Goal: Information Seeking & Learning: Get advice/opinions

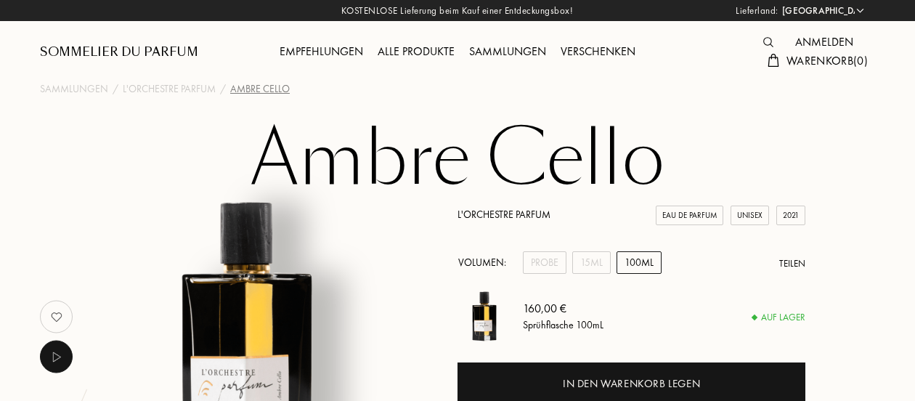
select select "DE"
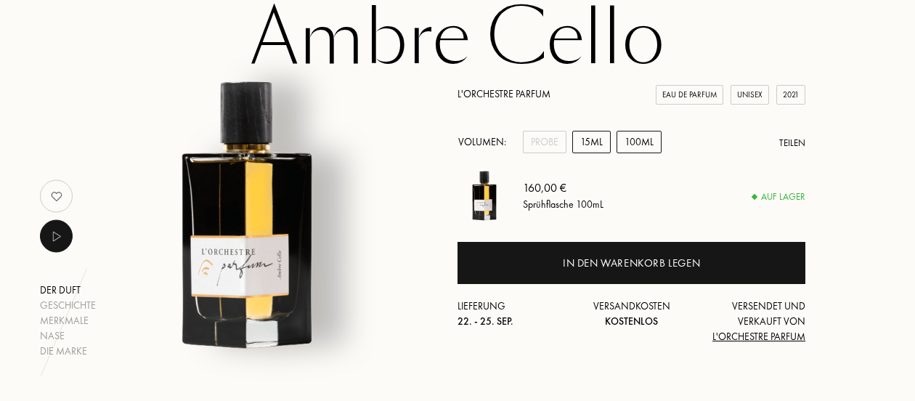
click at [597, 147] on div "15mL" at bounding box center [591, 142] width 38 height 23
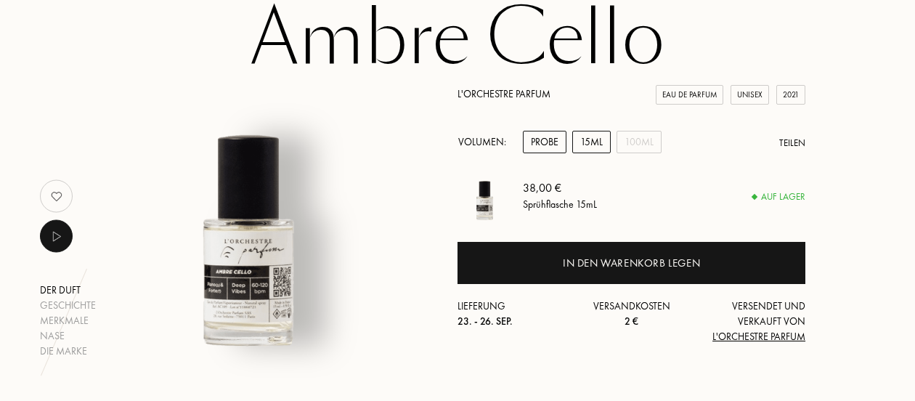
click at [548, 142] on div "Probe" at bounding box center [545, 142] width 44 height 23
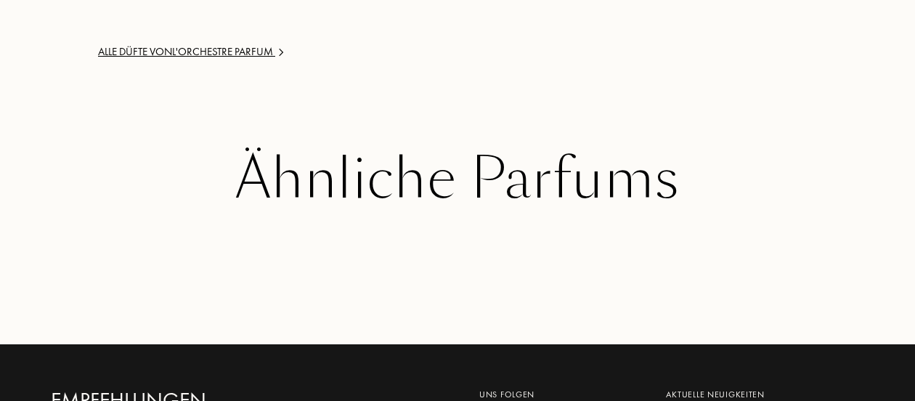
scroll to position [2542, 0]
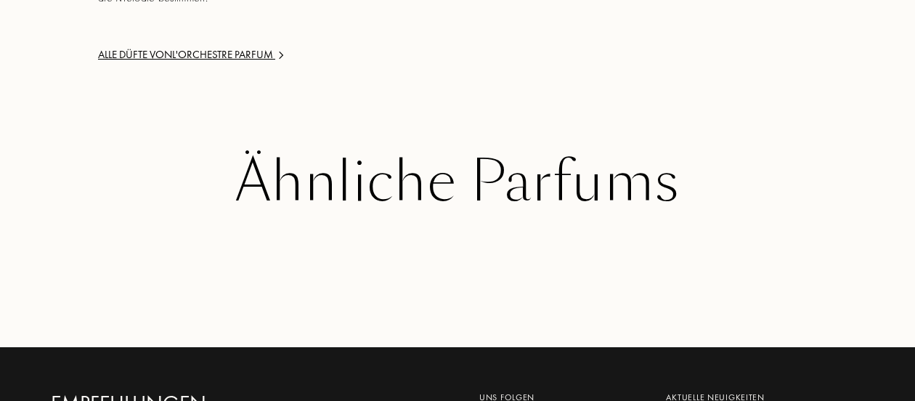
click at [237, 63] on div "Alle Düfte von L'Orchestre Parfum" at bounding box center [237, 54] width 279 height 17
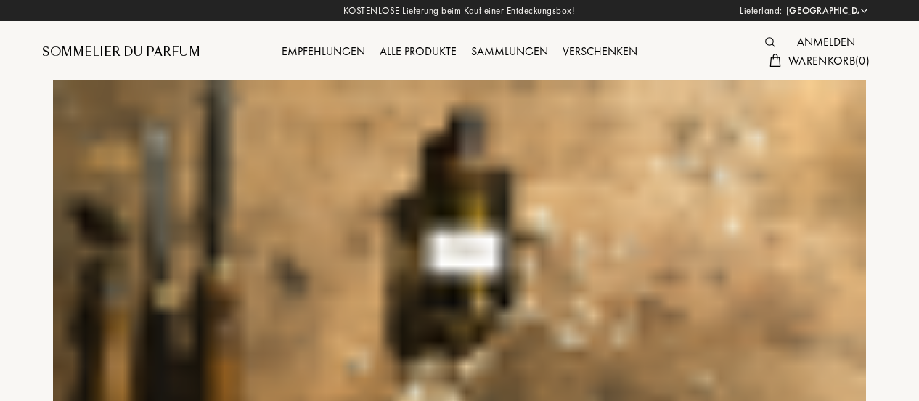
select select "DE"
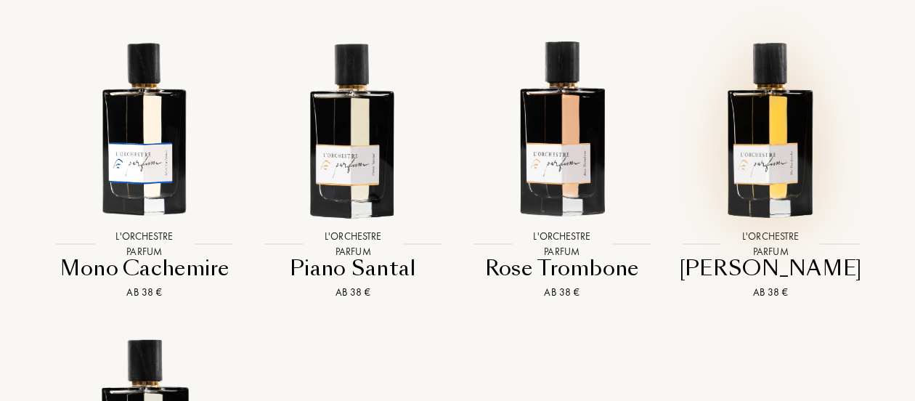
scroll to position [1791, 0]
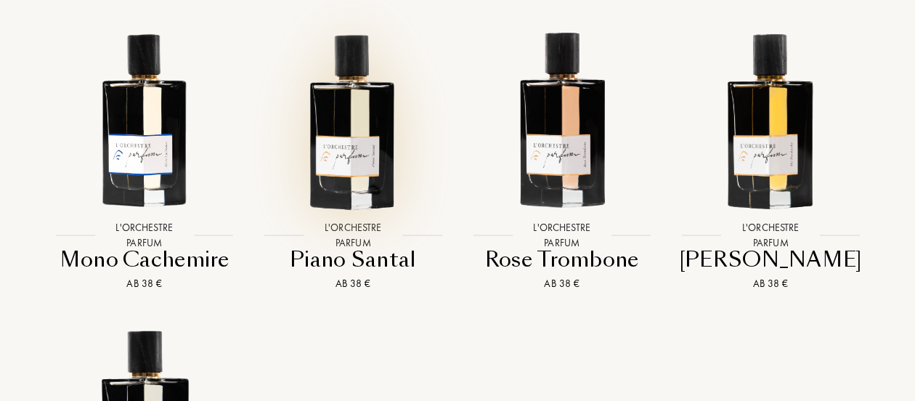
click at [360, 210] on img at bounding box center [353, 118] width 188 height 188
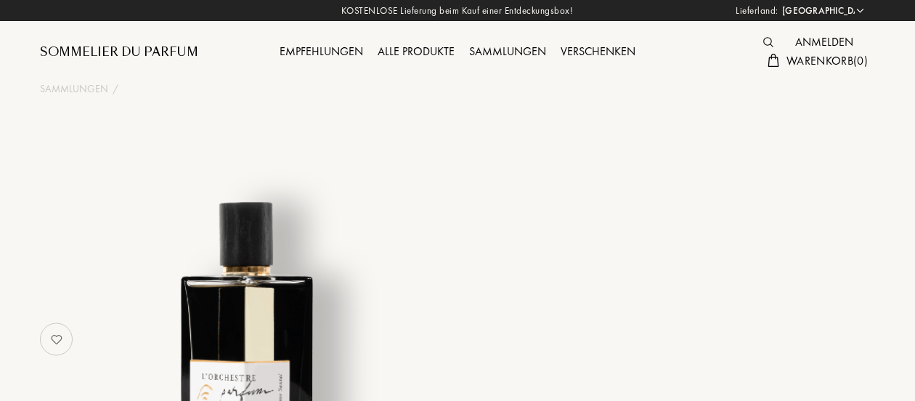
select select "DE"
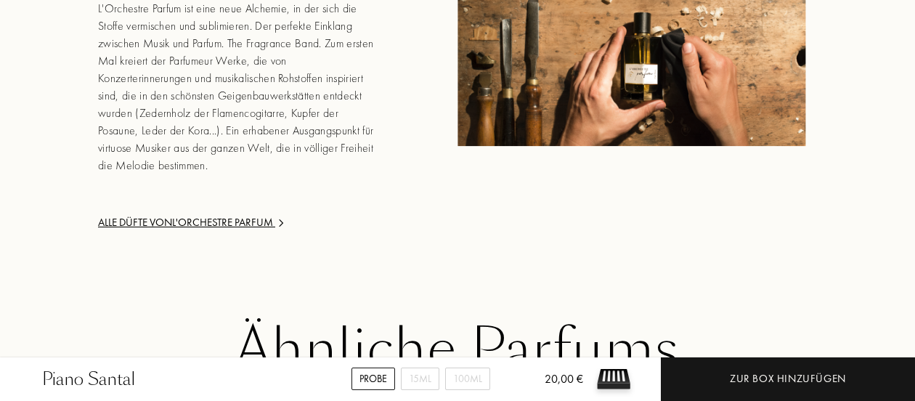
scroll to position [2067, 0]
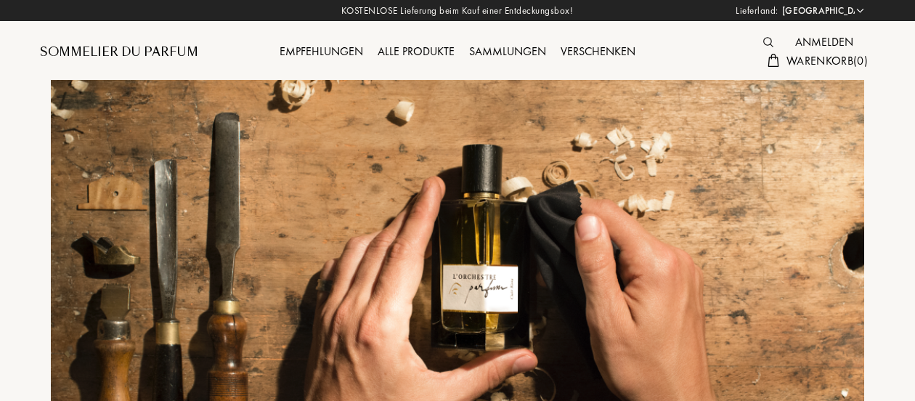
select select "DE"
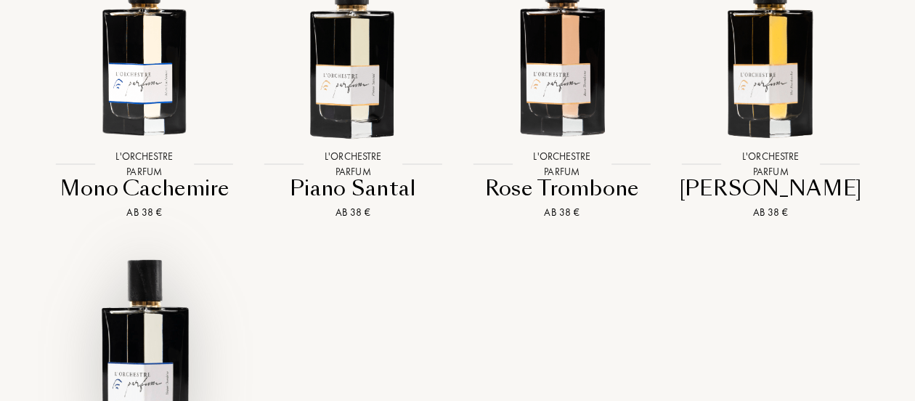
scroll to position [1854, 0]
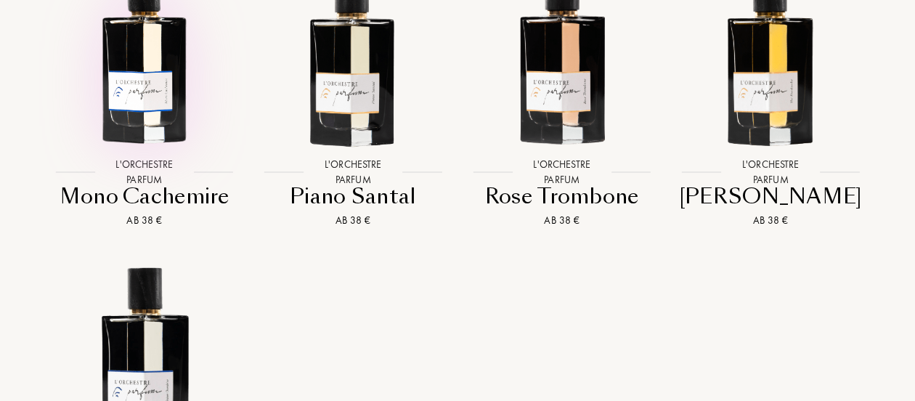
click at [138, 102] on img at bounding box center [144, 55] width 188 height 188
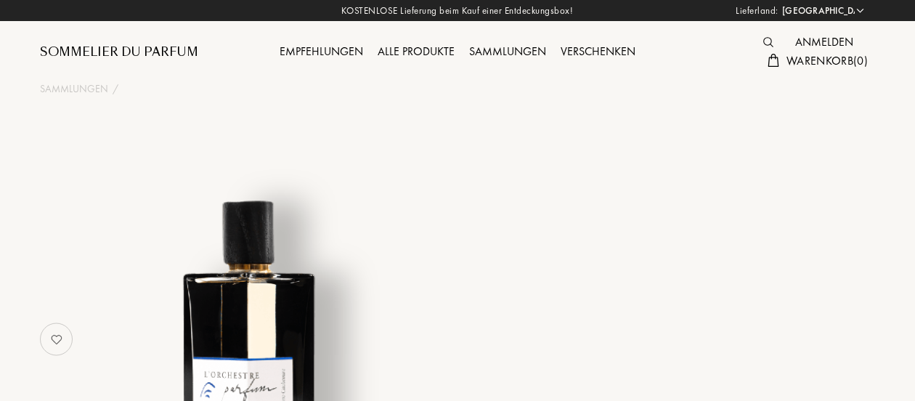
select select "DE"
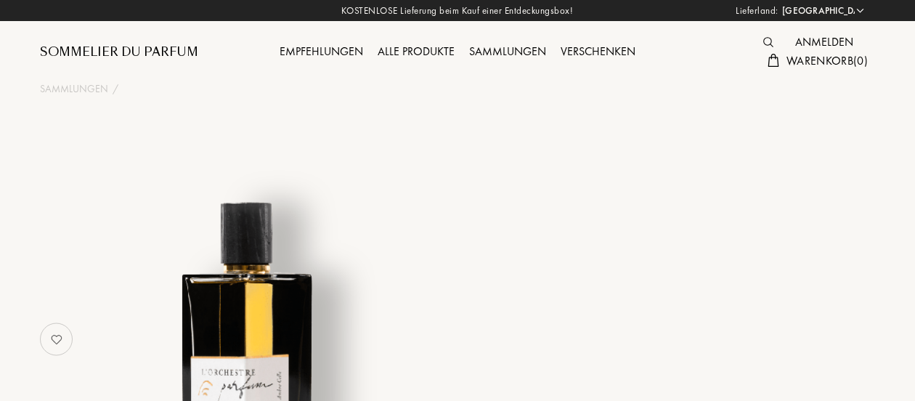
select select "DE"
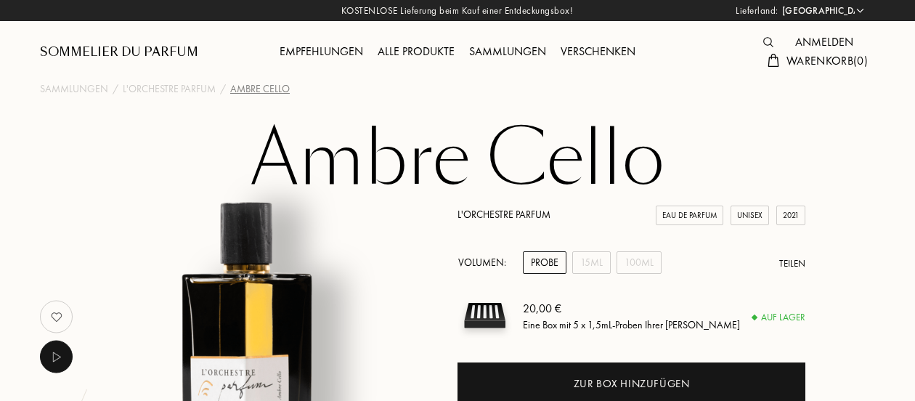
click at [423, 50] on div "Alle Produkte" at bounding box center [416, 52] width 92 height 19
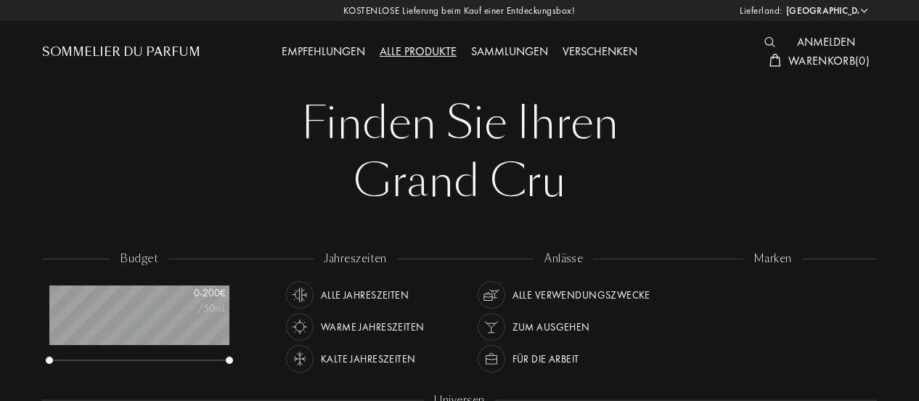
select select "DE"
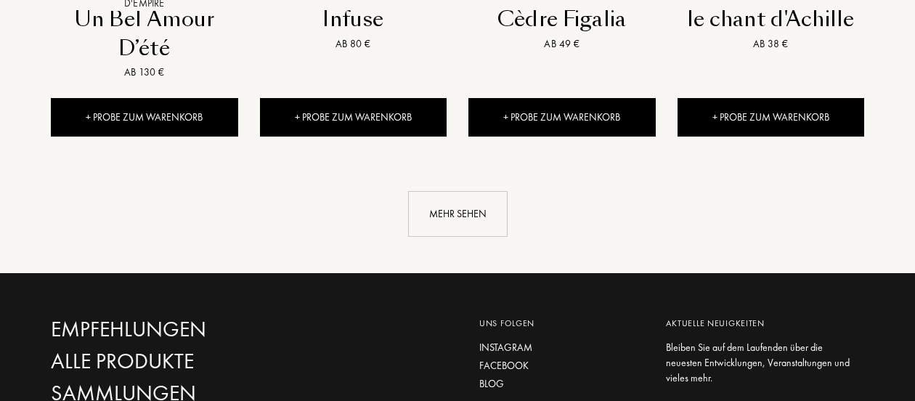
scroll to position [1636, 0]
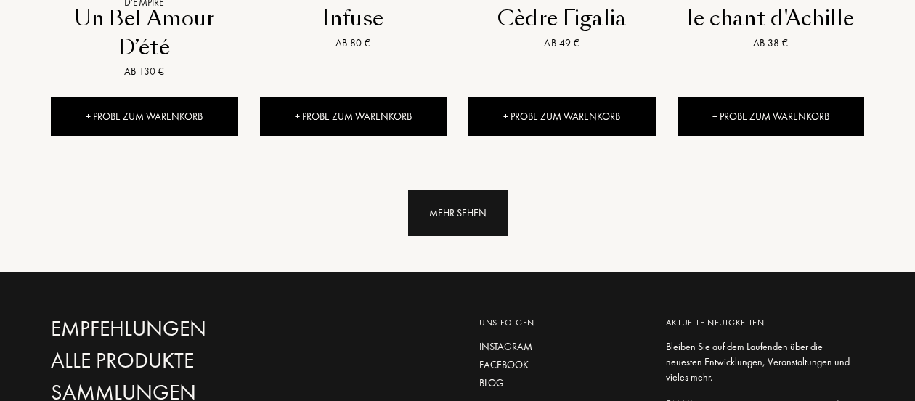
click at [473, 198] on div "Mehr sehen" at bounding box center [457, 213] width 99 height 46
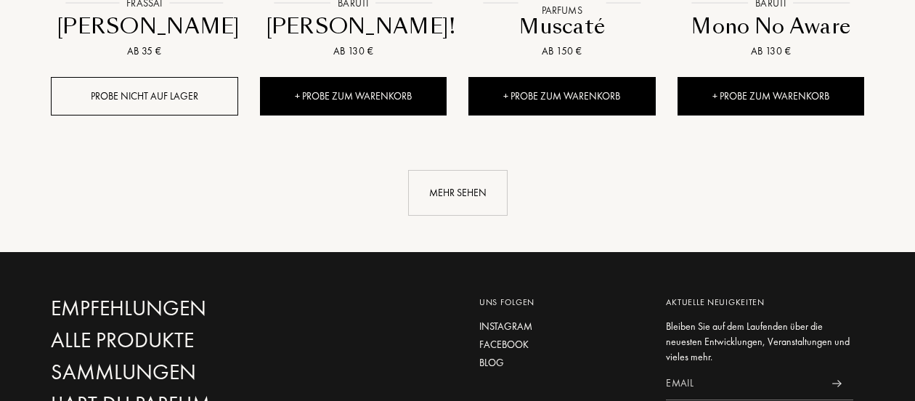
scroll to position [2789, 0]
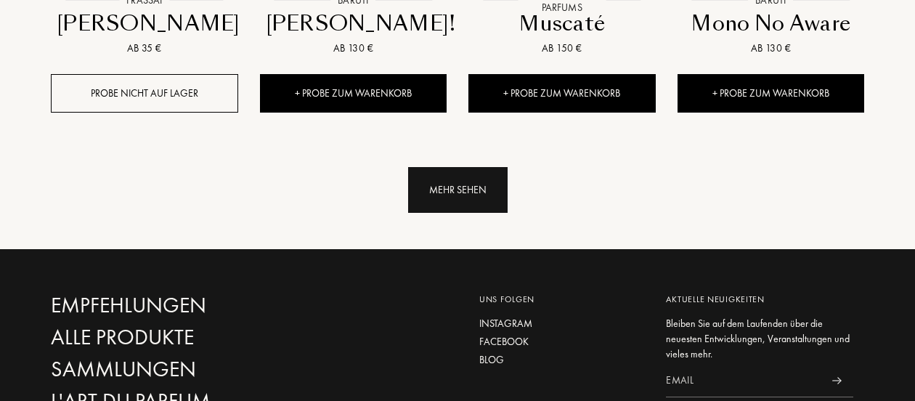
click at [475, 172] on div "Mehr sehen" at bounding box center [457, 190] width 99 height 46
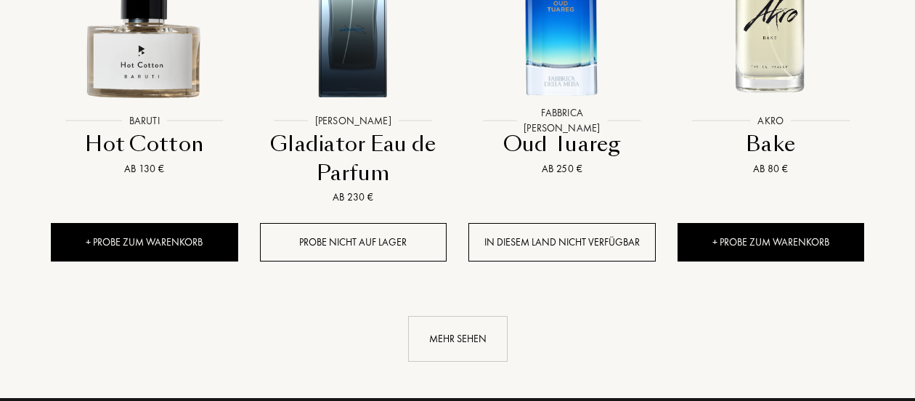
scroll to position [3897, 0]
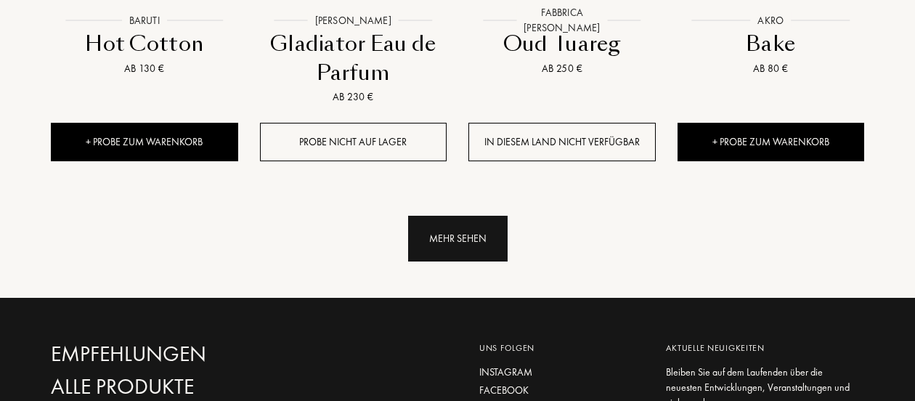
click at [458, 216] on div "Mehr sehen" at bounding box center [457, 239] width 99 height 46
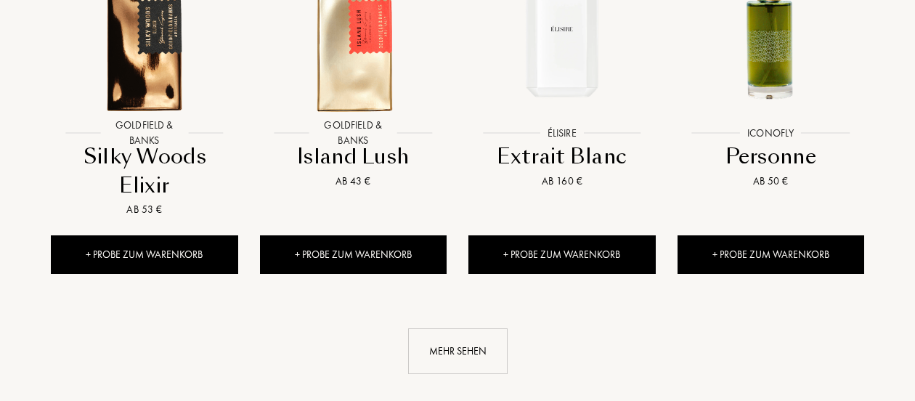
scroll to position [4948, 0]
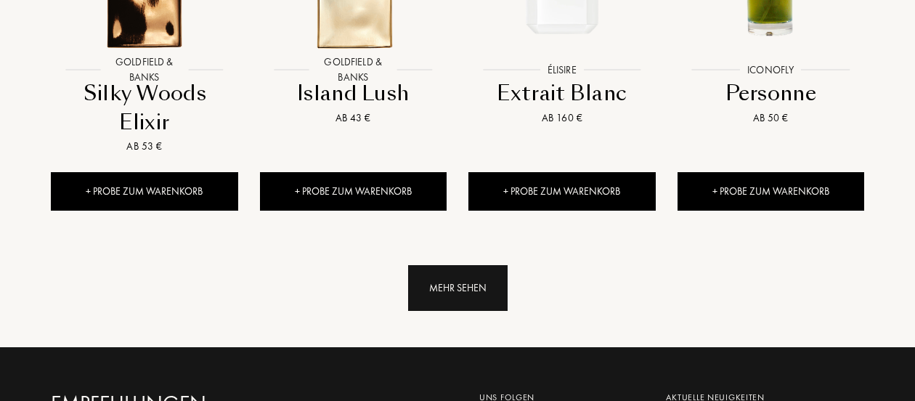
click at [463, 265] on div "Mehr sehen" at bounding box center [457, 288] width 99 height 46
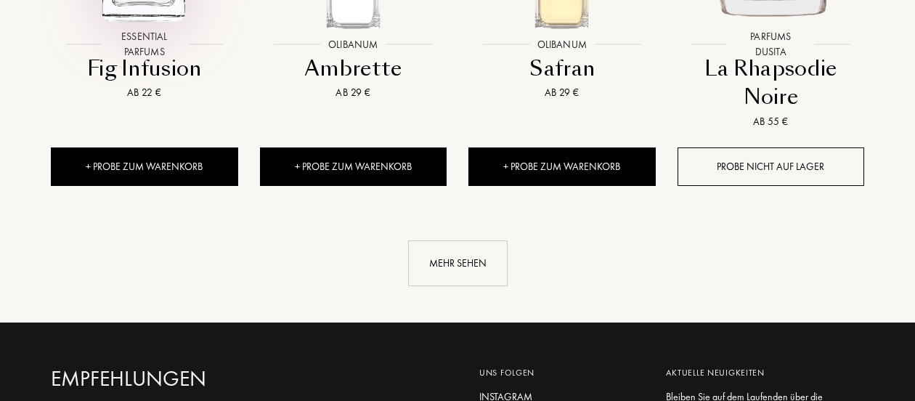
scroll to position [6110, 0]
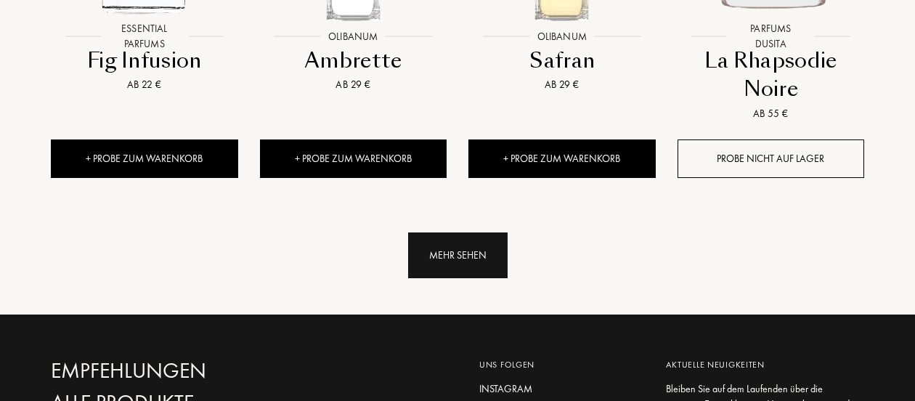
click at [450, 232] on div "Mehr sehen" at bounding box center [457, 255] width 99 height 46
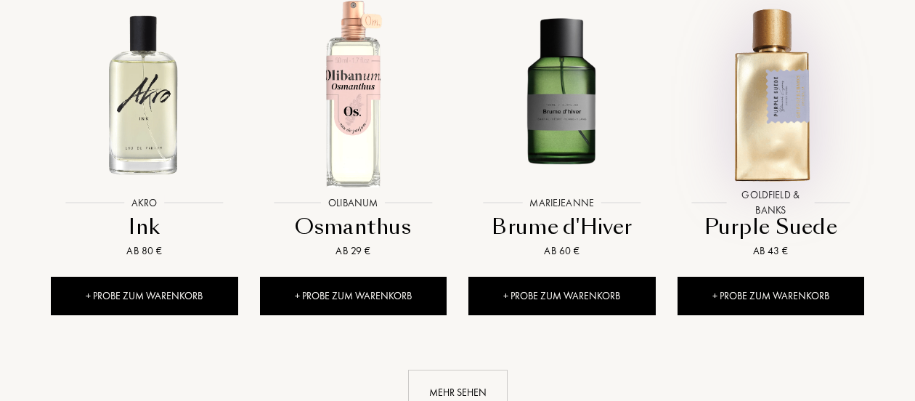
scroll to position [7073, 0]
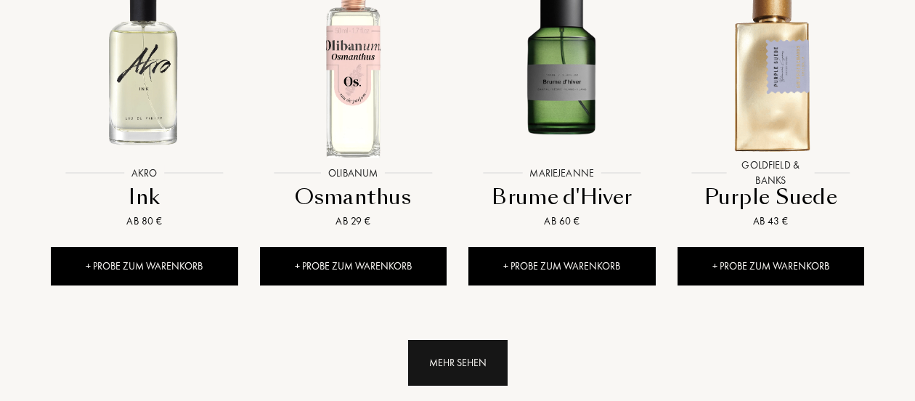
click at [479, 340] on div "Mehr sehen" at bounding box center [457, 363] width 99 height 46
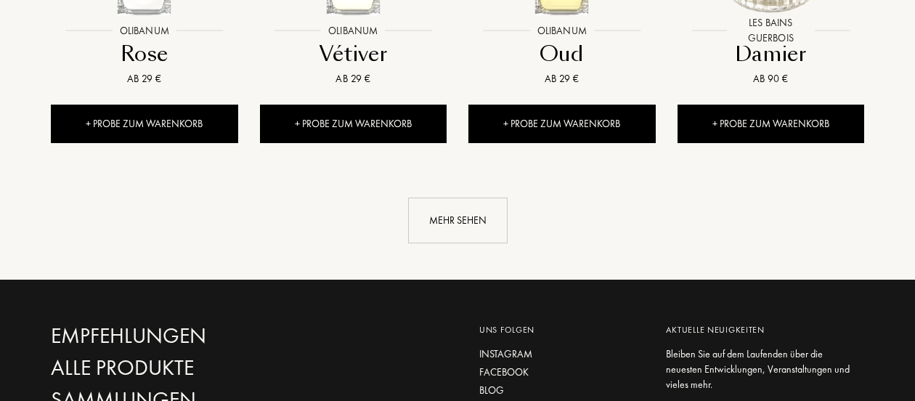
scroll to position [8288, 0]
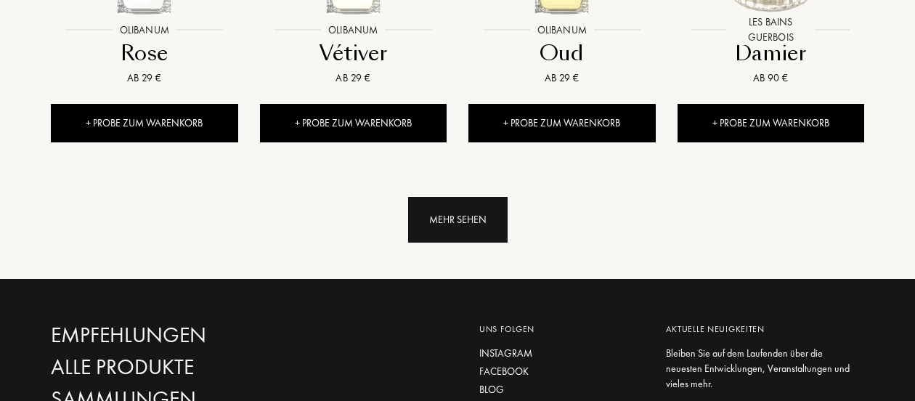
click at [471, 197] on div "Mehr sehen" at bounding box center [457, 220] width 99 height 46
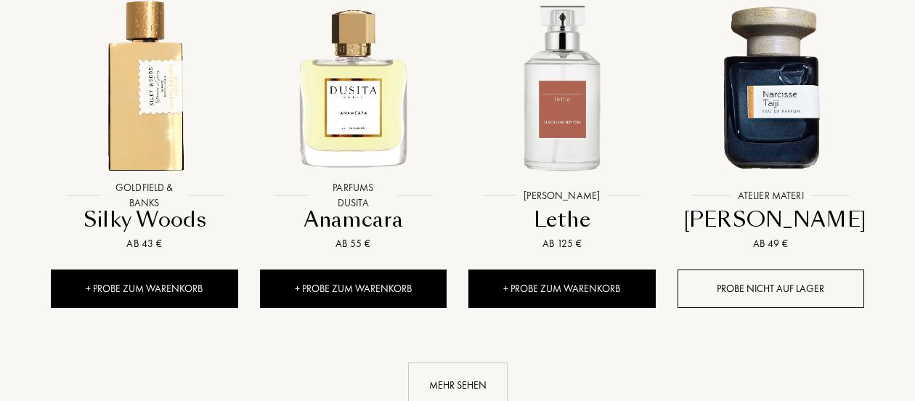
scroll to position [9198, 0]
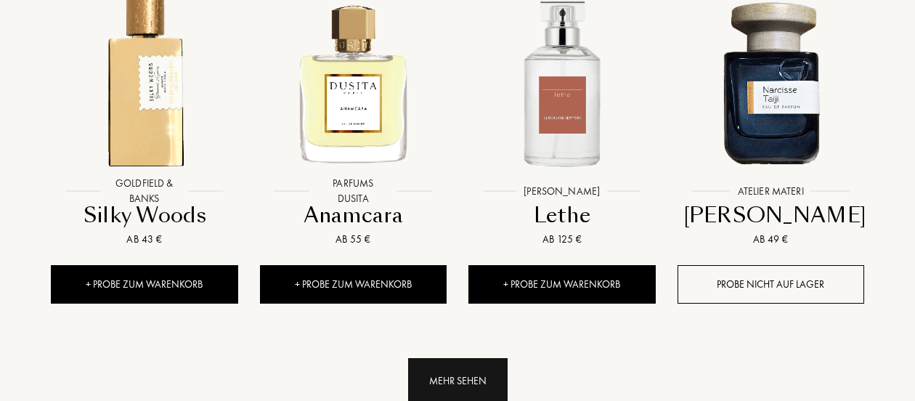
click at [450, 358] on div "Mehr sehen" at bounding box center [457, 381] width 99 height 46
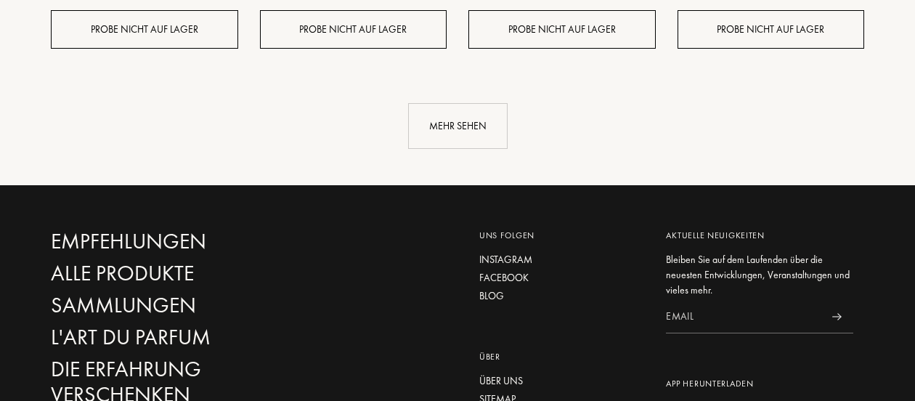
scroll to position [10554, 0]
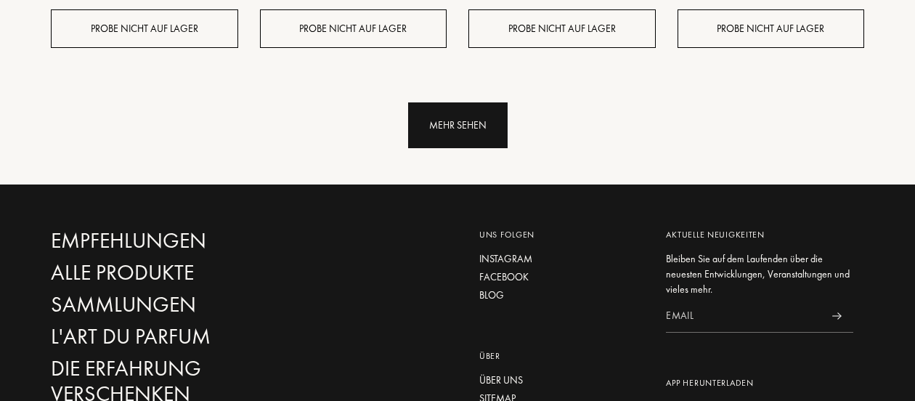
click at [459, 102] on div "Mehr sehen" at bounding box center [457, 125] width 99 height 46
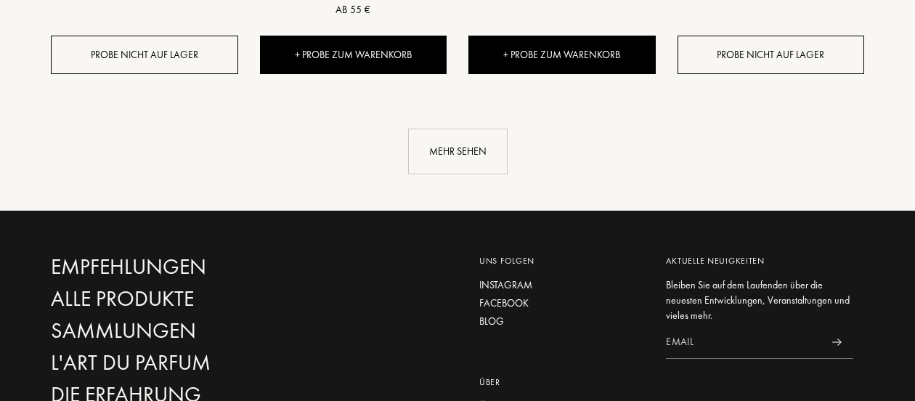
scroll to position [11629, 0]
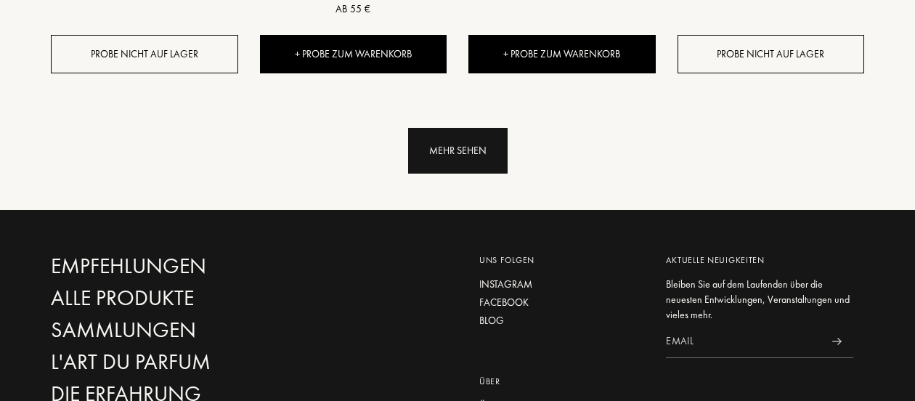
click at [463, 128] on div "Mehr sehen" at bounding box center [457, 151] width 99 height 46
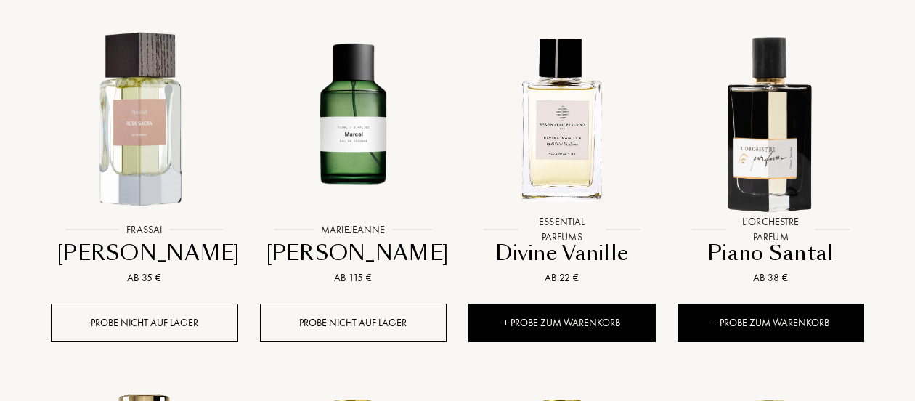
scroll to position [12103, 0]
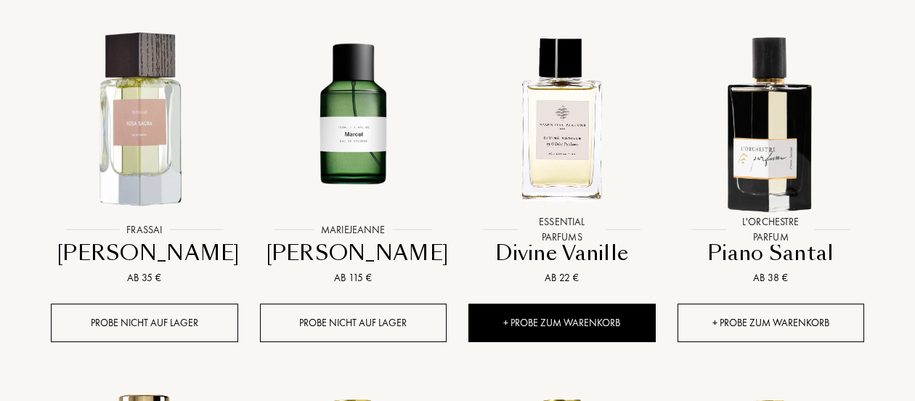
click at [761, 304] on div "+ Probe zum Warenkorb" at bounding box center [771, 323] width 187 height 38
click at [761, 304] on div "Aus der Box entfernen" at bounding box center [771, 323] width 187 height 38
click at [761, 304] on div "+ Probe zum Warenkorb" at bounding box center [771, 323] width 187 height 38
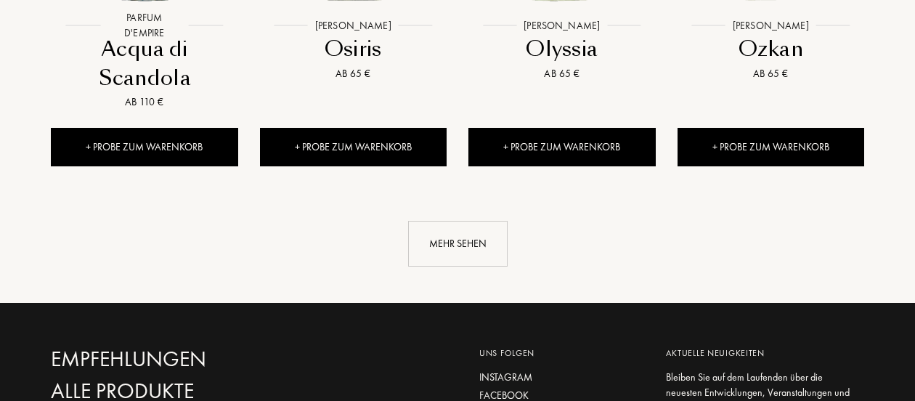
scroll to position [12665, 0]
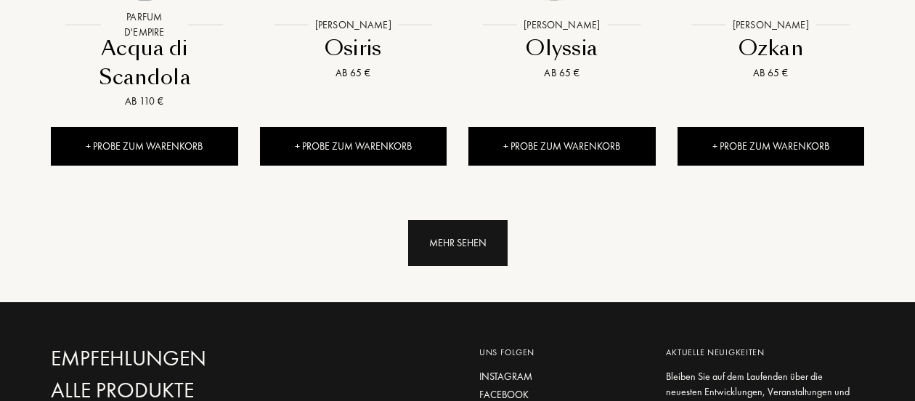
click at [471, 220] on div "Mehr sehen" at bounding box center [457, 243] width 99 height 46
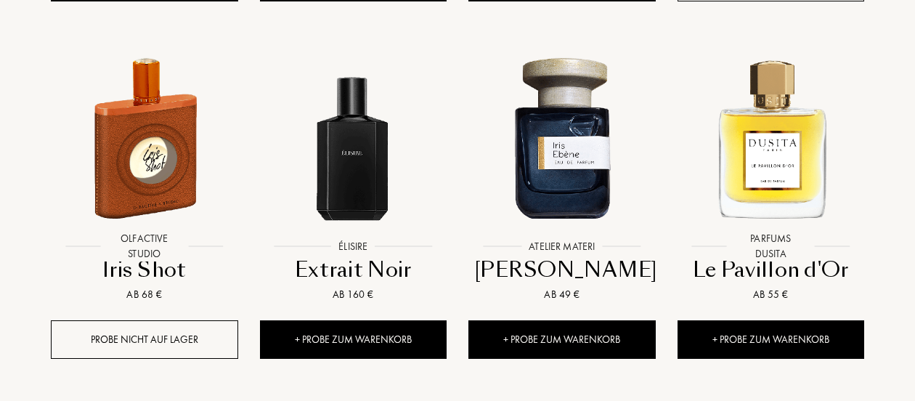
scroll to position [13546, 0]
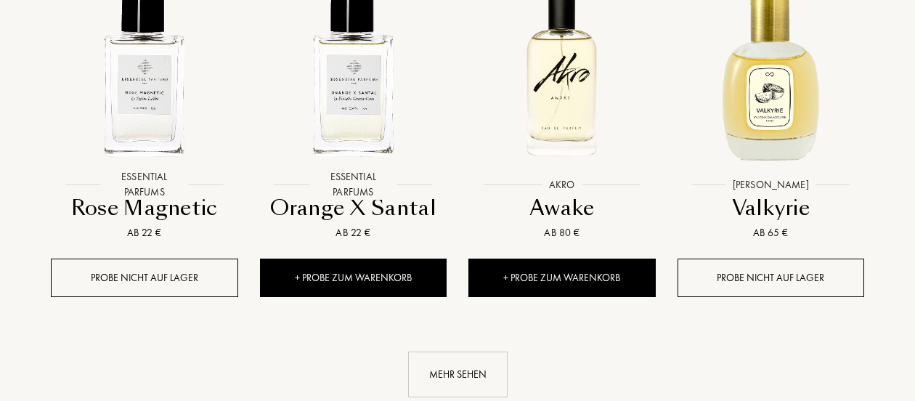
scroll to position [14708, 0]
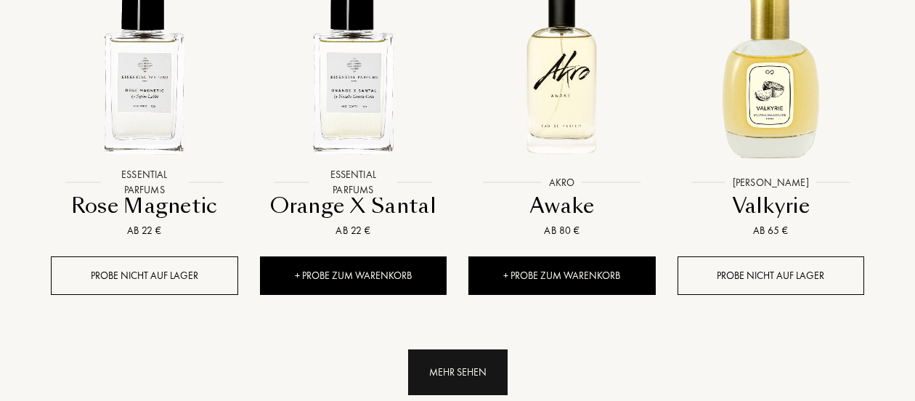
click at [474, 349] on div "Mehr sehen" at bounding box center [457, 372] width 99 height 46
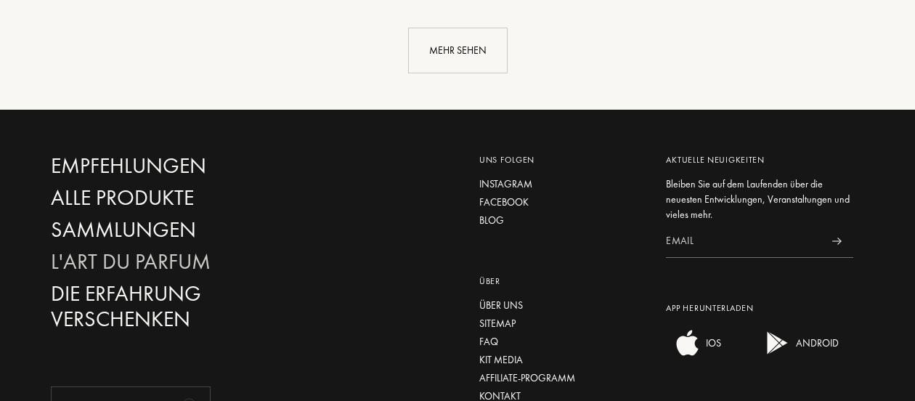
scroll to position [16179, 0]
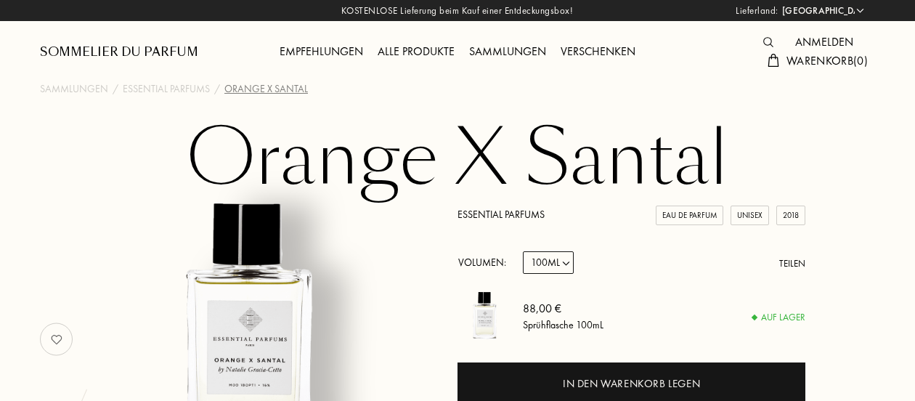
select select "DE"
select select "2"
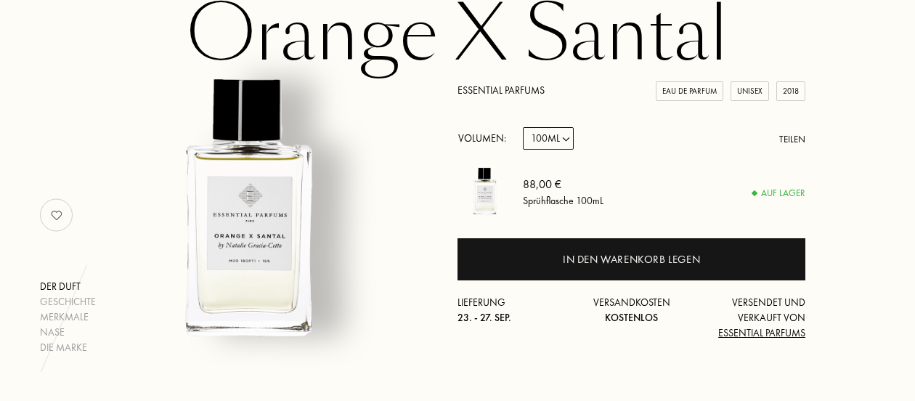
scroll to position [131, 0]
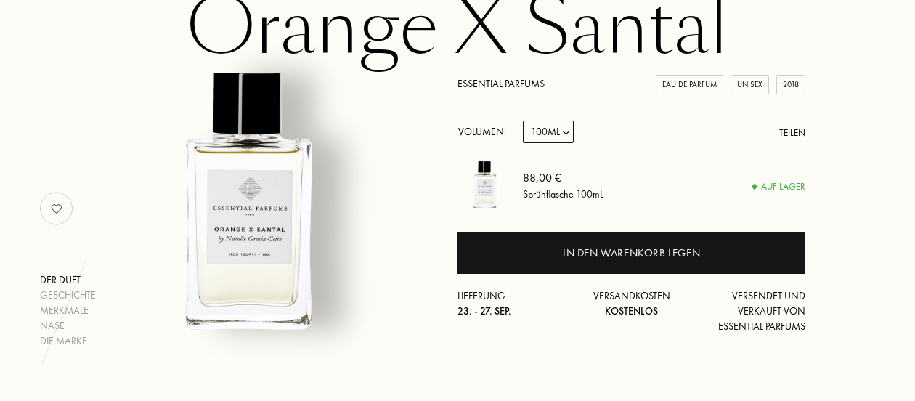
click at [565, 136] on select "Probe 10mL 100mL 150mL" at bounding box center [548, 132] width 51 height 23
select select "0"
click at [523, 121] on select "Probe 10mL 100mL 150mL" at bounding box center [548, 132] width 51 height 23
select select "0"
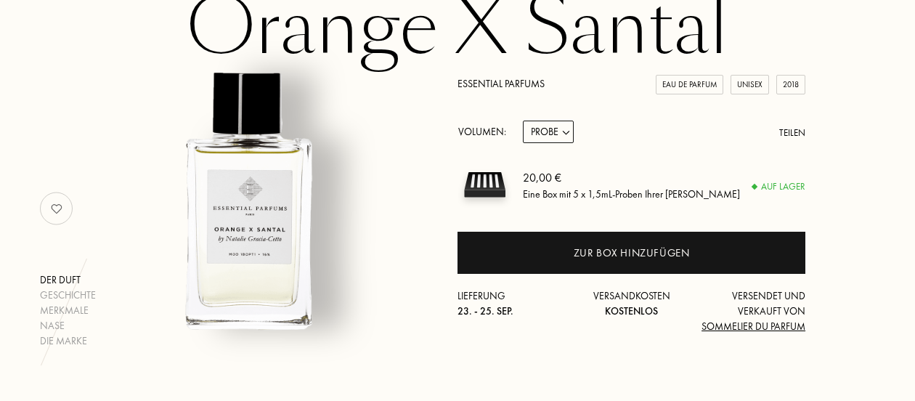
click at [565, 132] on select "Probe 10mL 100mL 150mL" at bounding box center [548, 132] width 51 height 23
select select "1"
click at [523, 121] on select "Probe 10mL 100mL 150mL" at bounding box center [548, 132] width 51 height 23
select select "1"
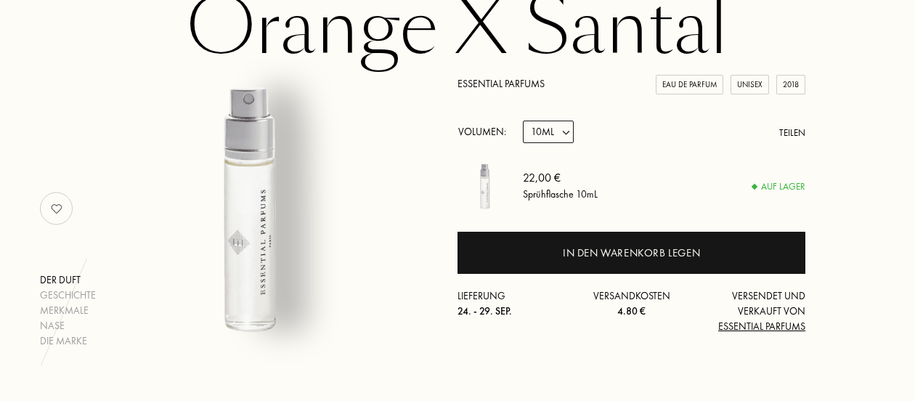
click at [566, 141] on select "Probe 10mL 100mL 150mL" at bounding box center [548, 132] width 51 height 23
select select "2"
click at [523, 121] on select "Probe 10mL 100mL 150mL" at bounding box center [548, 132] width 51 height 23
select select "2"
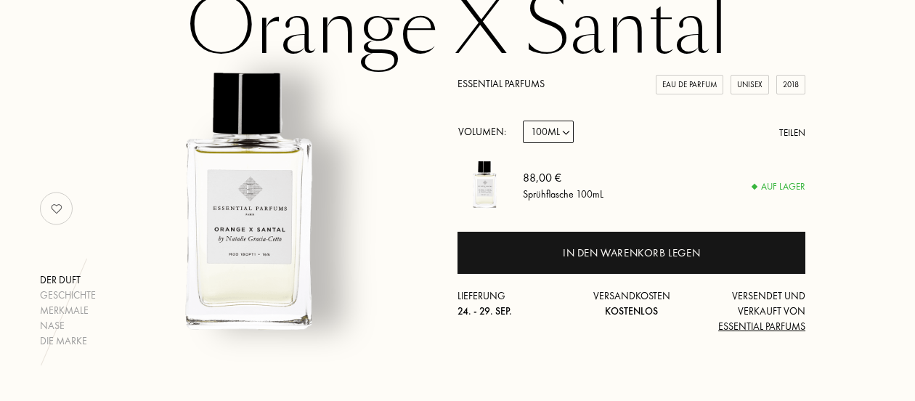
click at [564, 136] on select "Probe 10mL 100mL 150mL" at bounding box center [548, 132] width 51 height 23
select select "3"
click at [523, 121] on select "Probe 10mL 100mL 150mL" at bounding box center [548, 132] width 51 height 23
select select "3"
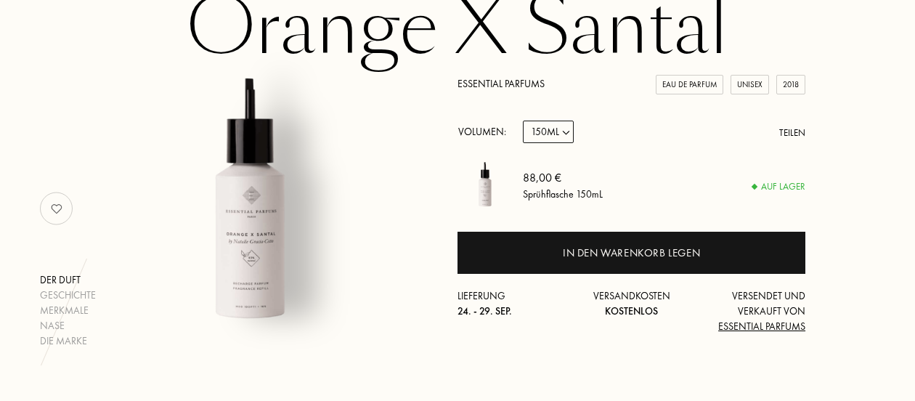
click at [568, 134] on select "Probe 10mL 100mL 150mL" at bounding box center [548, 132] width 51 height 23
select select "2"
click at [523, 121] on select "Probe 10mL 100mL 150mL" at bounding box center [548, 132] width 51 height 23
select select "2"
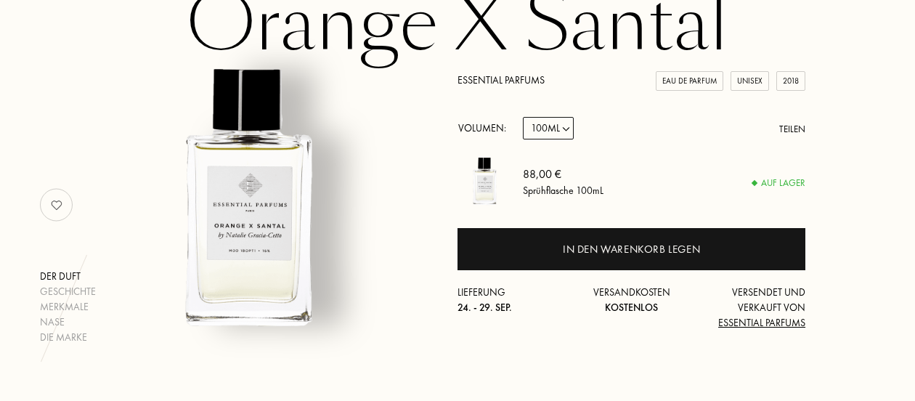
scroll to position [145, 0]
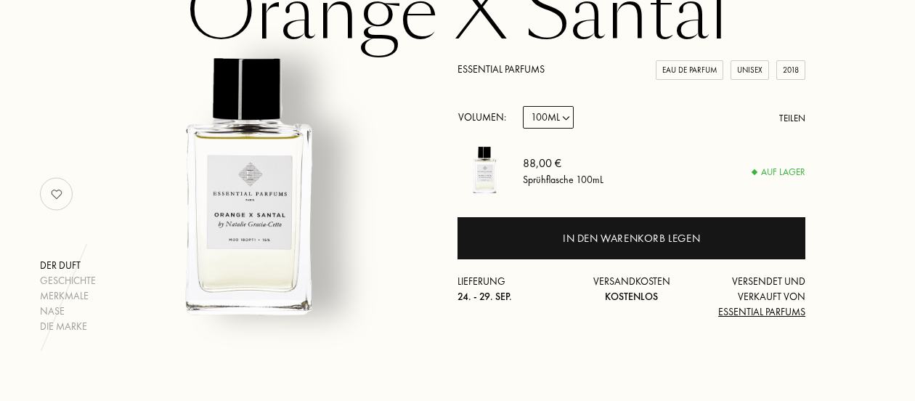
click at [567, 120] on select "Probe 10mL 100mL 150mL" at bounding box center [548, 117] width 51 height 23
select select "0"
click at [523, 107] on select "Probe 10mL 100mL 150mL" at bounding box center [548, 117] width 51 height 23
select select "0"
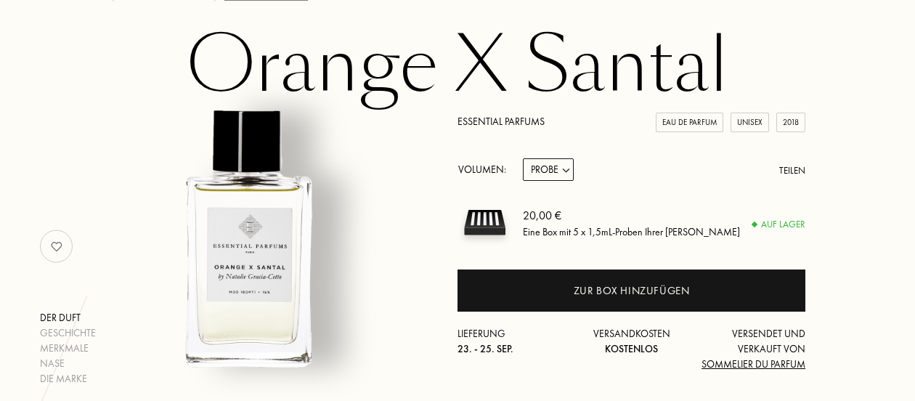
scroll to position [58, 0]
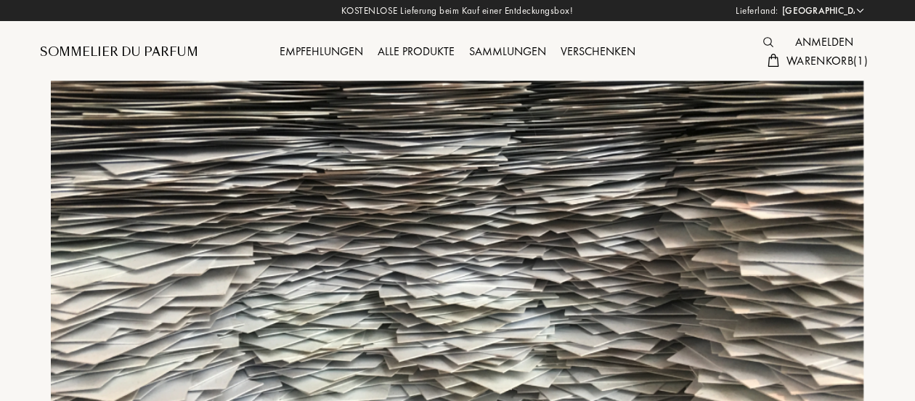
select select "DE"
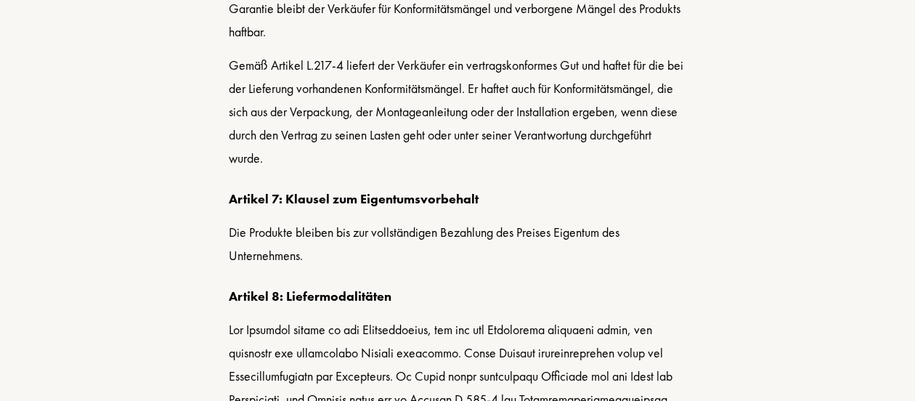
scroll to position [4207, 0]
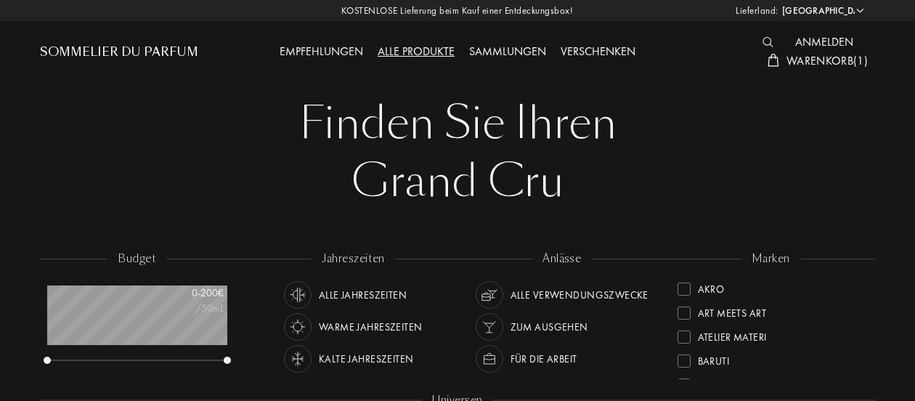
select select "DE"
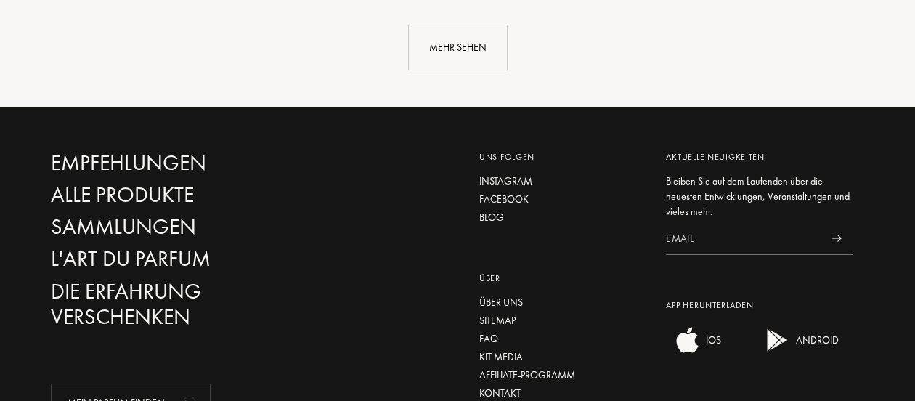
scroll to position [1802, 0]
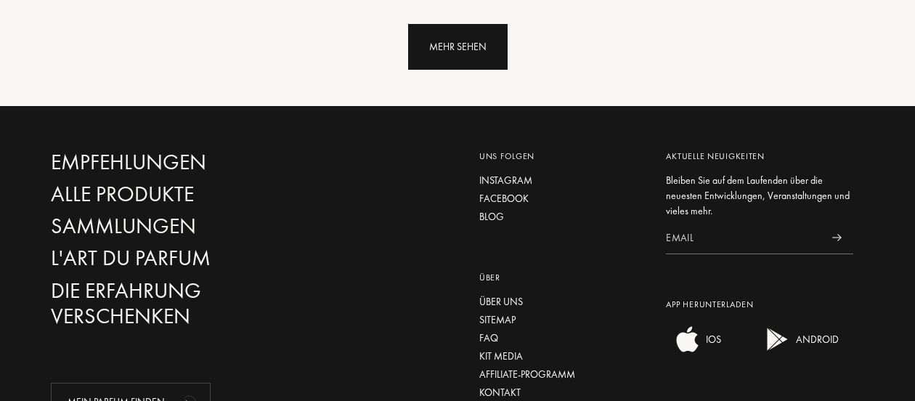
click at [494, 32] on div "Mehr sehen" at bounding box center [457, 47] width 99 height 46
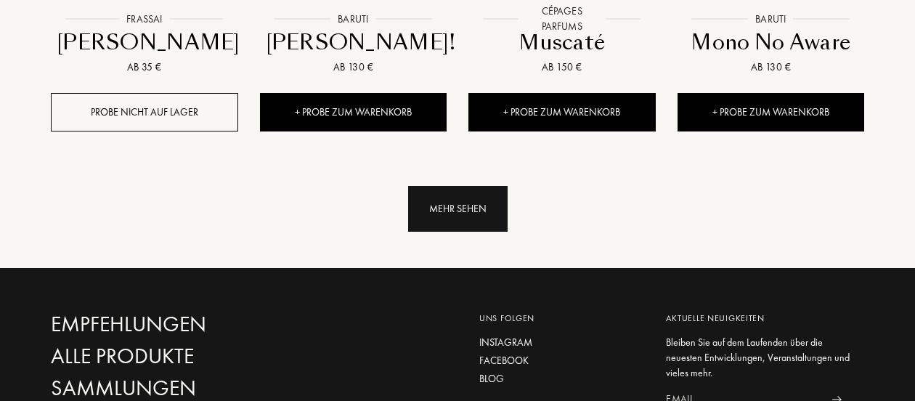
scroll to position [2765, 0]
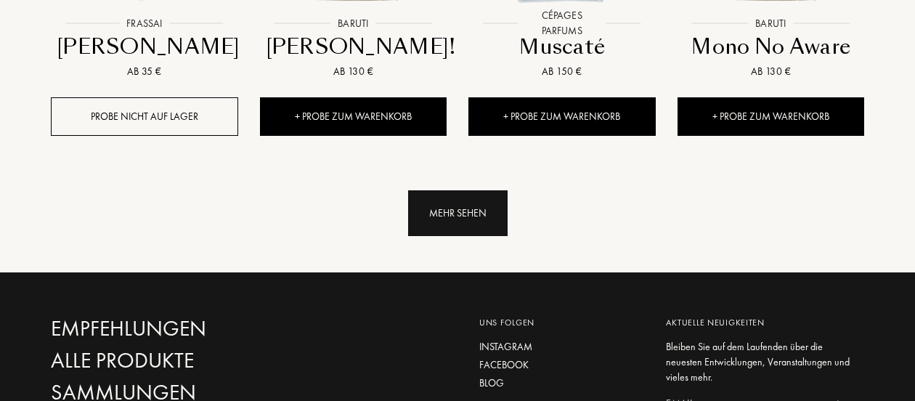
click at [469, 190] on div "Mehr sehen" at bounding box center [457, 213] width 99 height 46
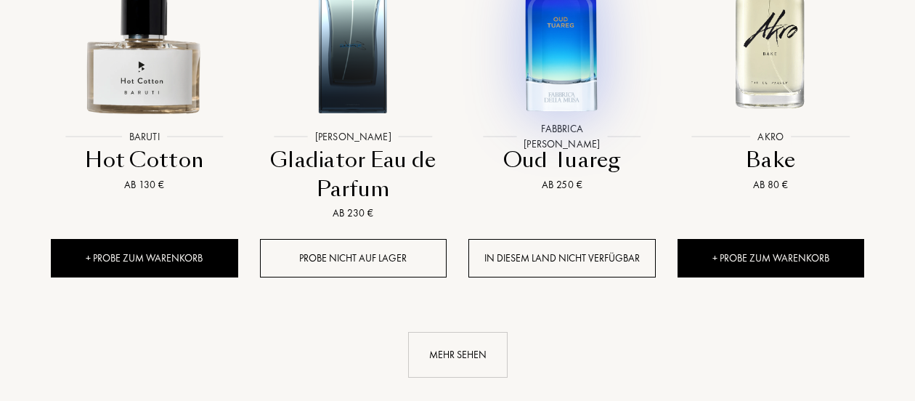
scroll to position [3864, 0]
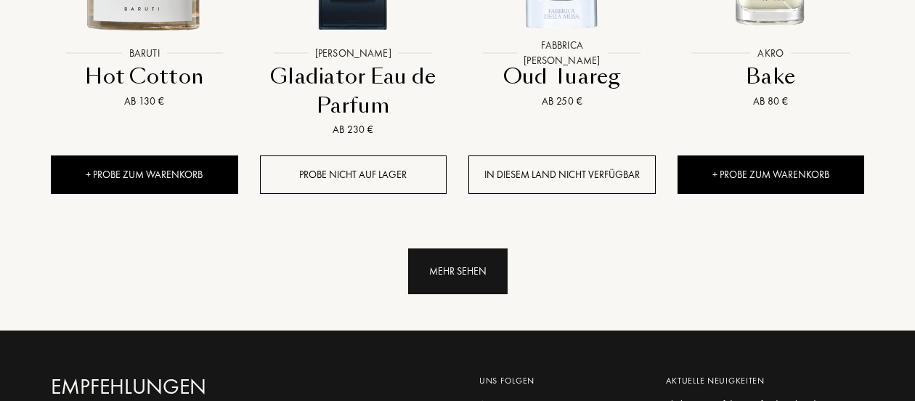
click at [465, 248] on div "Mehr sehen" at bounding box center [457, 271] width 99 height 46
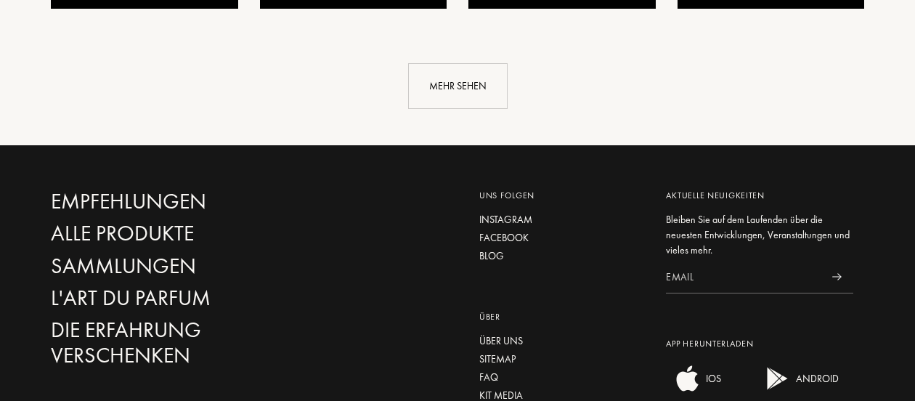
scroll to position [5147, 0]
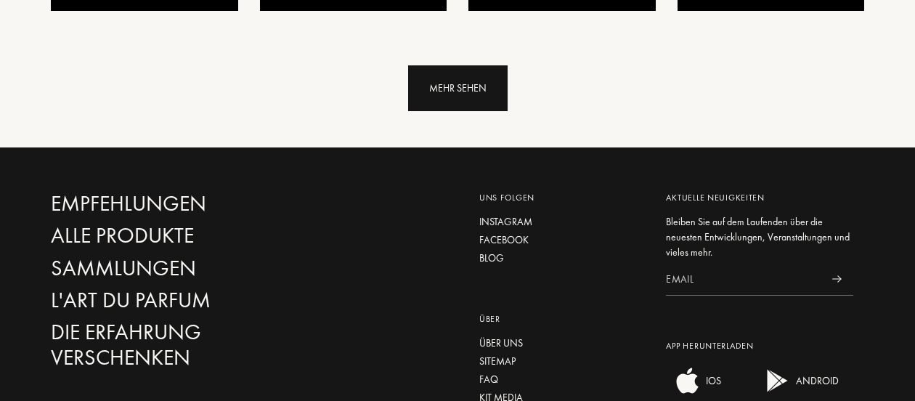
click at [468, 65] on div "Mehr sehen" at bounding box center [457, 88] width 99 height 46
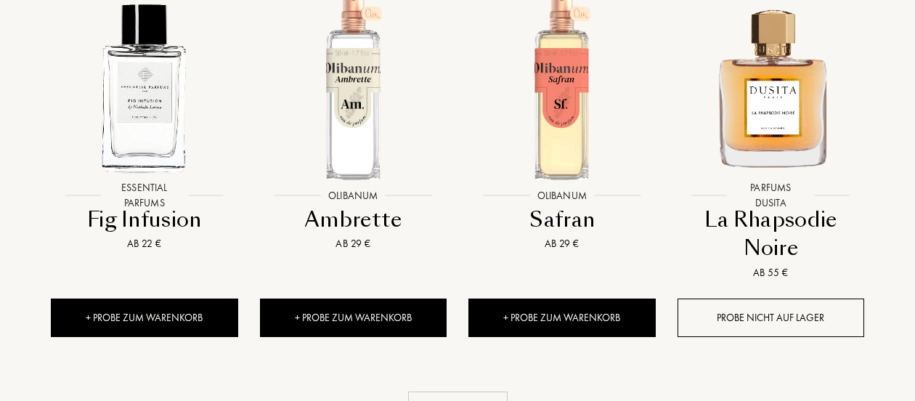
scroll to position [5999, 0]
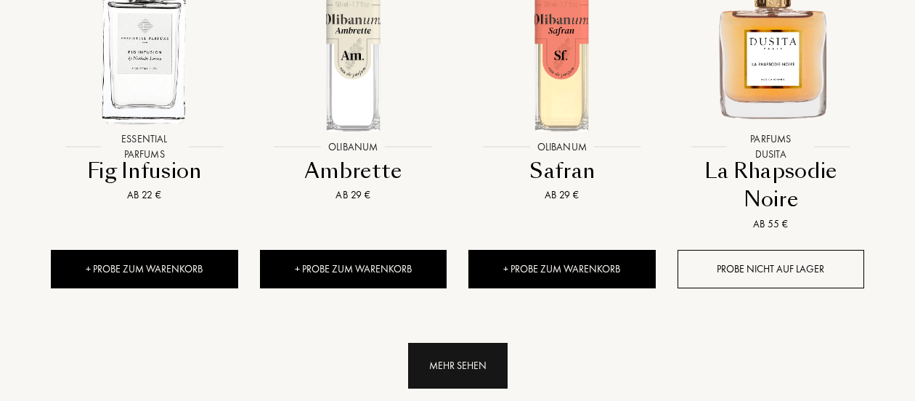
click at [450, 343] on div "Mehr sehen" at bounding box center [457, 366] width 99 height 46
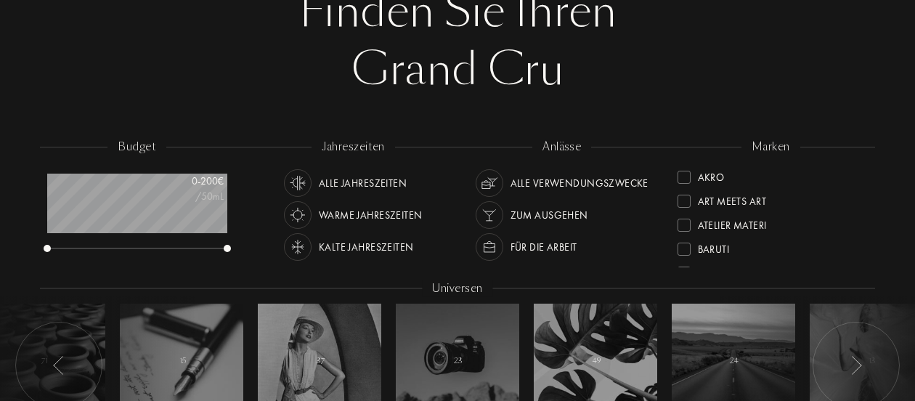
scroll to position [0, 0]
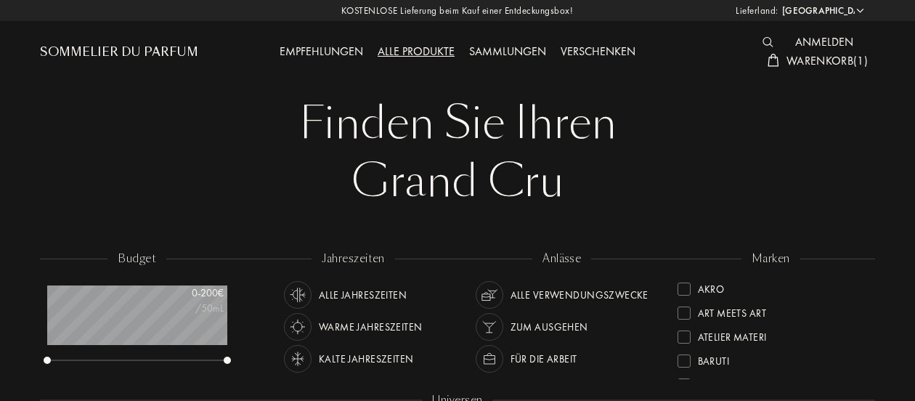
click at [324, 52] on div "Empfehlungen" at bounding box center [321, 52] width 98 height 19
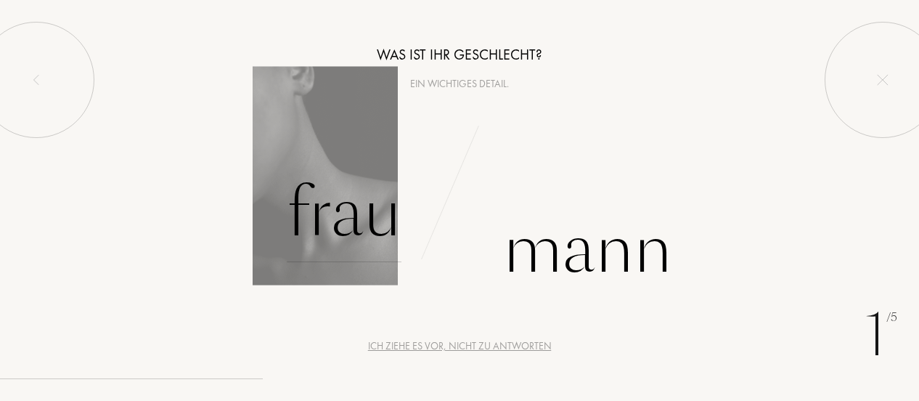
click at [351, 195] on div "Frau" at bounding box center [344, 213] width 115 height 98
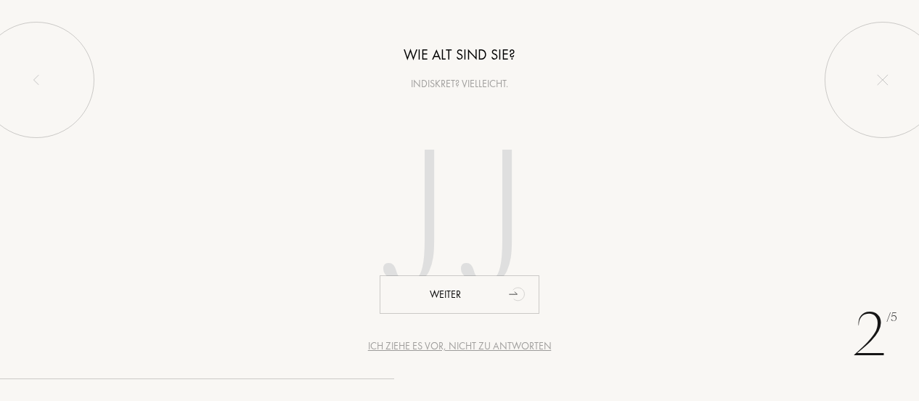
click at [455, 348] on div "Ich ziehe es vor, nicht zu antworten" at bounding box center [460, 345] width 184 height 15
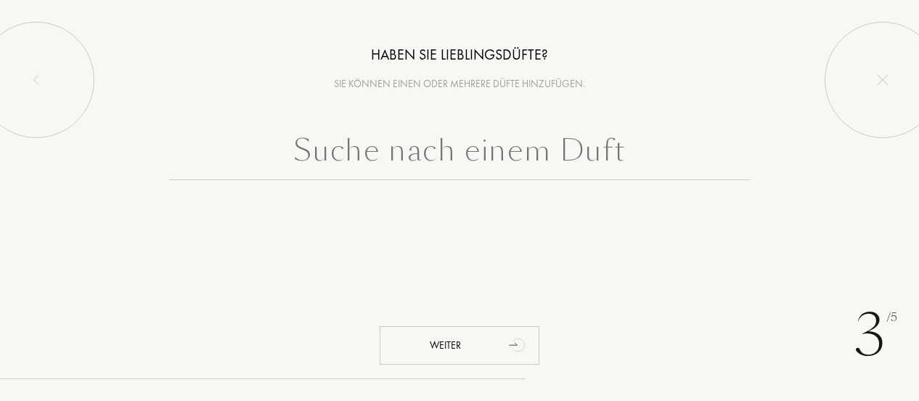
click at [455, 348] on div "Weiter" at bounding box center [460, 345] width 160 height 38
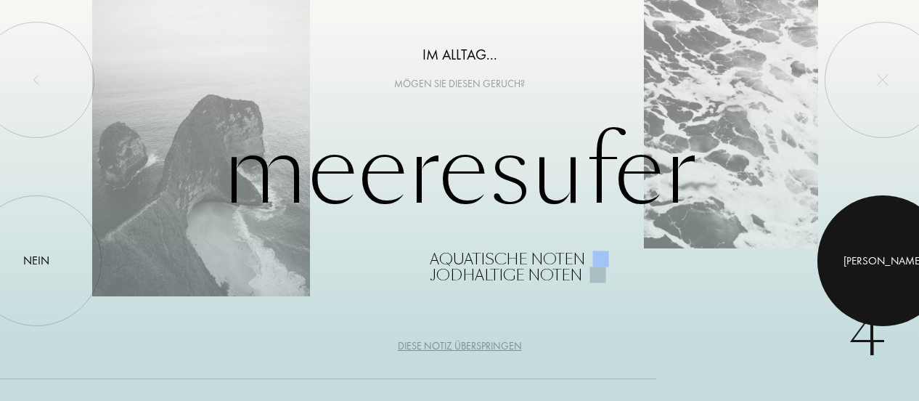
click at [892, 261] on div at bounding box center [883, 260] width 131 height 131
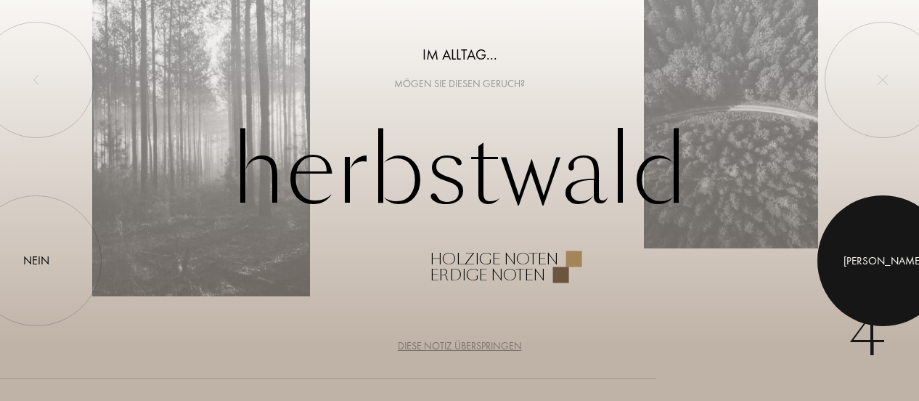
click at [892, 261] on div at bounding box center [883, 260] width 131 height 131
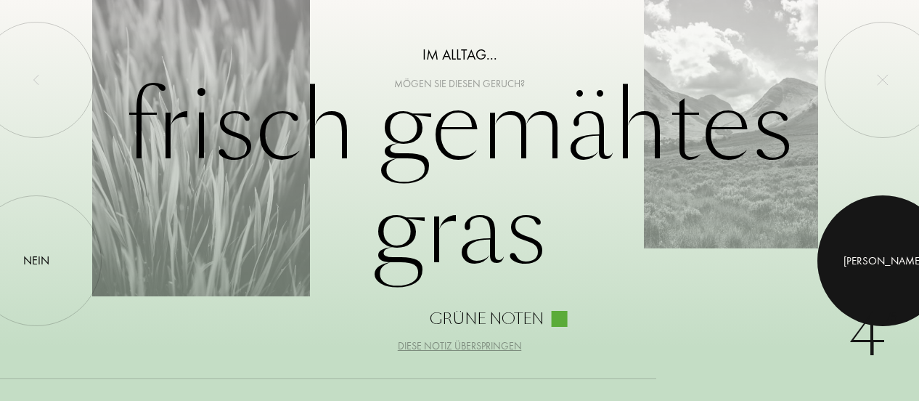
click at [892, 261] on div at bounding box center [883, 260] width 131 height 131
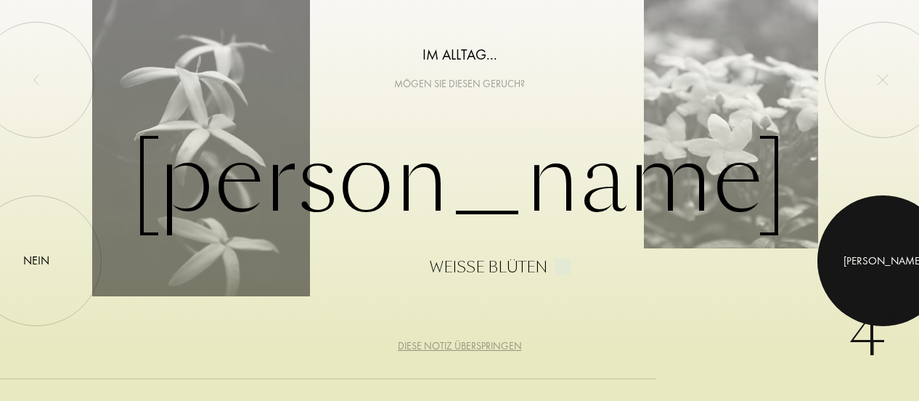
click at [892, 261] on div at bounding box center [883, 260] width 131 height 131
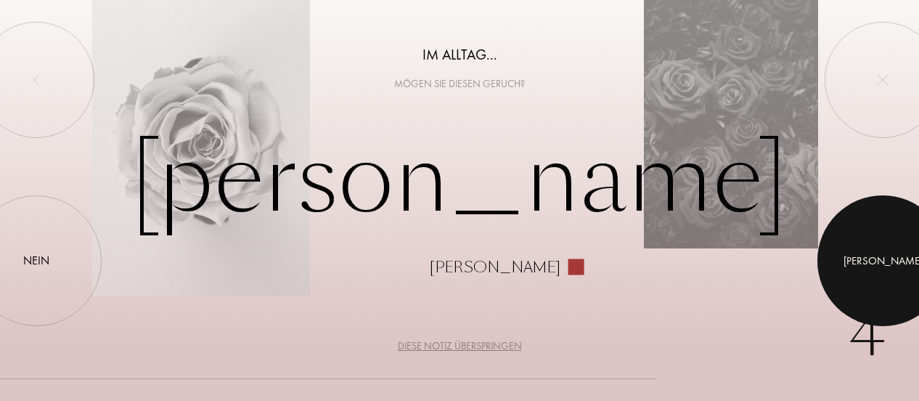
click at [892, 261] on div at bounding box center [883, 260] width 131 height 131
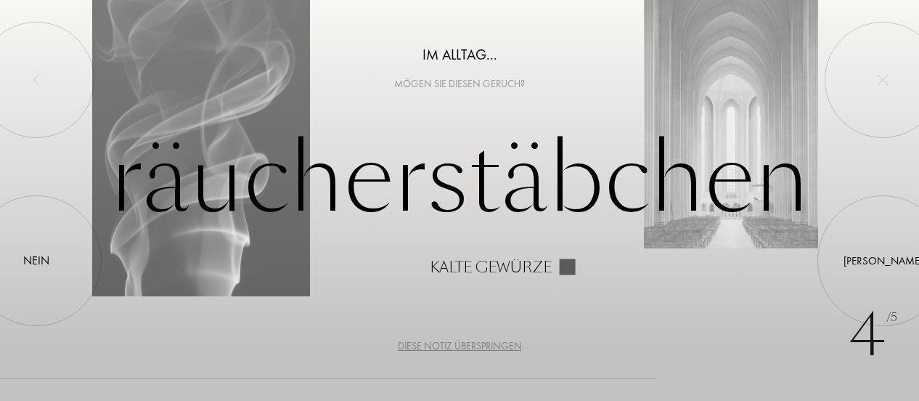
click at [504, 346] on div "Diese Notiz überspringen" at bounding box center [460, 345] width 124 height 15
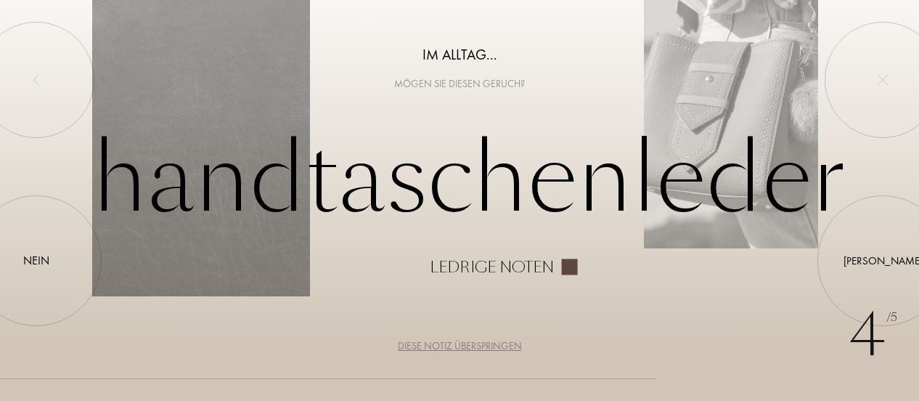
click at [504, 346] on div "Diese Notiz überspringen" at bounding box center [460, 345] width 124 height 15
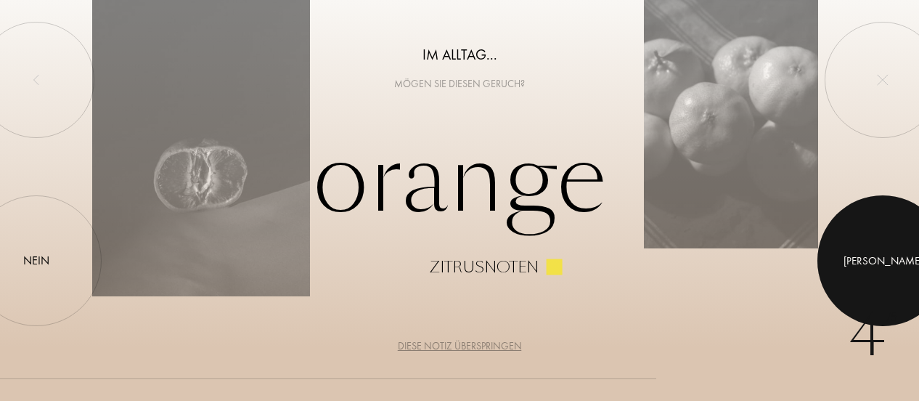
click at [884, 259] on div "[PERSON_NAME]" at bounding box center [883, 261] width 79 height 17
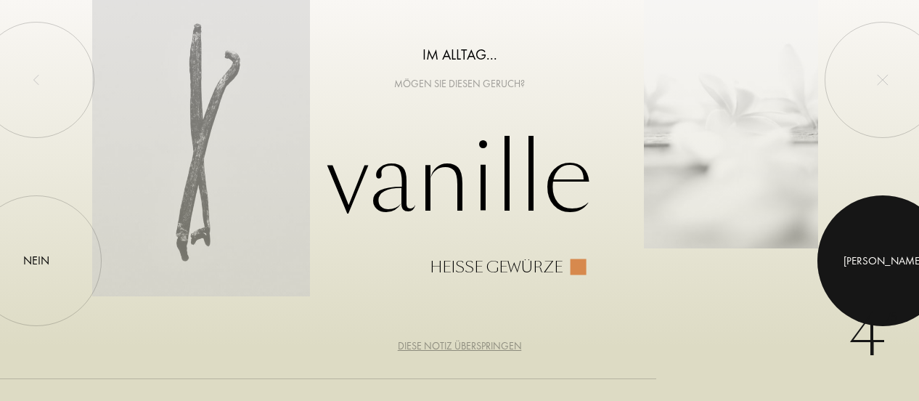
click at [884, 259] on div "[PERSON_NAME]" at bounding box center [883, 261] width 79 height 17
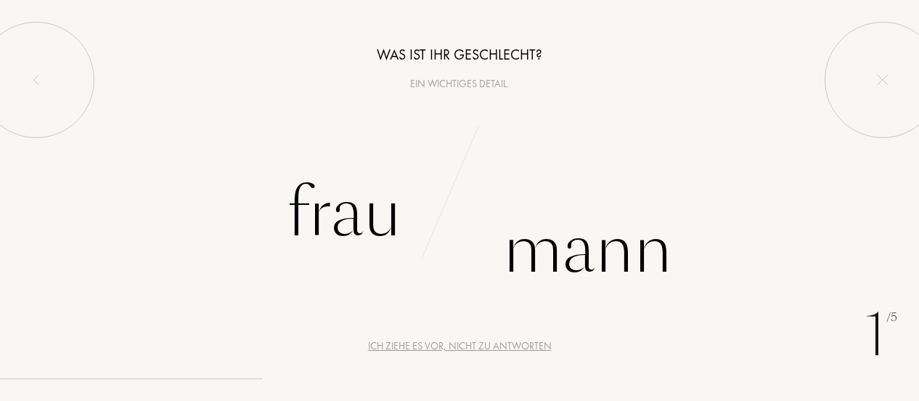
click at [460, 346] on div "Ich ziehe es vor, nicht zu antworten" at bounding box center [460, 345] width 184 height 15
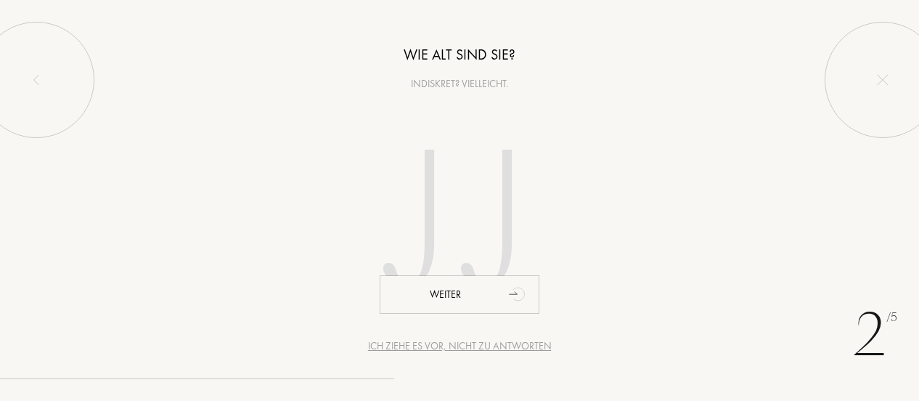
click at [460, 346] on div "Ich ziehe es vor, nicht zu antworten" at bounding box center [460, 345] width 184 height 15
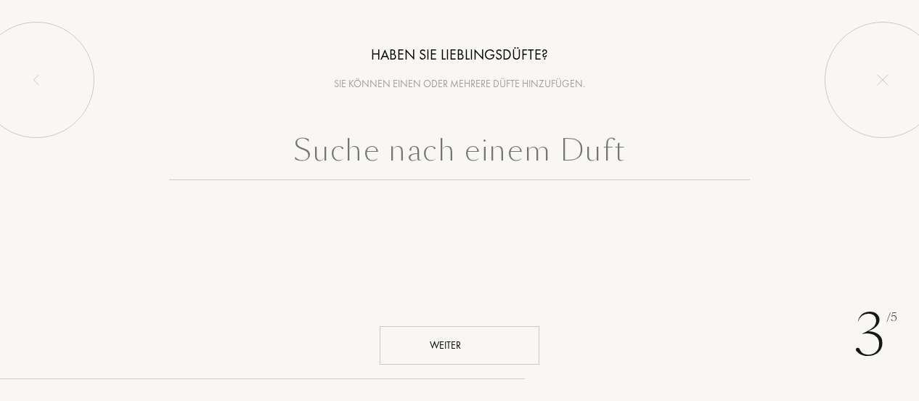
click at [460, 346] on div "Weiter" at bounding box center [460, 345] width 160 height 38
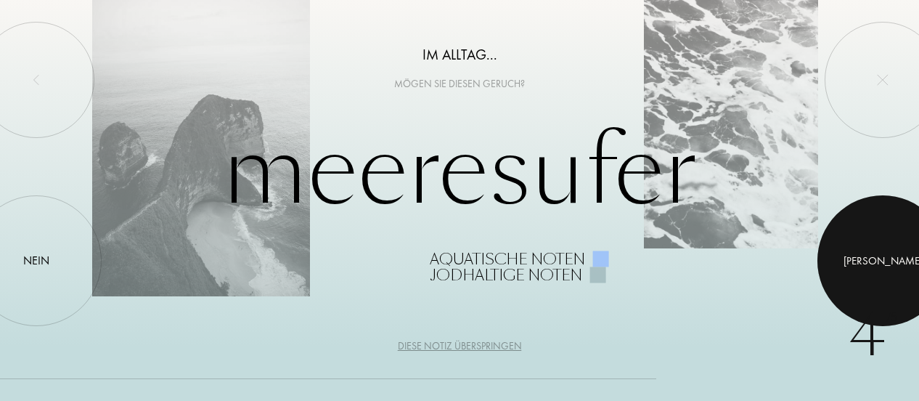
click at [885, 260] on div "[PERSON_NAME]" at bounding box center [883, 261] width 79 height 17
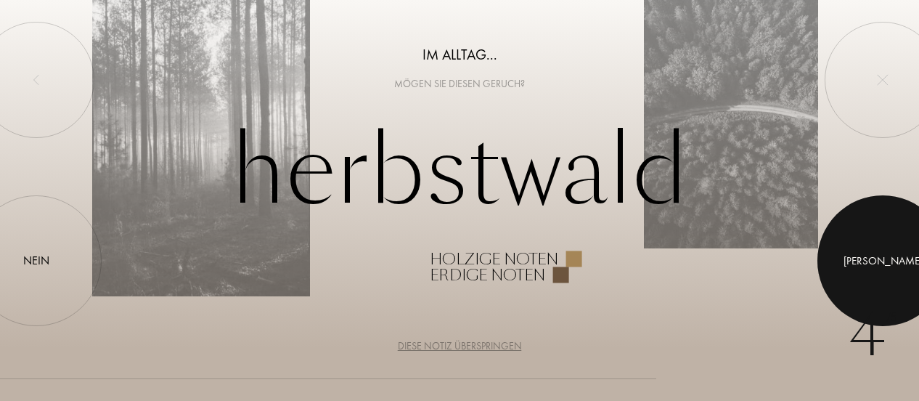
click at [885, 260] on div "[PERSON_NAME]" at bounding box center [883, 261] width 79 height 17
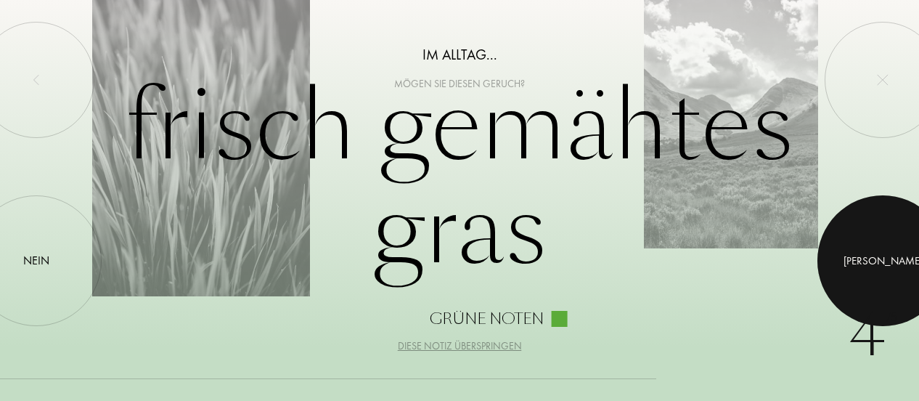
click at [885, 260] on div "[PERSON_NAME]" at bounding box center [883, 261] width 79 height 17
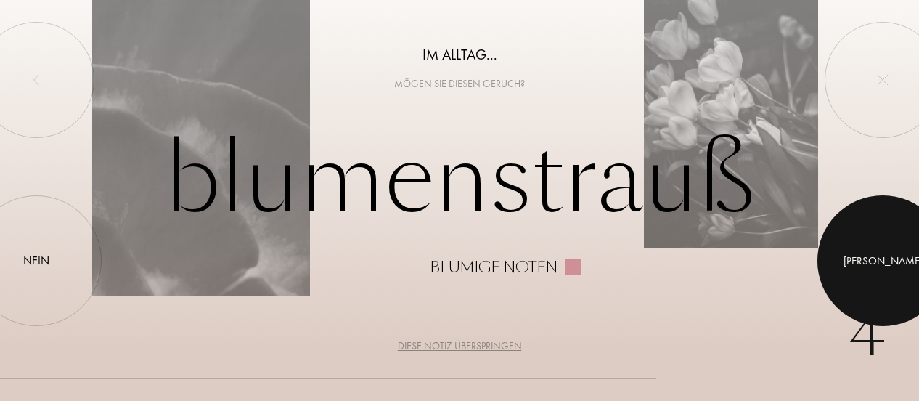
click at [885, 260] on div "[PERSON_NAME]" at bounding box center [883, 261] width 79 height 17
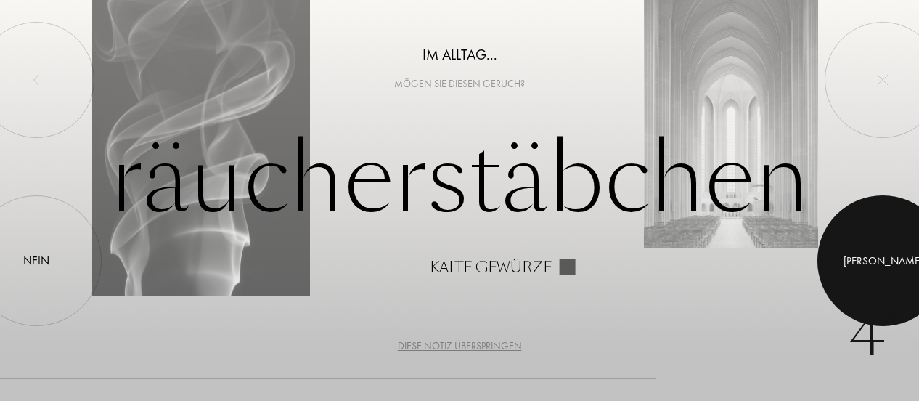
click at [885, 260] on div "[PERSON_NAME]" at bounding box center [883, 261] width 79 height 17
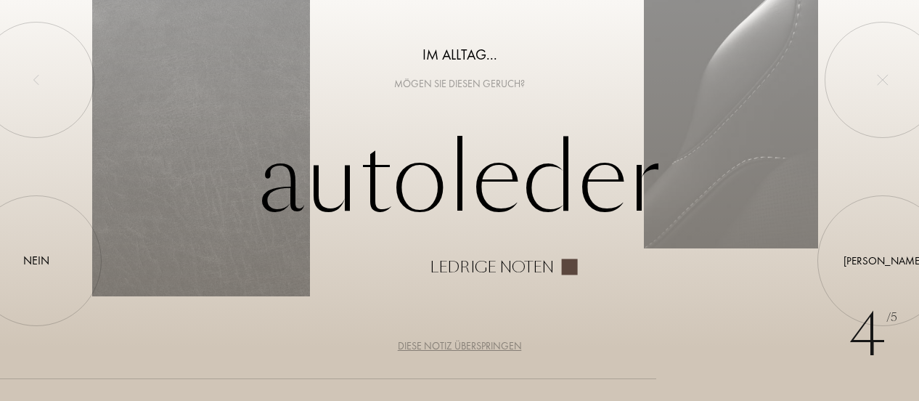
click at [476, 342] on div "Diese Notiz überspringen" at bounding box center [460, 345] width 124 height 15
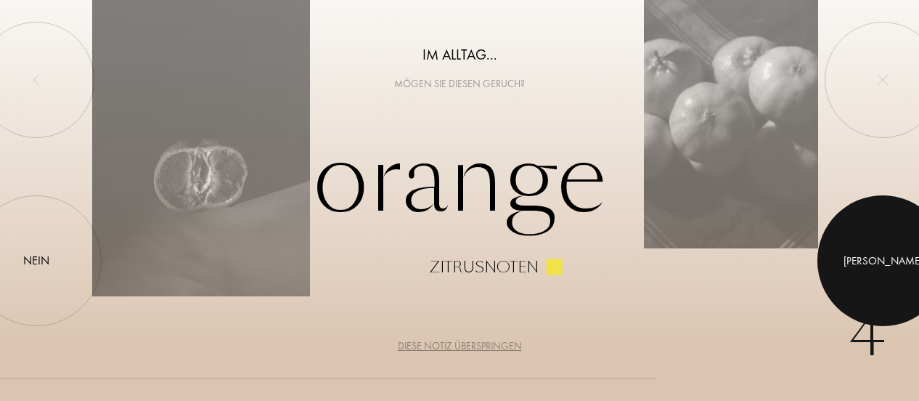
click at [878, 259] on div "[PERSON_NAME]" at bounding box center [883, 261] width 79 height 17
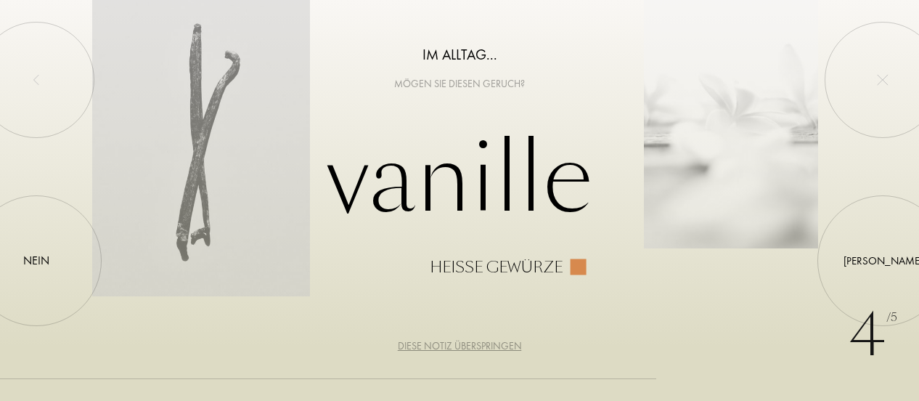
click at [476, 346] on div "Diese Notiz überspringen" at bounding box center [460, 345] width 124 height 15
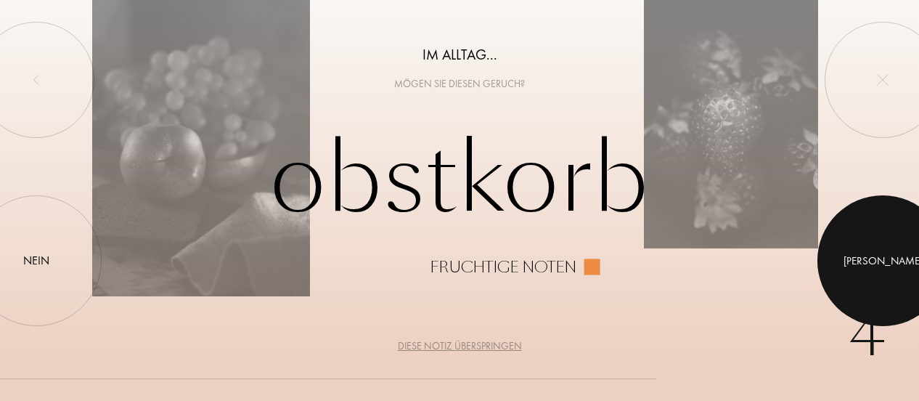
click at [879, 258] on div "[PERSON_NAME]" at bounding box center [883, 261] width 79 height 17
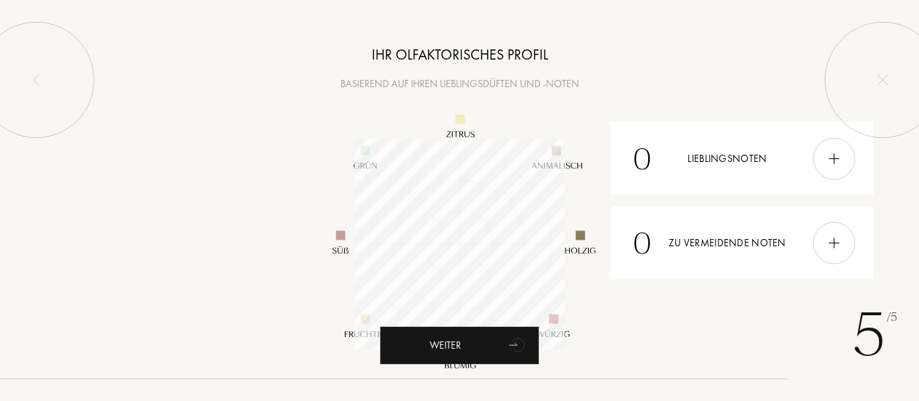
scroll to position [211, 211]
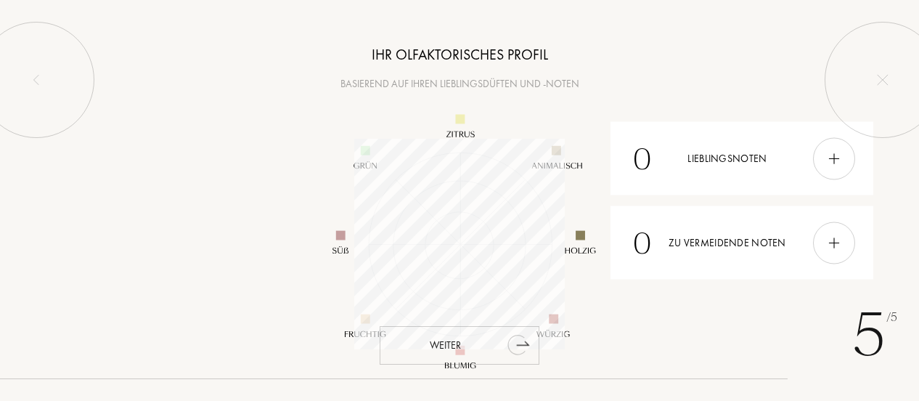
click at [521, 344] on icon "animation" at bounding box center [523, 343] width 12 height 4
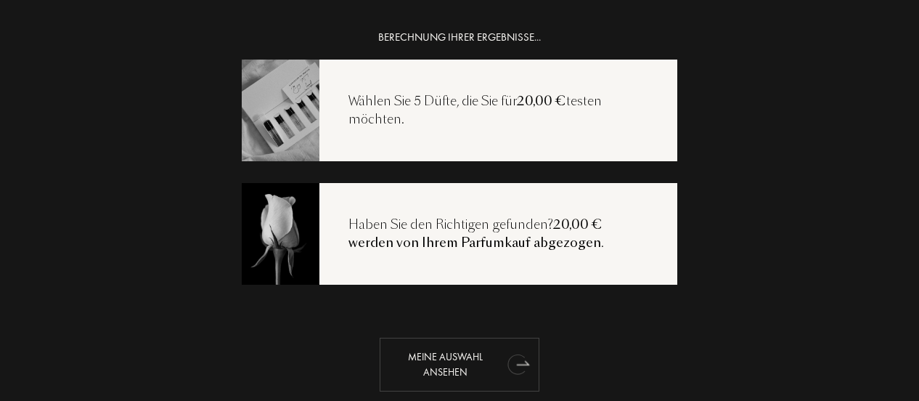
click at [513, 362] on icon "animation" at bounding box center [517, 364] width 18 height 20
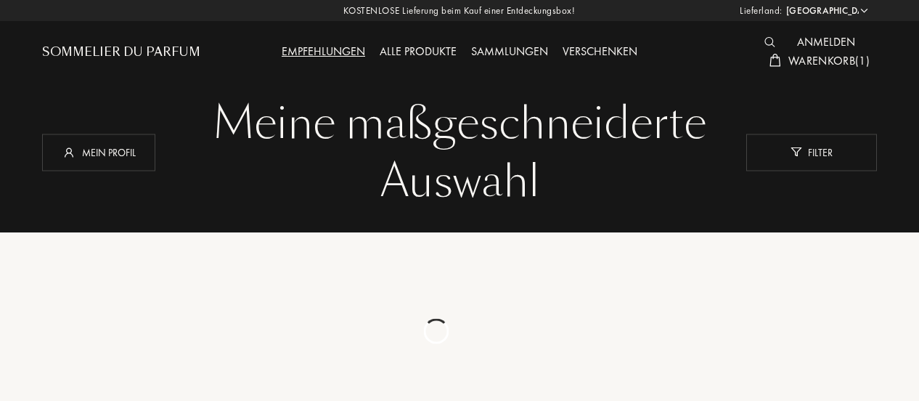
select select "DE"
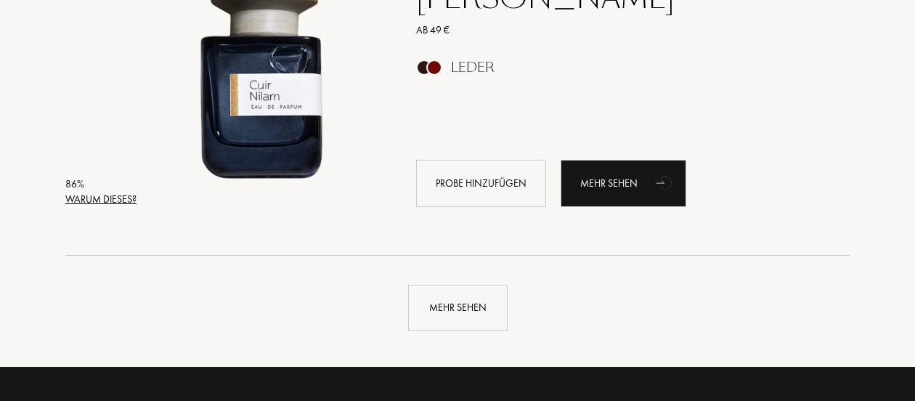
scroll to position [3447, 0]
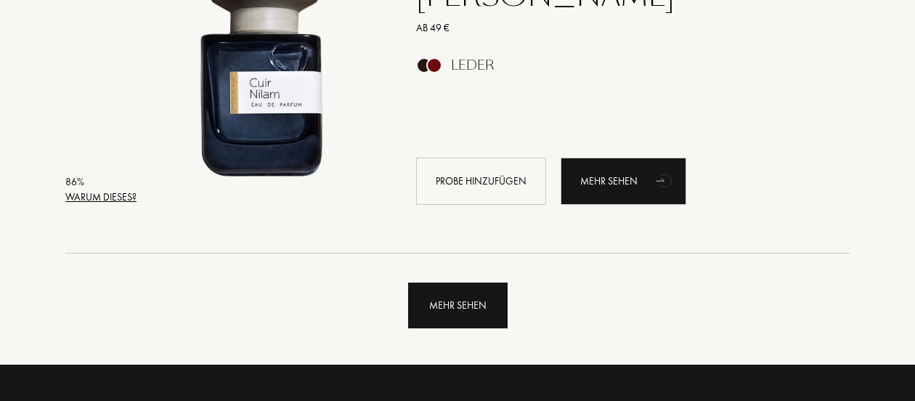
click at [460, 314] on div "Mehr sehen" at bounding box center [457, 305] width 99 height 46
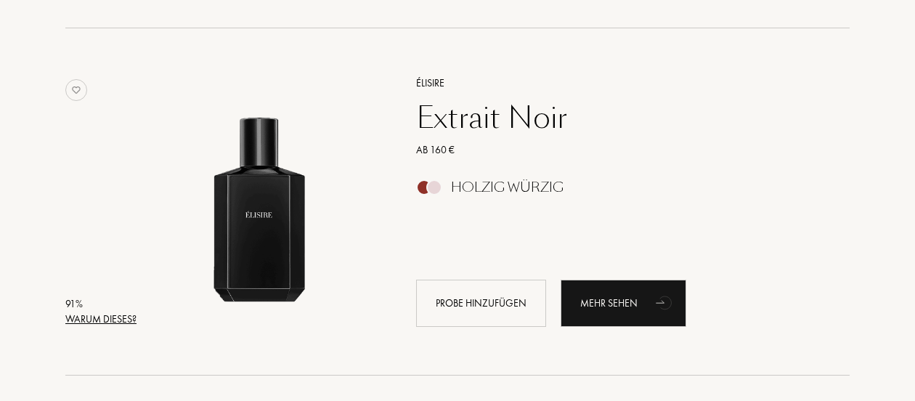
scroll to position [0, 0]
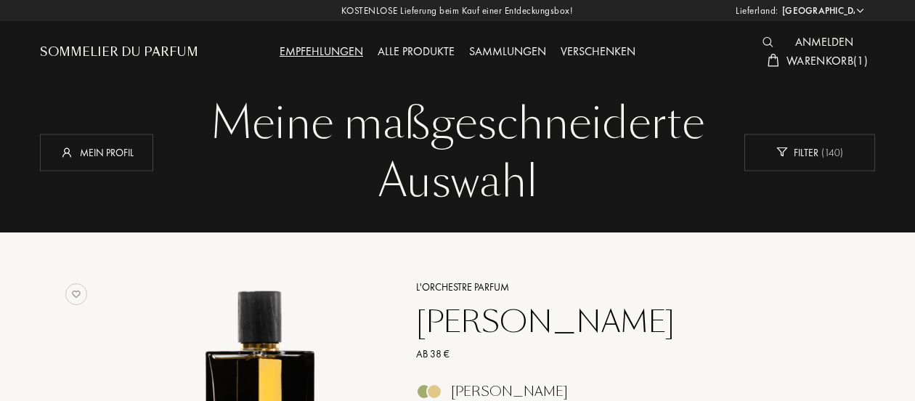
click at [330, 52] on div "Empfehlungen" at bounding box center [321, 52] width 98 height 19
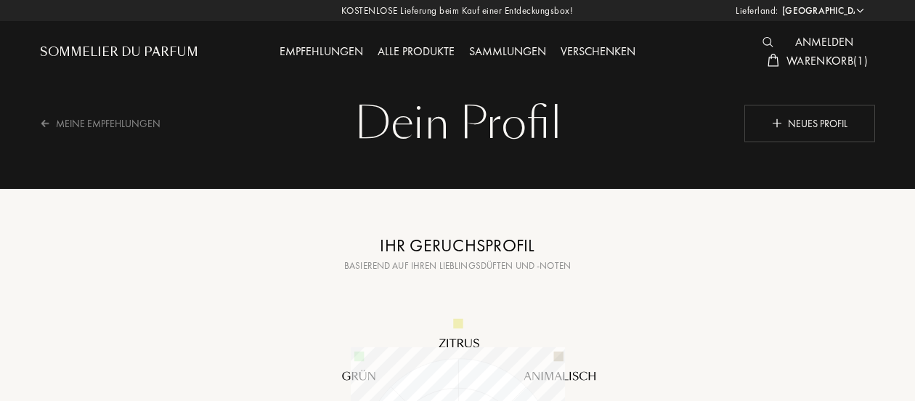
select select "DE"
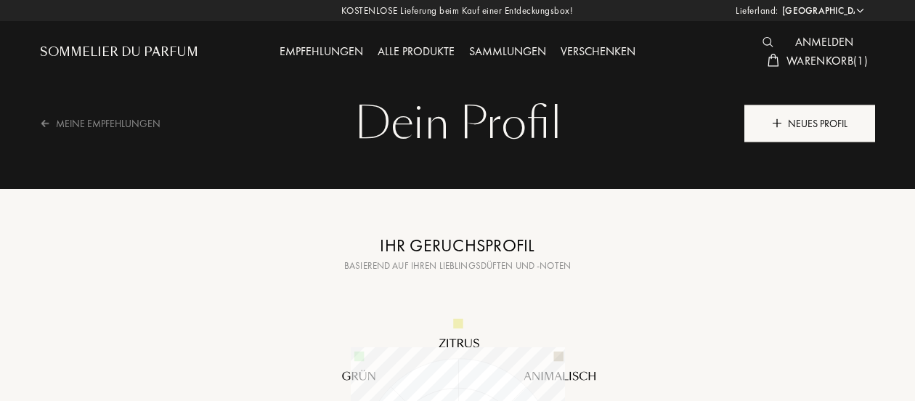
click at [802, 133] on div "Neues Profil" at bounding box center [809, 123] width 131 height 37
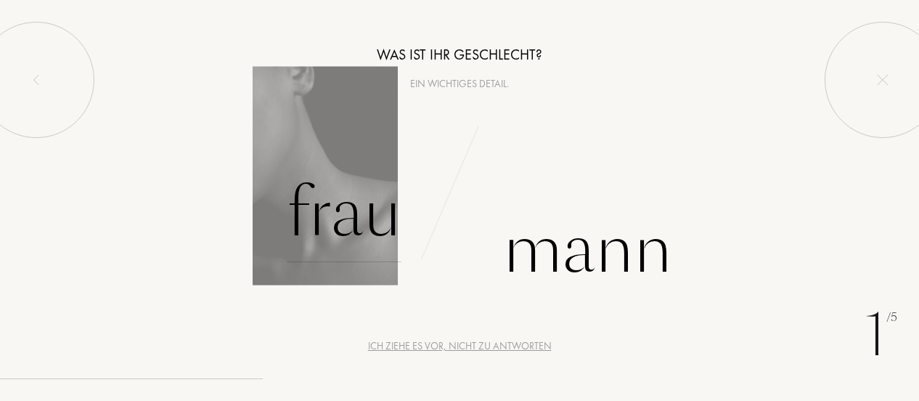
click at [351, 217] on div "Frau" at bounding box center [344, 213] width 115 height 98
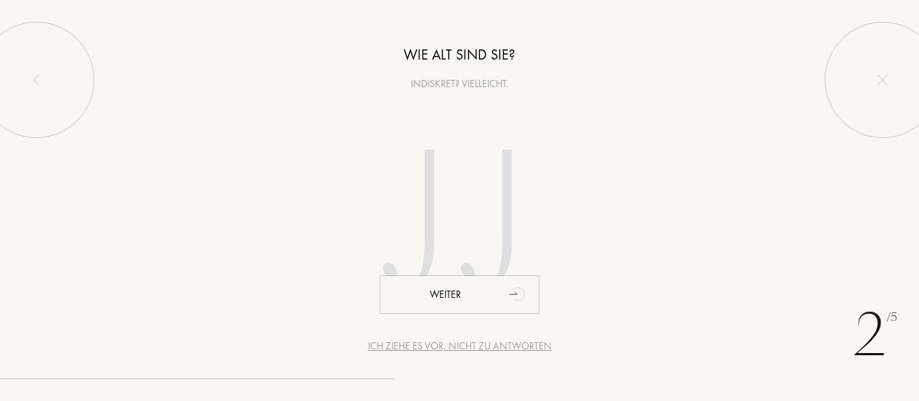
click at [426, 345] on div "Ich ziehe es vor, nicht zu antworten" at bounding box center [460, 345] width 184 height 15
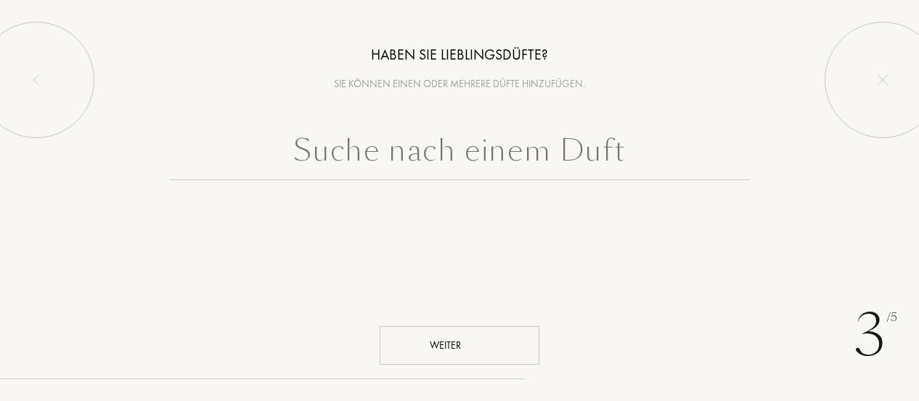
click at [426, 345] on div "Weiter" at bounding box center [460, 345] width 160 height 38
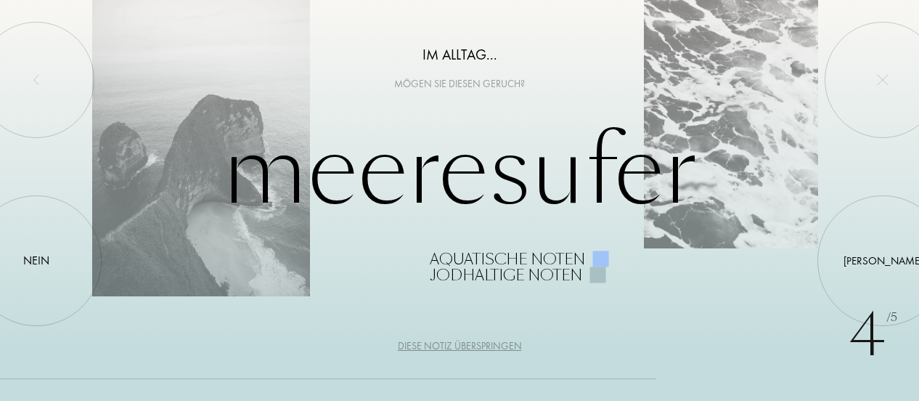
click at [426, 345] on div "Diese Notiz überspringen" at bounding box center [460, 345] width 124 height 15
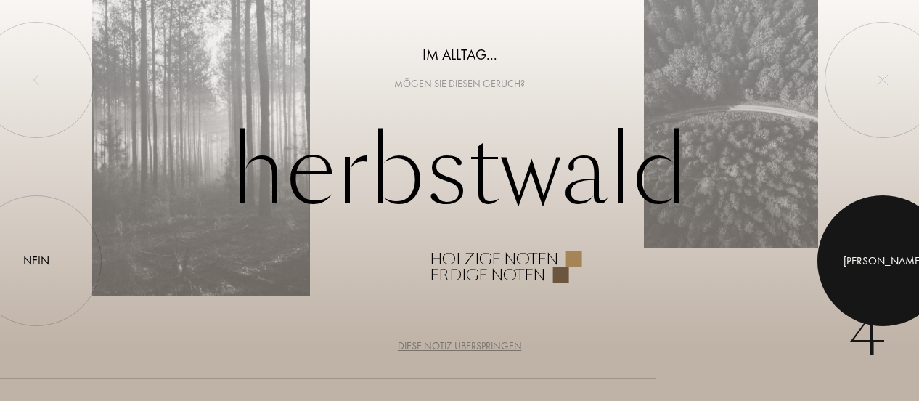
click at [883, 253] on div "[PERSON_NAME]" at bounding box center [883, 261] width 79 height 17
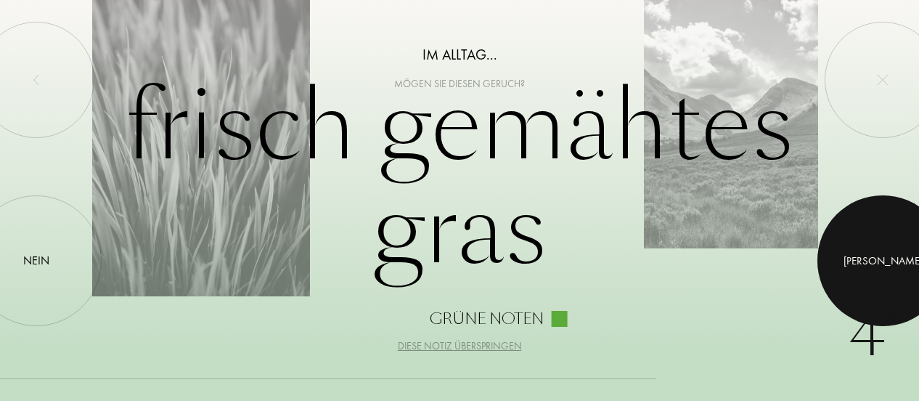
click at [883, 253] on div "[PERSON_NAME]" at bounding box center [883, 261] width 79 height 17
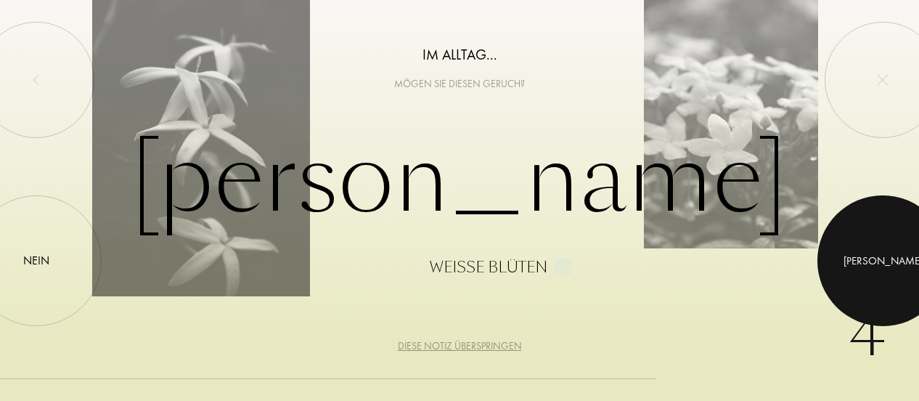
click at [883, 253] on div "[PERSON_NAME]" at bounding box center [883, 261] width 79 height 17
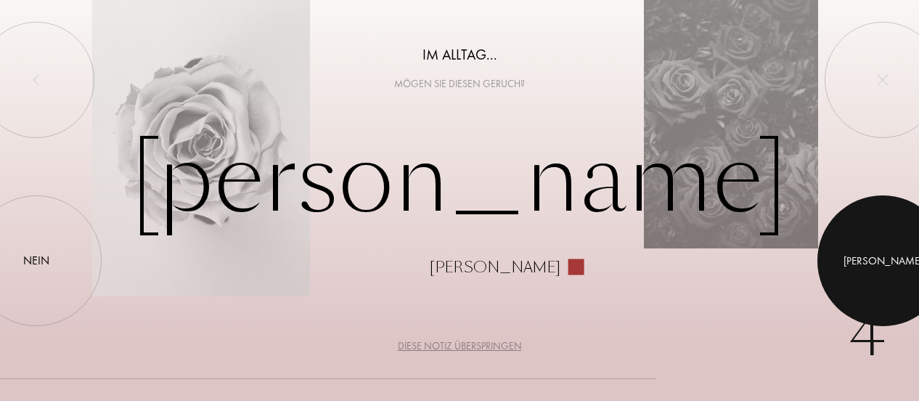
click at [883, 253] on div "[PERSON_NAME]" at bounding box center [883, 261] width 79 height 17
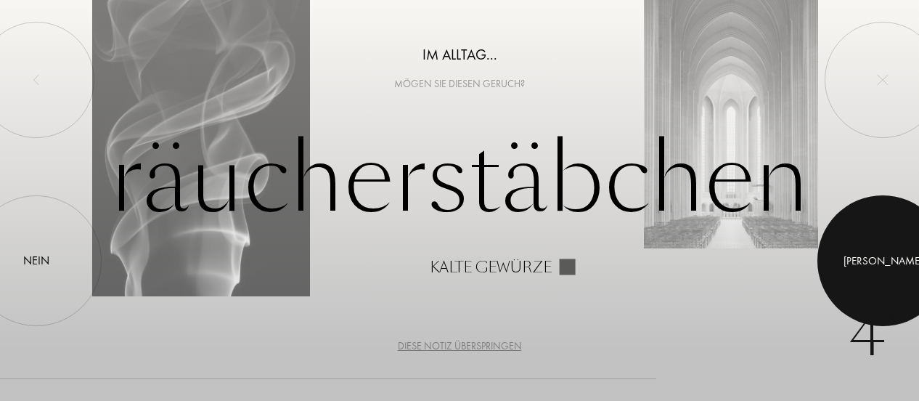
click at [883, 253] on div "[PERSON_NAME]" at bounding box center [883, 261] width 79 height 17
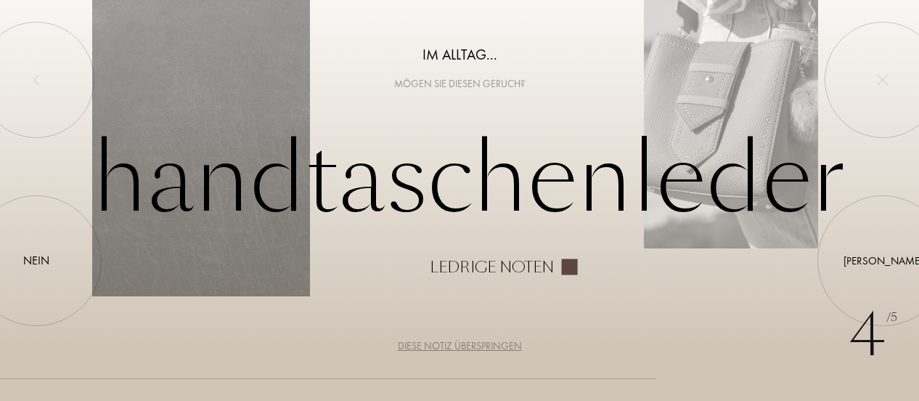
click at [464, 346] on div "Diese Notiz überspringen" at bounding box center [460, 345] width 124 height 15
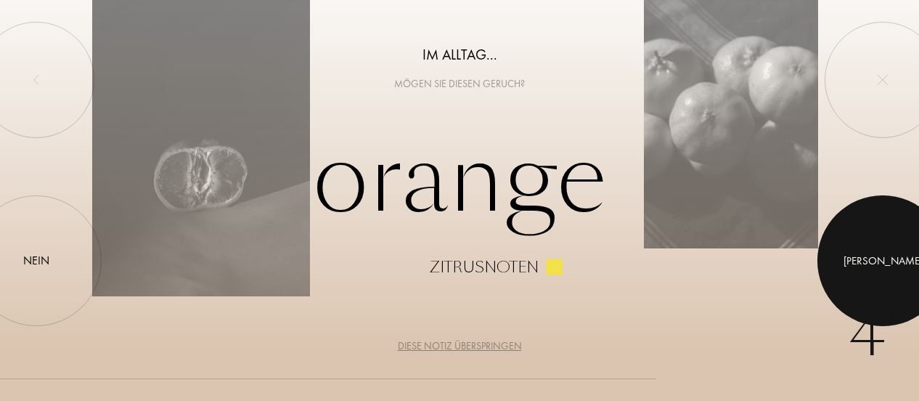
click at [873, 268] on div at bounding box center [883, 260] width 131 height 131
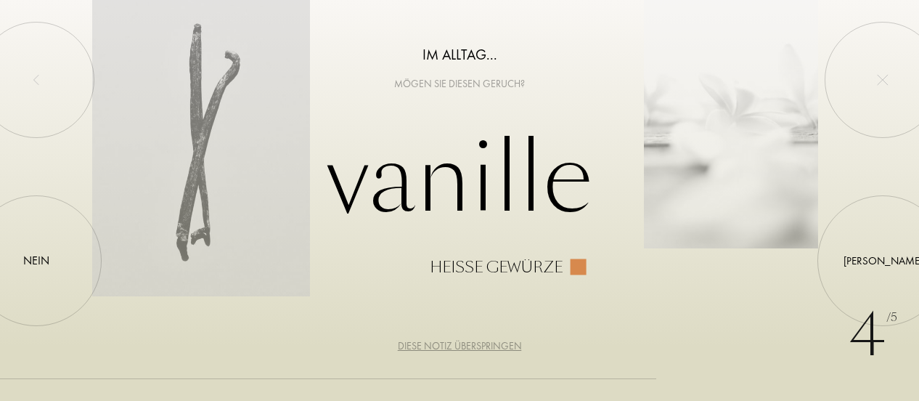
click at [463, 348] on div "Diese Notiz überspringen" at bounding box center [460, 345] width 124 height 15
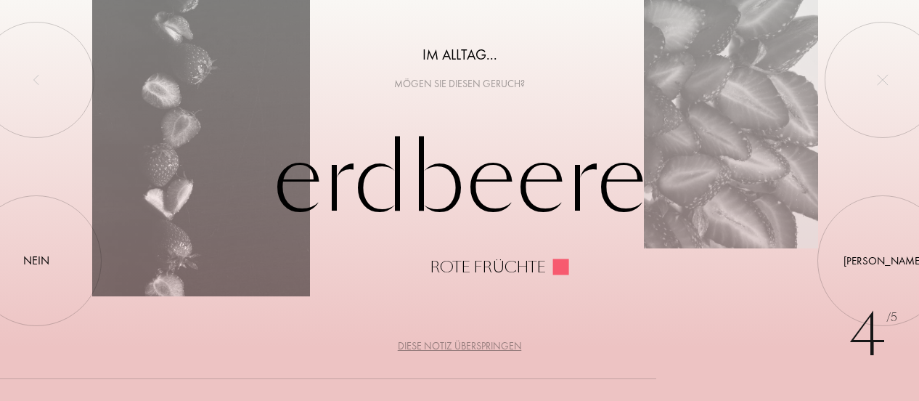
click at [463, 348] on div "Diese Notiz überspringen" at bounding box center [460, 345] width 124 height 15
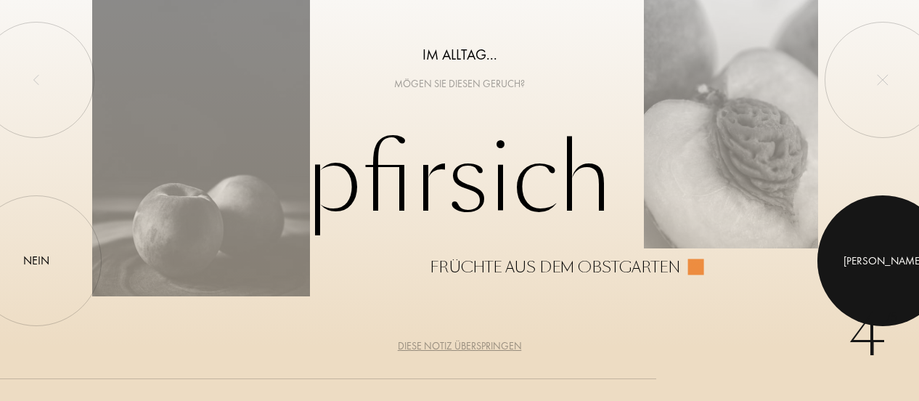
click at [872, 256] on div at bounding box center [883, 260] width 131 height 131
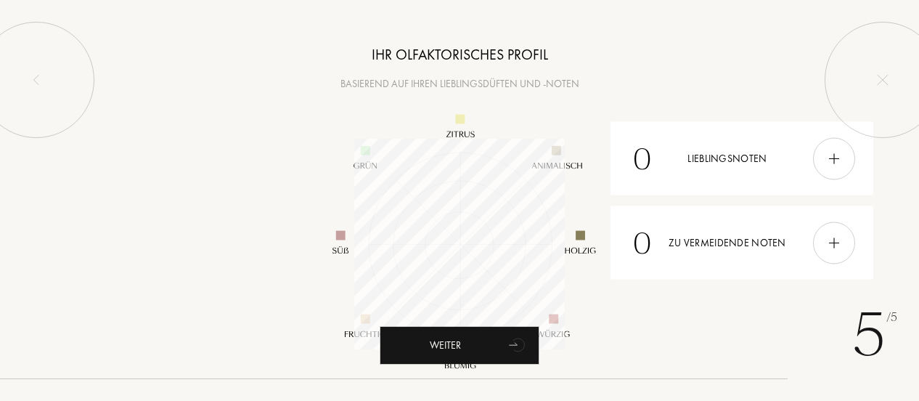
scroll to position [211, 211]
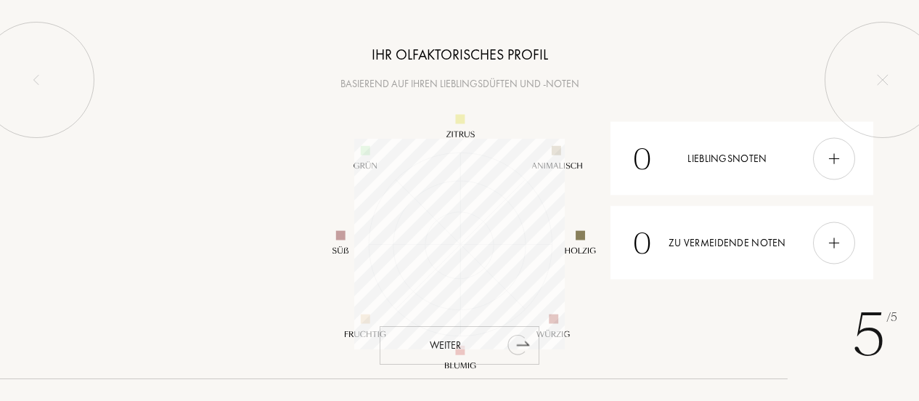
click at [465, 352] on div "Weiter" at bounding box center [460, 345] width 160 height 38
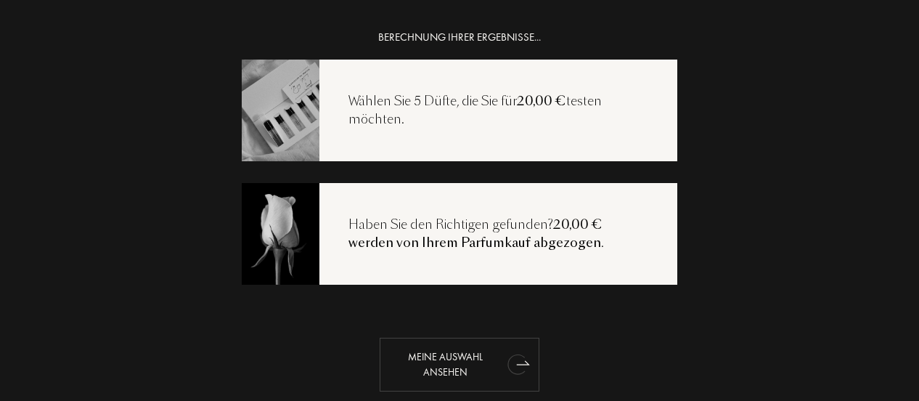
click at [471, 364] on div "Meine Auswahl ansehen" at bounding box center [460, 365] width 160 height 54
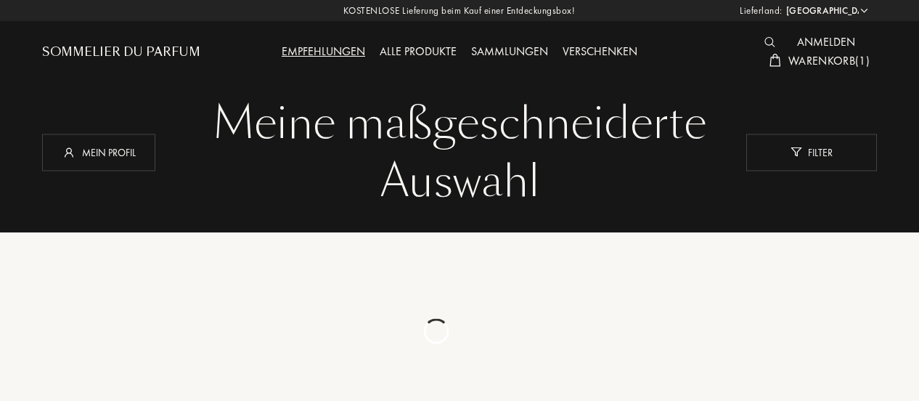
select select "DE"
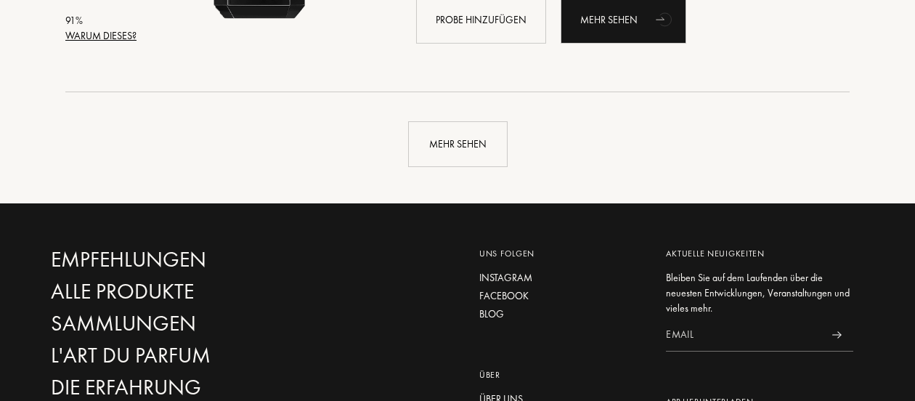
scroll to position [3602, 0]
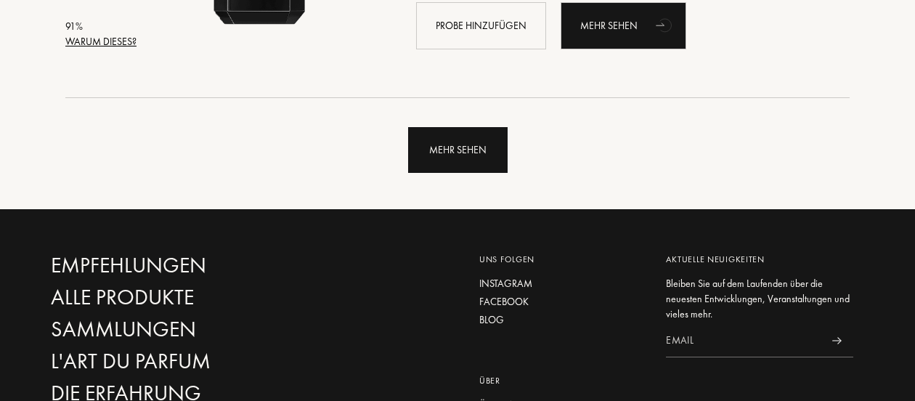
click at [468, 157] on div "Mehr sehen" at bounding box center [457, 150] width 99 height 46
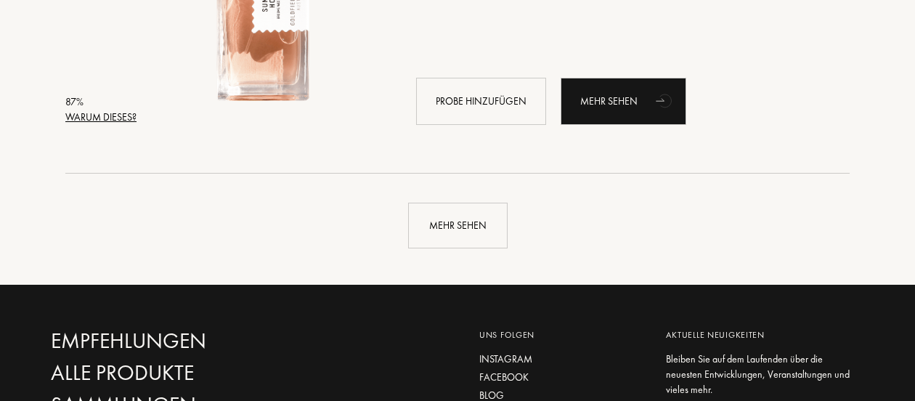
scroll to position [6996, 0]
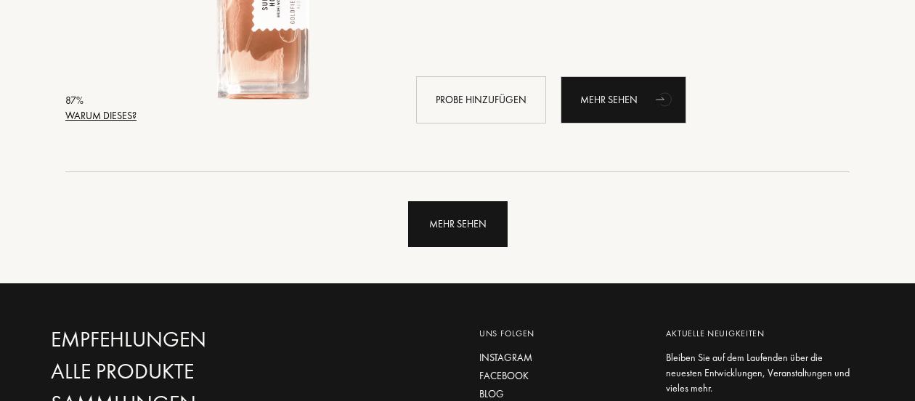
click at [474, 242] on div "Mehr sehen" at bounding box center [457, 224] width 99 height 46
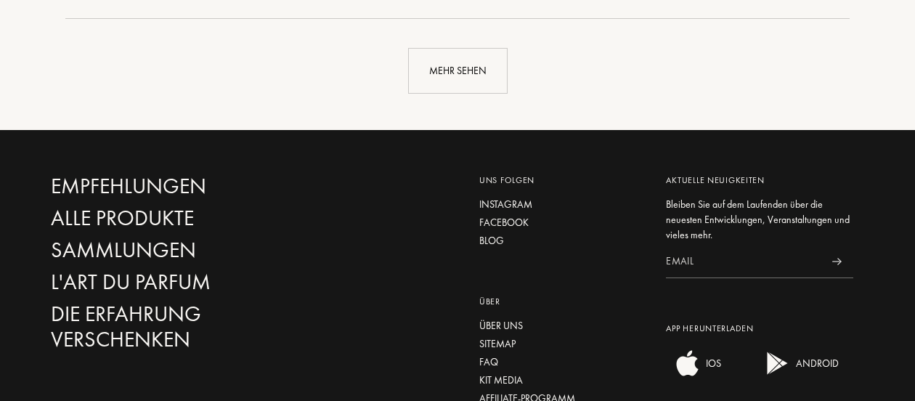
scroll to position [10617, 0]
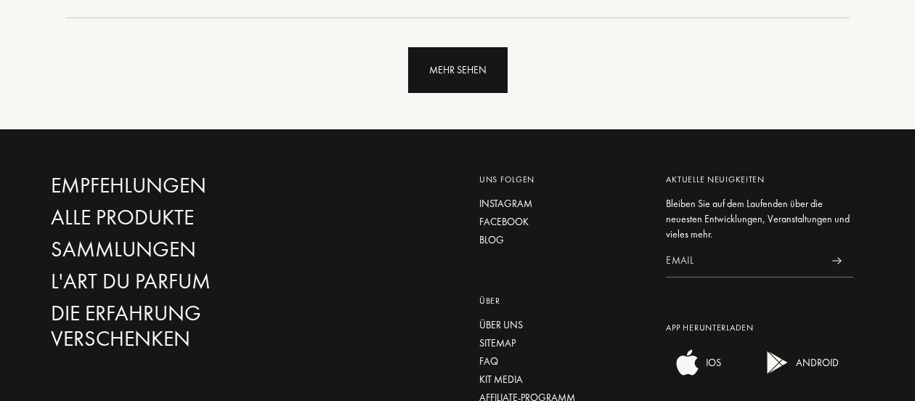
click at [460, 75] on div "Mehr sehen" at bounding box center [457, 70] width 99 height 46
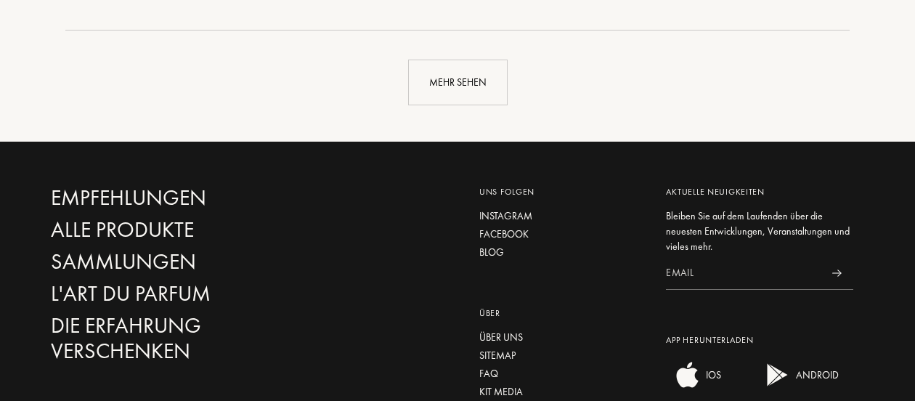
scroll to position [14078, 0]
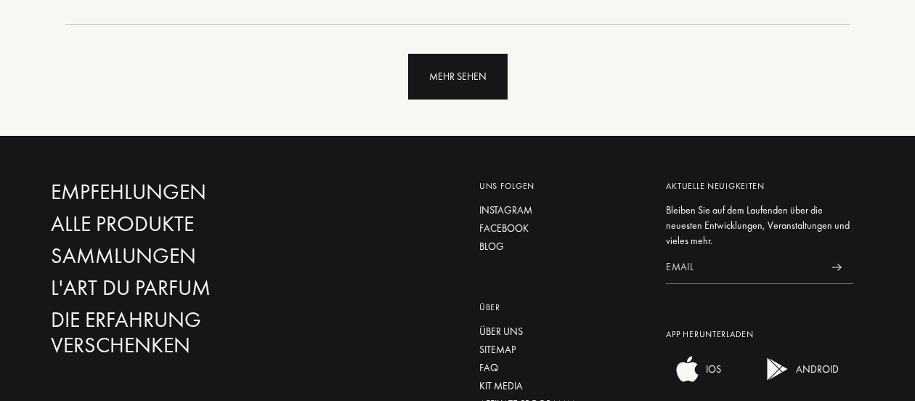
click at [460, 76] on div "Mehr sehen" at bounding box center [457, 77] width 99 height 46
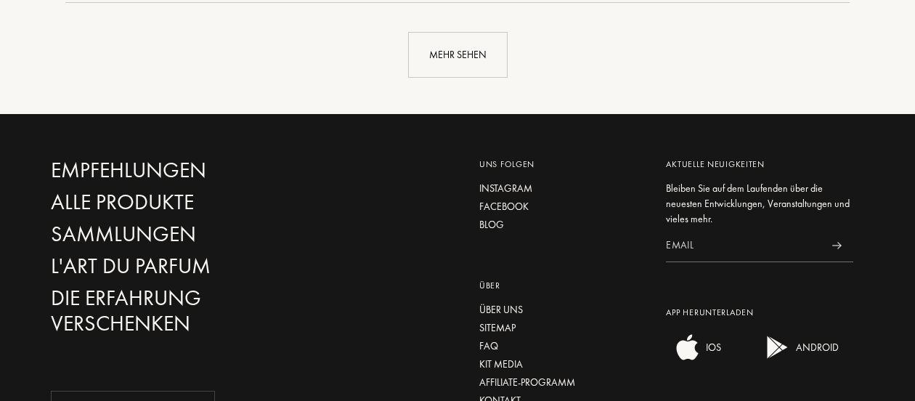
scroll to position [17569, 0]
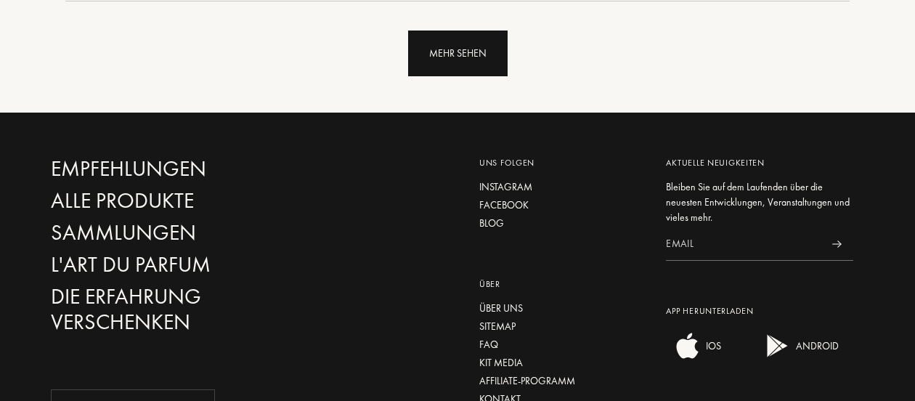
click at [458, 62] on div "Mehr sehen" at bounding box center [457, 54] width 99 height 46
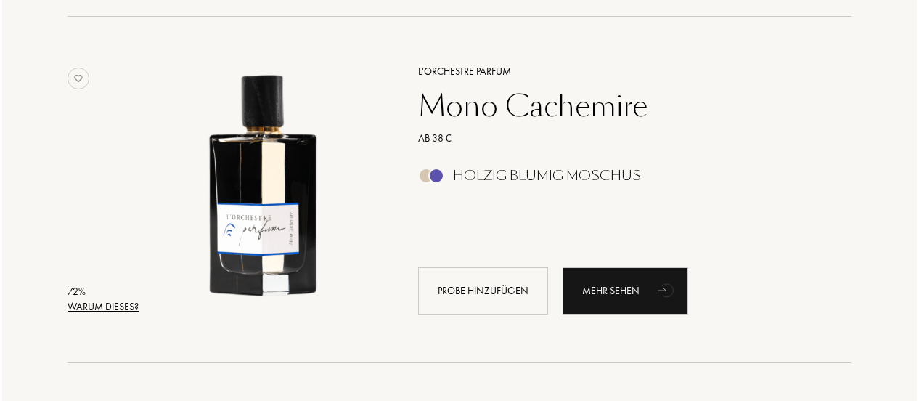
scroll to position [19637, 0]
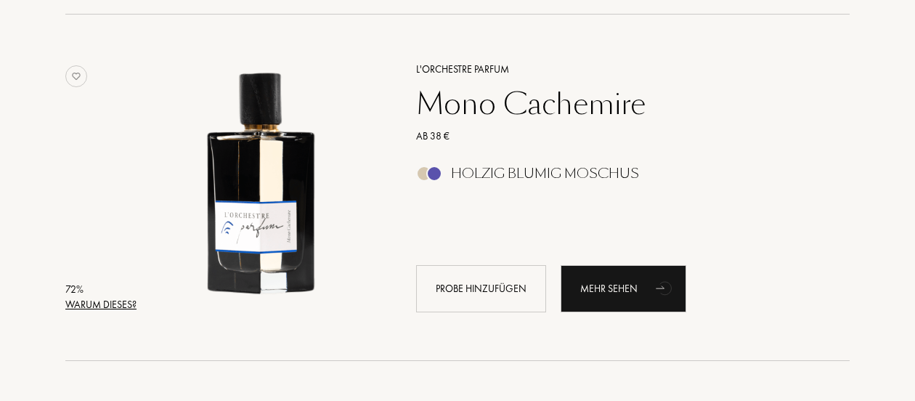
click at [116, 304] on div "Warum dieses?" at bounding box center [100, 304] width 71 height 15
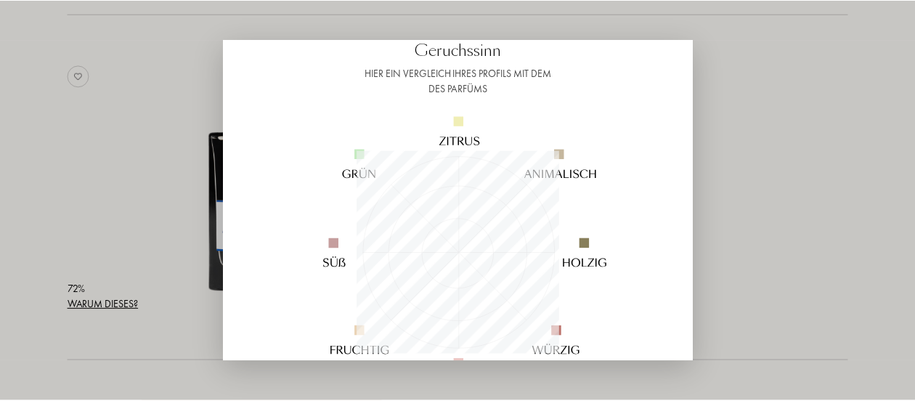
scroll to position [102, 0]
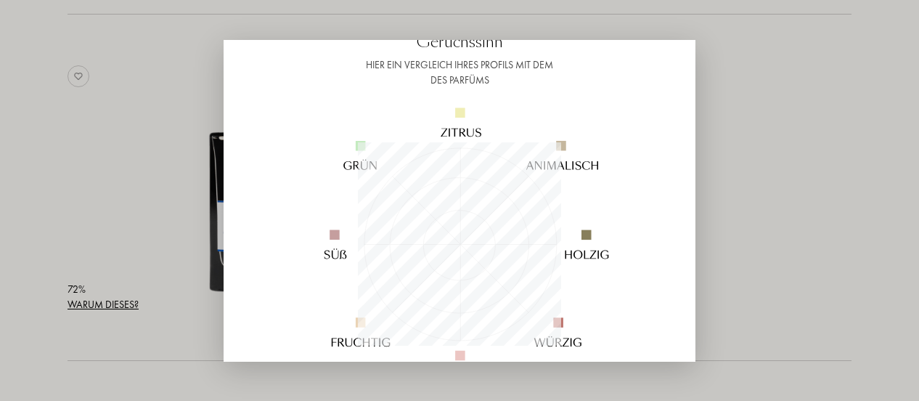
click at [113, 212] on div at bounding box center [459, 200] width 919 height 401
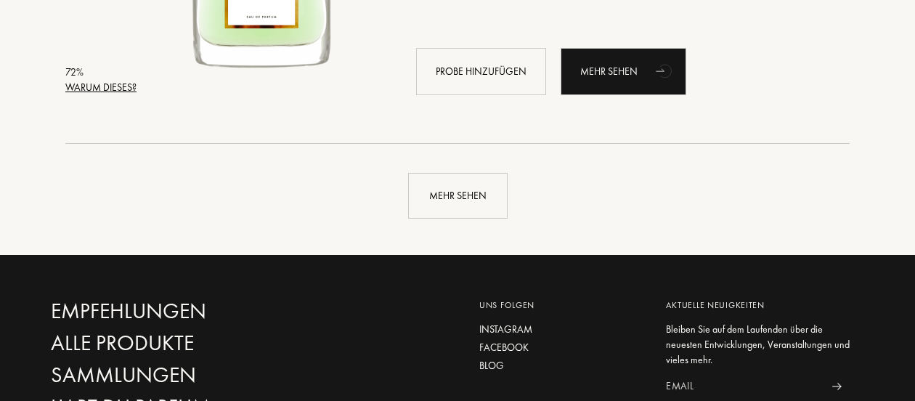
scroll to position [20901, 0]
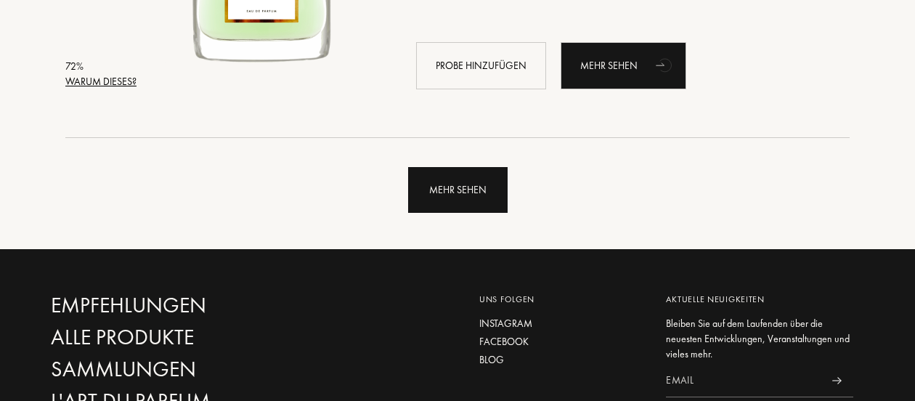
click at [440, 195] on div "Mehr sehen" at bounding box center [457, 190] width 99 height 46
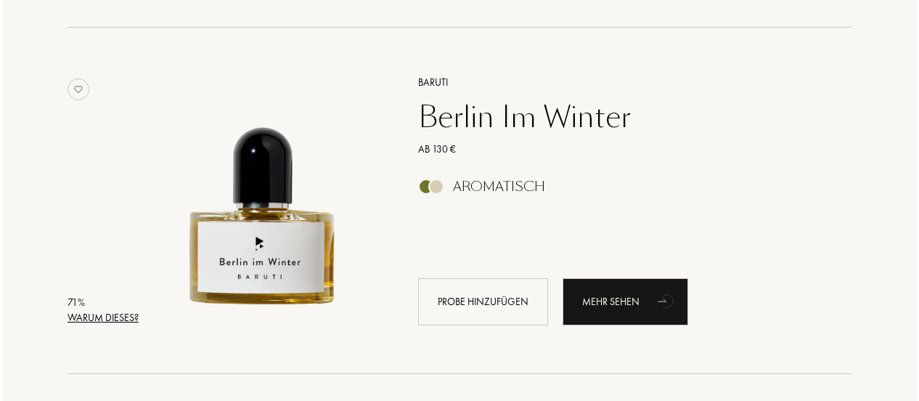
scroll to position [21046, 0]
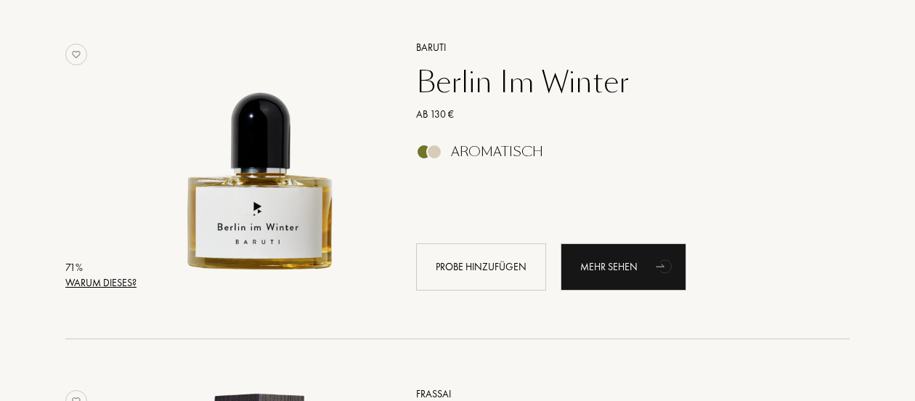
click at [104, 277] on div "Warum dieses?" at bounding box center [100, 282] width 71 height 15
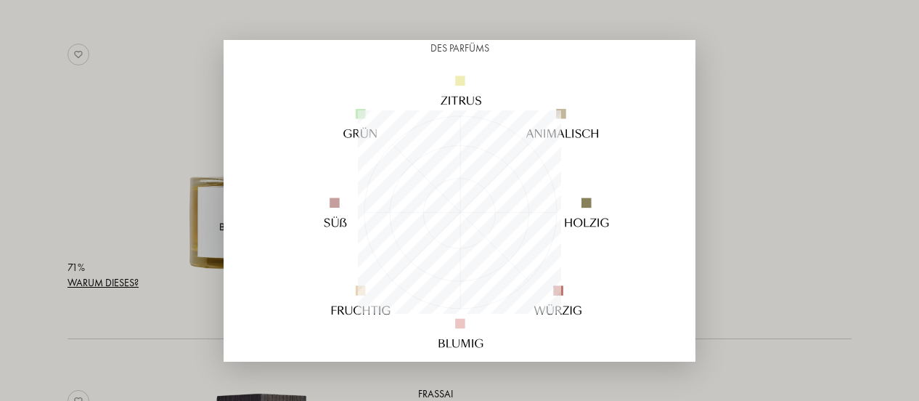
scroll to position [140, 0]
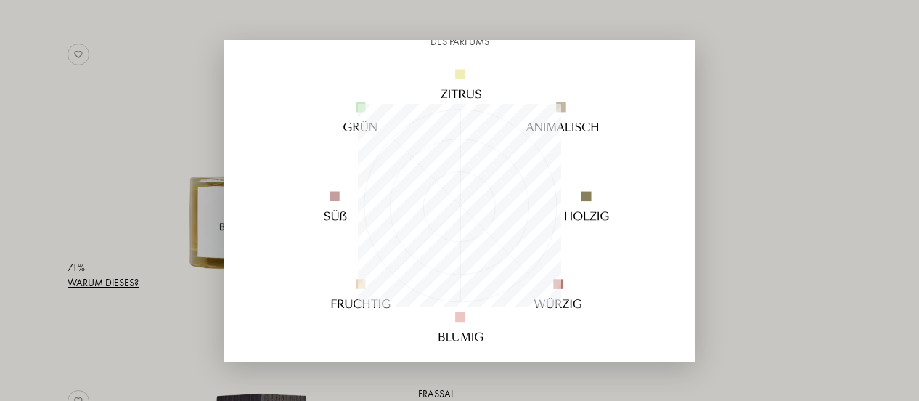
click at [94, 158] on div at bounding box center [459, 200] width 919 height 401
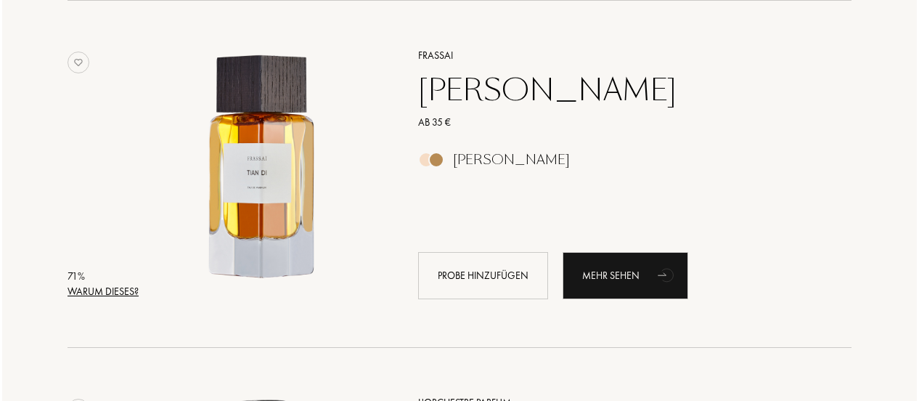
scroll to position [21384, 0]
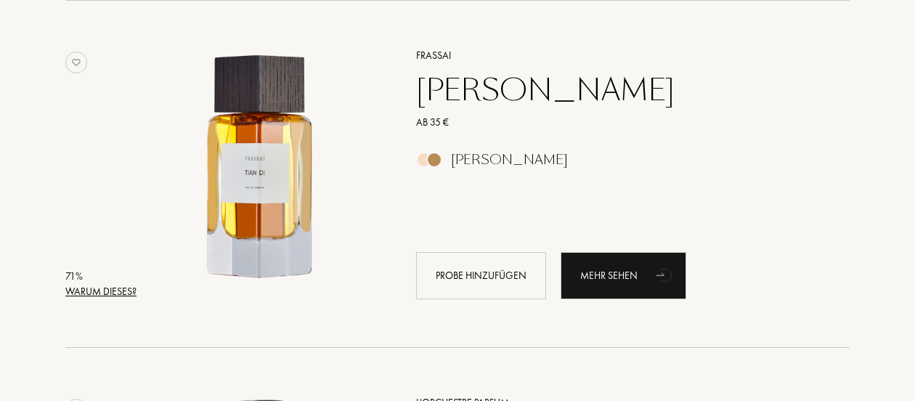
click at [110, 287] on div "Warum dieses?" at bounding box center [100, 291] width 71 height 15
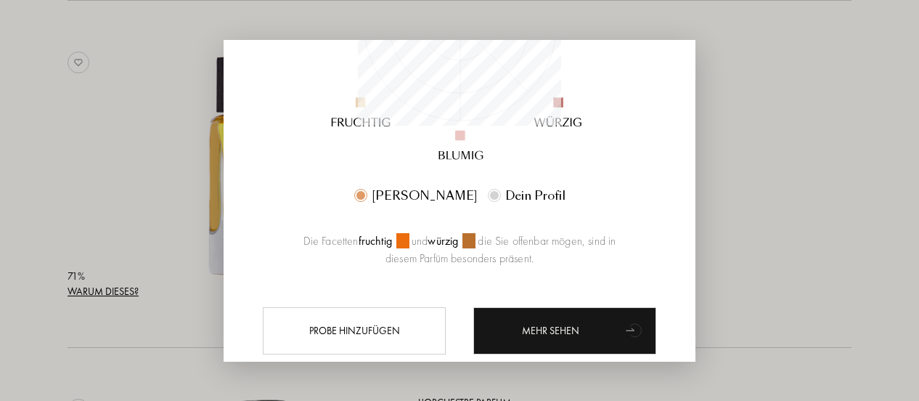
scroll to position [362, 0]
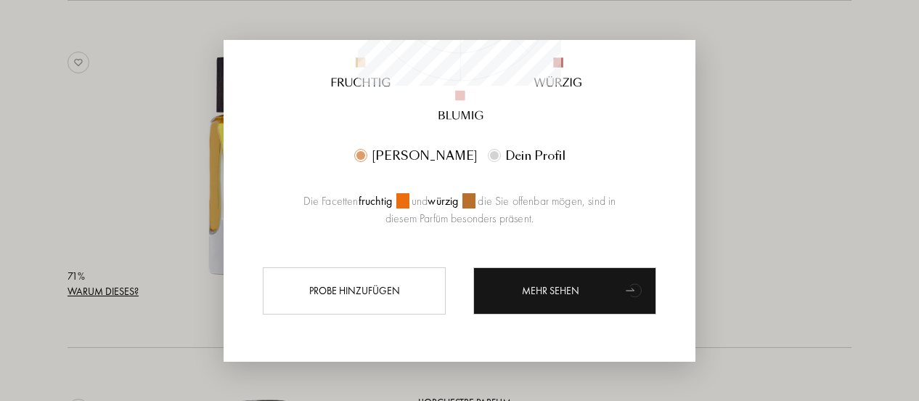
click at [792, 236] on div at bounding box center [459, 200] width 919 height 401
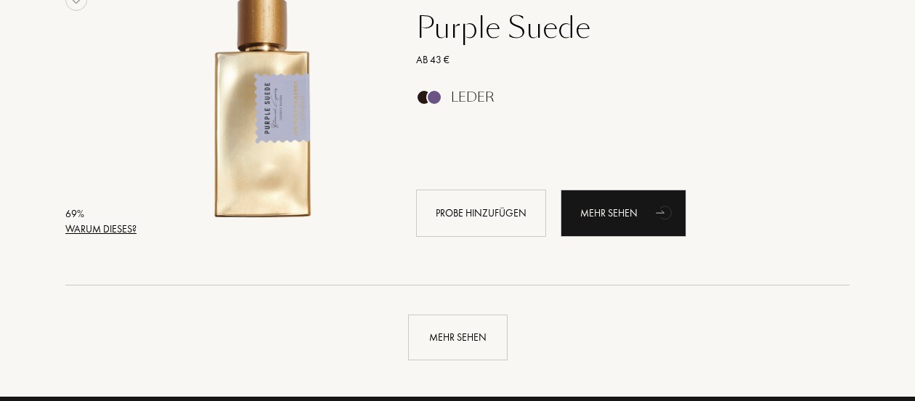
scroll to position [24222, 0]
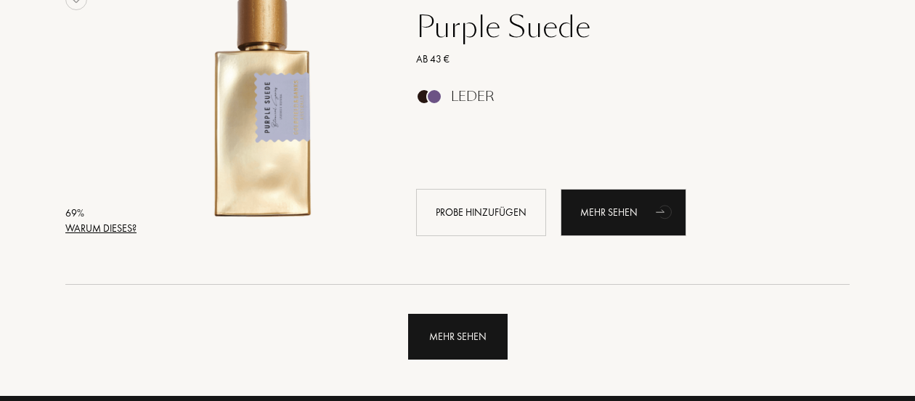
click at [435, 328] on div "Mehr sehen" at bounding box center [457, 337] width 99 height 46
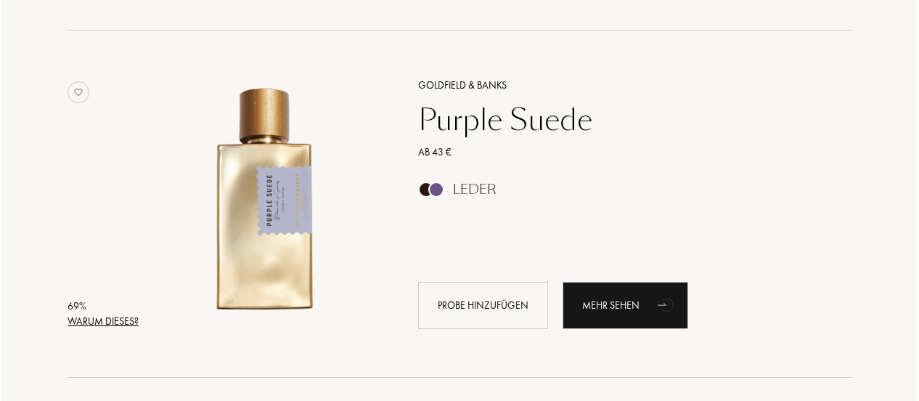
scroll to position [24125, 0]
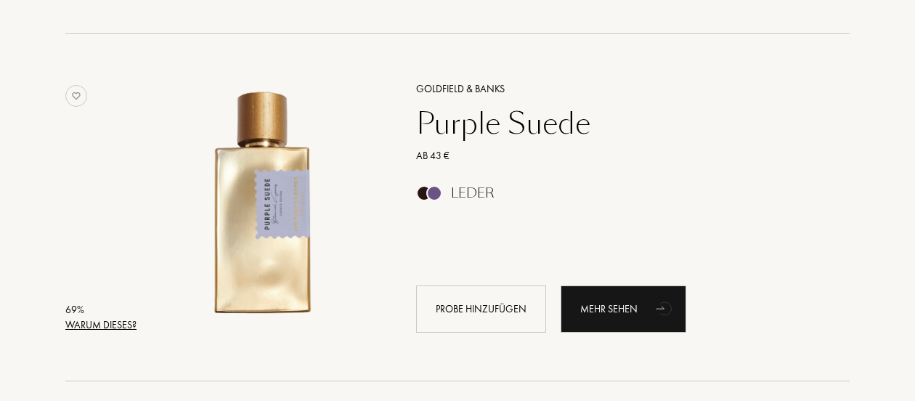
click at [126, 322] on div "Warum dieses?" at bounding box center [100, 324] width 71 height 15
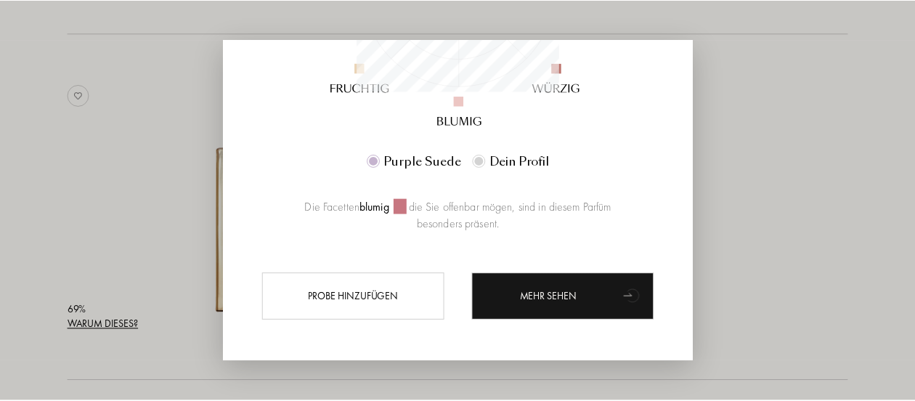
scroll to position [362, 0]
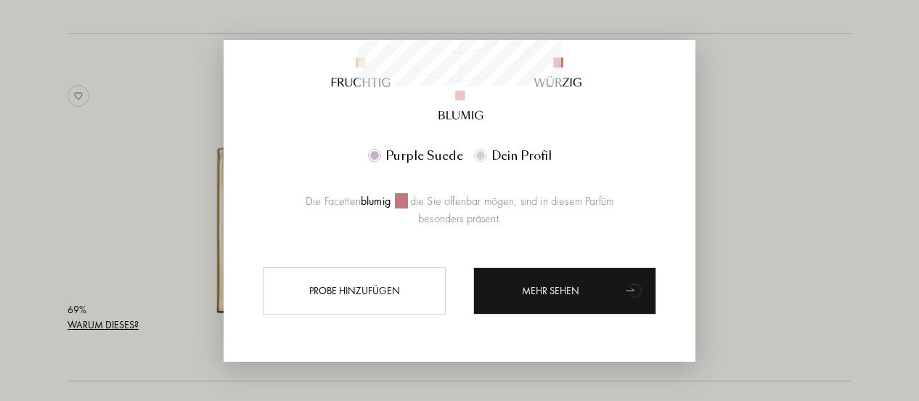
click at [781, 174] on div at bounding box center [459, 200] width 919 height 401
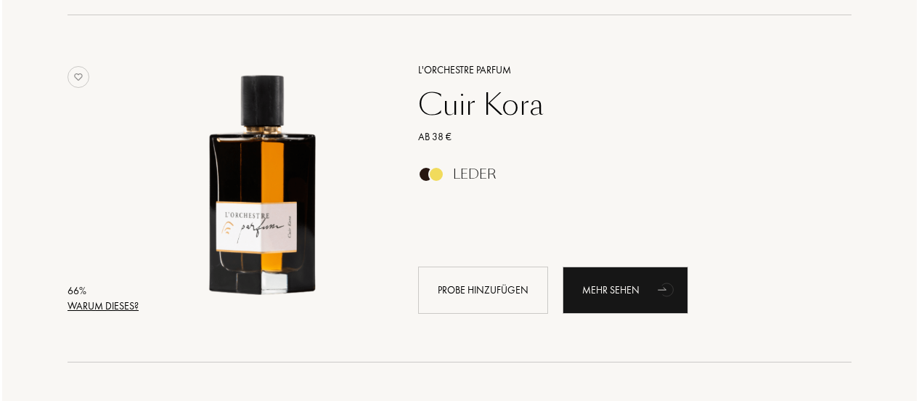
scroll to position [26231, 0]
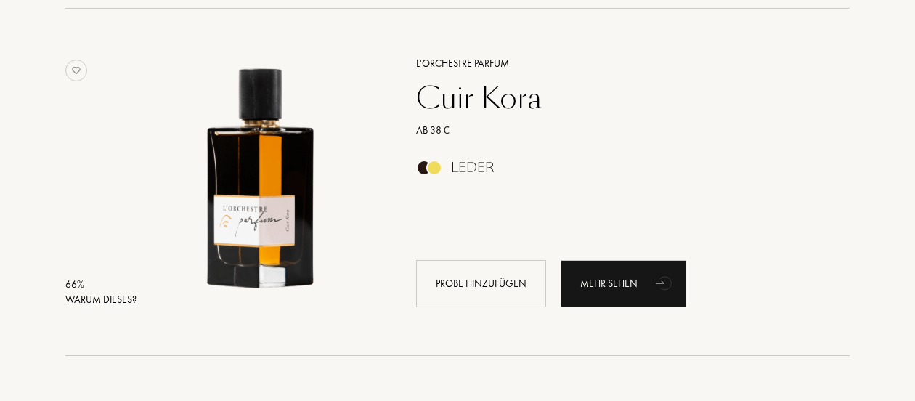
click at [90, 300] on div "Warum dieses?" at bounding box center [100, 299] width 71 height 15
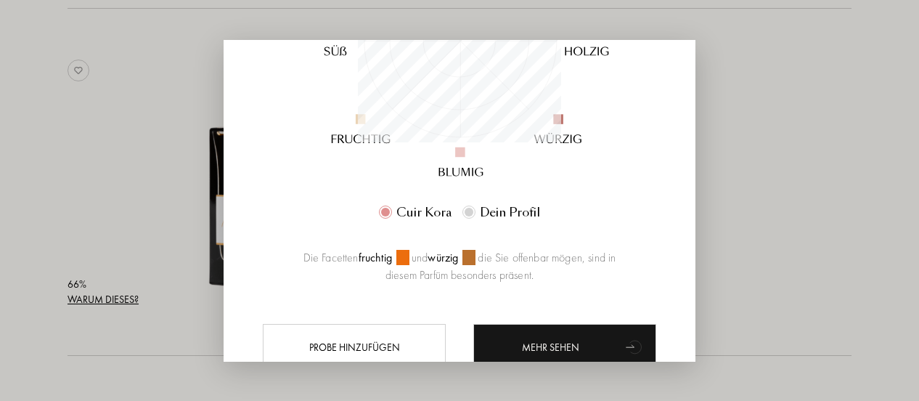
scroll to position [362, 0]
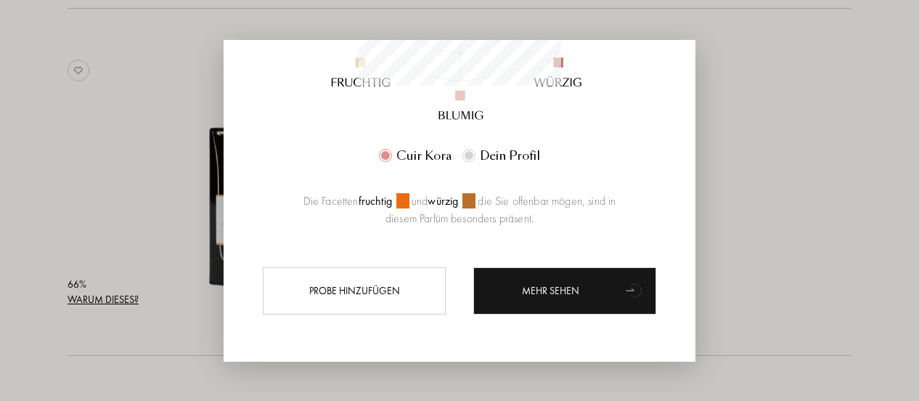
click at [77, 214] on div at bounding box center [459, 200] width 919 height 401
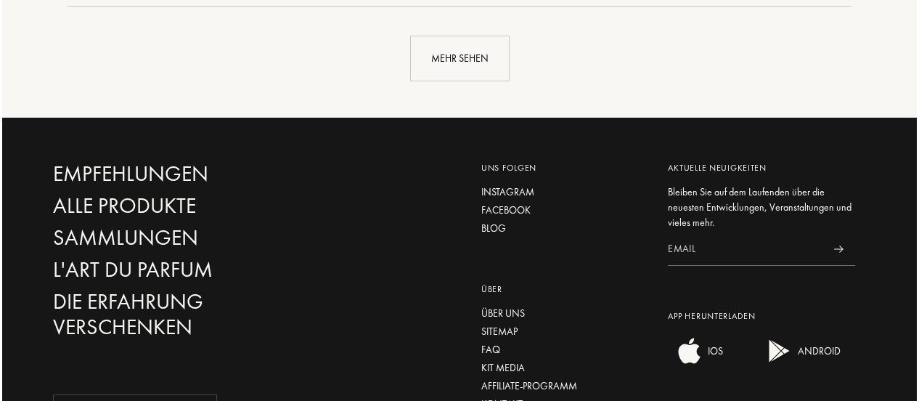
scroll to position [27969, 0]
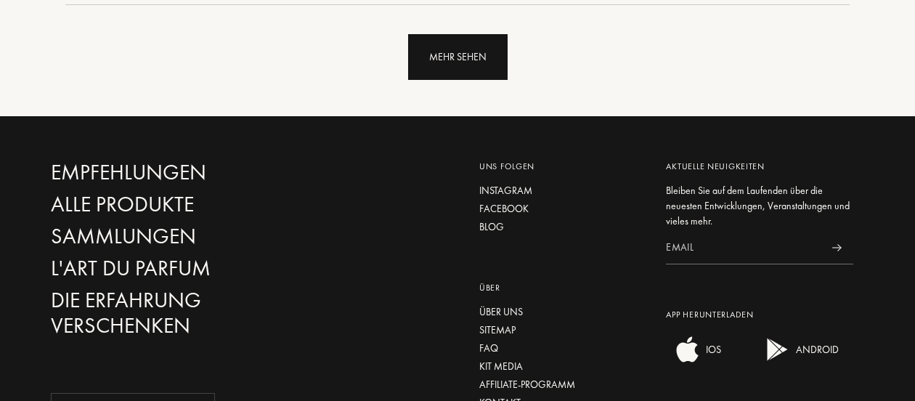
click at [459, 68] on div "Mehr sehen" at bounding box center [457, 57] width 99 height 46
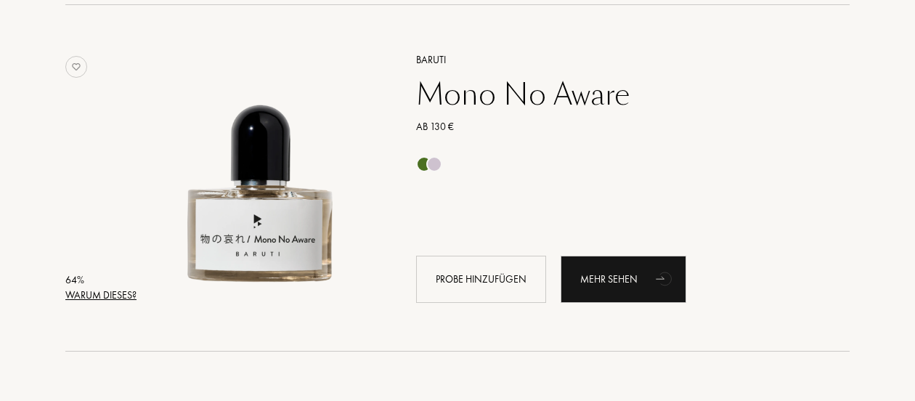
click at [102, 293] on div "Warum dieses?" at bounding box center [100, 295] width 71 height 15
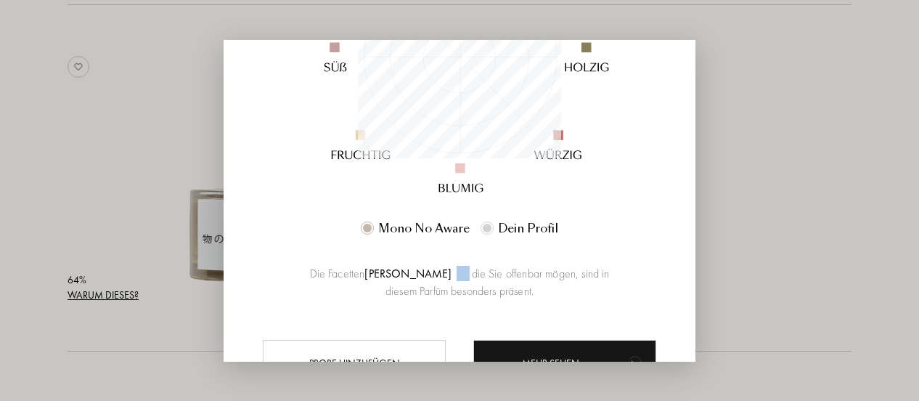
scroll to position [304, 0]
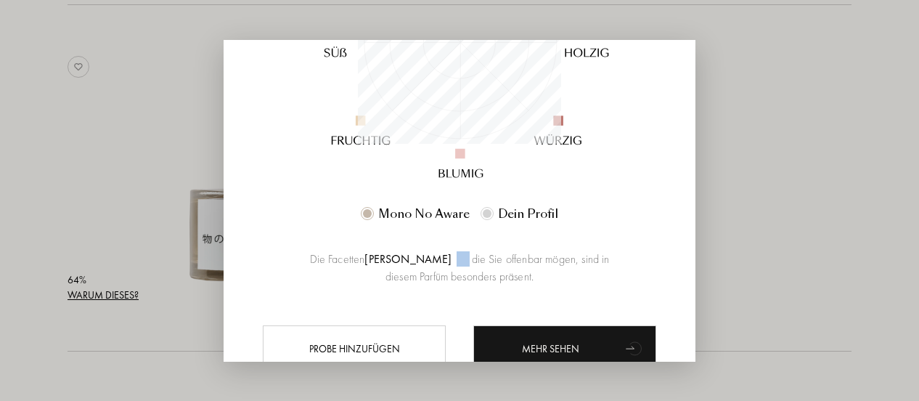
click at [85, 167] on div at bounding box center [459, 200] width 919 height 401
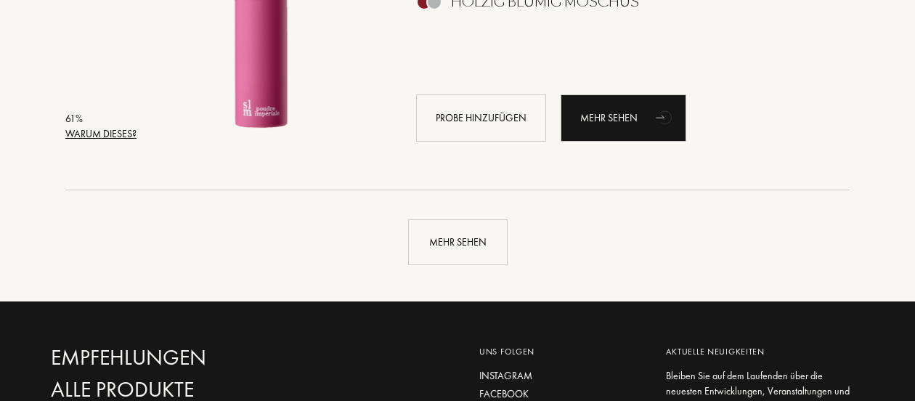
scroll to position [31256, 0]
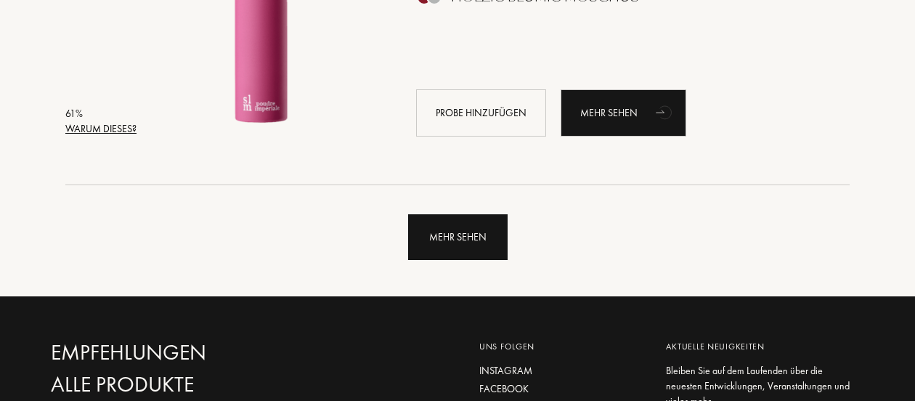
click at [453, 247] on div "Mehr sehen" at bounding box center [457, 237] width 99 height 46
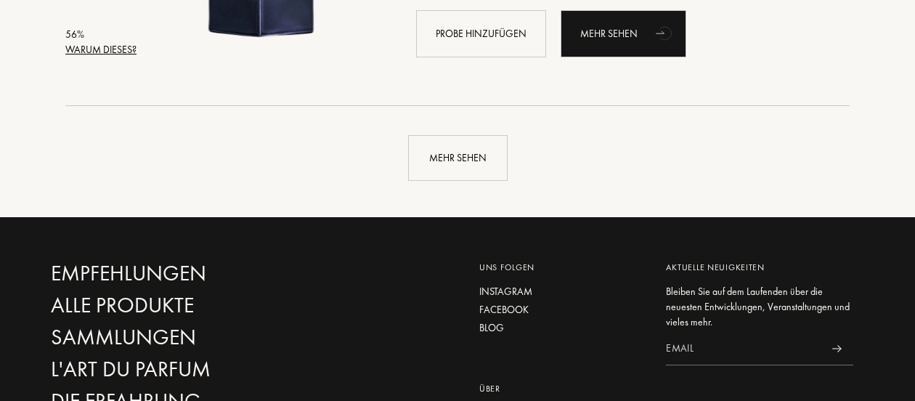
scroll to position [34805, 0]
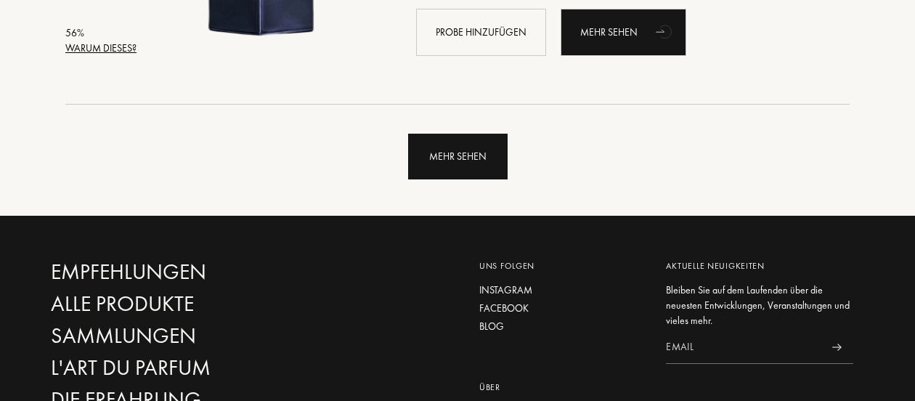
click at [466, 164] on div "Mehr sehen" at bounding box center [457, 157] width 99 height 46
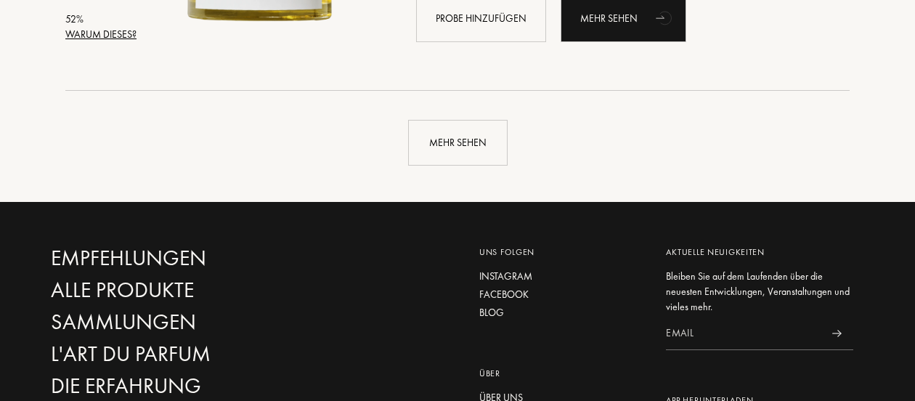
scroll to position [38315, 0]
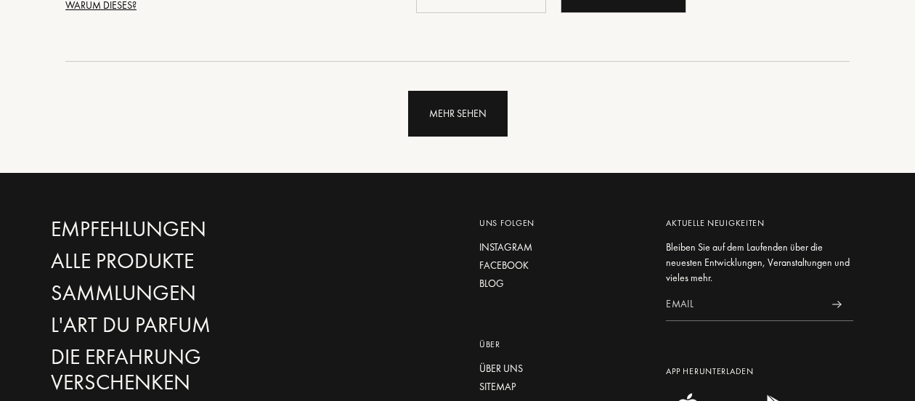
click at [451, 113] on div "Mehr sehen" at bounding box center [457, 114] width 99 height 46
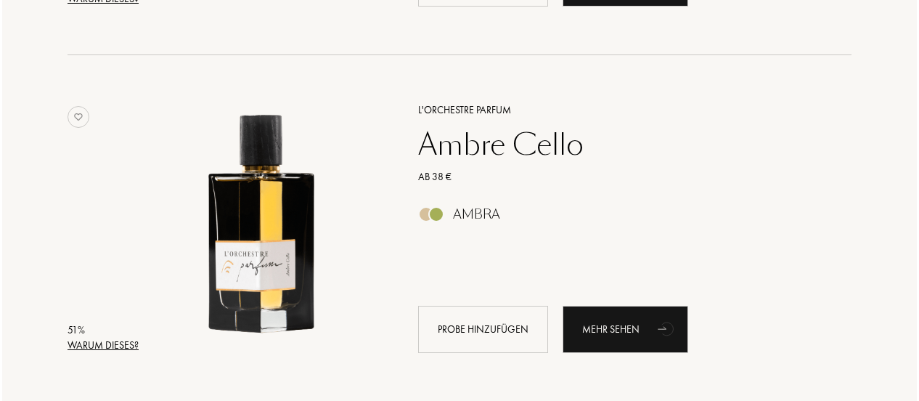
scroll to position [40527, 0]
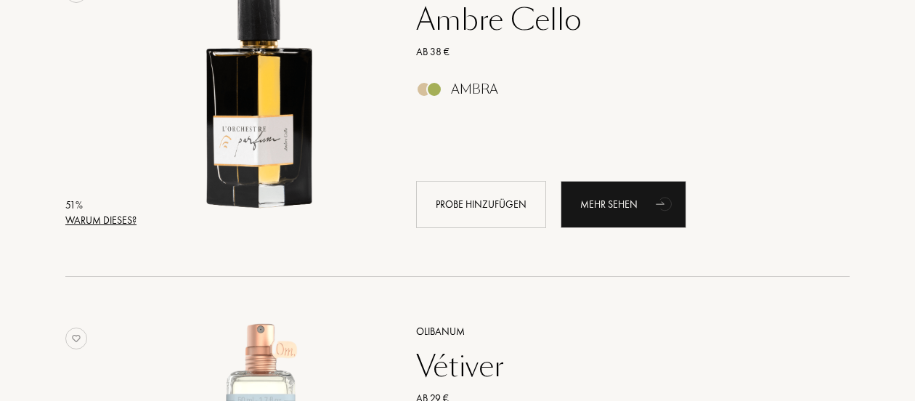
click at [118, 214] on div "Warum dieses?" at bounding box center [100, 220] width 71 height 15
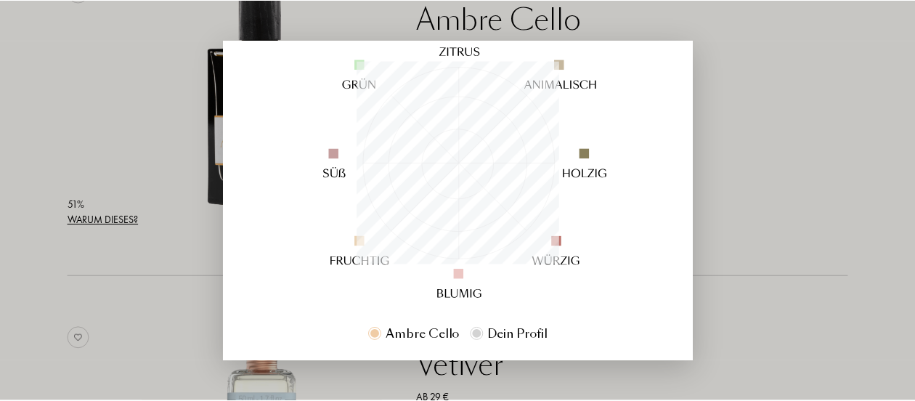
scroll to position [178, 0]
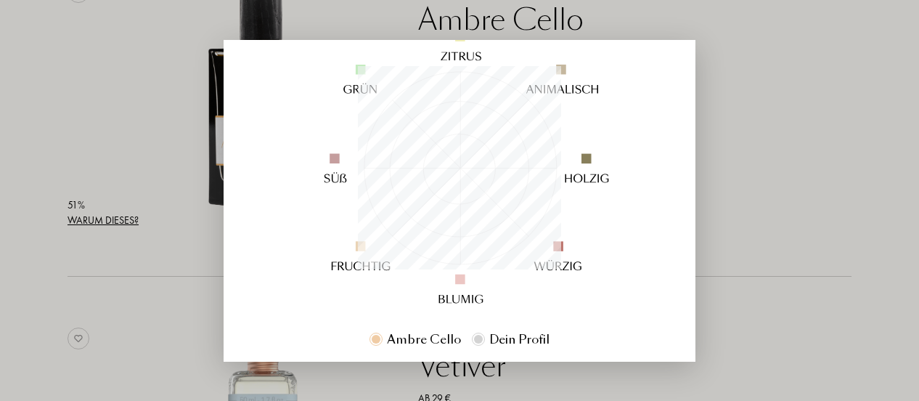
click at [776, 178] on div at bounding box center [459, 200] width 919 height 401
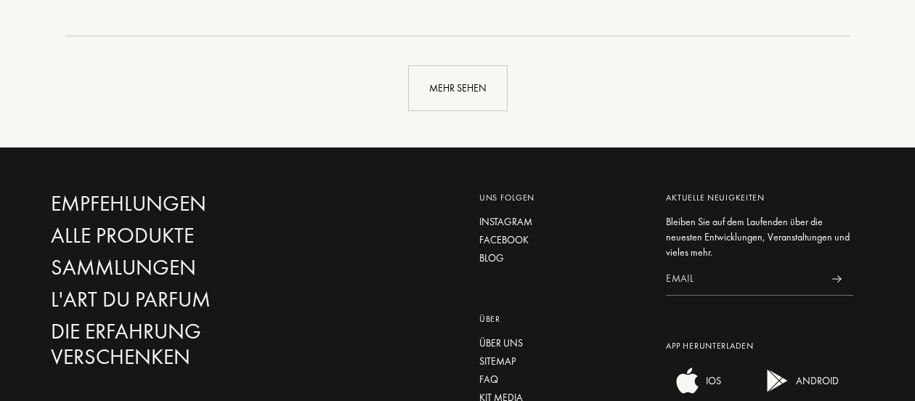
scroll to position [41811, 0]
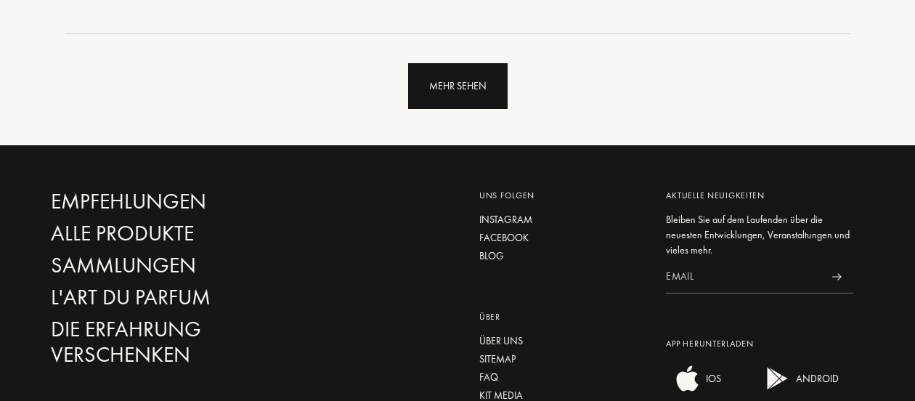
click at [449, 92] on div "Mehr sehen" at bounding box center [457, 86] width 99 height 46
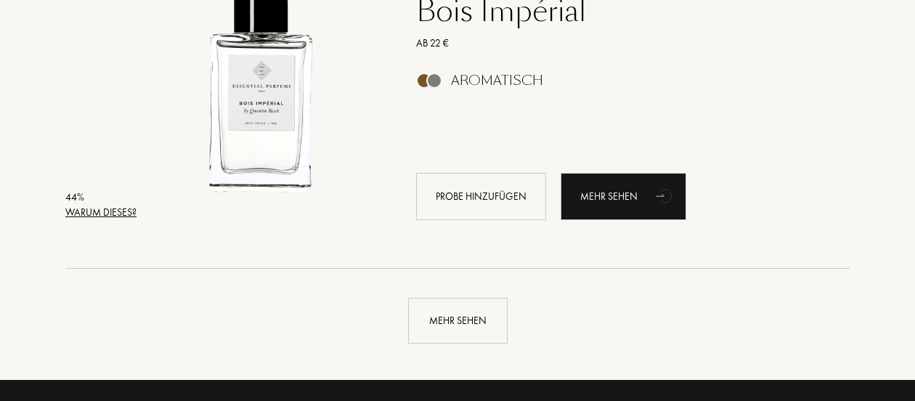
scroll to position [45044, 0]
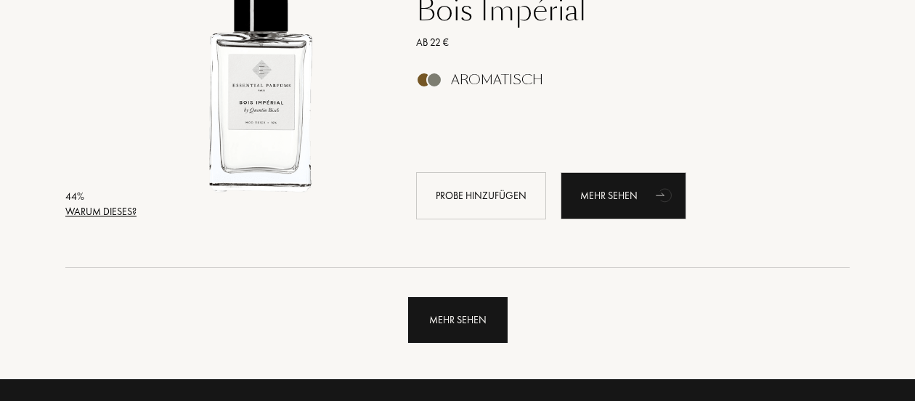
click at [473, 330] on div "Mehr sehen" at bounding box center [457, 320] width 99 height 46
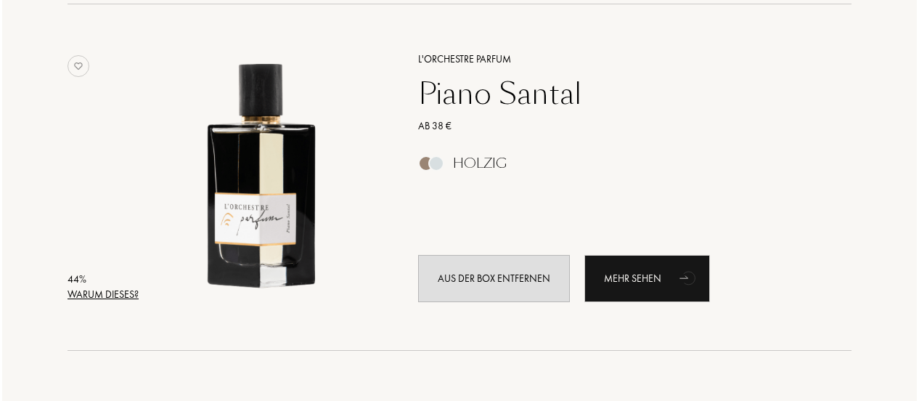
scroll to position [45316, 0]
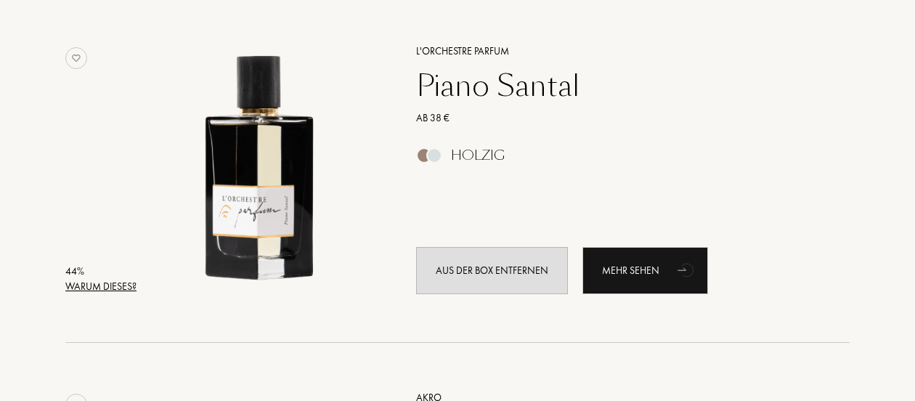
click at [106, 281] on div "Warum dieses?" at bounding box center [100, 286] width 71 height 15
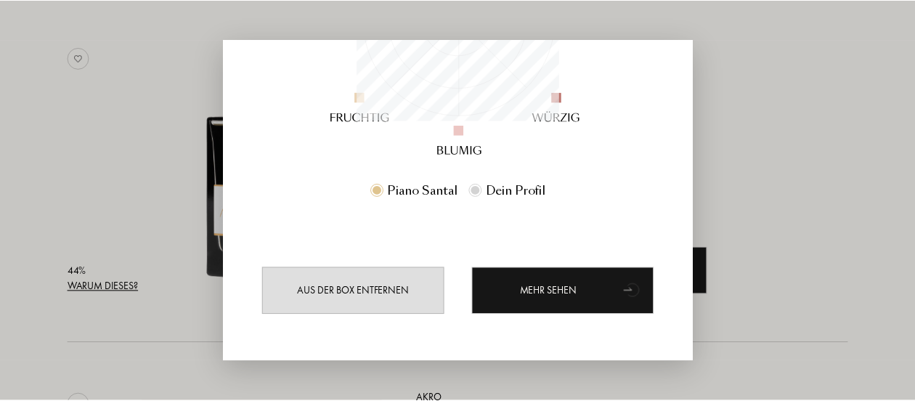
scroll to position [327, 0]
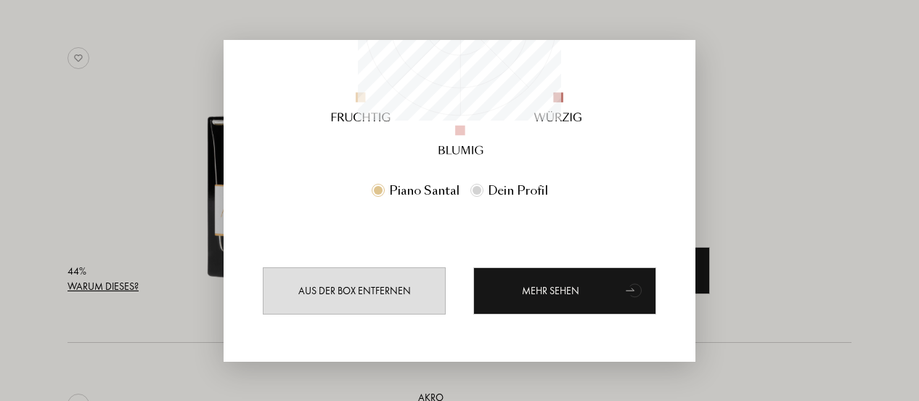
click at [813, 185] on div at bounding box center [459, 200] width 919 height 401
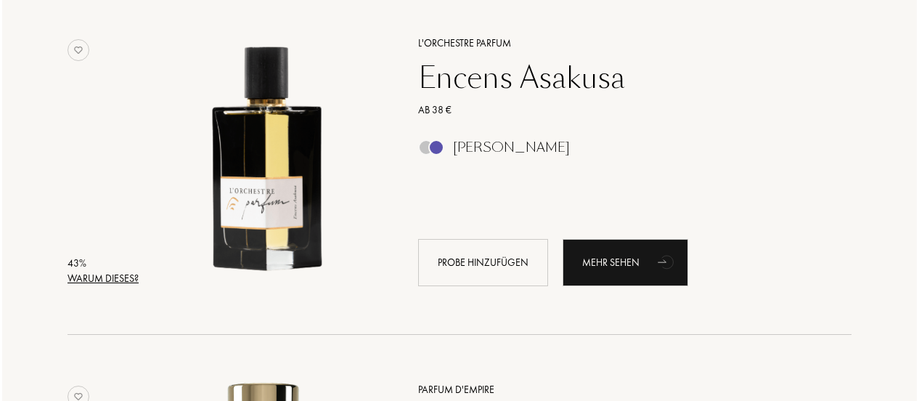
scroll to position [46028, 0]
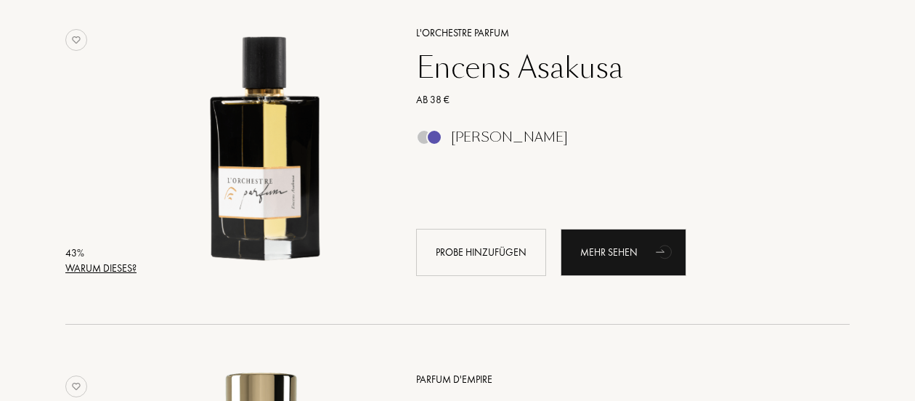
click at [106, 267] on div "Warum dieses?" at bounding box center [100, 268] width 71 height 15
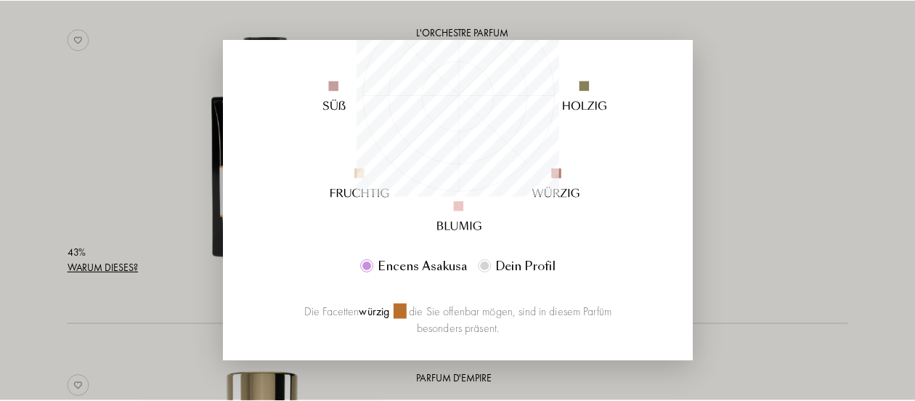
scroll to position [183, 0]
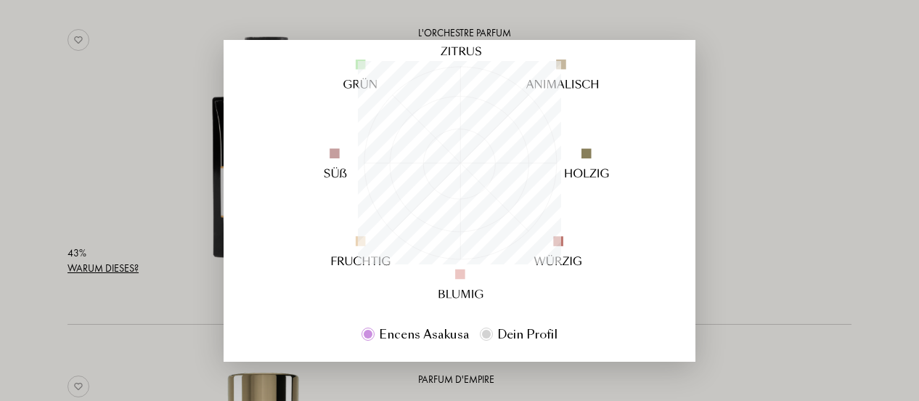
click at [64, 166] on div at bounding box center [459, 200] width 919 height 401
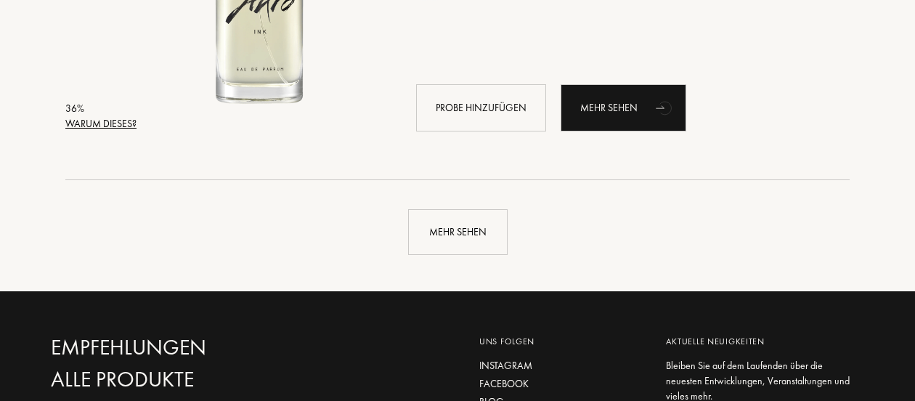
scroll to position [48603, 0]
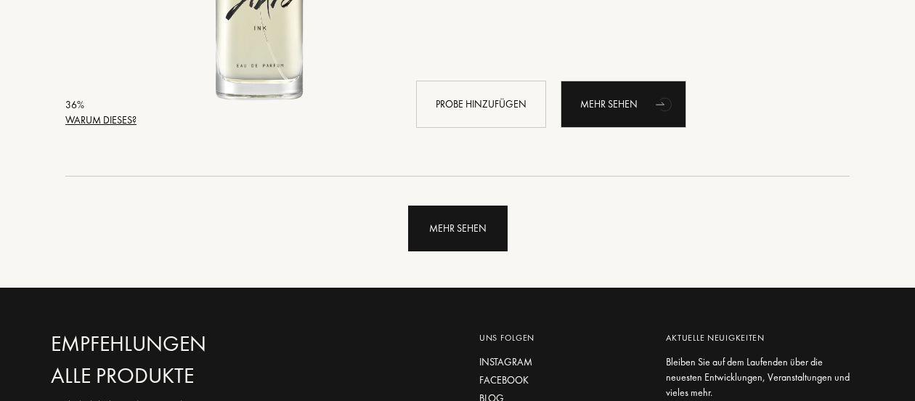
click at [476, 237] on div "Mehr sehen" at bounding box center [457, 229] width 99 height 46
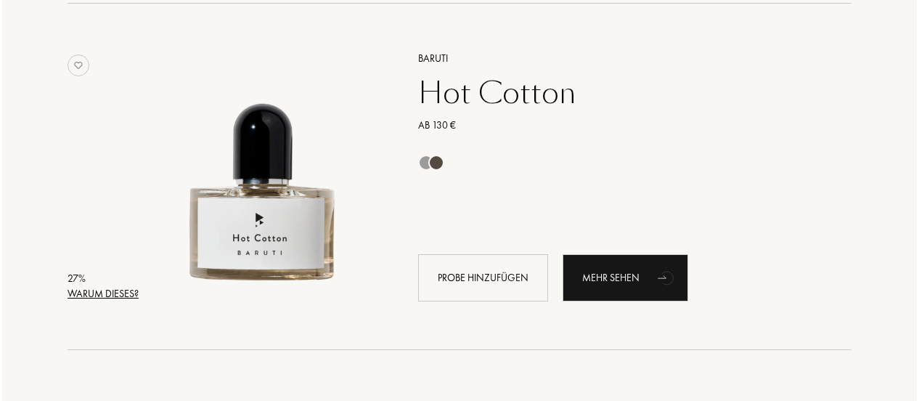
scroll to position [50511, 0]
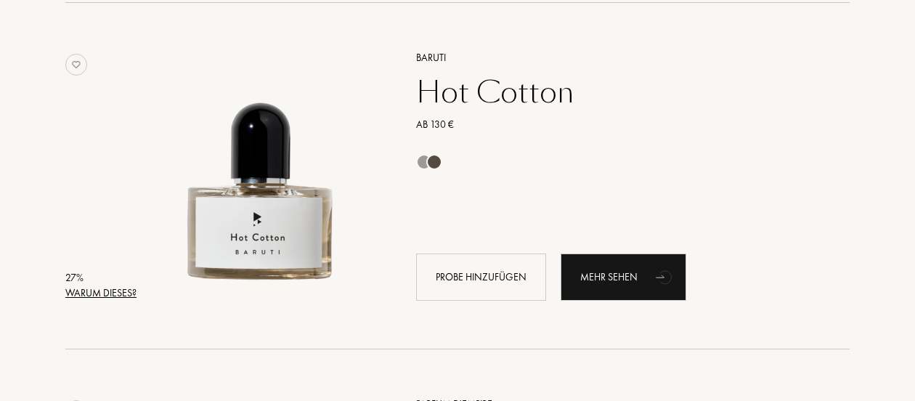
click at [131, 292] on div "Warum dieses?" at bounding box center [100, 292] width 71 height 15
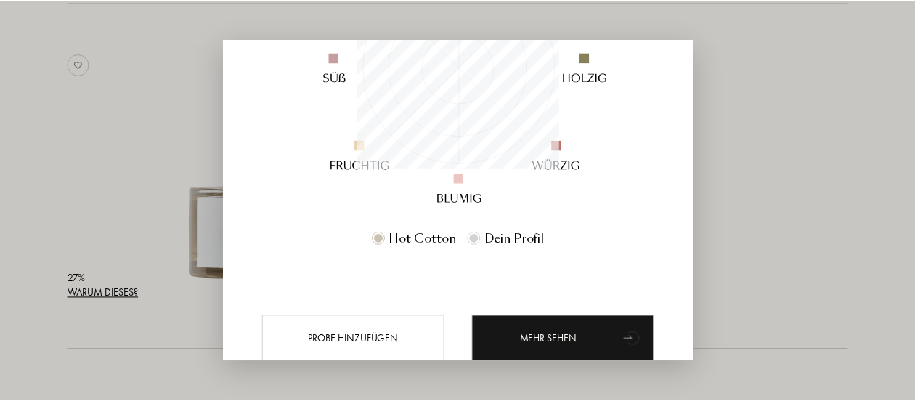
scroll to position [295, 0]
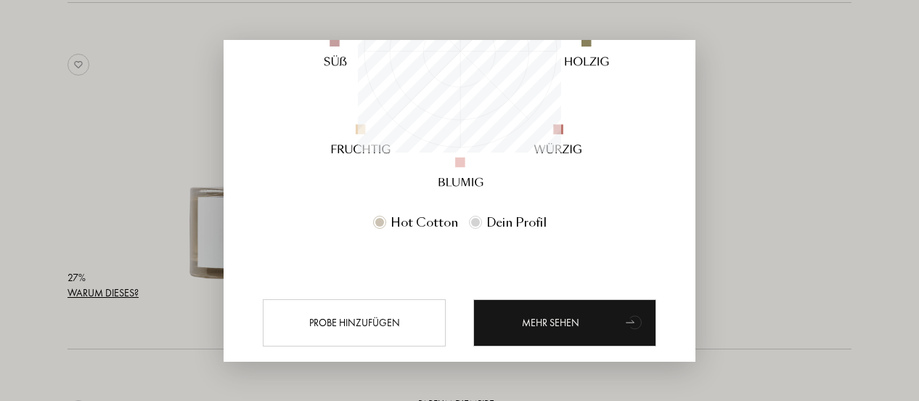
click at [843, 96] on div at bounding box center [459, 200] width 919 height 401
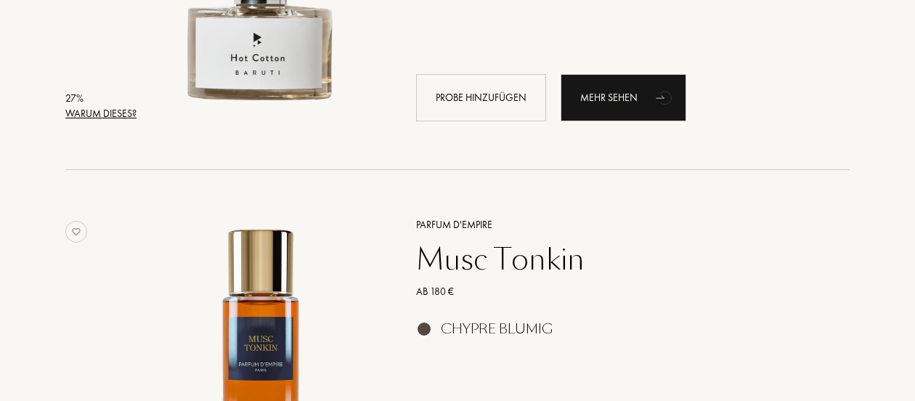
scroll to position [50574, 0]
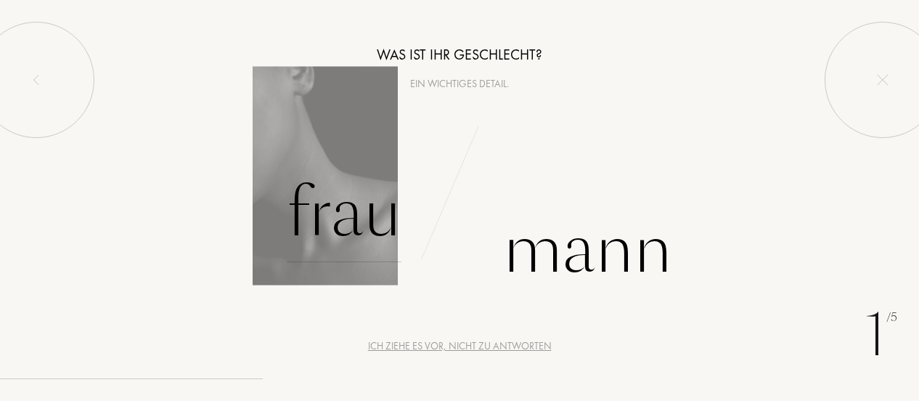
click at [342, 210] on div "Frau" at bounding box center [344, 213] width 115 height 98
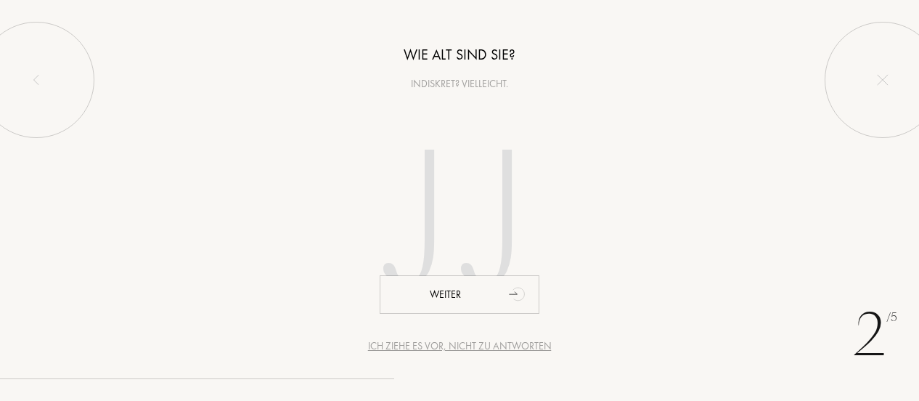
click at [466, 348] on div "Ich ziehe es vor, nicht zu antworten" at bounding box center [460, 345] width 184 height 15
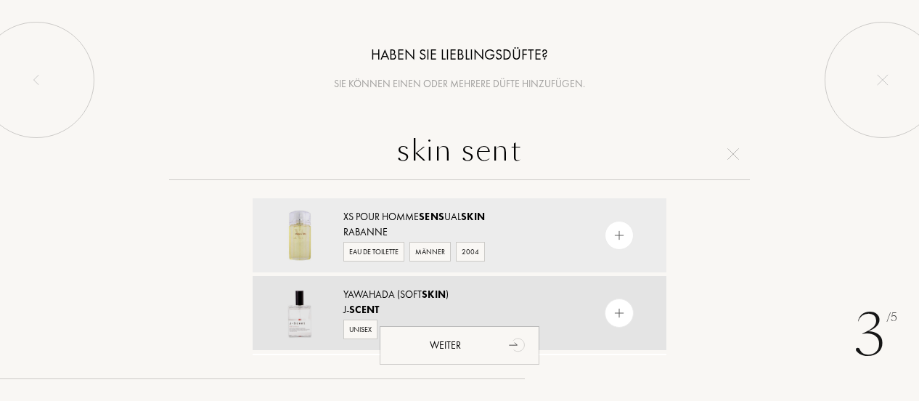
type input "skin sent"
click at [426, 299] on span "Skin" at bounding box center [434, 294] width 24 height 13
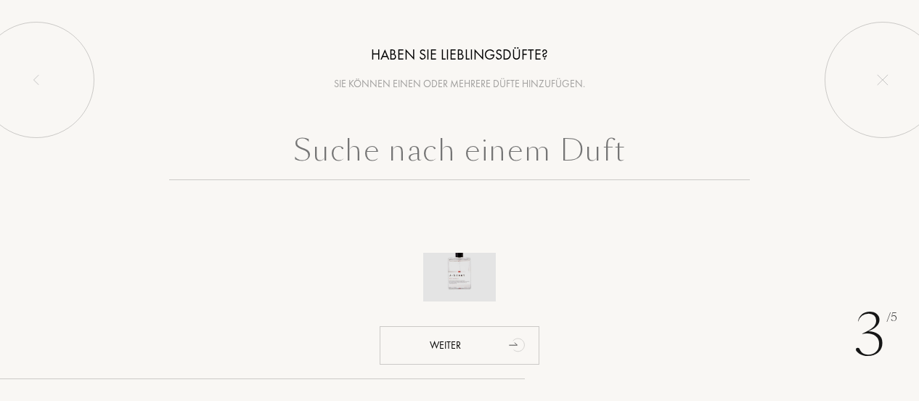
click at [466, 279] on img at bounding box center [459, 265] width 51 height 51
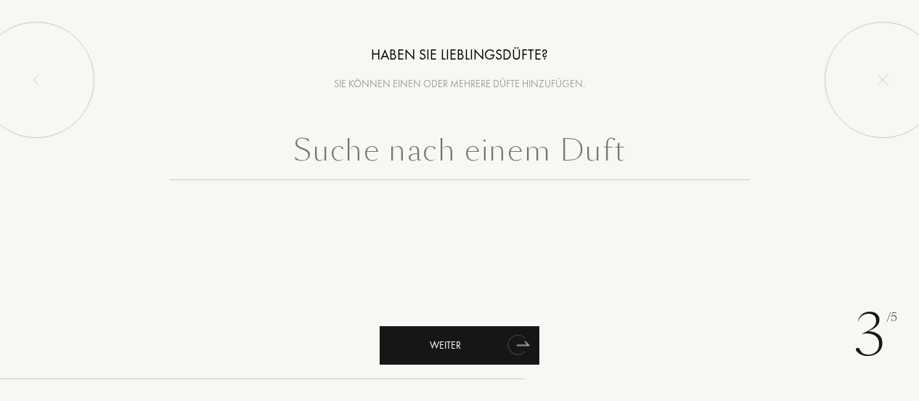
click at [497, 344] on div "Weiter" at bounding box center [460, 345] width 160 height 38
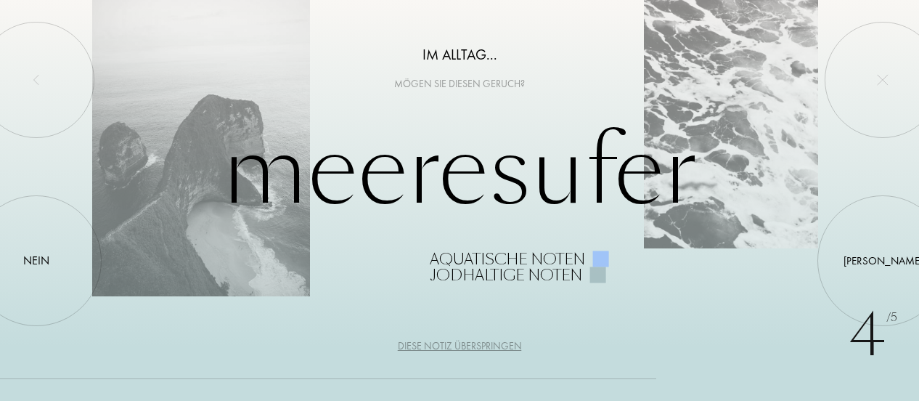
click at [473, 349] on div "Diese Notiz überspringen" at bounding box center [460, 345] width 124 height 15
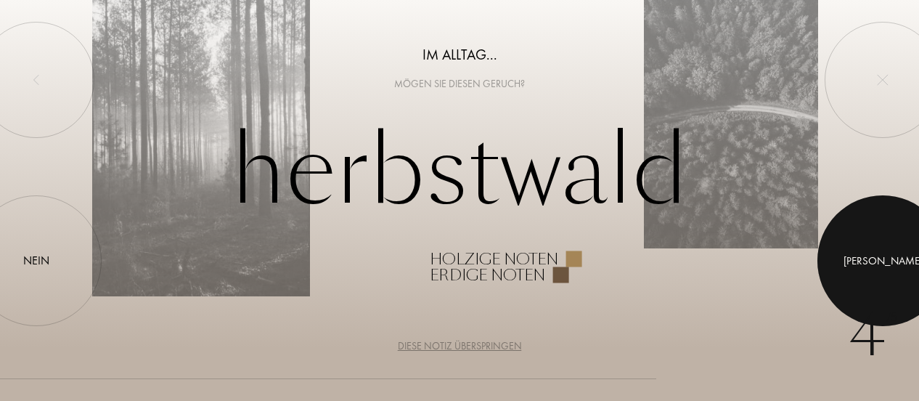
click at [866, 264] on div at bounding box center [883, 260] width 131 height 131
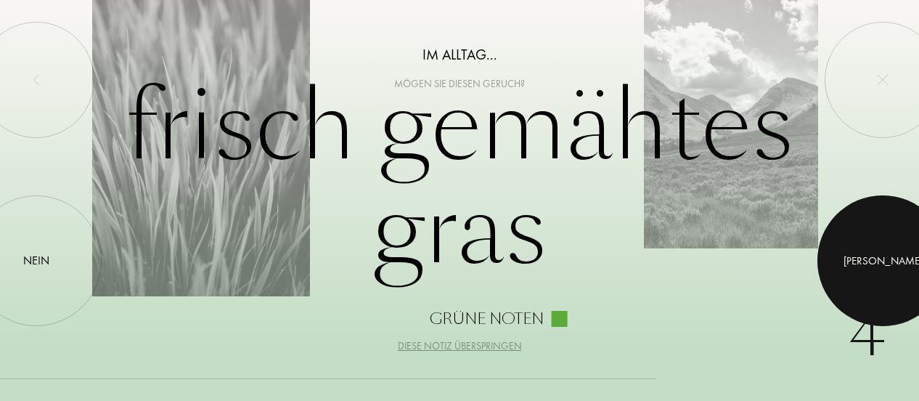
click at [866, 264] on div at bounding box center [883, 260] width 131 height 131
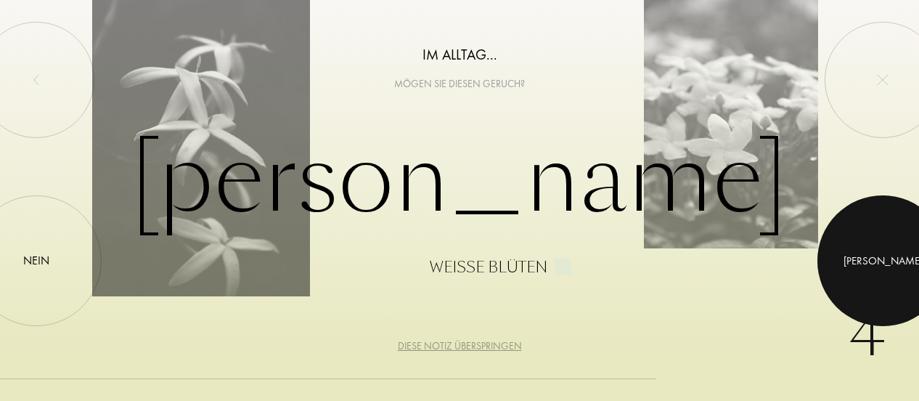
click at [866, 264] on div at bounding box center [883, 260] width 131 height 131
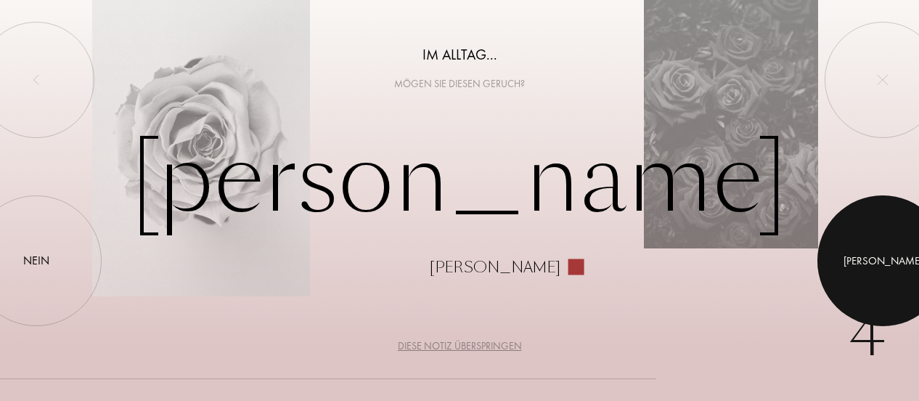
click at [866, 264] on div at bounding box center [883, 260] width 131 height 131
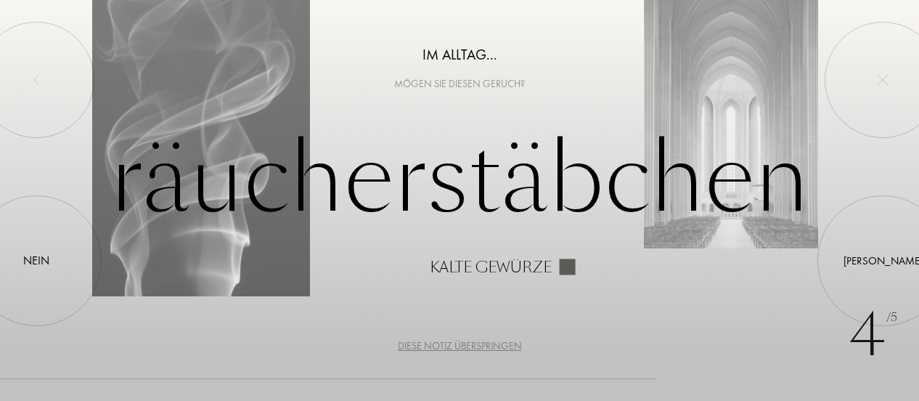
click at [484, 345] on div "Diese Notiz überspringen" at bounding box center [460, 345] width 124 height 15
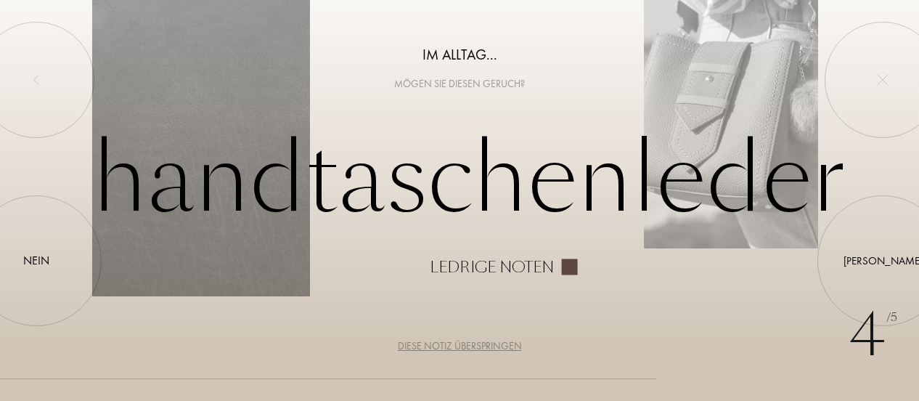
click at [484, 345] on div "Diese Notiz überspringen" at bounding box center [460, 345] width 124 height 15
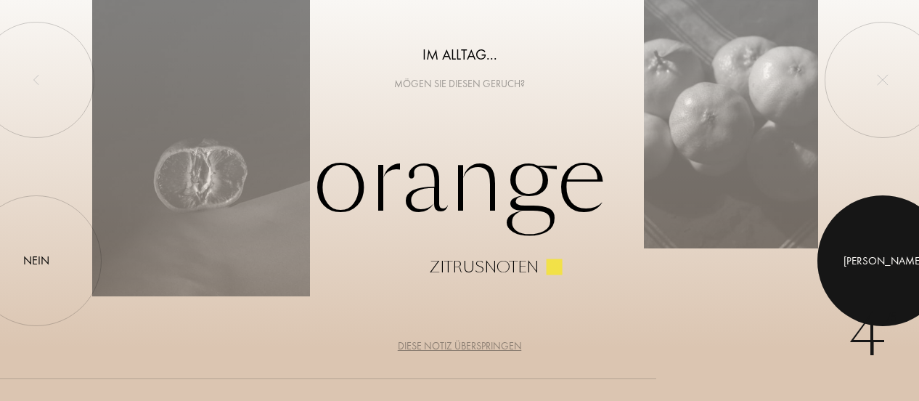
click at [873, 265] on div at bounding box center [883, 260] width 131 height 131
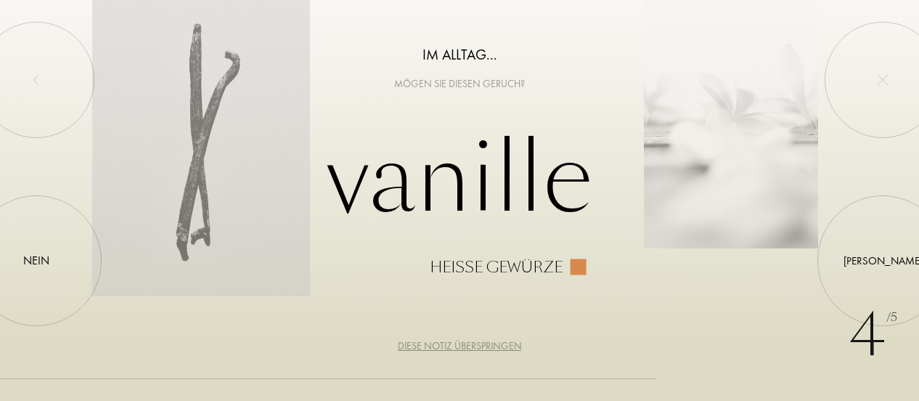
click at [476, 346] on div "Diese Notiz überspringen" at bounding box center [460, 345] width 124 height 15
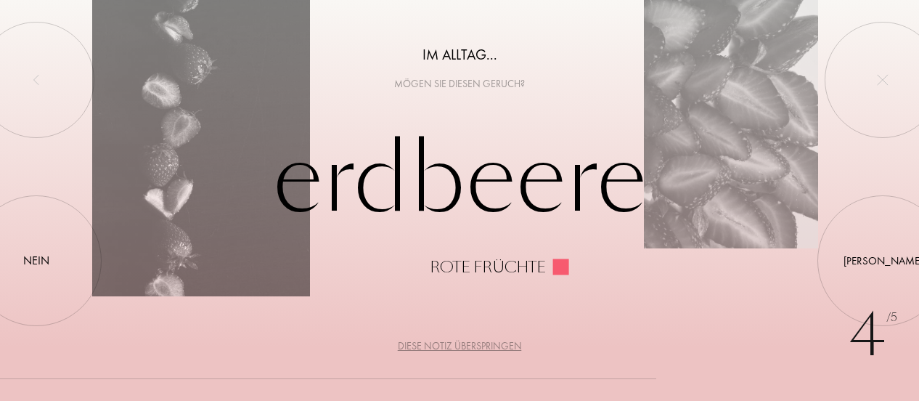
click at [476, 346] on div "Diese Notiz überspringen" at bounding box center [460, 345] width 124 height 15
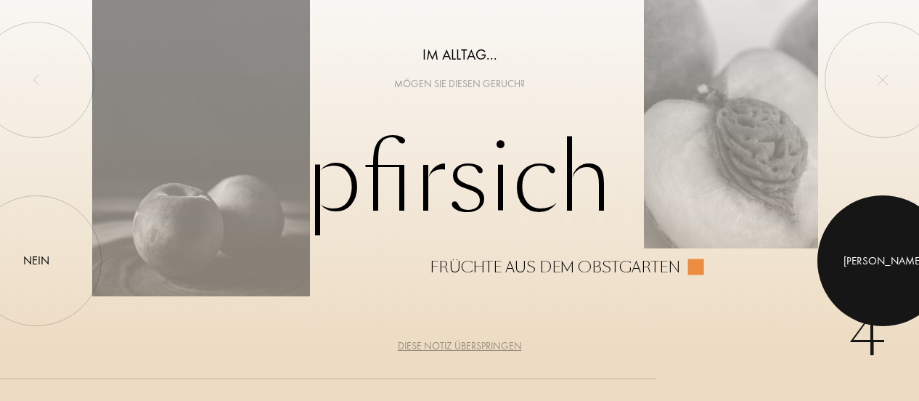
click at [842, 278] on div at bounding box center [883, 260] width 131 height 131
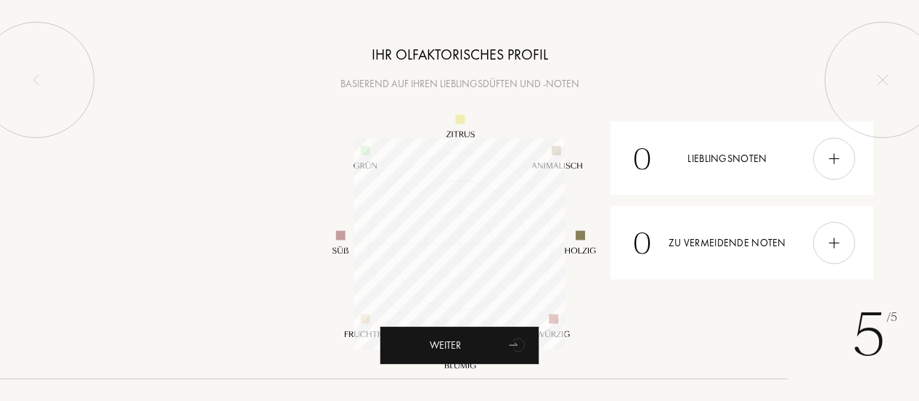
scroll to position [211, 211]
click at [831, 156] on img at bounding box center [834, 158] width 16 height 16
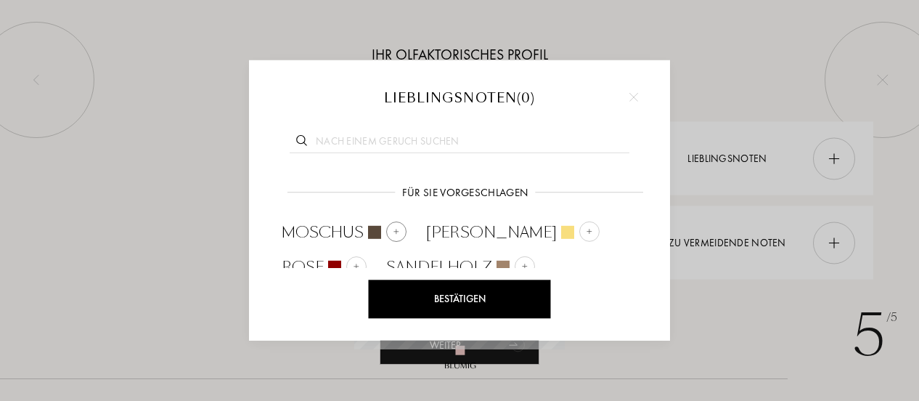
click at [399, 232] on img at bounding box center [396, 231] width 7 height 7
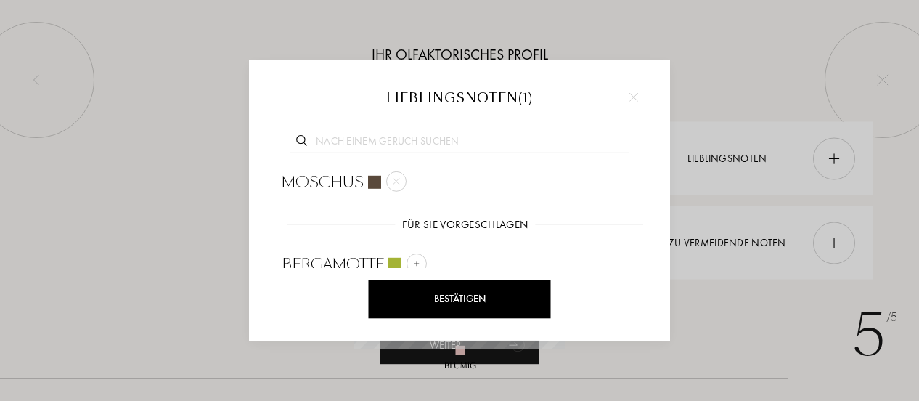
scroll to position [0, 0]
click at [486, 290] on div "Bestätigen" at bounding box center [460, 299] width 182 height 38
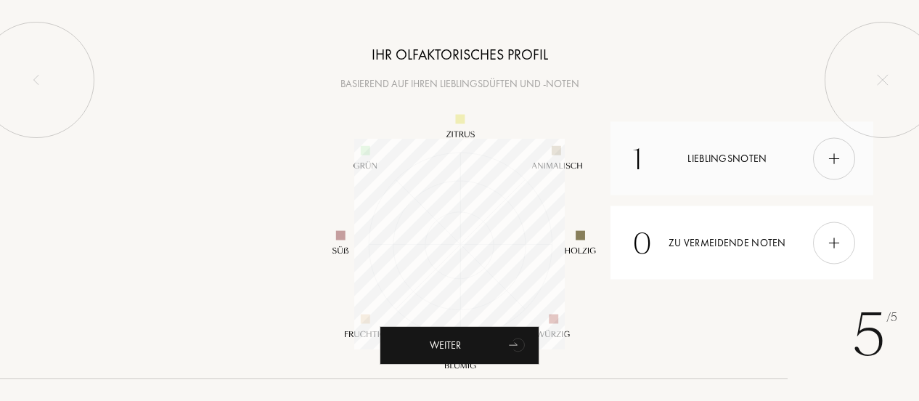
click at [834, 159] on img at bounding box center [834, 158] width 16 height 16
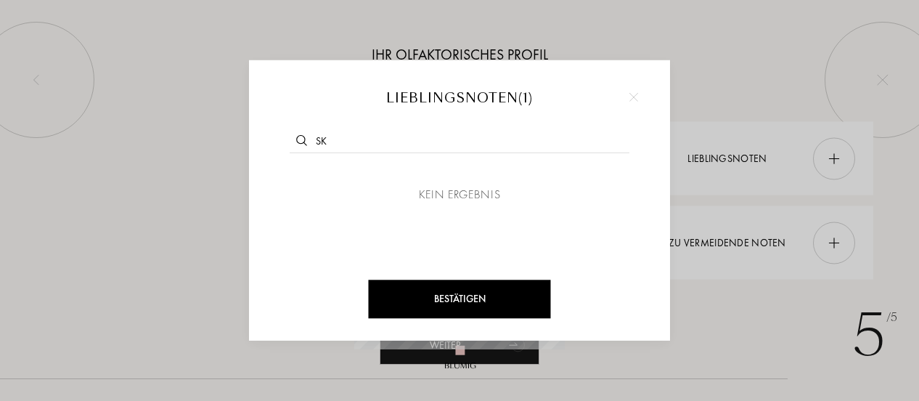
type input "s"
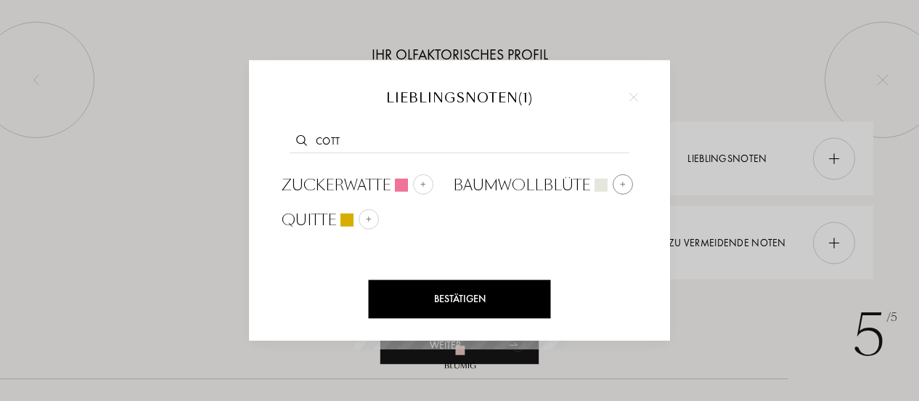
type input "cott"
click at [530, 184] on span "Baumwollblüte" at bounding box center [521, 185] width 137 height 22
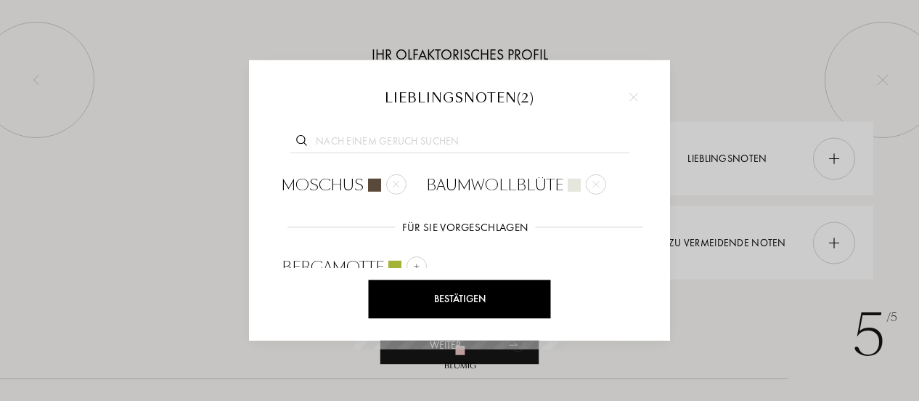
click at [508, 143] on input "text" at bounding box center [460, 143] width 340 height 20
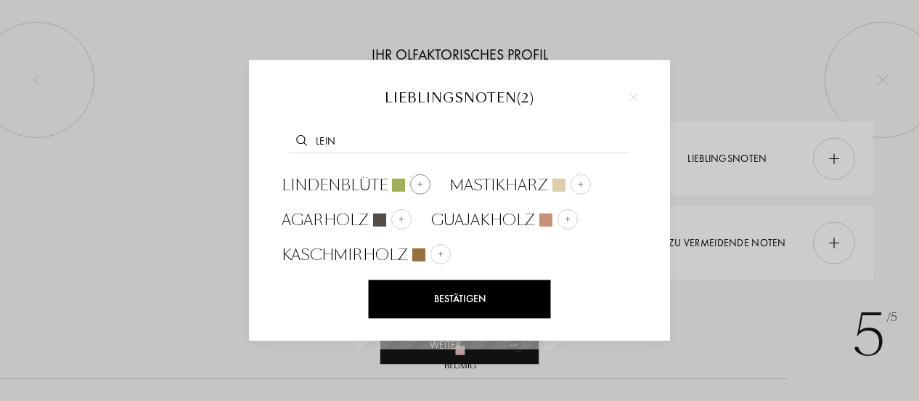
type input "lein"
click at [344, 176] on span "Lindenblüte" at bounding box center [335, 185] width 106 height 22
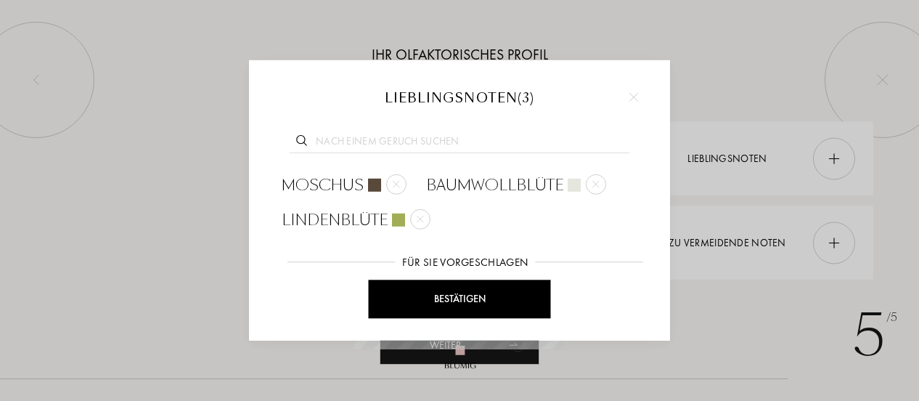
click at [479, 298] on div "Bestätigen" at bounding box center [460, 299] width 182 height 38
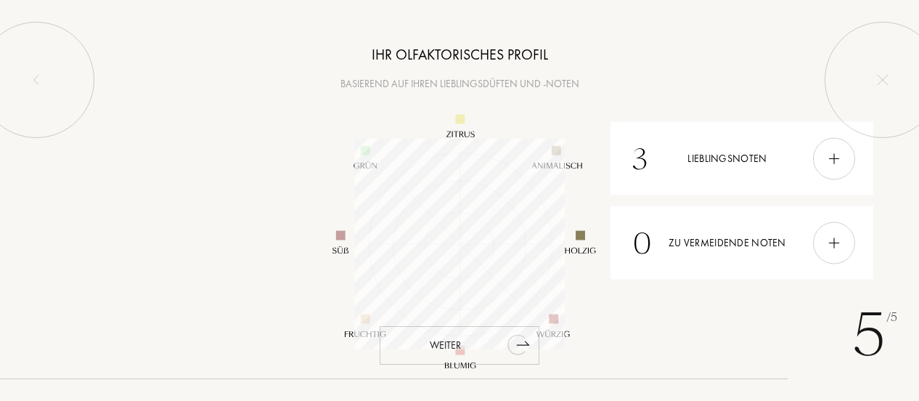
click at [497, 341] on div "Weiter" at bounding box center [460, 345] width 160 height 38
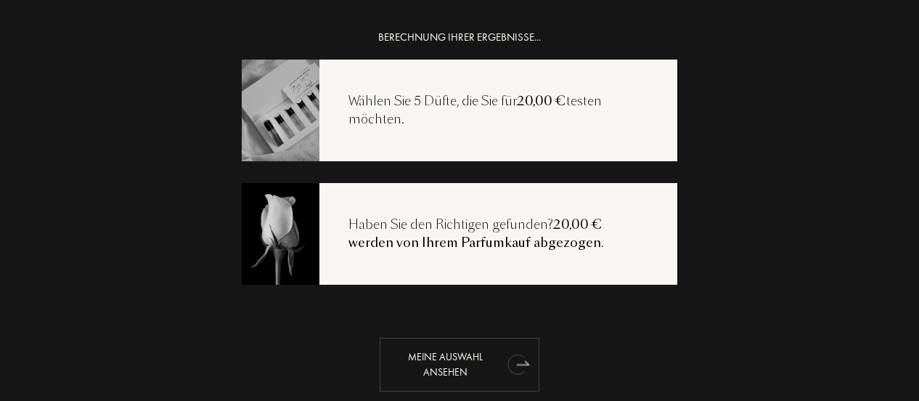
click at [457, 355] on div "Meine Auswahl ansehen" at bounding box center [460, 365] width 160 height 54
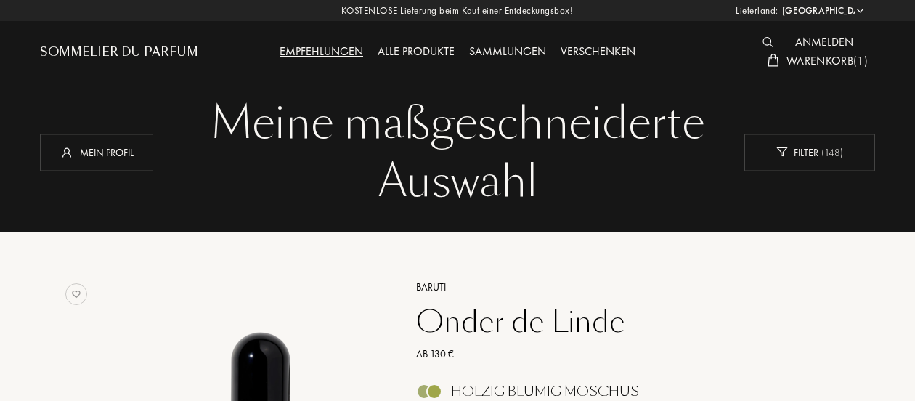
select select "DE"
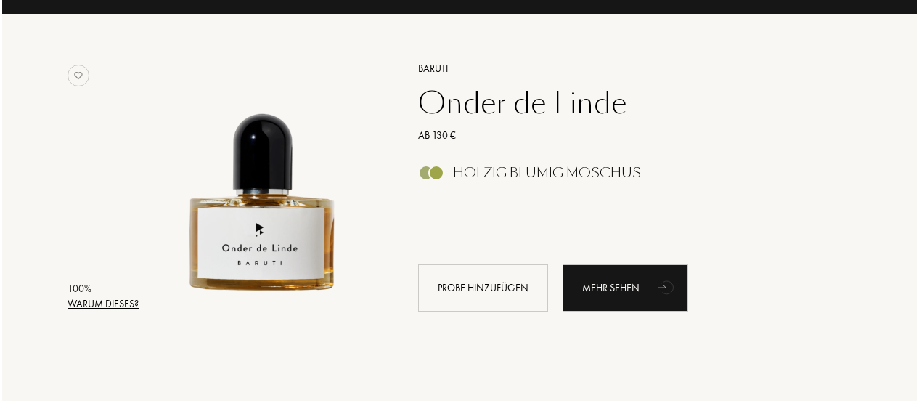
scroll to position [222, 0]
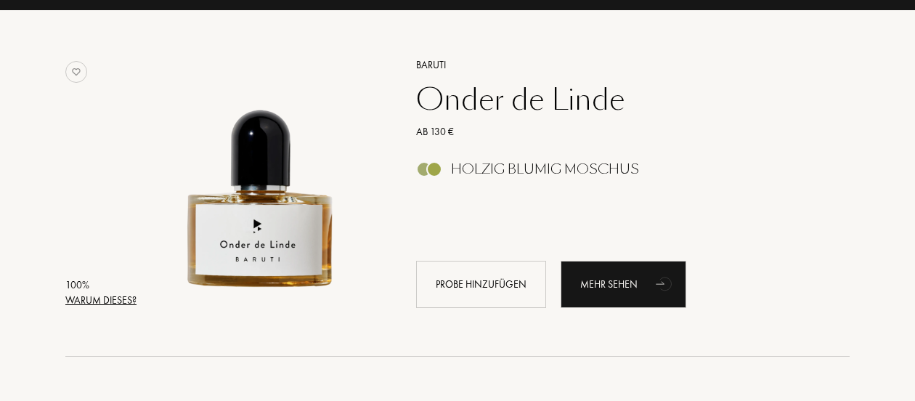
click at [99, 297] on div "Warum dieses?" at bounding box center [100, 300] width 71 height 15
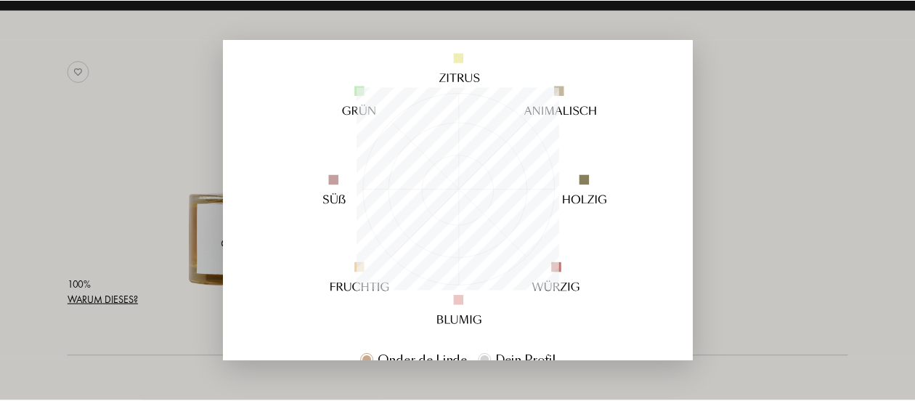
scroll to position [155, 0]
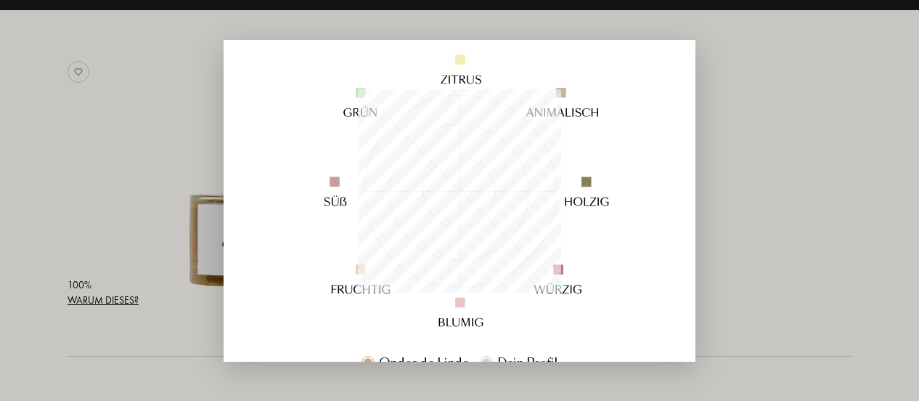
click at [101, 208] on div at bounding box center [459, 200] width 919 height 401
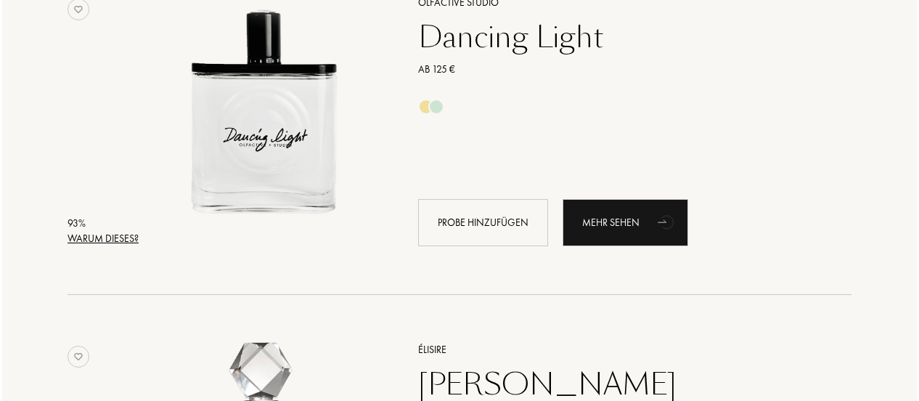
scroll to position [643, 0]
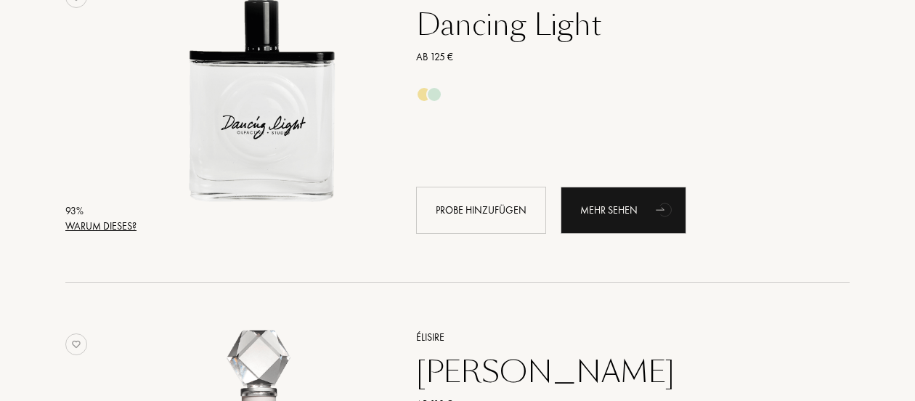
click at [126, 229] on div "Warum dieses?" at bounding box center [100, 226] width 71 height 15
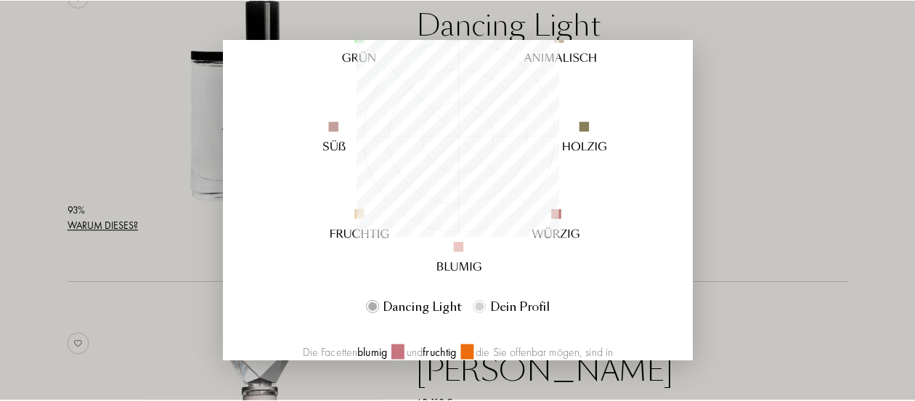
scroll to position [195, 0]
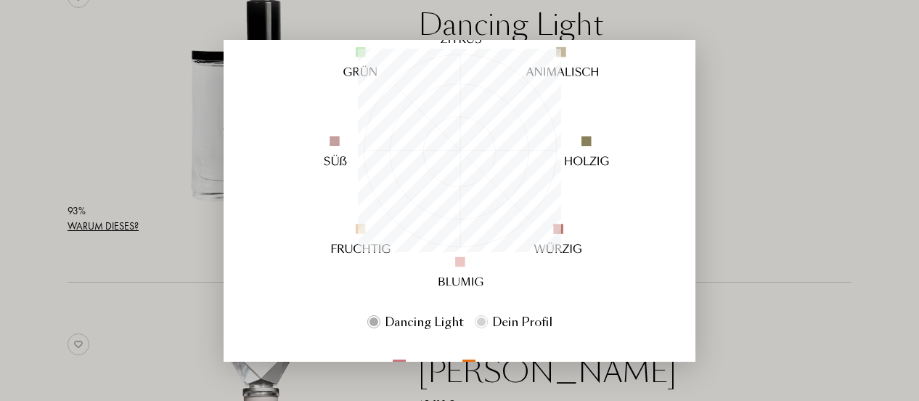
click at [94, 130] on div at bounding box center [459, 200] width 919 height 401
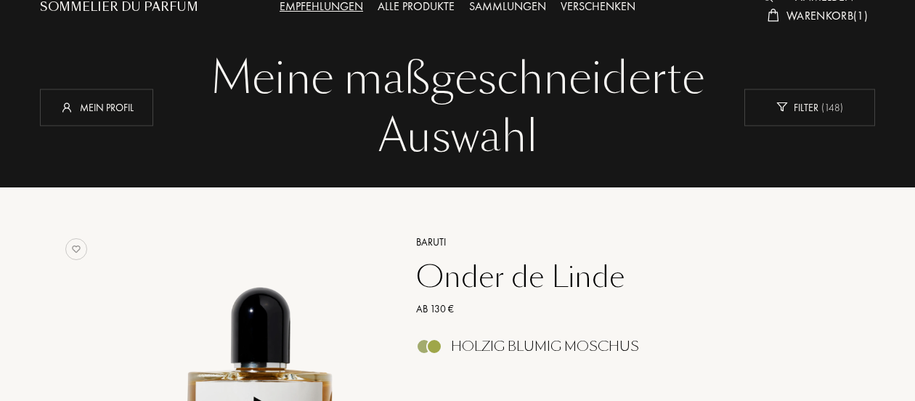
scroll to position [0, 0]
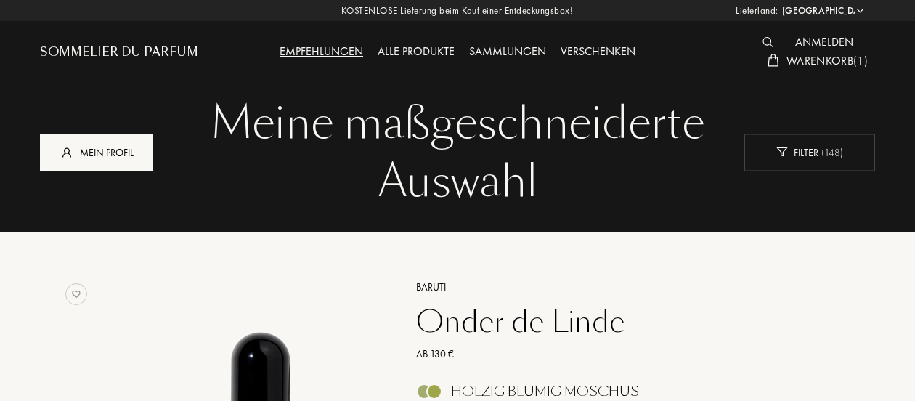
click at [93, 158] on div "Mein Profil" at bounding box center [96, 152] width 113 height 37
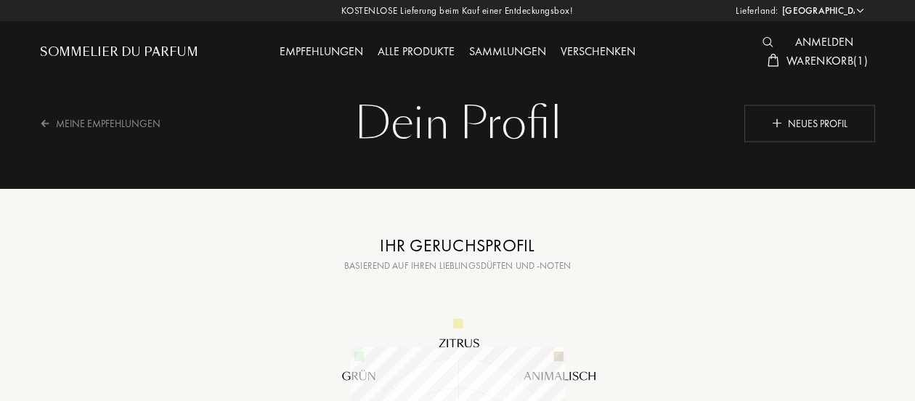
select select "DE"
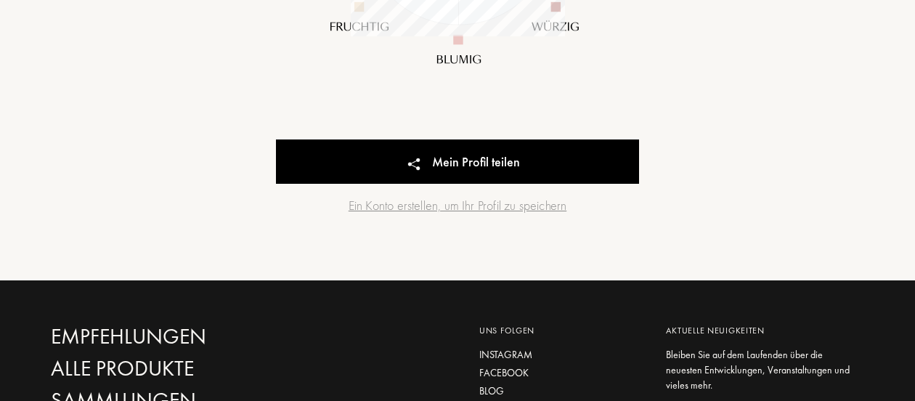
scroll to position [527, 0]
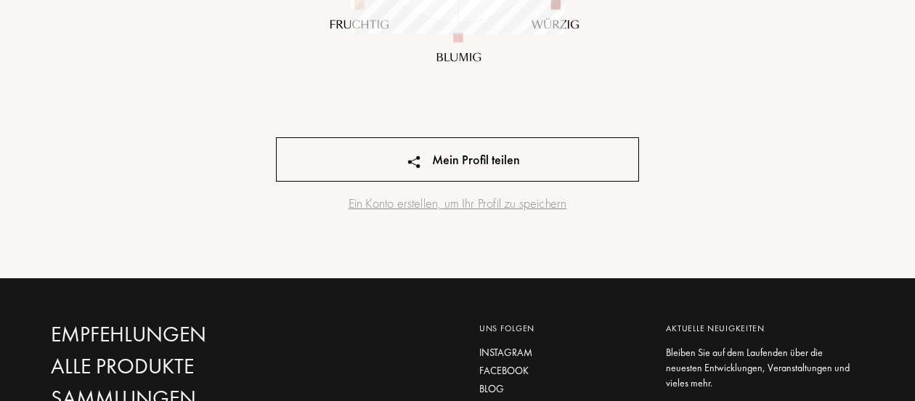
click at [392, 168] on div "Mein Profil teilen" at bounding box center [457, 159] width 363 height 44
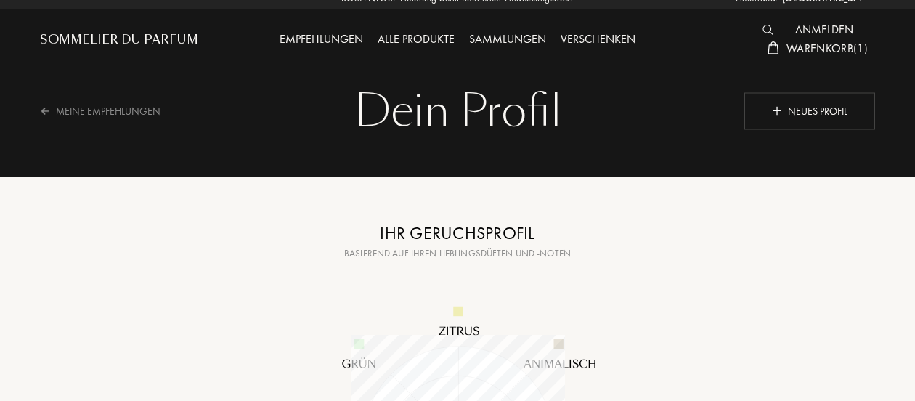
scroll to position [0, 0]
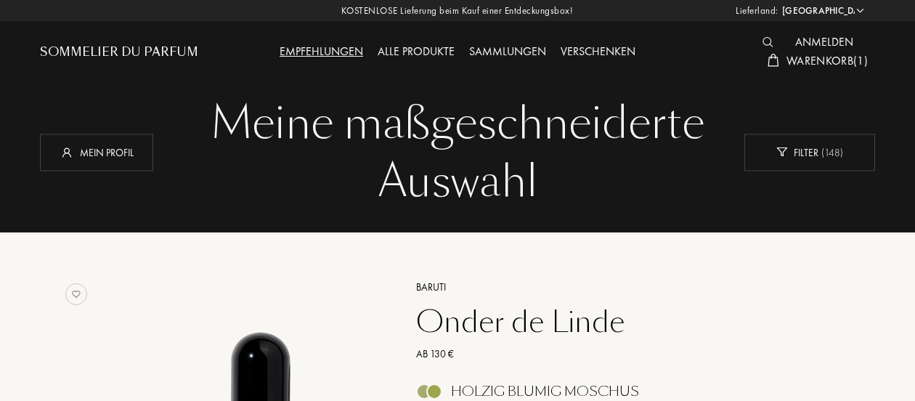
select select "DE"
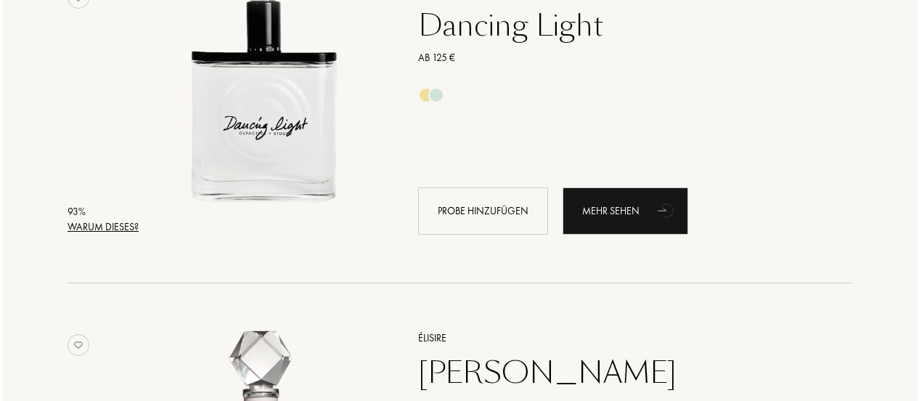
scroll to position [649, 0]
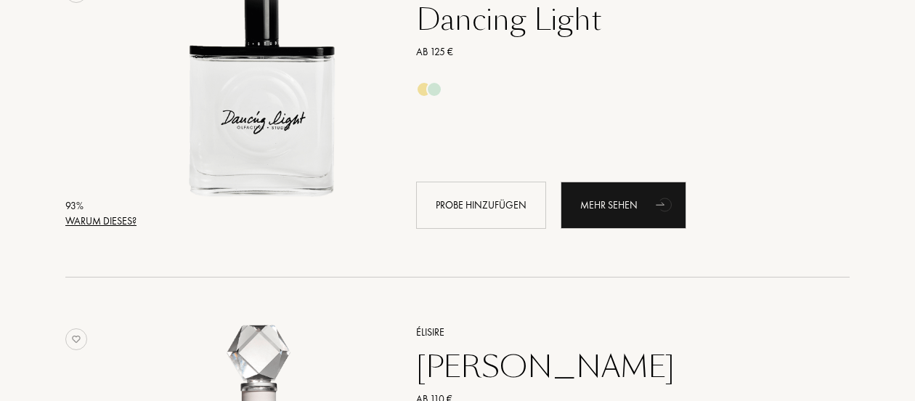
click at [94, 220] on div "Warum dieses?" at bounding box center [100, 221] width 71 height 15
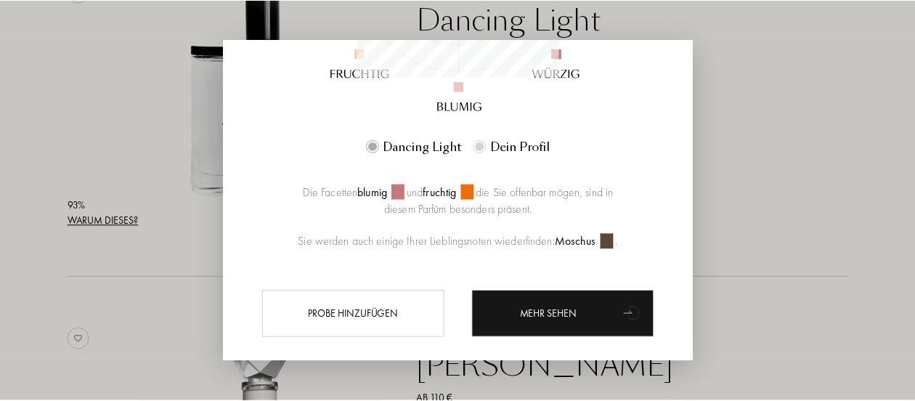
scroll to position [373, 0]
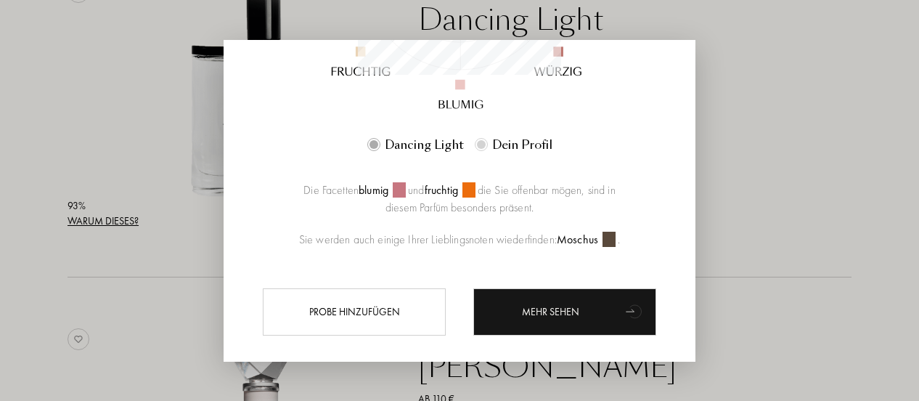
click at [62, 277] on div at bounding box center [459, 200] width 919 height 401
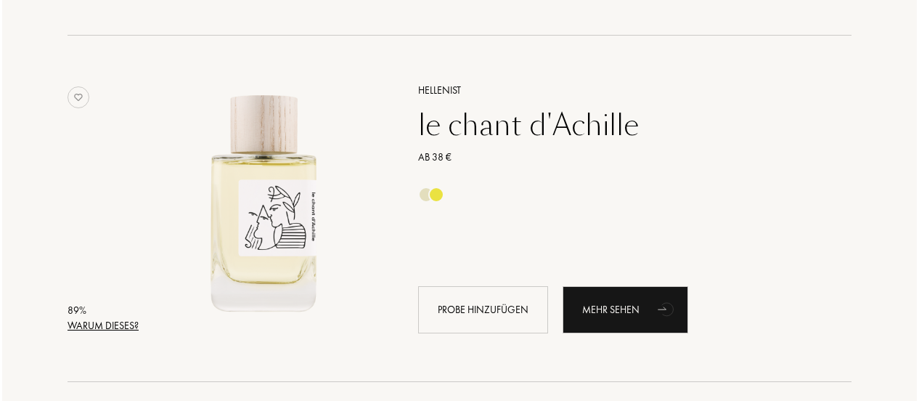
scroll to position [1588, 0]
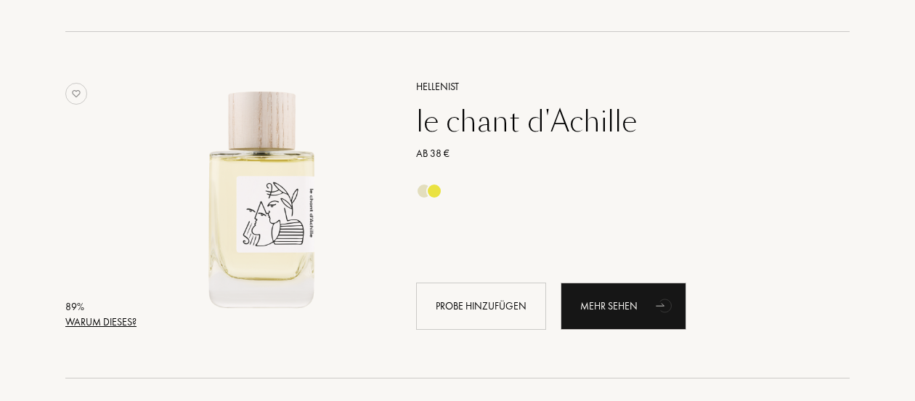
click at [99, 317] on div "Warum dieses?" at bounding box center [100, 321] width 71 height 15
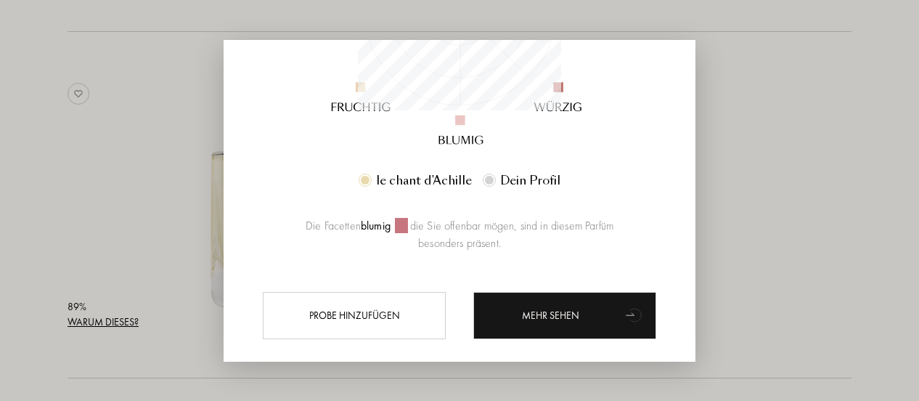
scroll to position [344, 0]
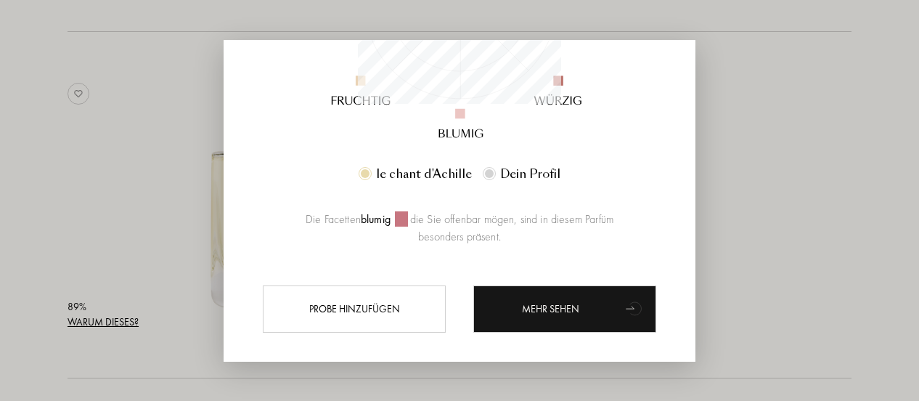
click at [115, 216] on div at bounding box center [459, 200] width 919 height 401
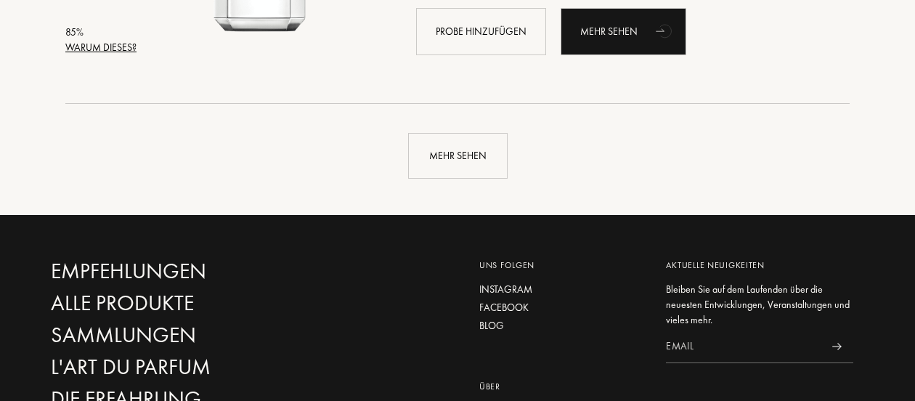
scroll to position [3602, 0]
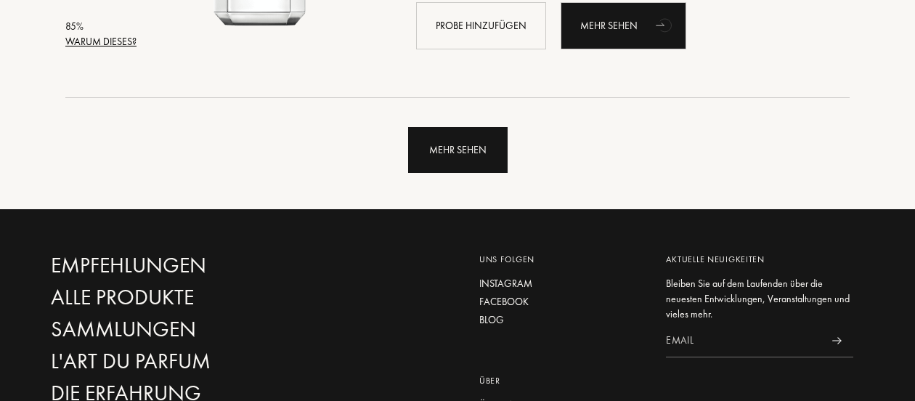
click at [463, 153] on div "Mehr sehen" at bounding box center [457, 150] width 99 height 46
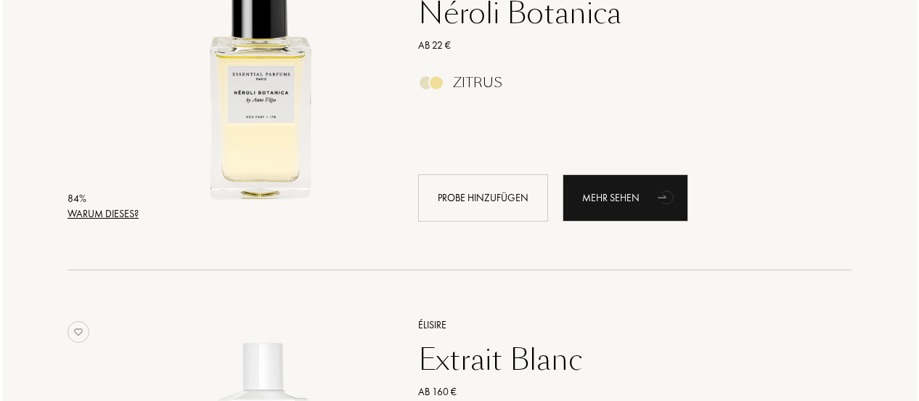
scroll to position [3810, 0]
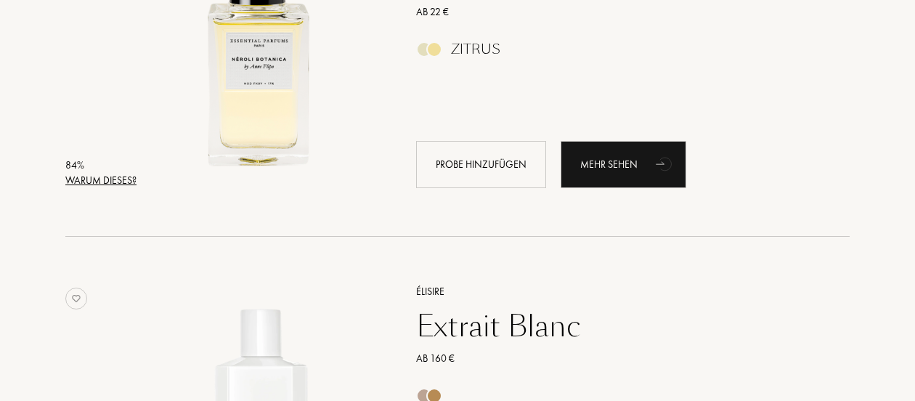
click at [113, 187] on div "Warum dieses?" at bounding box center [100, 180] width 71 height 15
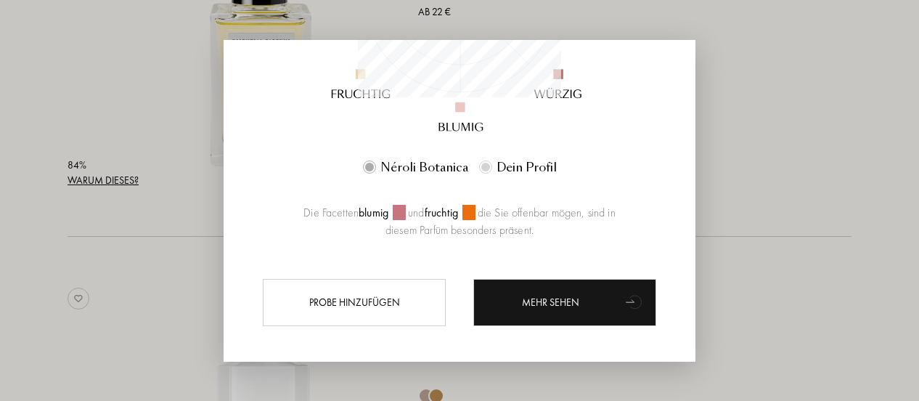
scroll to position [362, 0]
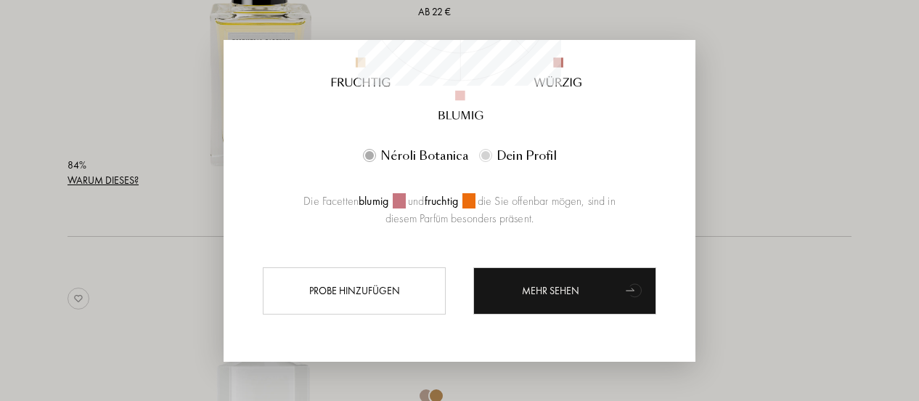
click at [46, 313] on div at bounding box center [459, 200] width 919 height 401
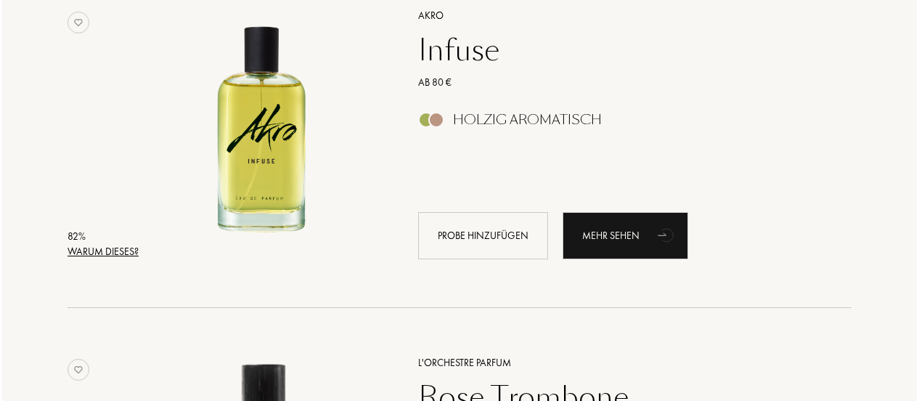
scroll to position [5509, 0]
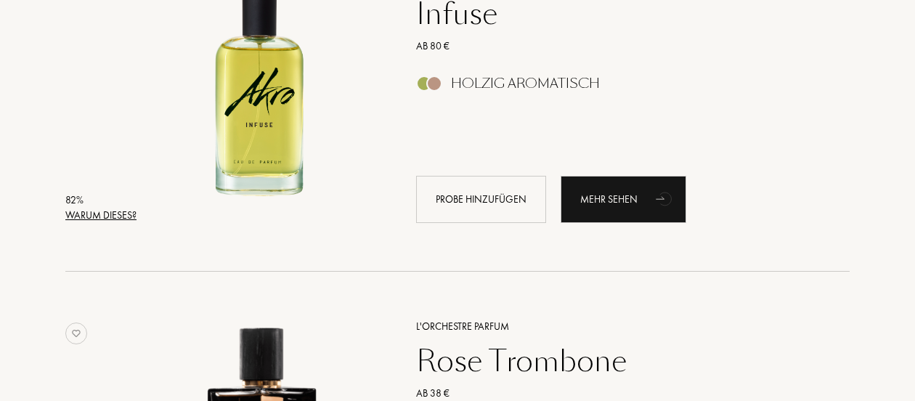
click at [106, 215] on div "Warum dieses?" at bounding box center [100, 215] width 71 height 15
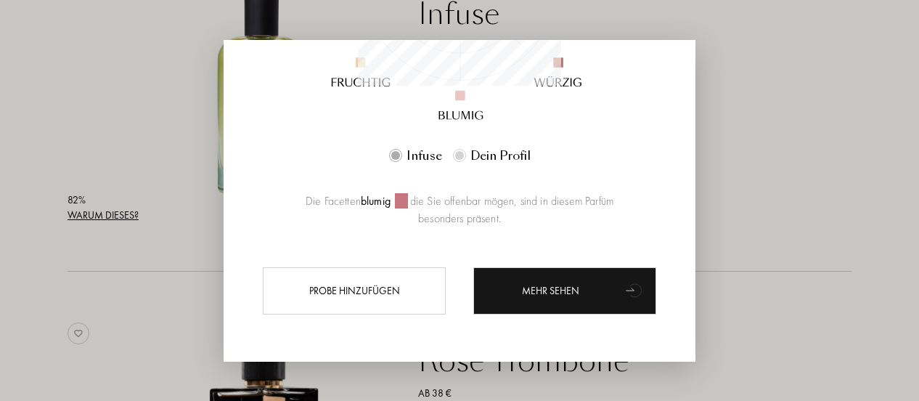
scroll to position [362, 0]
click at [15, 258] on div at bounding box center [459, 200] width 919 height 401
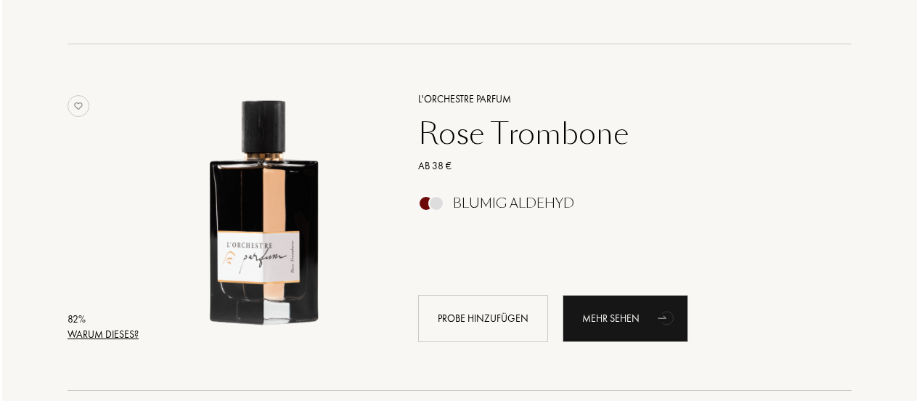
scroll to position [5737, 0]
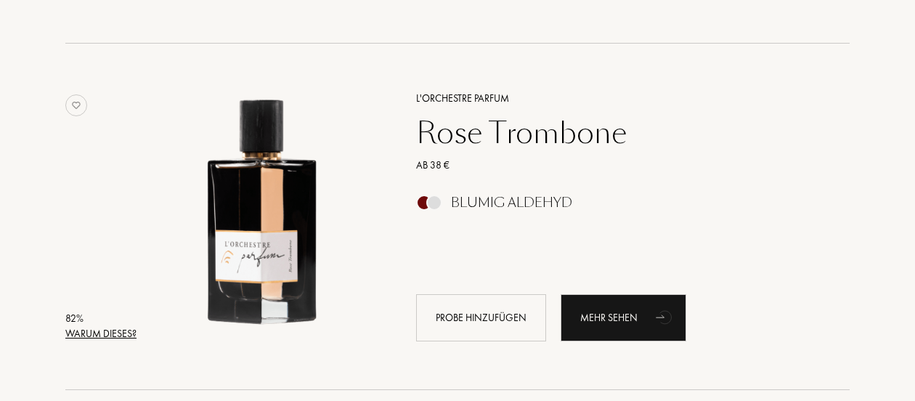
click at [95, 333] on div "Warum dieses?" at bounding box center [100, 333] width 71 height 15
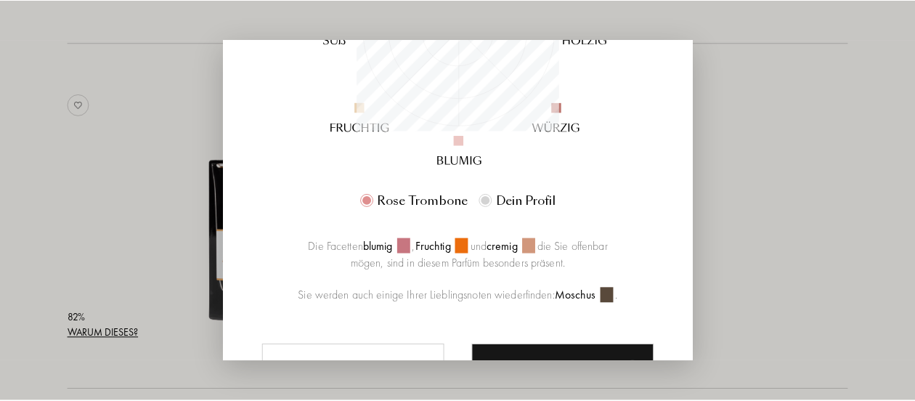
scroll to position [334, 0]
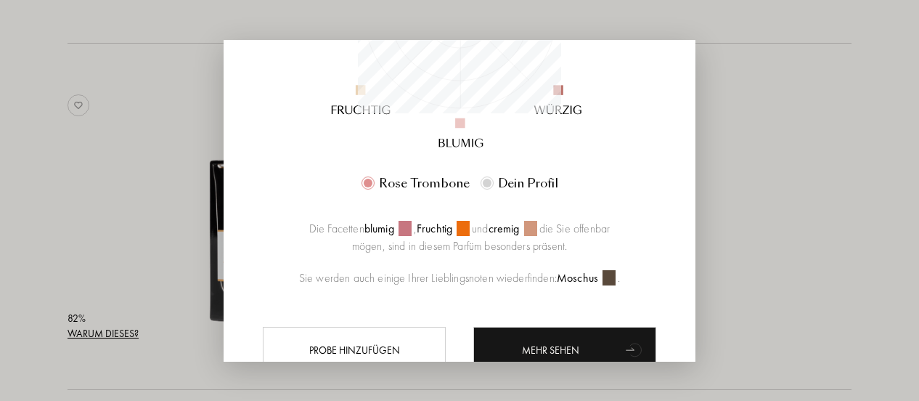
click at [109, 204] on div at bounding box center [459, 200] width 919 height 401
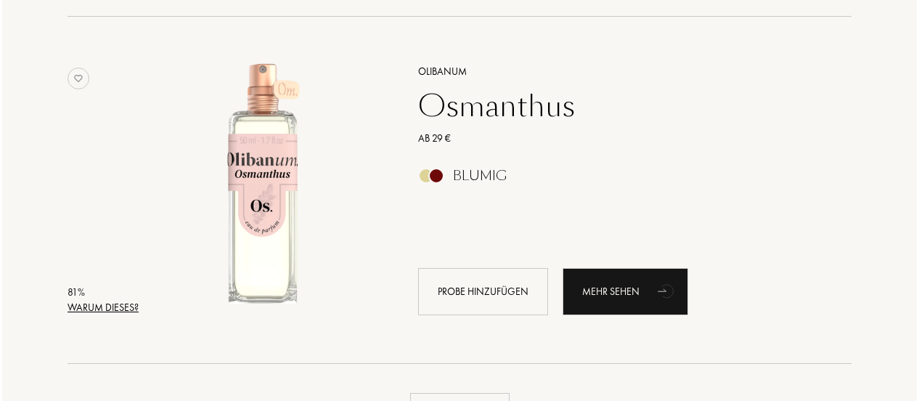
scroll to position [6807, 0]
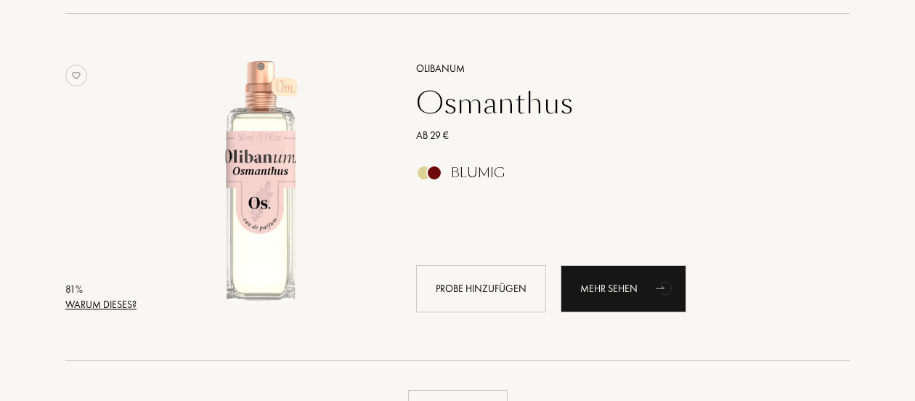
click at [113, 300] on div "Warum dieses?" at bounding box center [100, 304] width 71 height 15
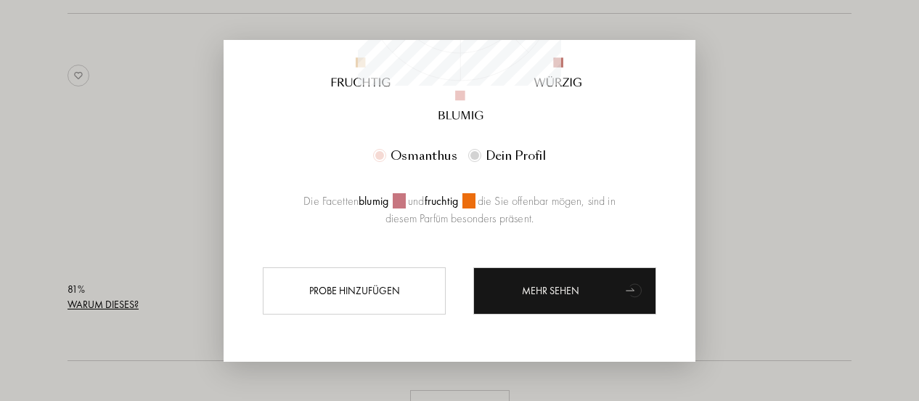
scroll to position [362, 0]
click at [137, 339] on div at bounding box center [459, 200] width 919 height 401
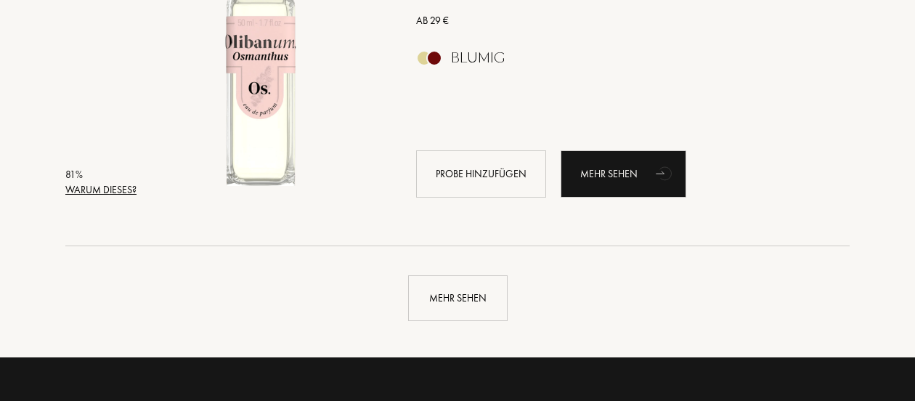
scroll to position [6923, 0]
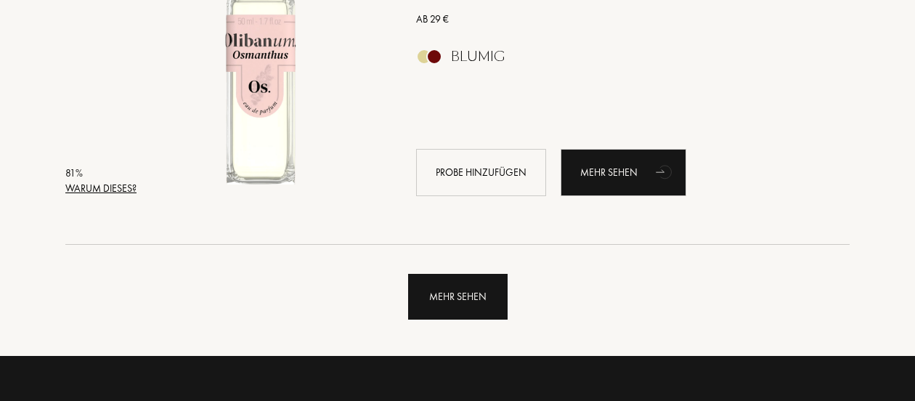
click at [447, 306] on div "Mehr sehen" at bounding box center [457, 297] width 99 height 46
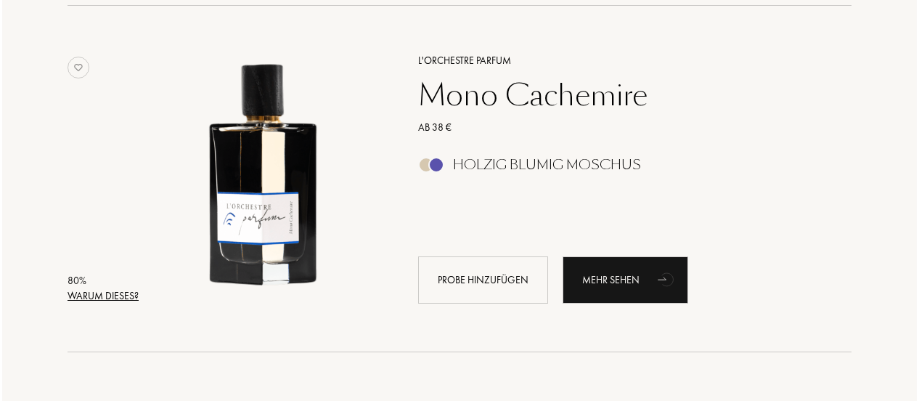
scroll to position [8550, 0]
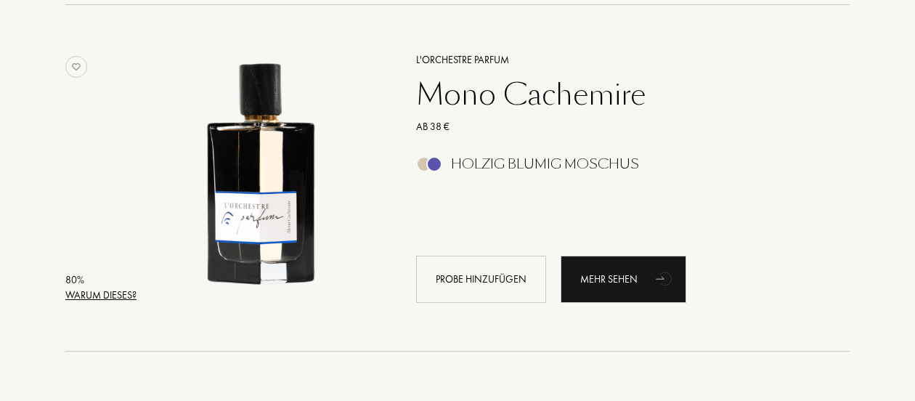
click at [121, 294] on div "Warum dieses?" at bounding box center [100, 295] width 71 height 15
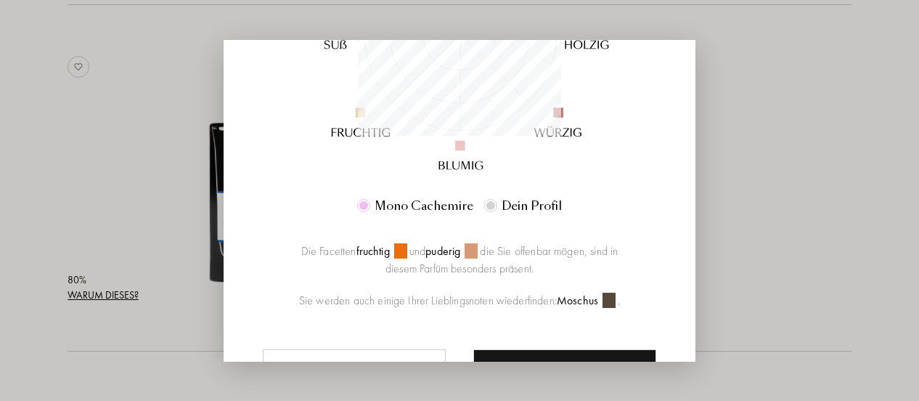
scroll to position [314, 0]
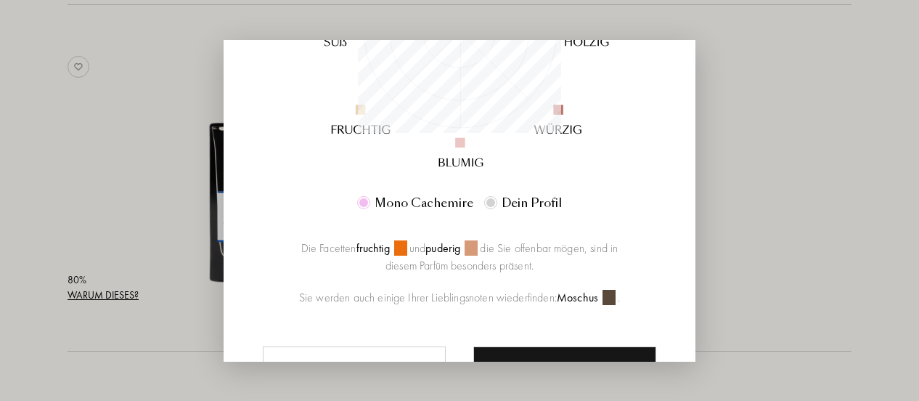
click at [135, 172] on div at bounding box center [459, 200] width 919 height 401
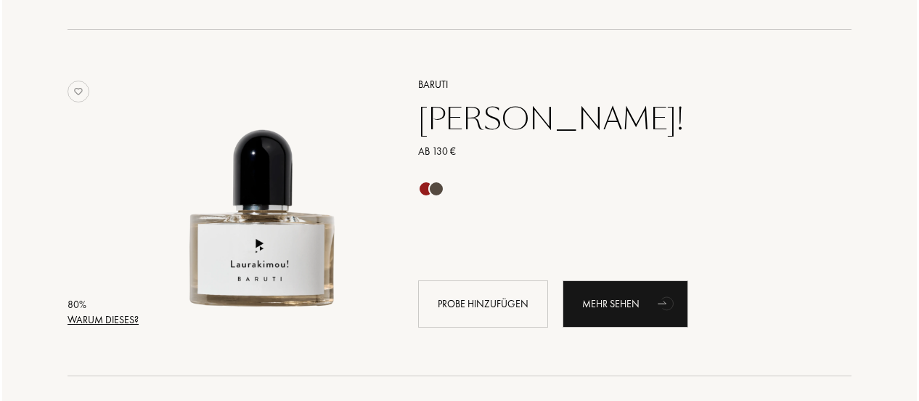
scroll to position [9247, 0]
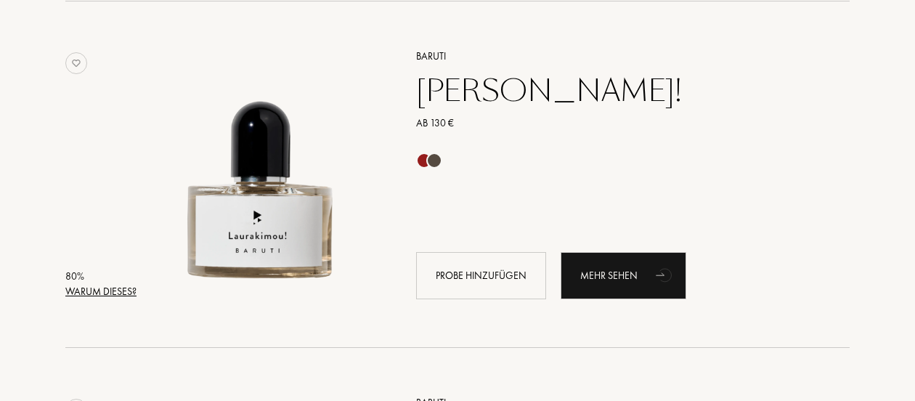
click at [110, 295] on div "Warum dieses?" at bounding box center [100, 291] width 71 height 15
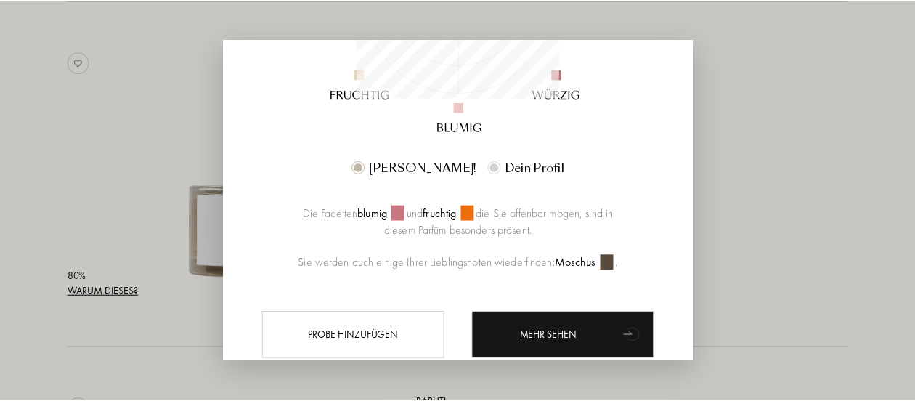
scroll to position [358, 0]
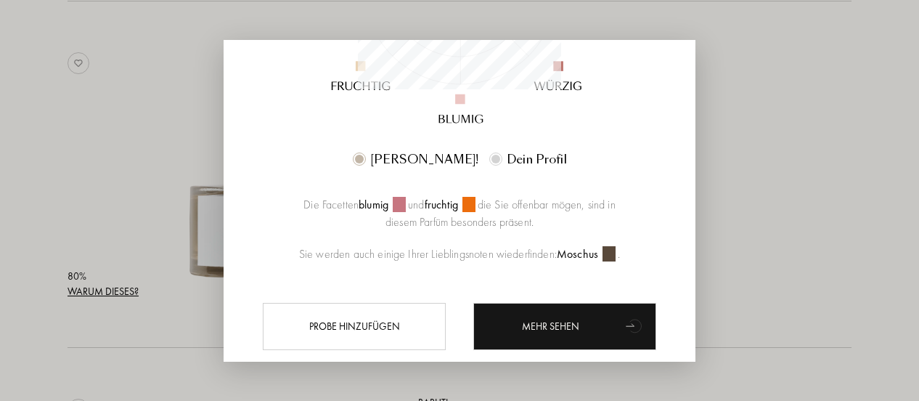
click at [70, 176] on div at bounding box center [459, 200] width 919 height 401
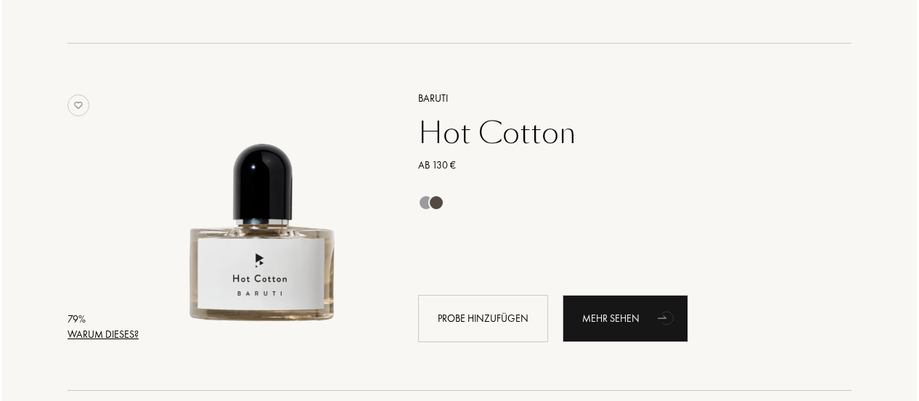
scroll to position [9552, 0]
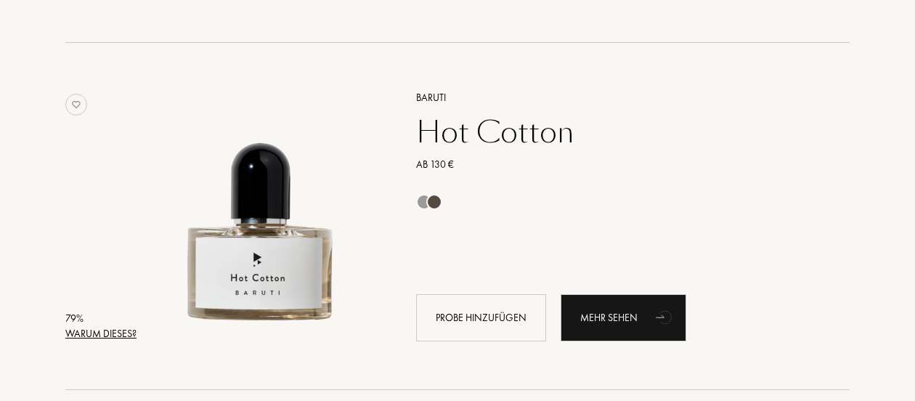
click at [103, 329] on div "Warum dieses?" at bounding box center [100, 333] width 71 height 15
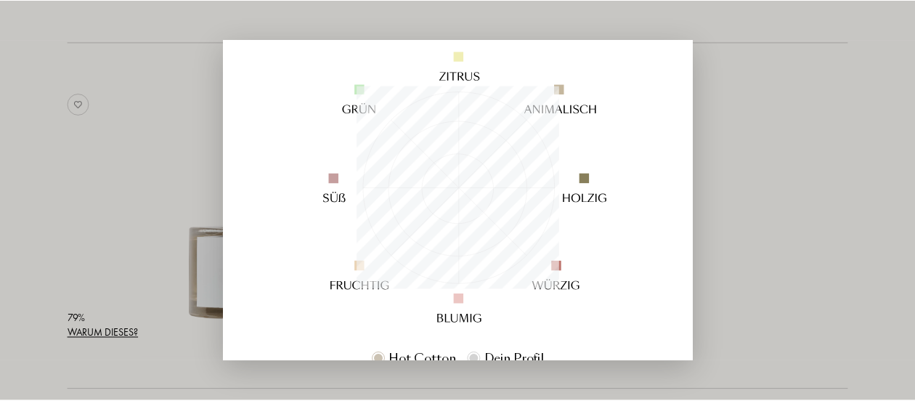
scroll to position [155, 0]
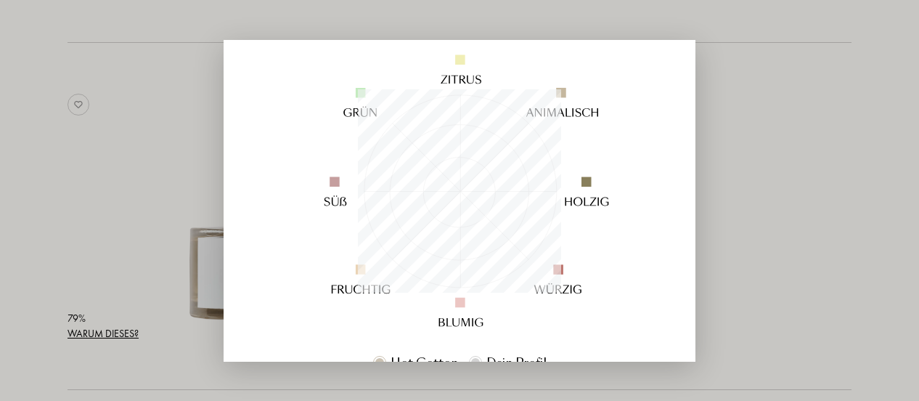
click at [41, 175] on div at bounding box center [459, 200] width 919 height 401
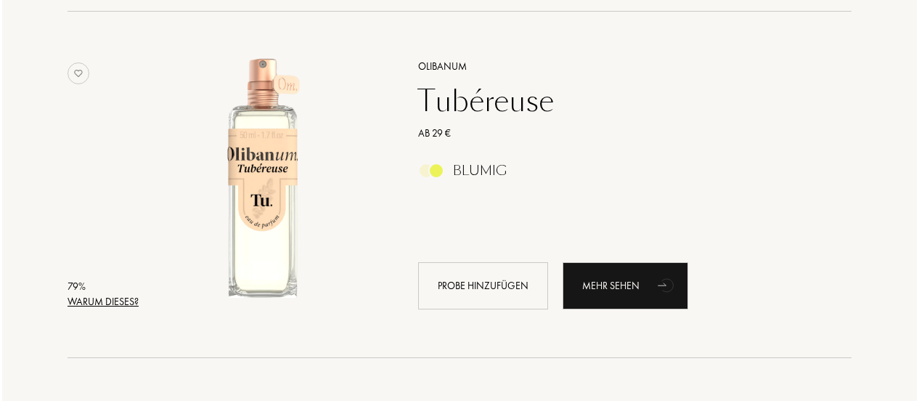
scroll to position [9930, 0]
click at [97, 306] on div "Warum dieses?" at bounding box center [100, 302] width 71 height 15
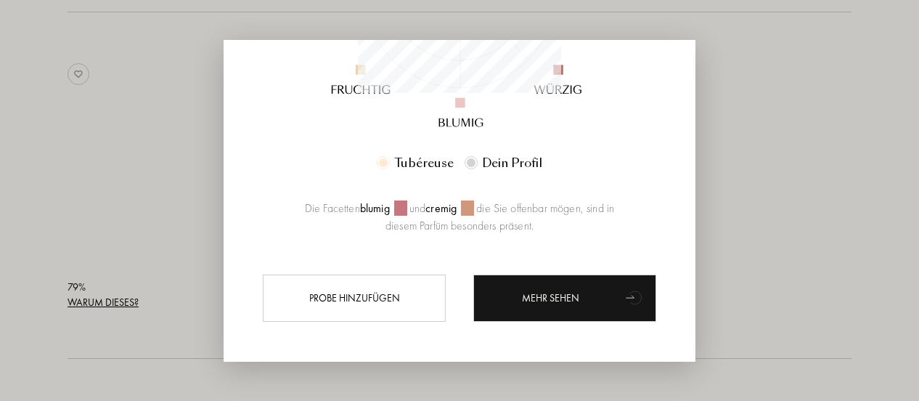
scroll to position [362, 0]
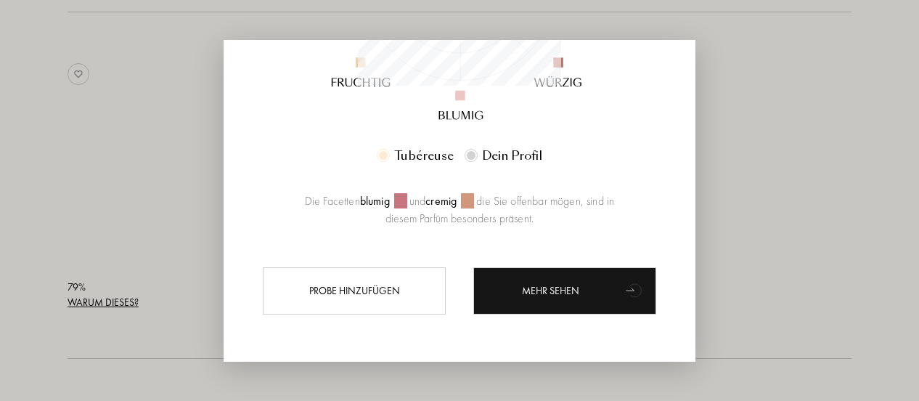
click at [125, 342] on div at bounding box center [459, 200] width 919 height 401
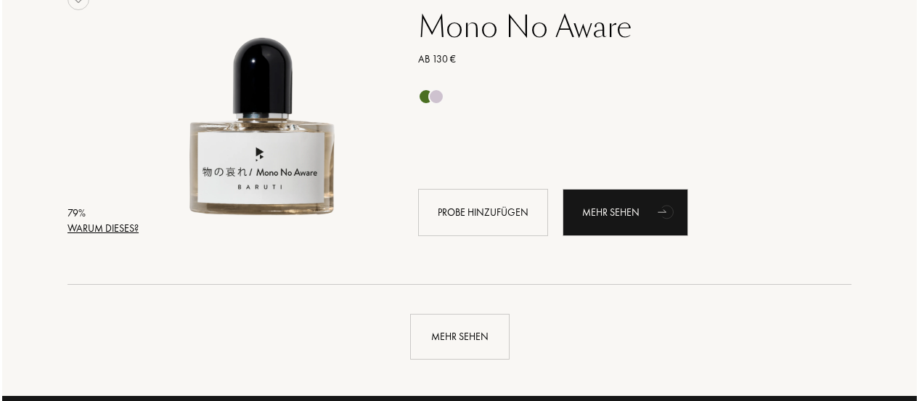
scroll to position [10356, 0]
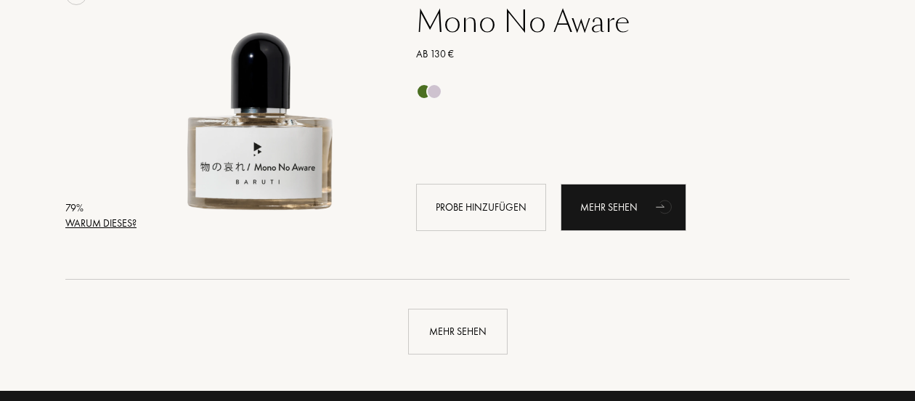
click at [109, 224] on div "Warum dieses?" at bounding box center [100, 223] width 71 height 15
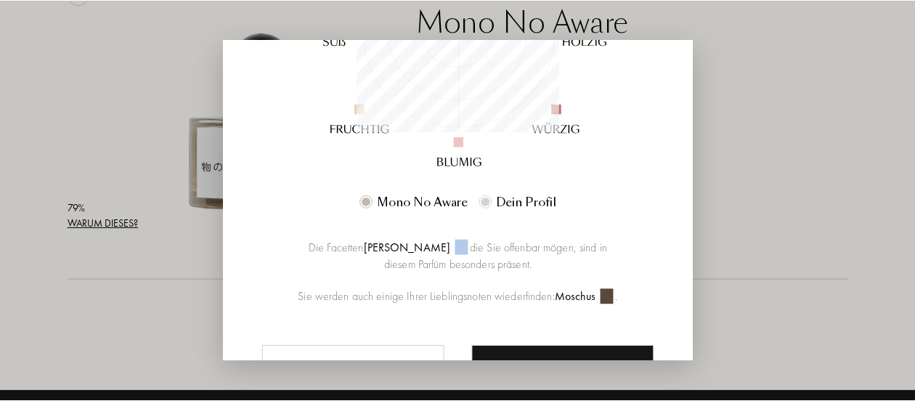
scroll to position [320, 0]
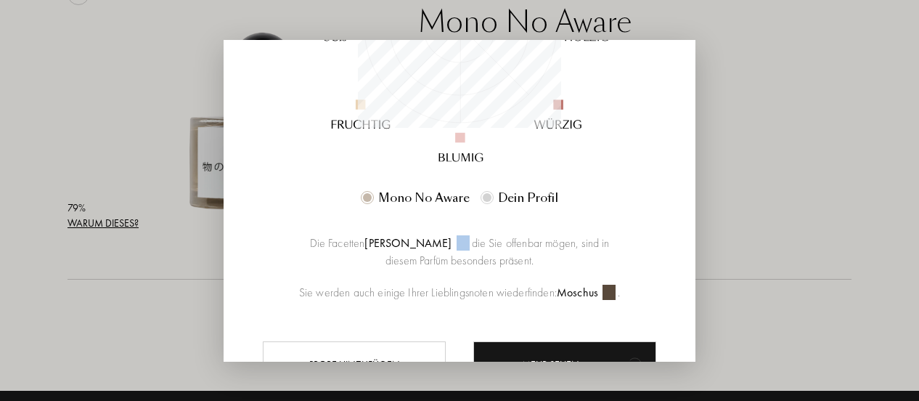
click at [78, 320] on div at bounding box center [459, 200] width 919 height 401
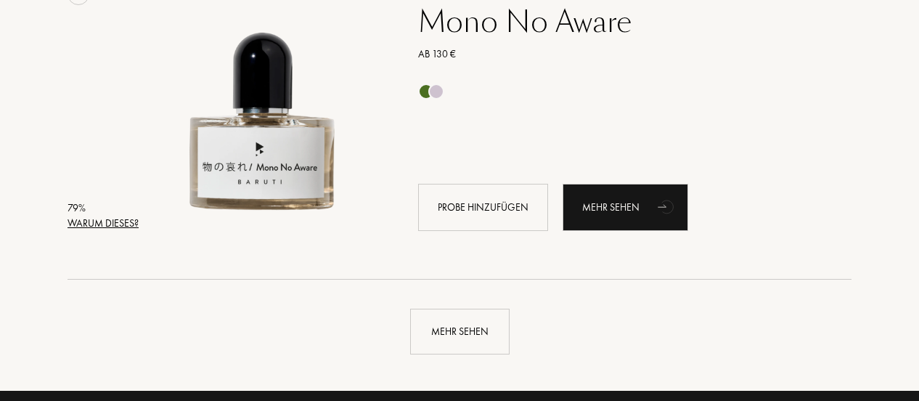
click at [78, 320] on div at bounding box center [459, 200] width 919 height 401
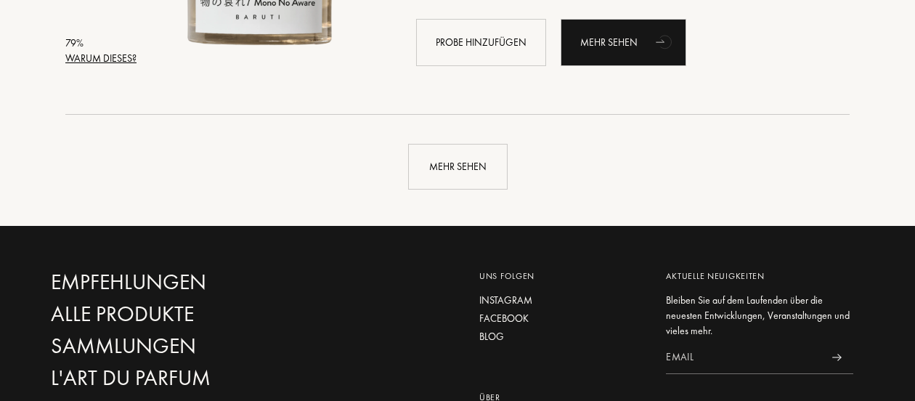
scroll to position [10516, 0]
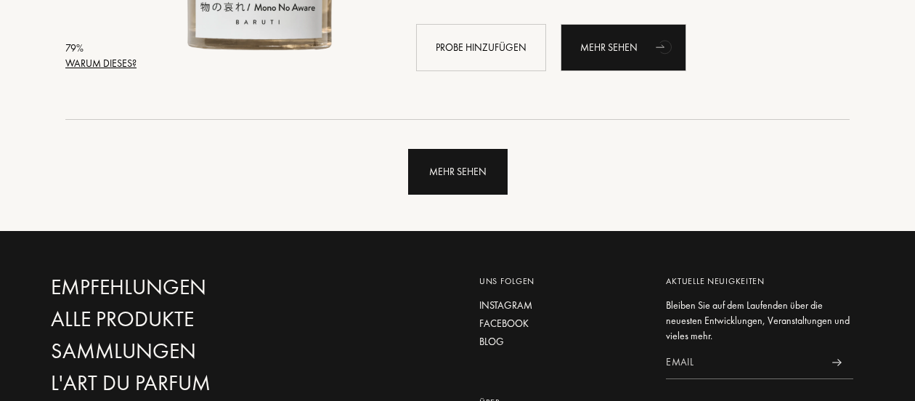
click at [466, 179] on div "Mehr sehen" at bounding box center [457, 172] width 99 height 46
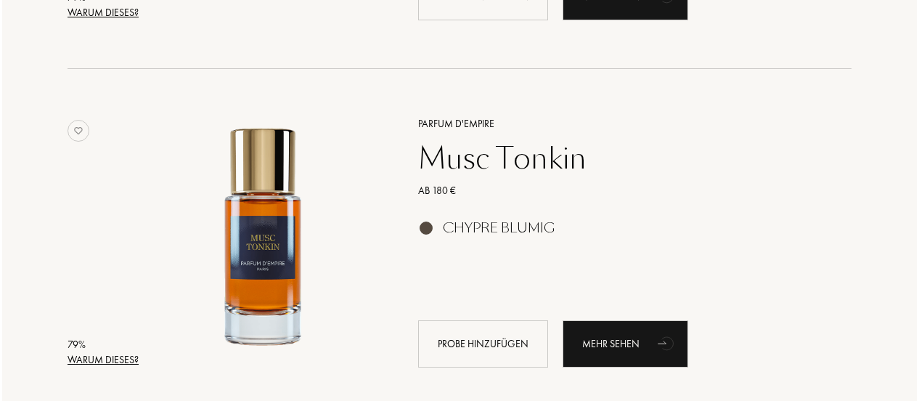
scroll to position [10951, 0]
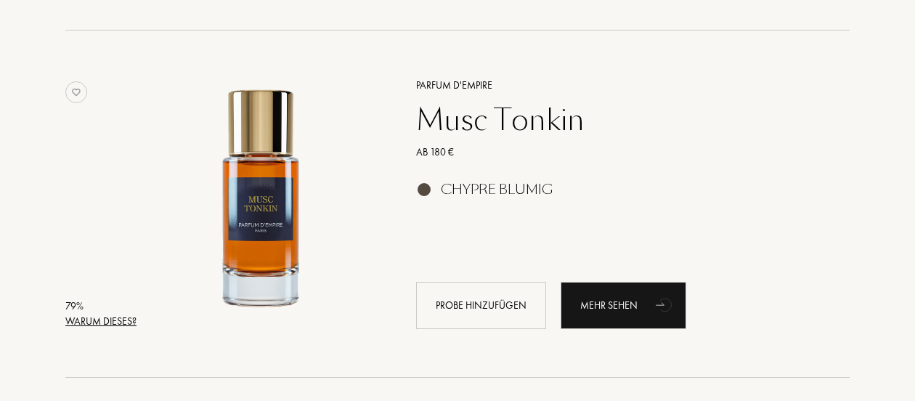
click at [96, 320] on div "Warum dieses?" at bounding box center [100, 321] width 71 height 15
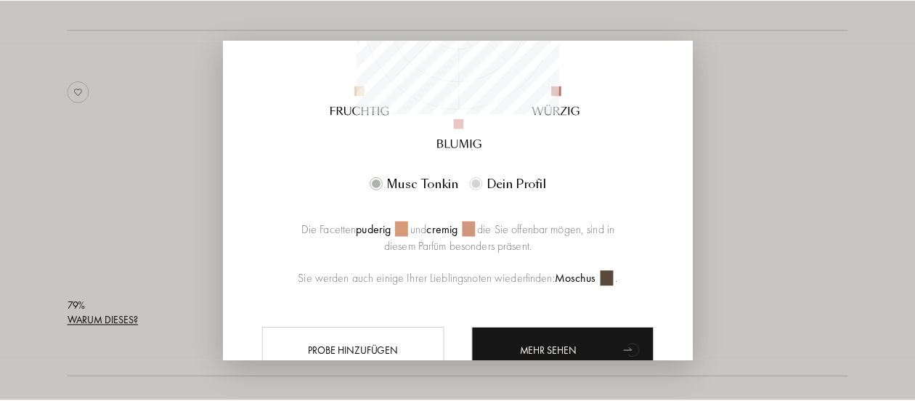
scroll to position [334, 0]
click at [80, 207] on div at bounding box center [459, 200] width 919 height 401
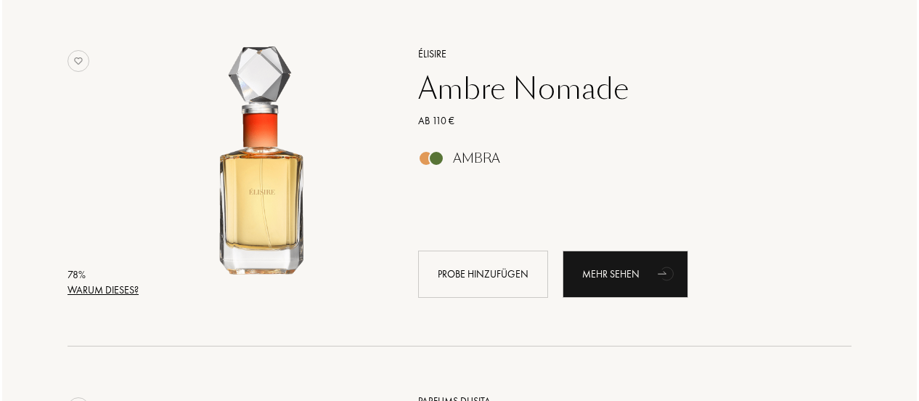
scroll to position [11678, 0]
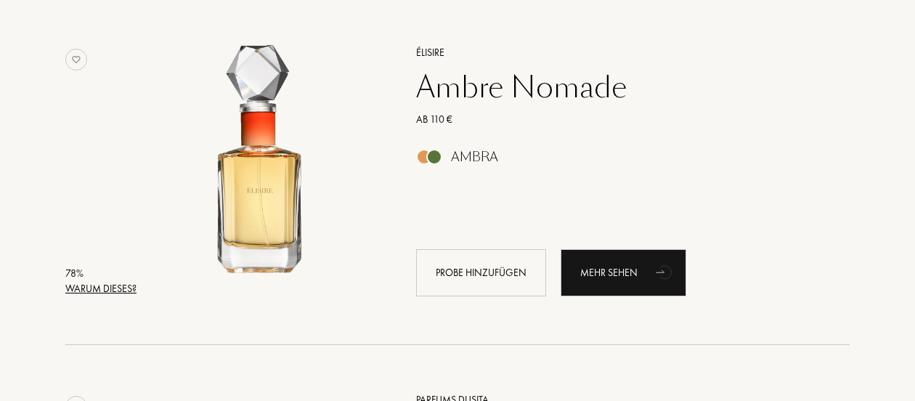
click at [100, 289] on div "Warum dieses?" at bounding box center [100, 288] width 71 height 15
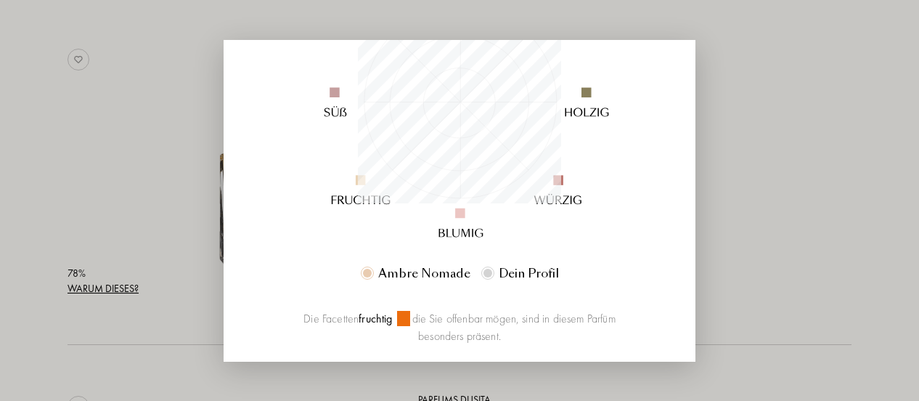
scroll to position [276, 0]
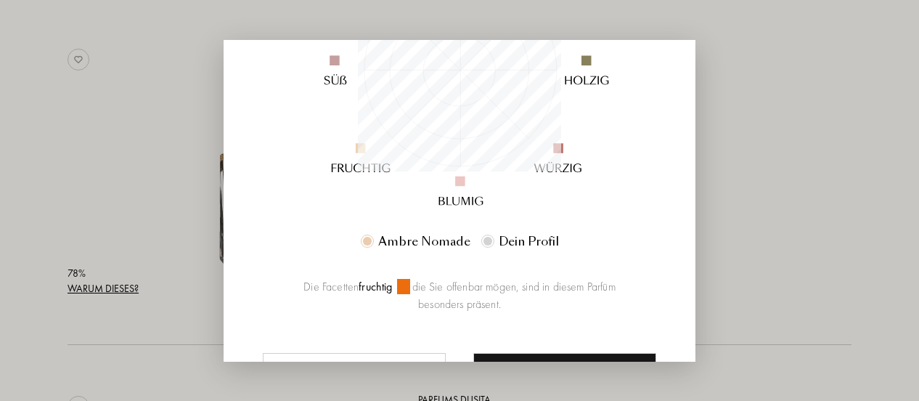
click at [84, 162] on div at bounding box center [459, 200] width 919 height 401
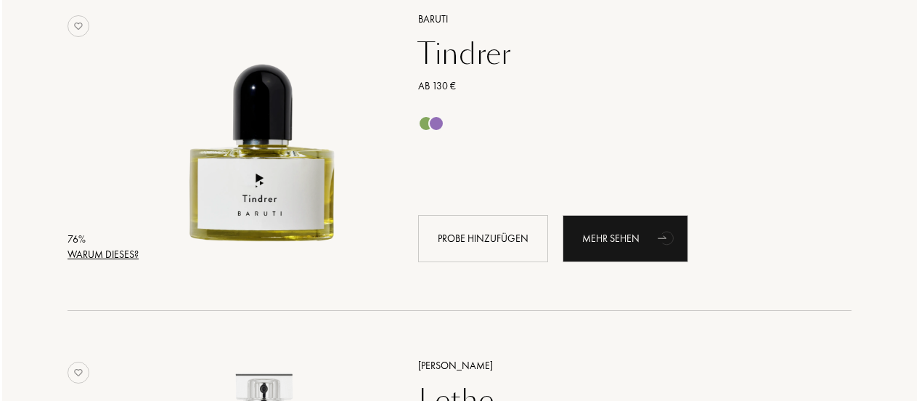
scroll to position [13450, 0]
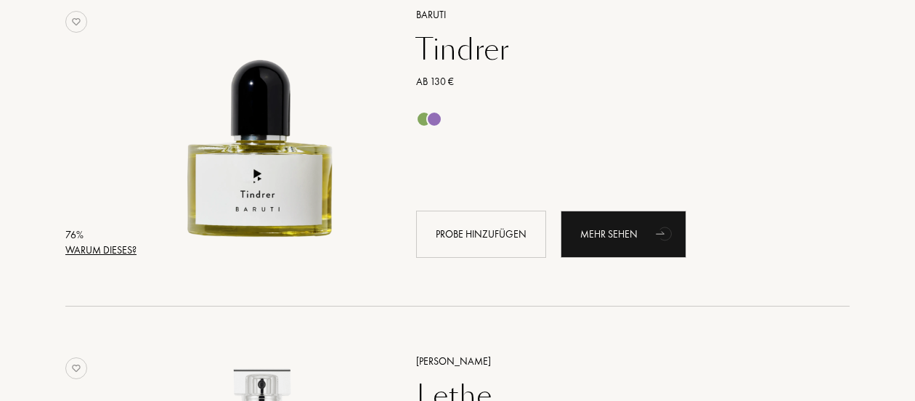
click at [110, 250] on div "Warum dieses?" at bounding box center [100, 250] width 71 height 15
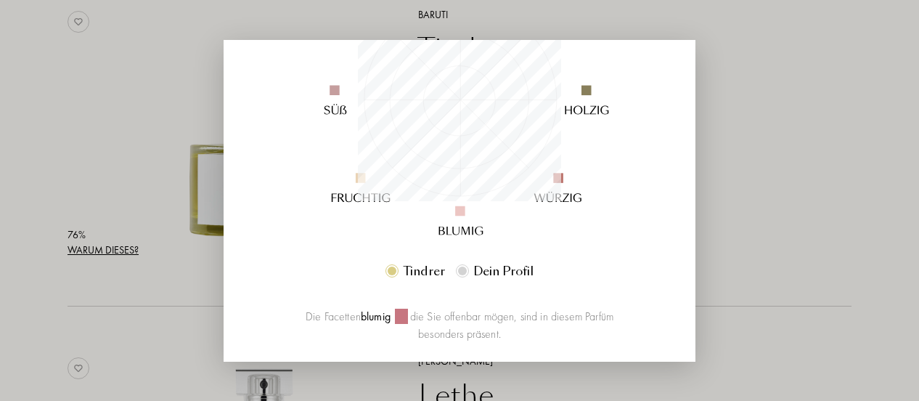
scroll to position [251, 0]
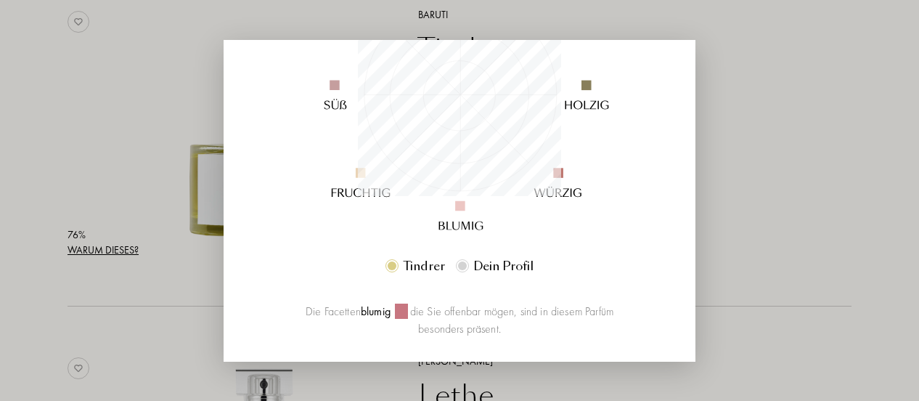
click at [156, 304] on div at bounding box center [459, 200] width 919 height 401
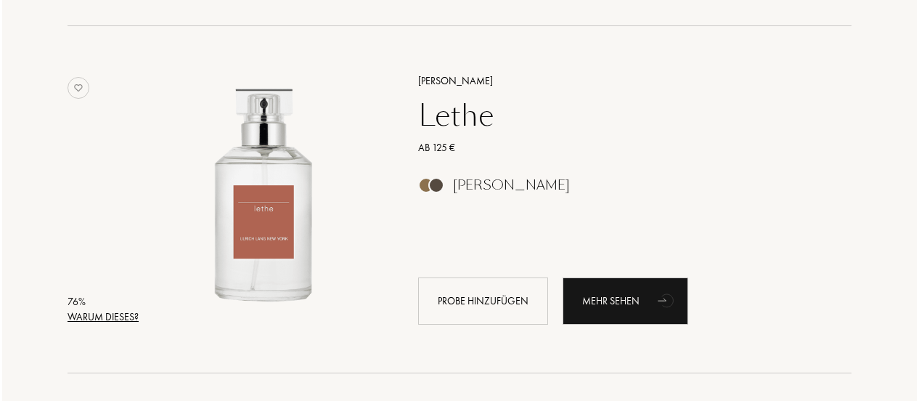
scroll to position [13730, 0]
click at [109, 320] on div "Warum dieses?" at bounding box center [100, 316] width 71 height 15
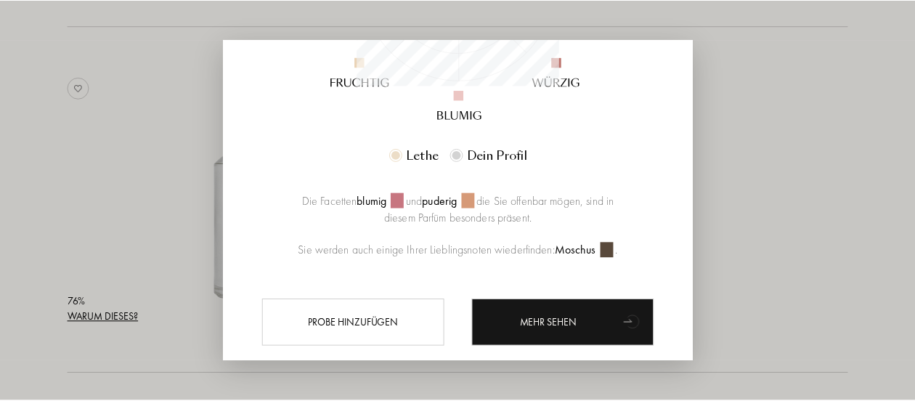
scroll to position [367, 0]
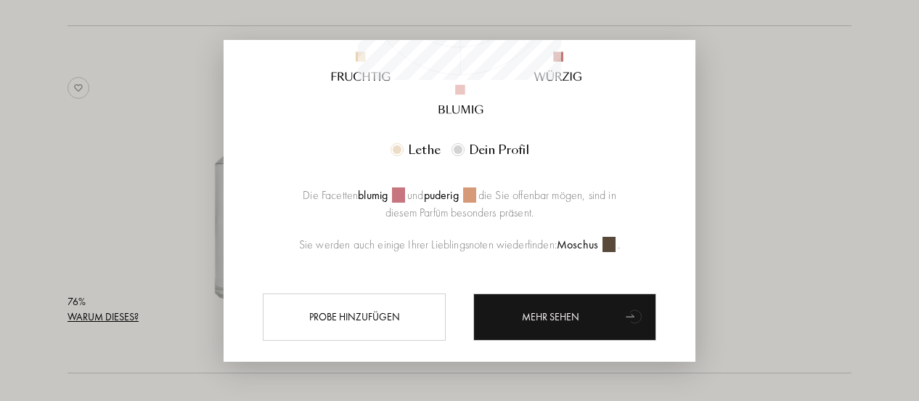
click at [84, 217] on div at bounding box center [459, 200] width 919 height 401
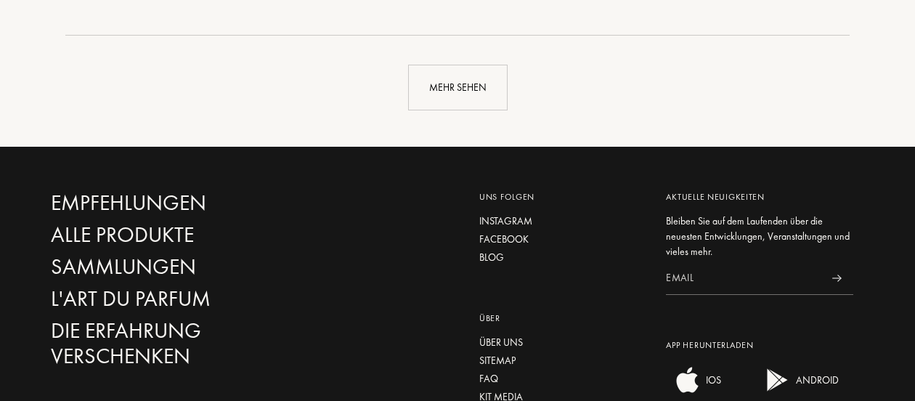
scroll to position [14078, 0]
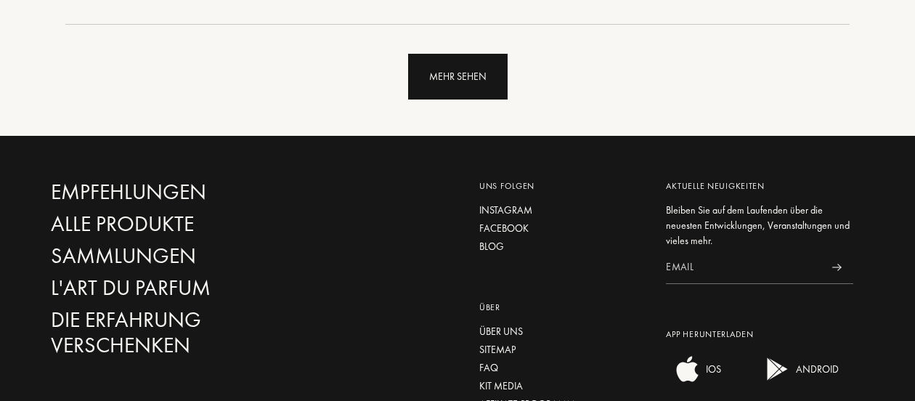
click at [466, 78] on div "Mehr sehen" at bounding box center [457, 77] width 99 height 46
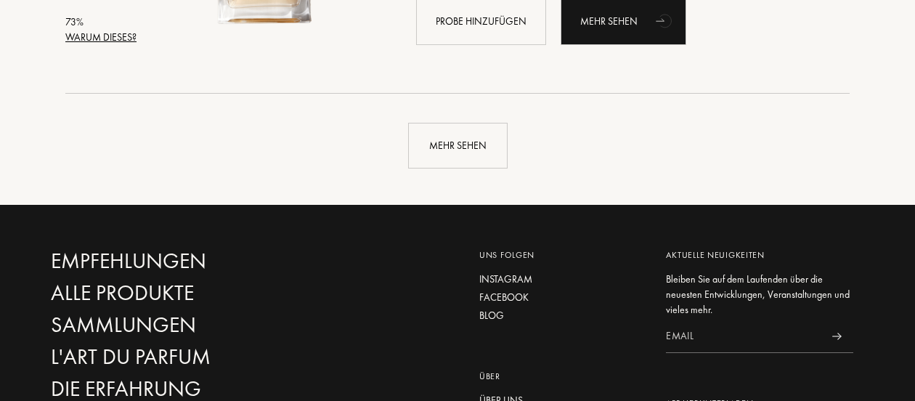
scroll to position [17482, 0]
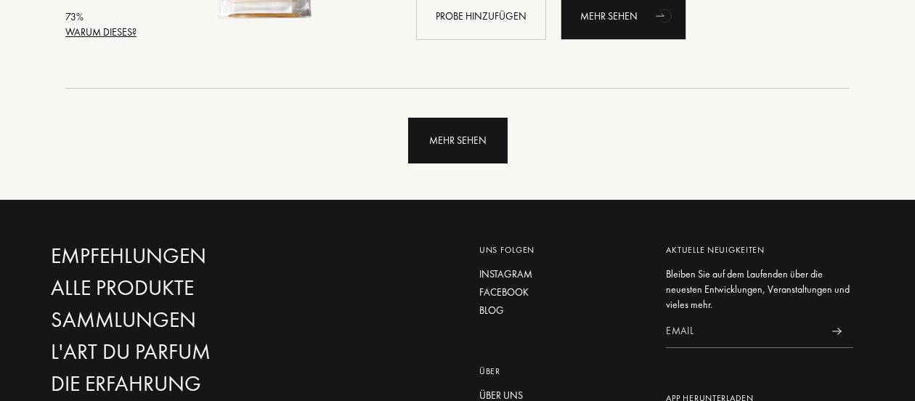
click at [438, 143] on div "Mehr sehen" at bounding box center [457, 141] width 99 height 46
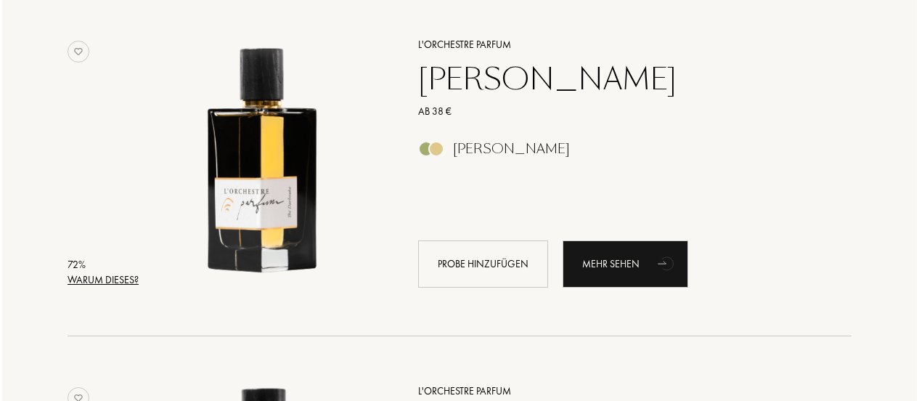
scroll to position [18301, 0]
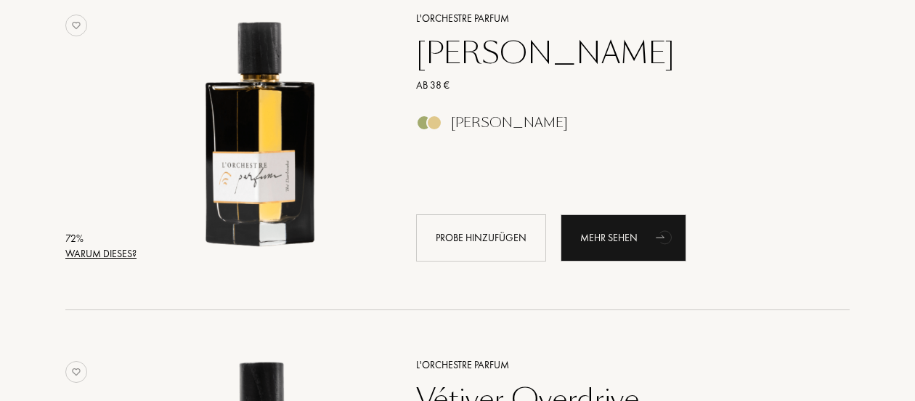
click at [96, 248] on div "Warum dieses?" at bounding box center [100, 253] width 71 height 15
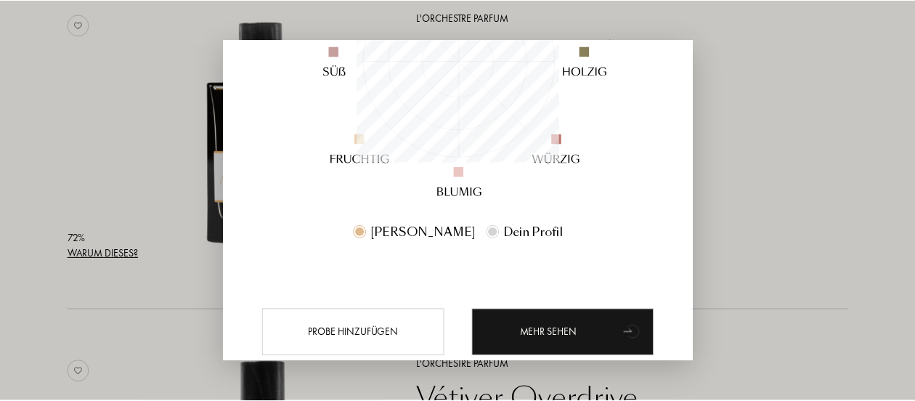
scroll to position [290, 0]
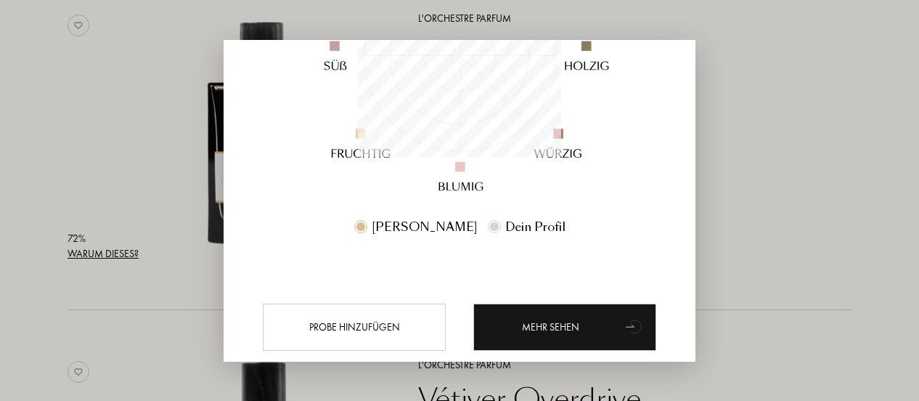
drag, startPoint x: 276, startPoint y: 169, endPoint x: 129, endPoint y: 139, distance: 150.5
click at [129, 139] on div at bounding box center [459, 200] width 919 height 401
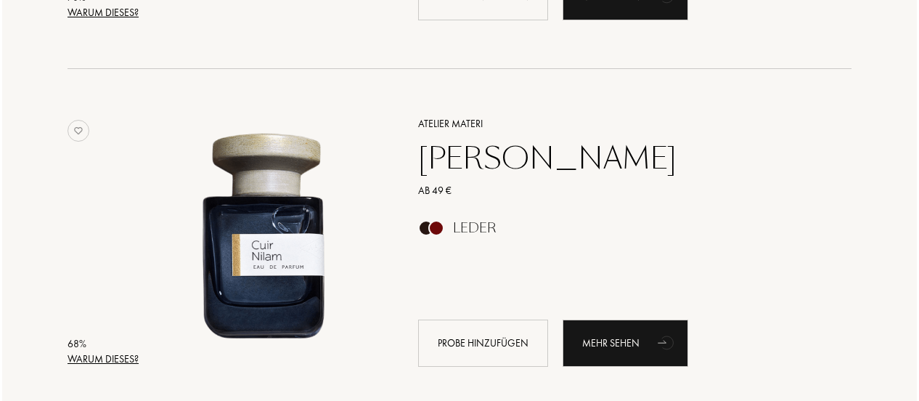
scroll to position [19603, 0]
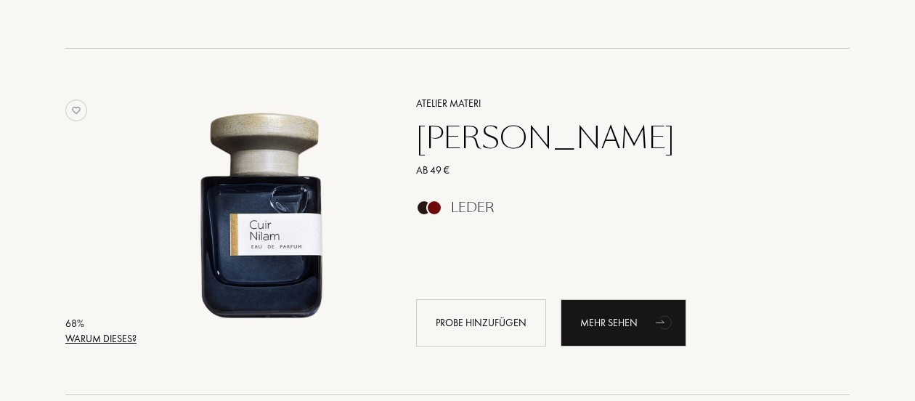
click at [89, 340] on div "Warum dieses?" at bounding box center [100, 338] width 71 height 15
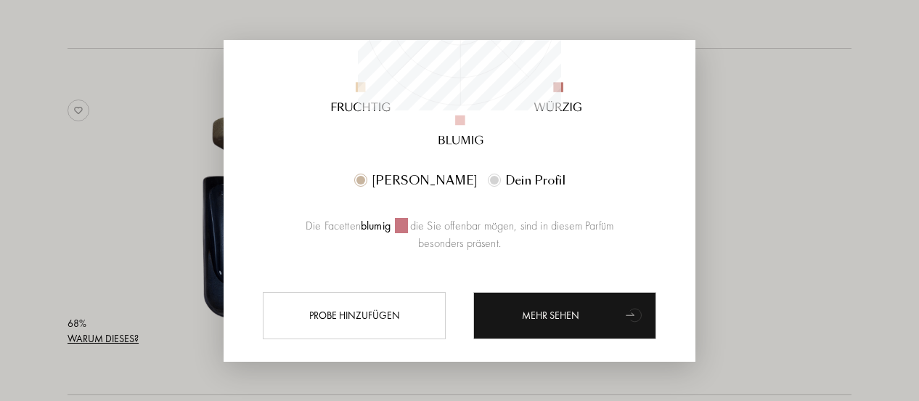
scroll to position [338, 0]
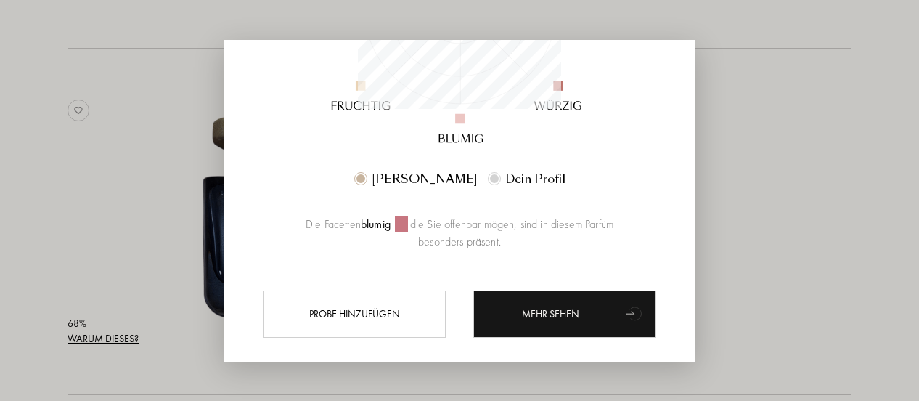
click at [90, 192] on div at bounding box center [459, 200] width 919 height 401
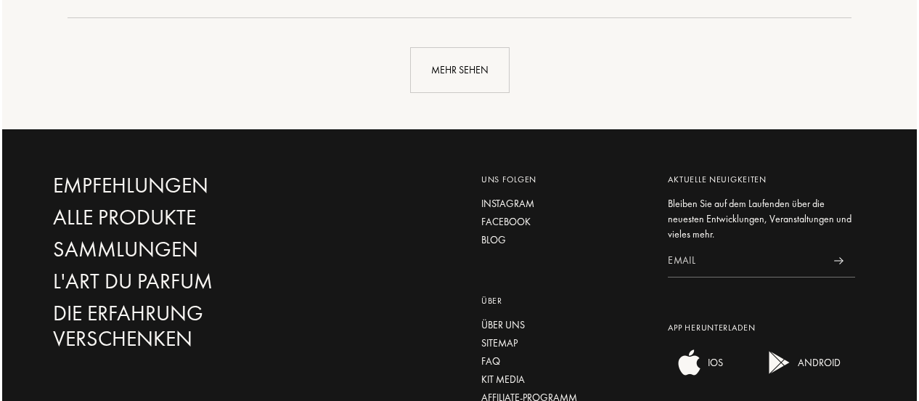
scroll to position [21021, 0]
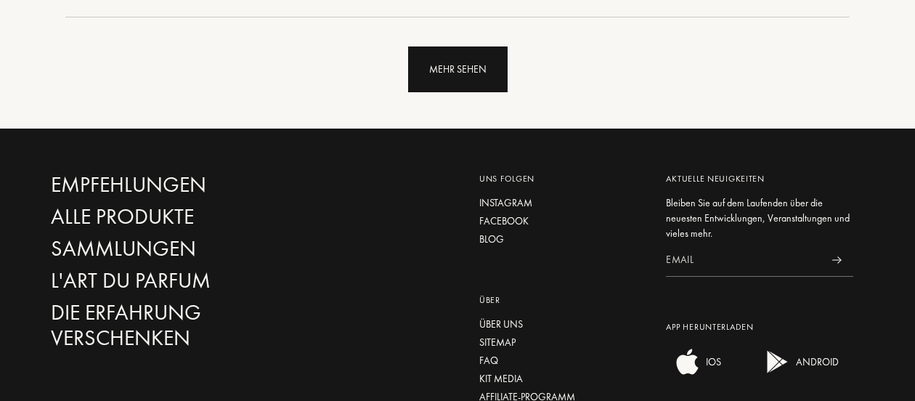
click at [458, 79] on div "Mehr sehen" at bounding box center [457, 69] width 99 height 46
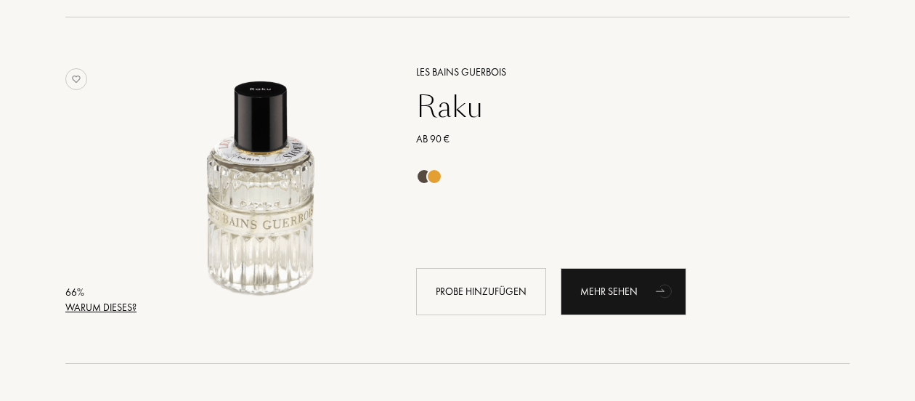
click at [114, 301] on div "Warum dieses?" at bounding box center [100, 307] width 71 height 15
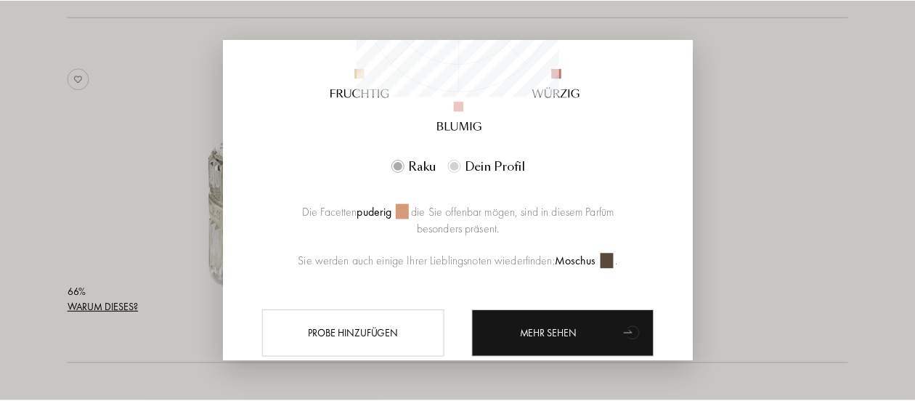
scroll to position [353, 0]
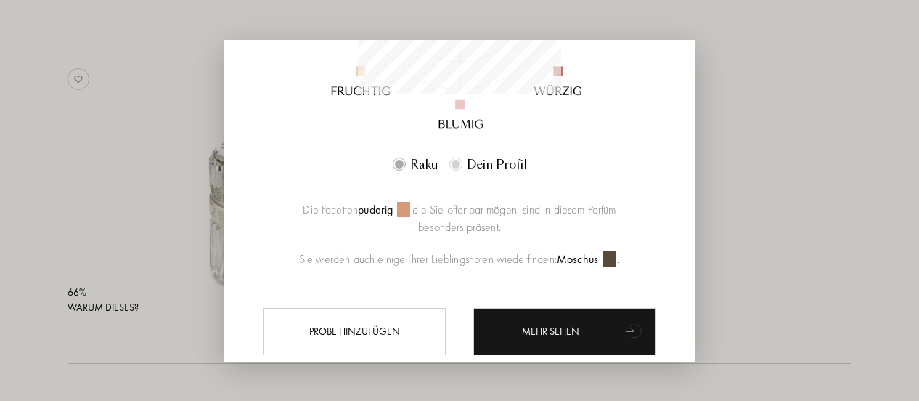
click at [93, 201] on div at bounding box center [459, 200] width 919 height 401
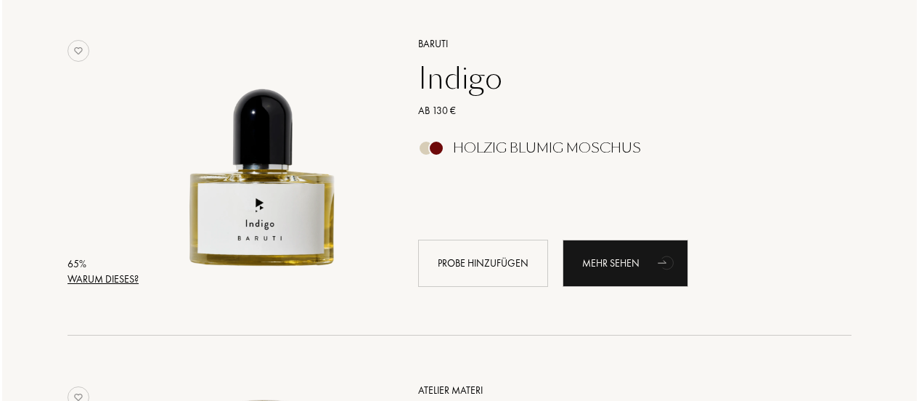
scroll to position [21743, 0]
click at [115, 280] on div "Warum dieses?" at bounding box center [100, 279] width 71 height 15
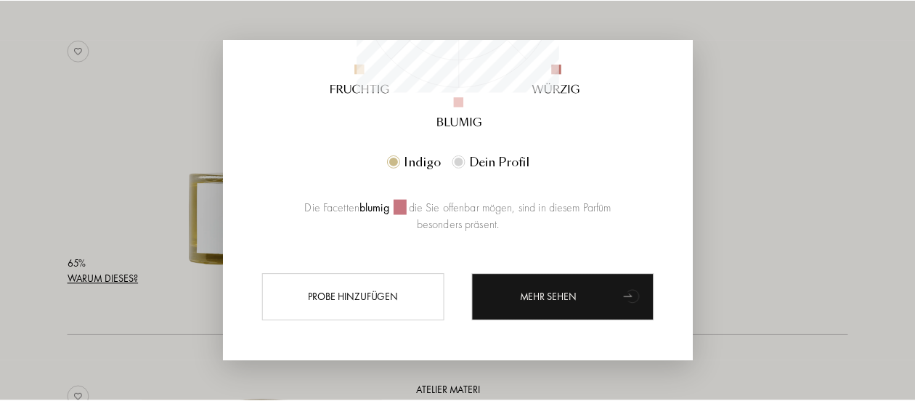
scroll to position [362, 0]
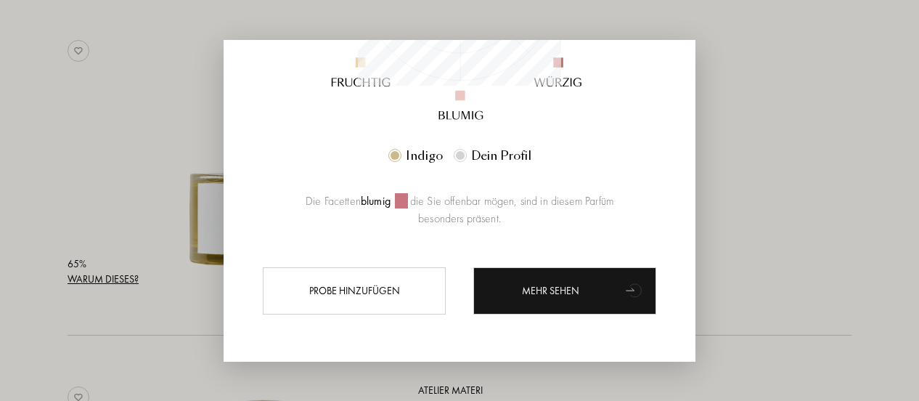
click at [96, 164] on div at bounding box center [459, 200] width 919 height 401
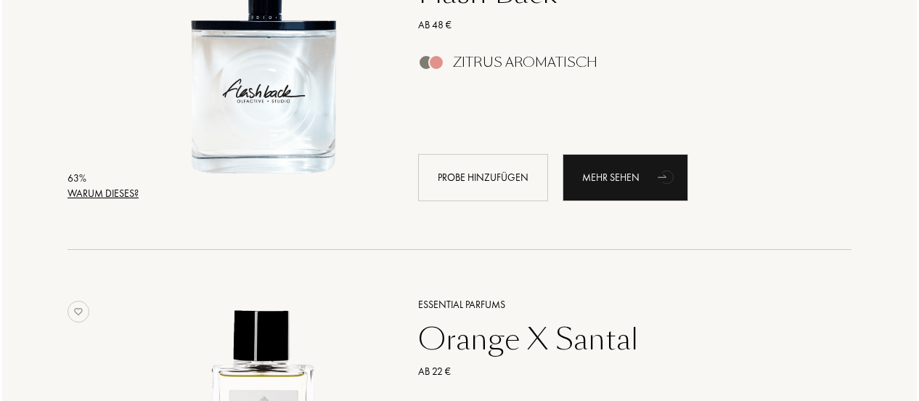
scroll to position [23219, 0]
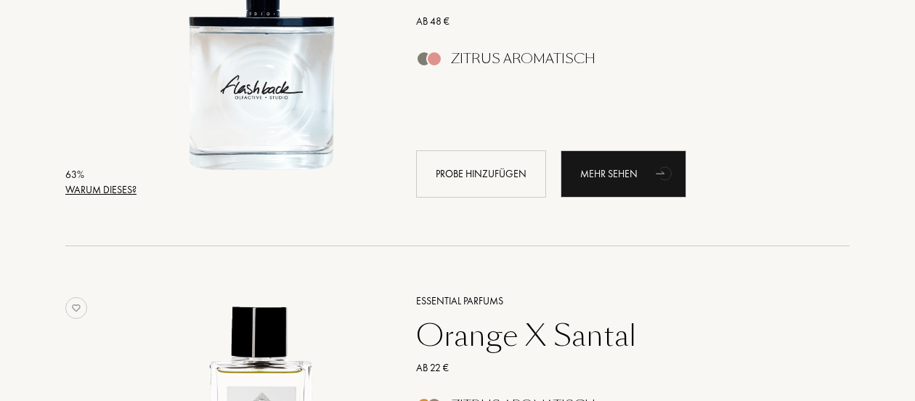
click at [114, 187] on div "Warum dieses?" at bounding box center [100, 189] width 71 height 15
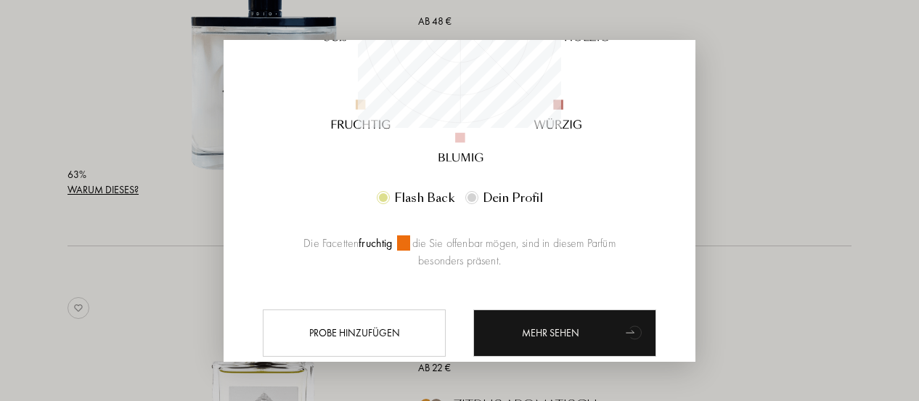
scroll to position [324, 0]
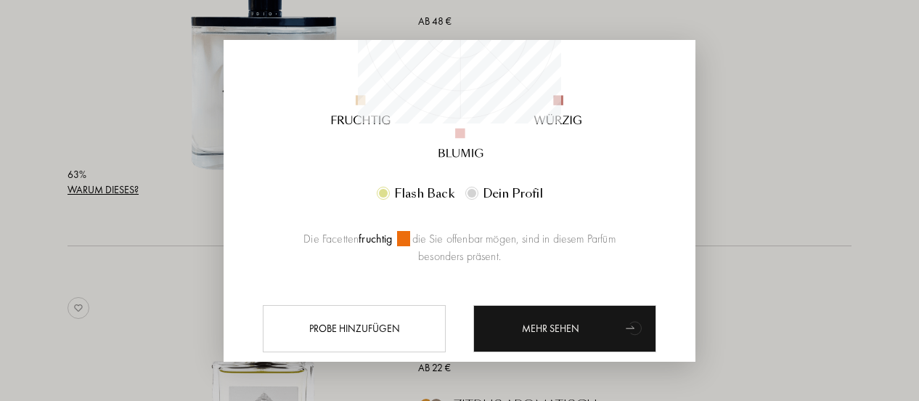
click at [126, 271] on div at bounding box center [459, 200] width 919 height 401
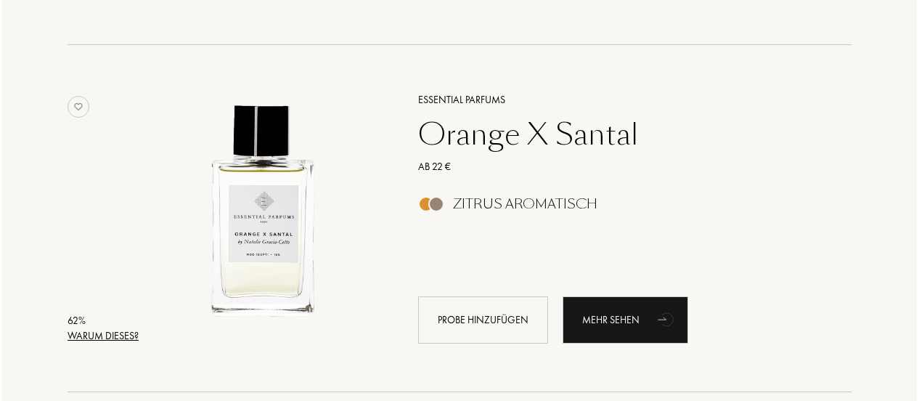
scroll to position [23423, 0]
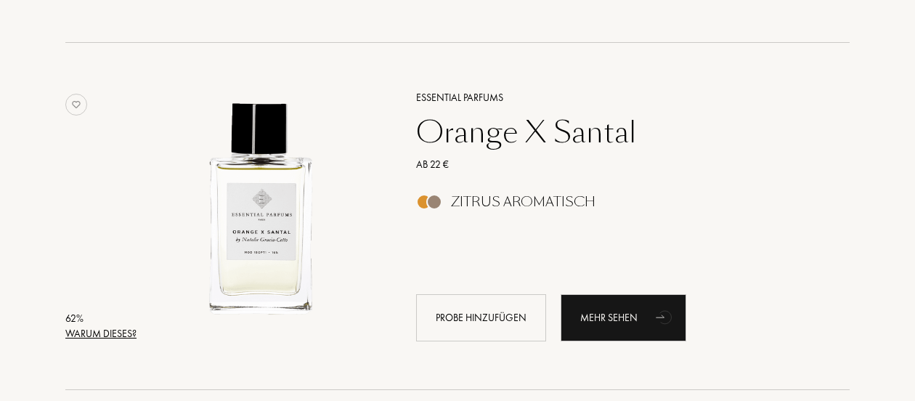
click at [110, 333] on div "Warum dieses?" at bounding box center [100, 333] width 71 height 15
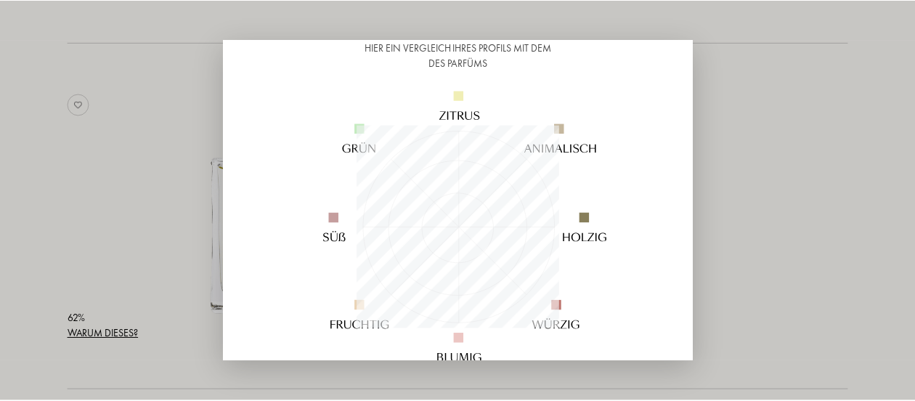
scroll to position [135, 0]
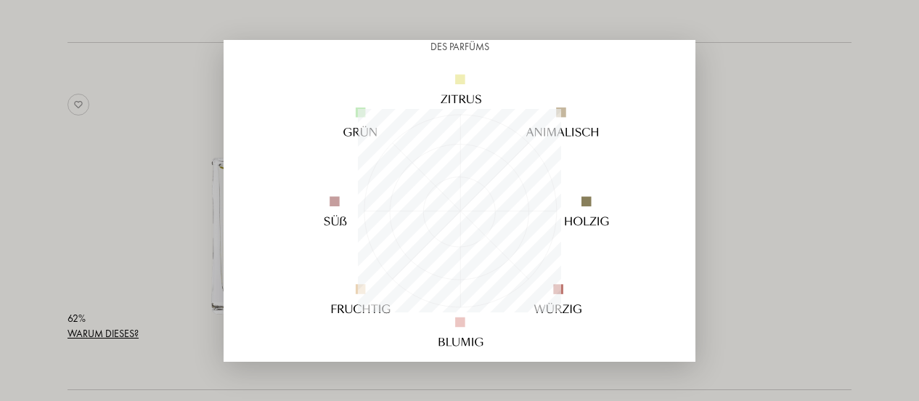
click at [80, 188] on div at bounding box center [459, 200] width 919 height 401
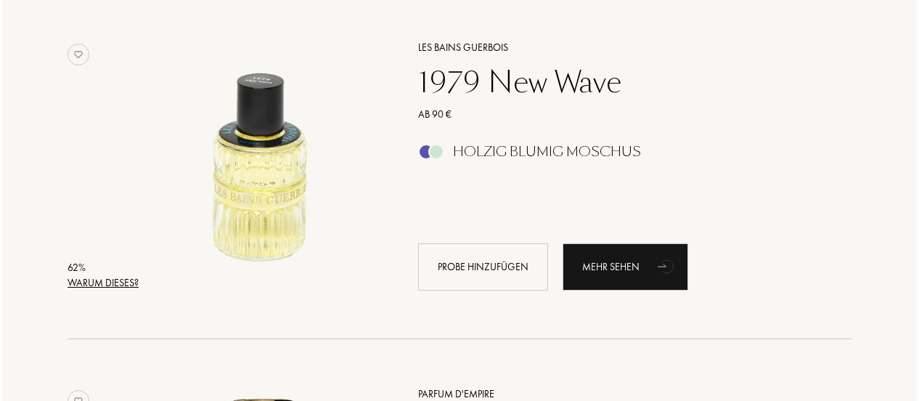
scroll to position [23829, 0]
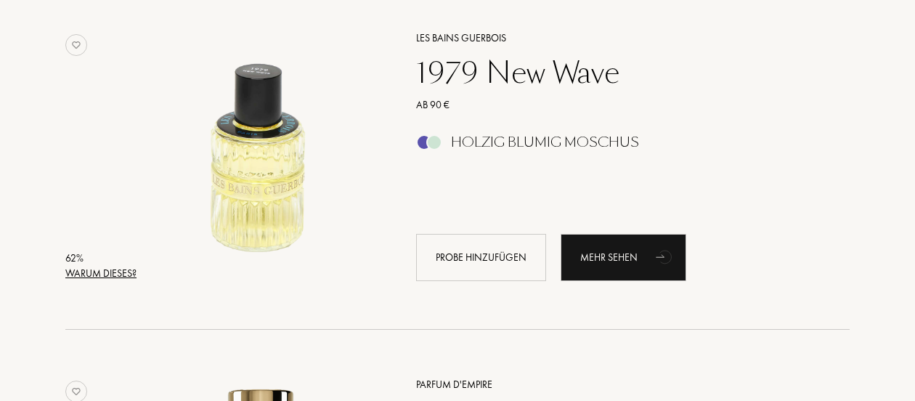
click at [118, 274] on div "Warum dieses?" at bounding box center [100, 273] width 71 height 15
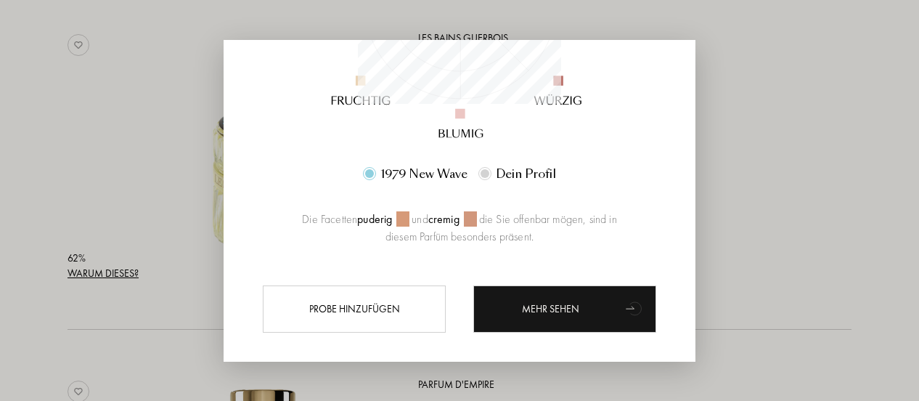
scroll to position [362, 0]
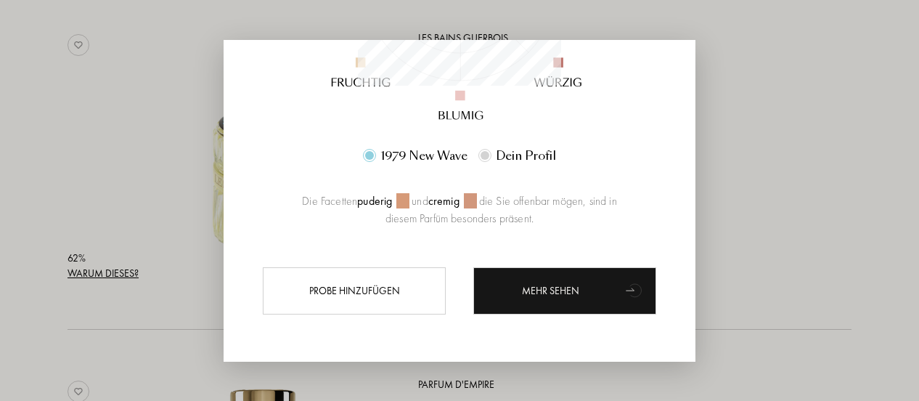
click at [78, 130] on div at bounding box center [459, 200] width 919 height 401
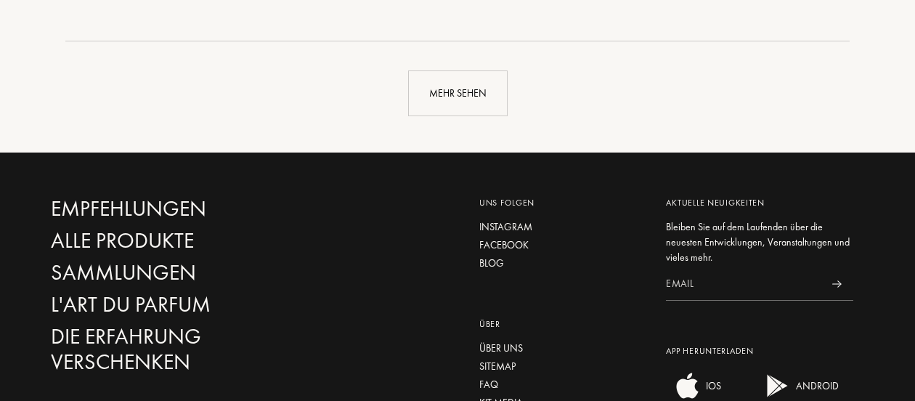
scroll to position [24468, 0]
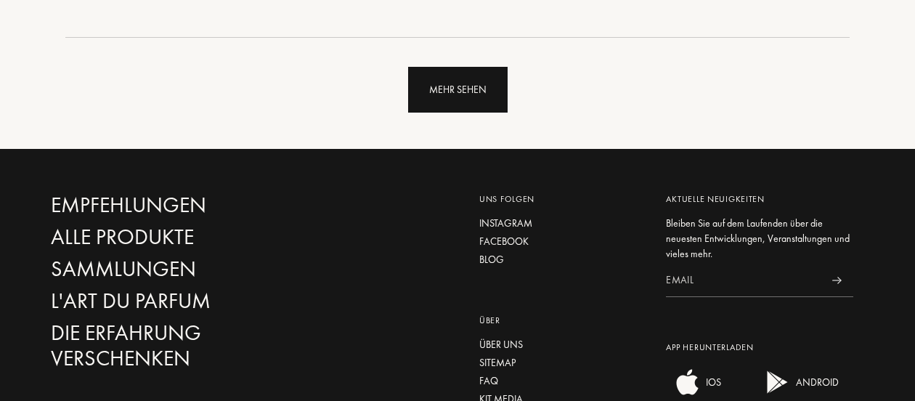
click at [440, 101] on div "Mehr sehen" at bounding box center [457, 90] width 99 height 46
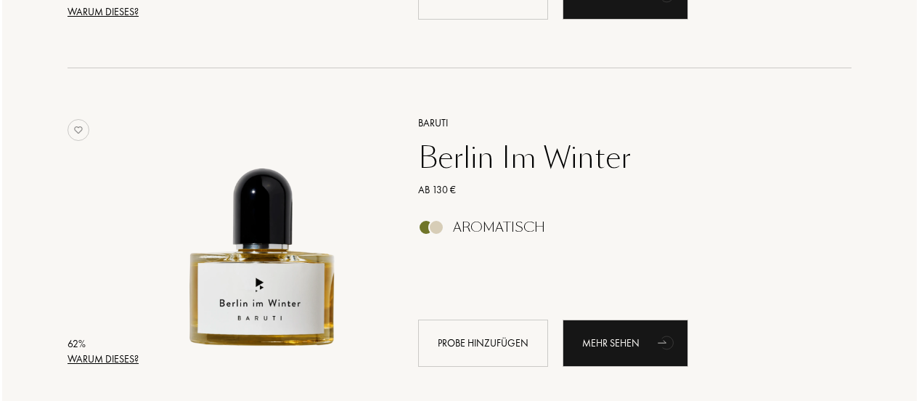
scroll to position [24788, 0]
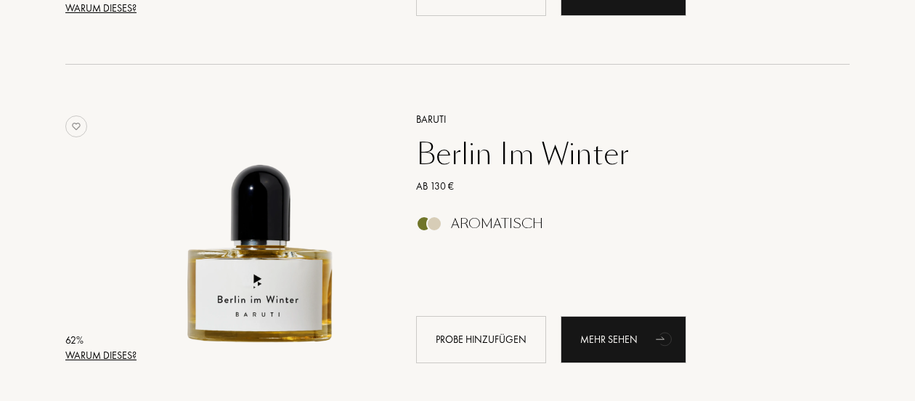
click at [109, 352] on div "Warum dieses?" at bounding box center [100, 355] width 71 height 15
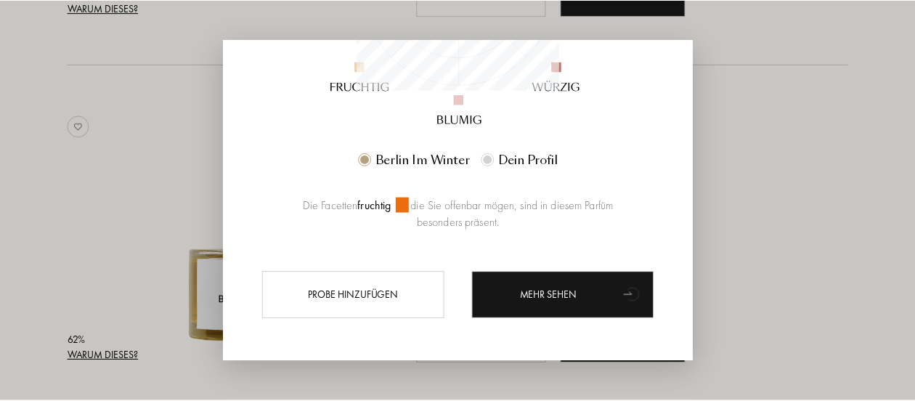
scroll to position [362, 0]
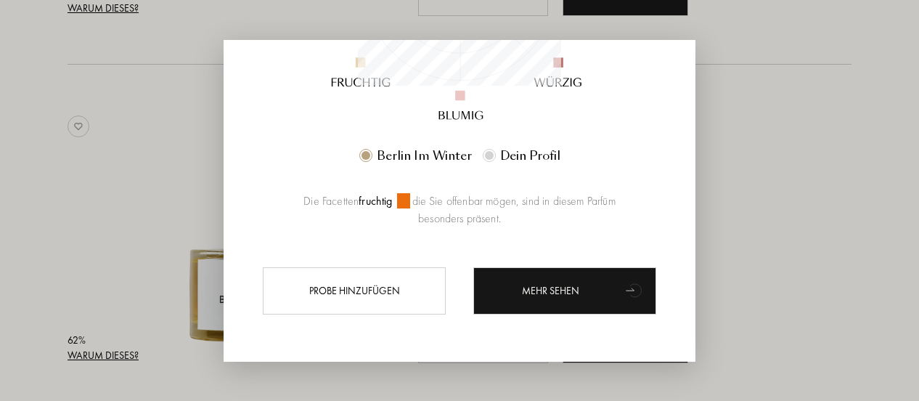
click at [89, 221] on div at bounding box center [459, 200] width 919 height 401
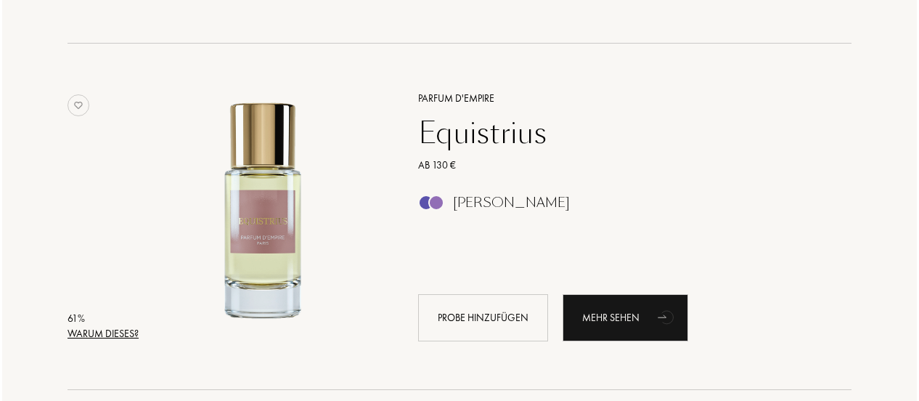
scroll to position [26574, 0]
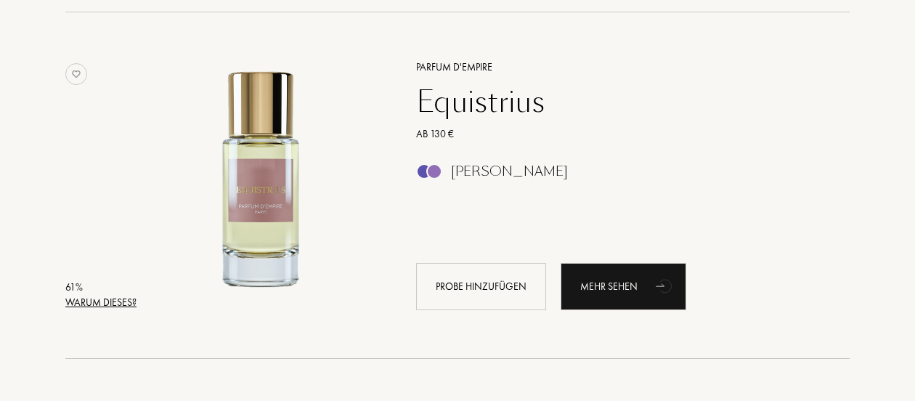
click at [109, 299] on div "Warum dieses?" at bounding box center [100, 302] width 71 height 15
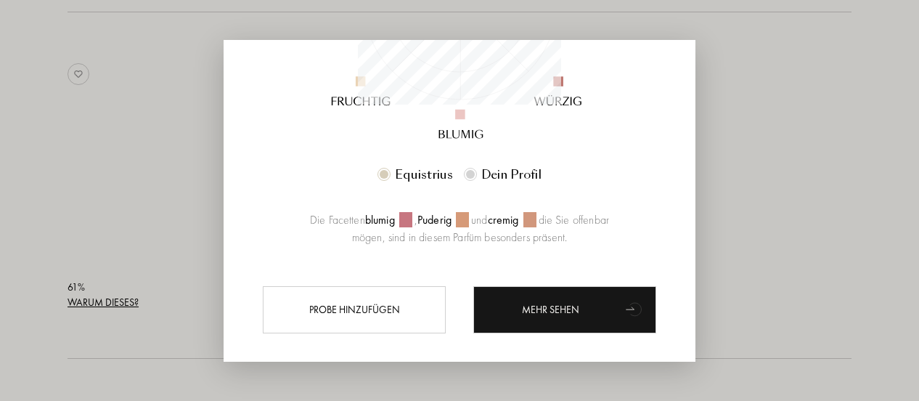
scroll to position [344, 0]
click at [142, 333] on div at bounding box center [459, 200] width 919 height 401
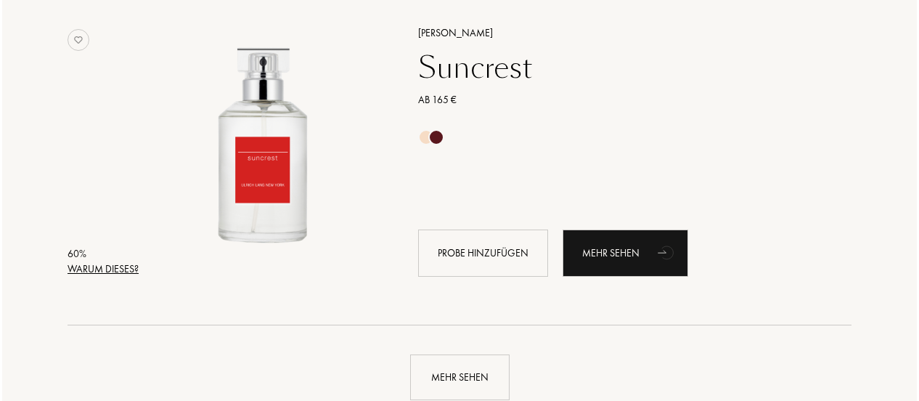
scroll to position [27649, 0]
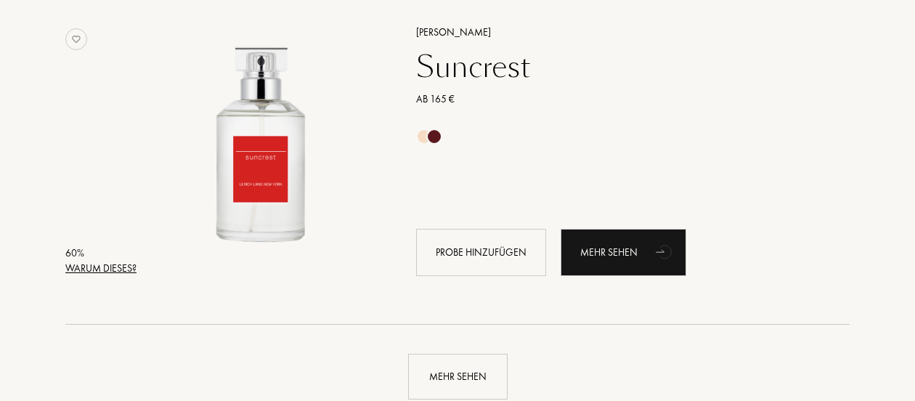
click at [121, 269] on div "Warum dieses?" at bounding box center [100, 268] width 71 height 15
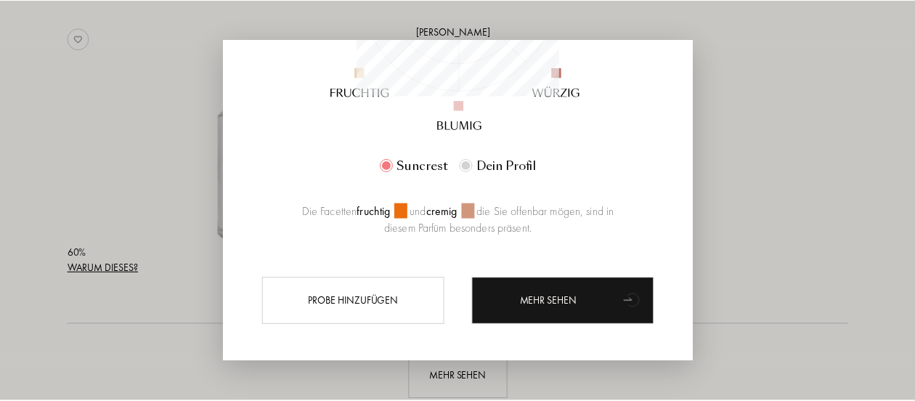
scroll to position [362, 0]
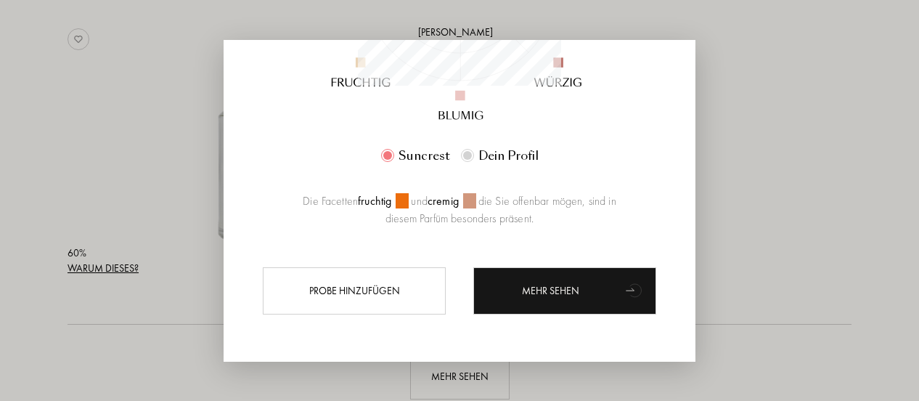
click at [153, 303] on div at bounding box center [459, 200] width 919 height 401
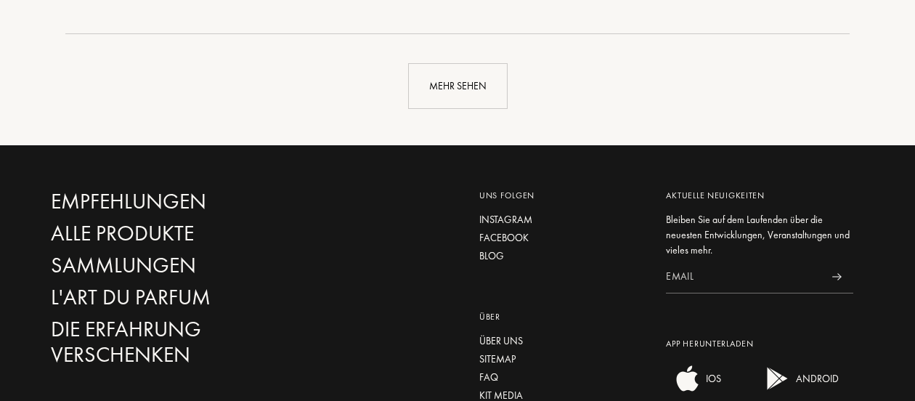
scroll to position [27945, 0]
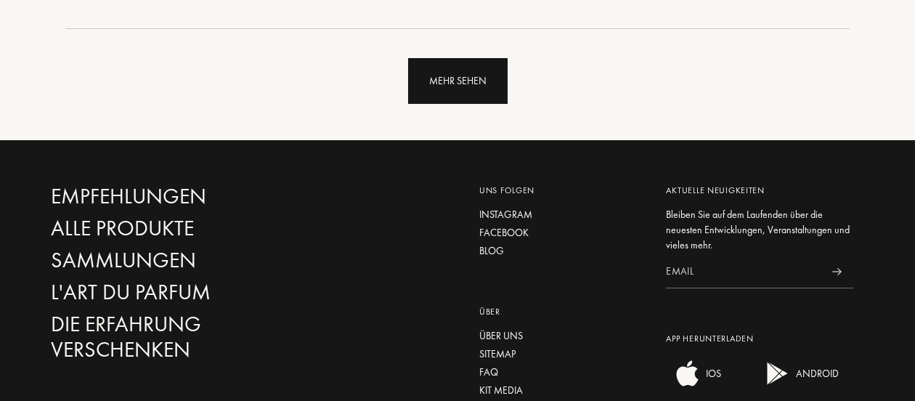
click at [453, 84] on div "Mehr sehen" at bounding box center [457, 81] width 99 height 46
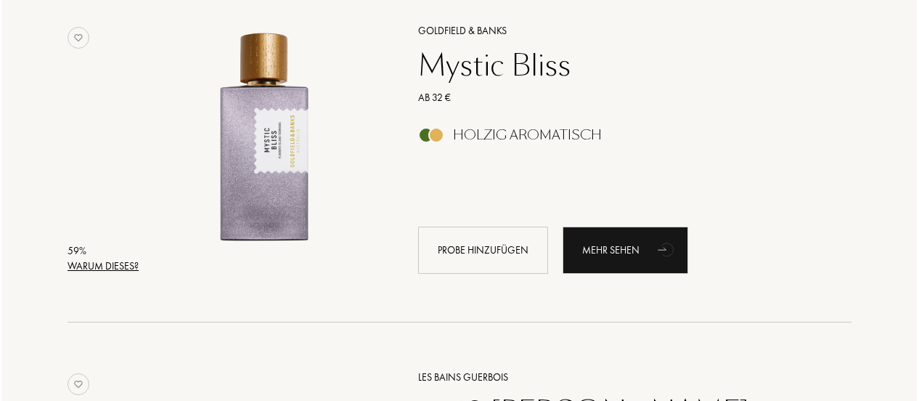
scroll to position [29387, 0]
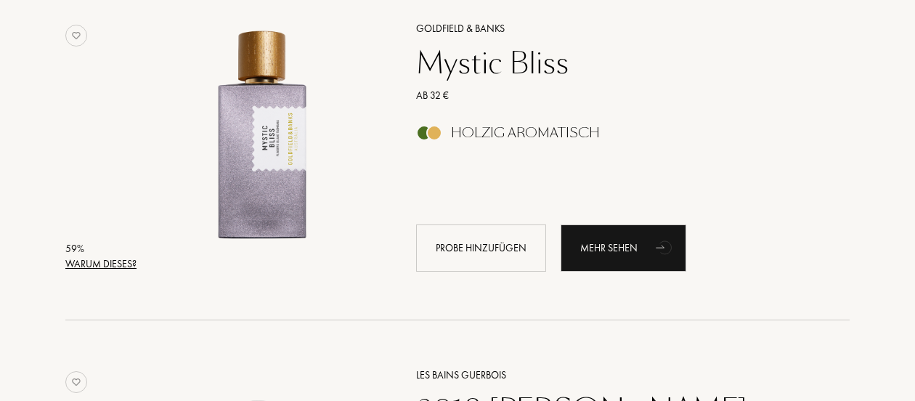
click at [112, 261] on div "Warum dieses?" at bounding box center [100, 263] width 71 height 15
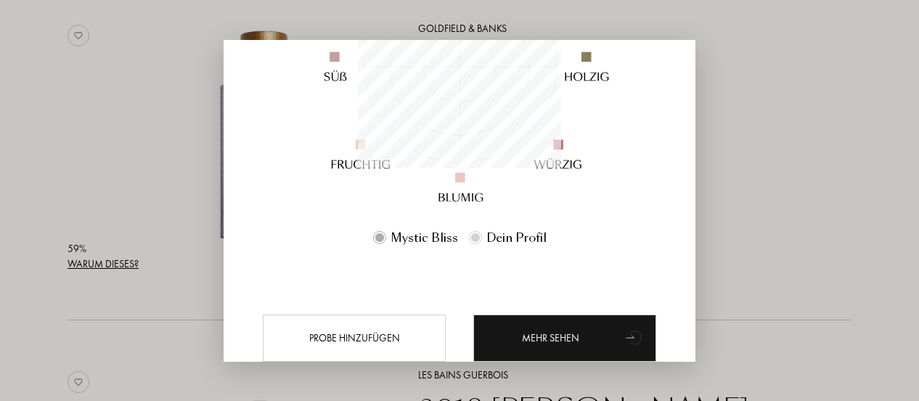
scroll to position [280, 0]
click at [135, 341] on div at bounding box center [459, 200] width 919 height 401
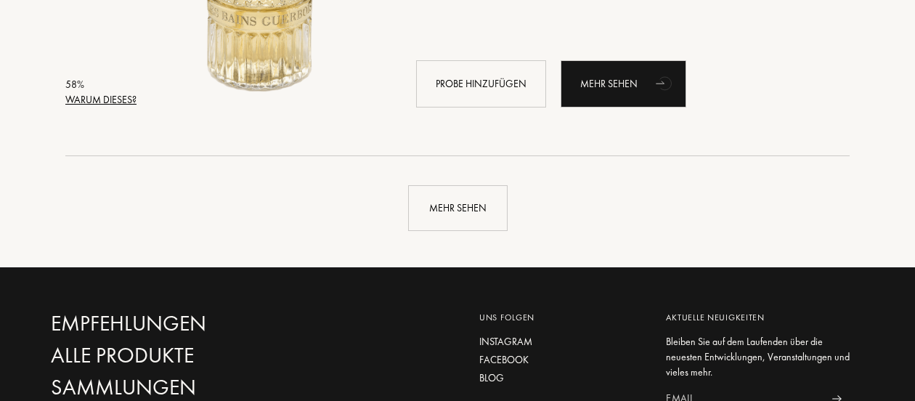
scroll to position [31295, 0]
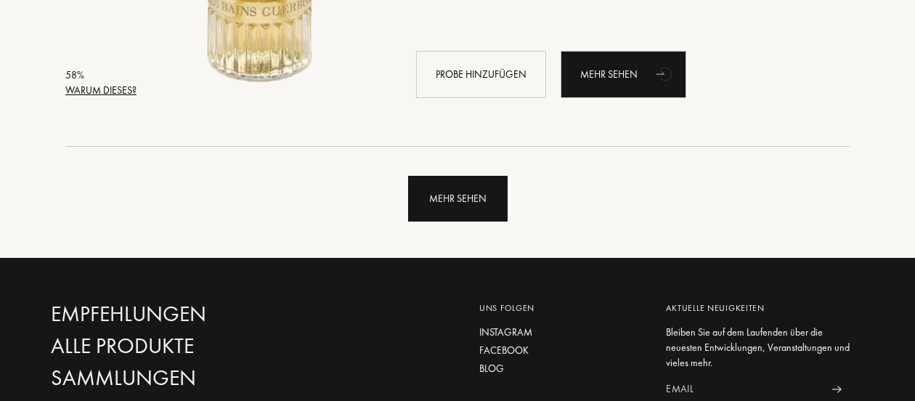
click at [420, 190] on div "Mehr sehen" at bounding box center [457, 199] width 99 height 46
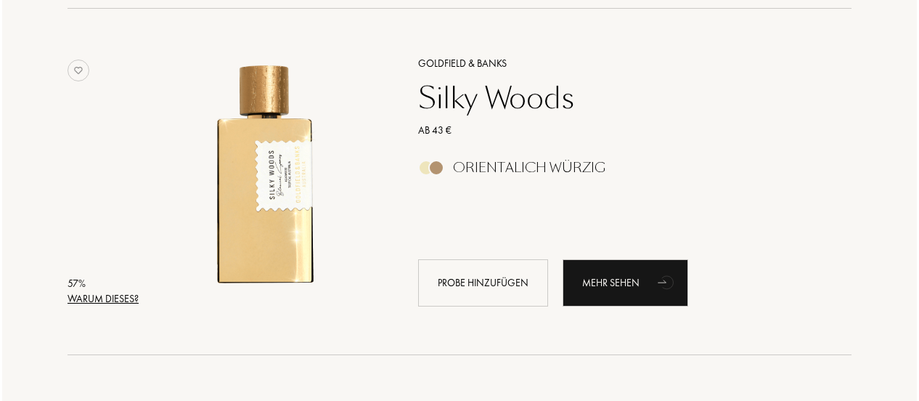
scroll to position [32128, 0]
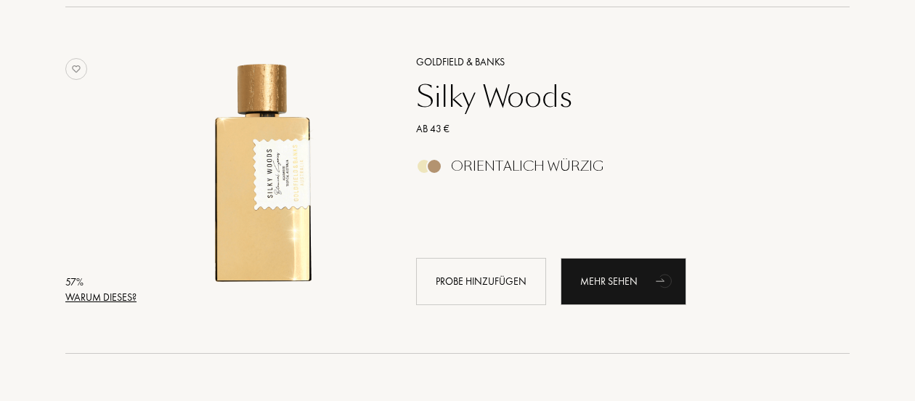
click at [120, 296] on div "Warum dieses?" at bounding box center [100, 297] width 71 height 15
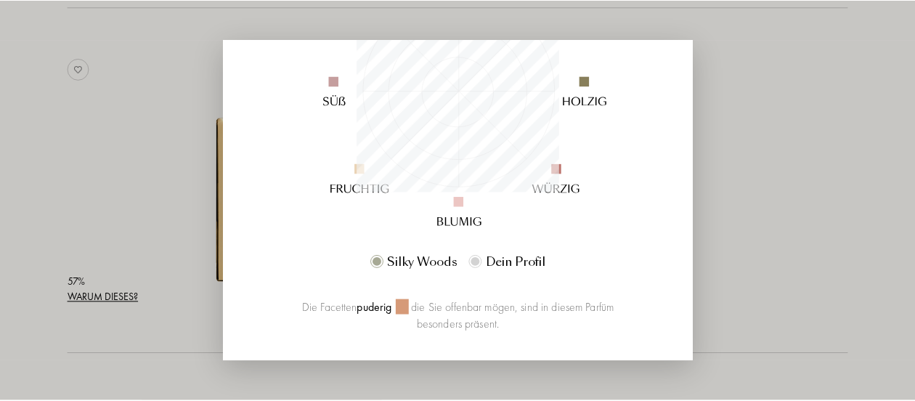
scroll to position [266, 0]
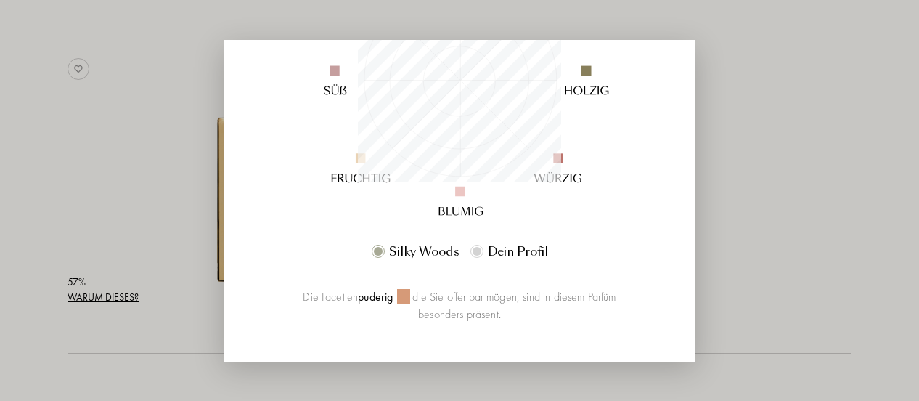
click at [81, 186] on div at bounding box center [459, 200] width 919 height 401
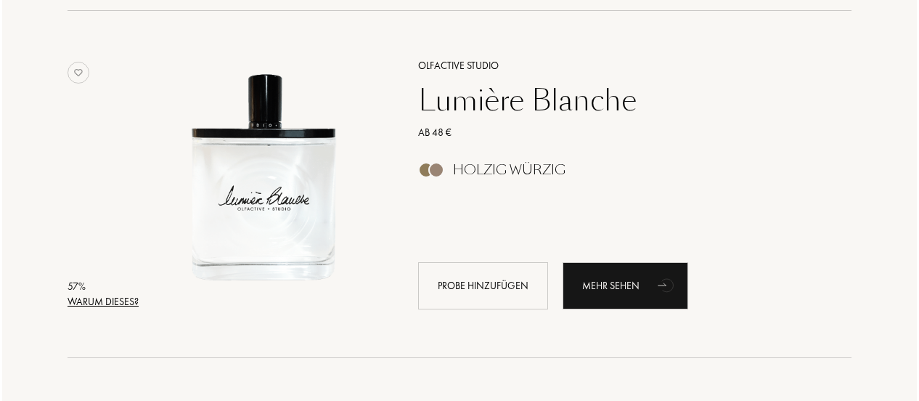
scroll to position [32471, 0]
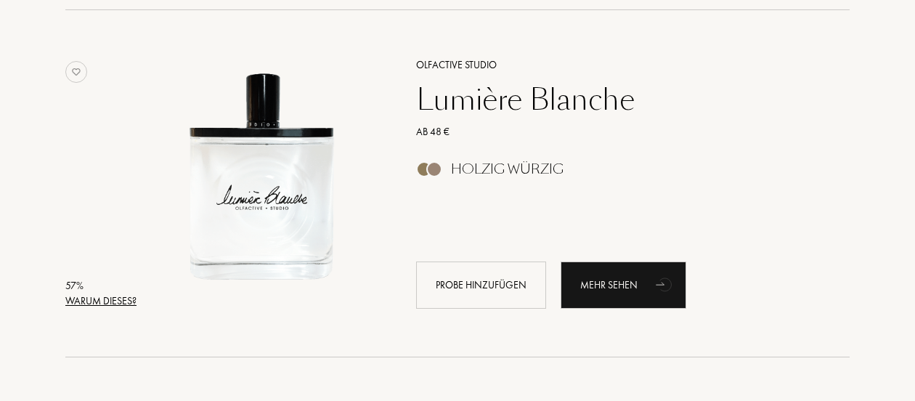
click at [107, 297] on div "Warum dieses?" at bounding box center [100, 300] width 71 height 15
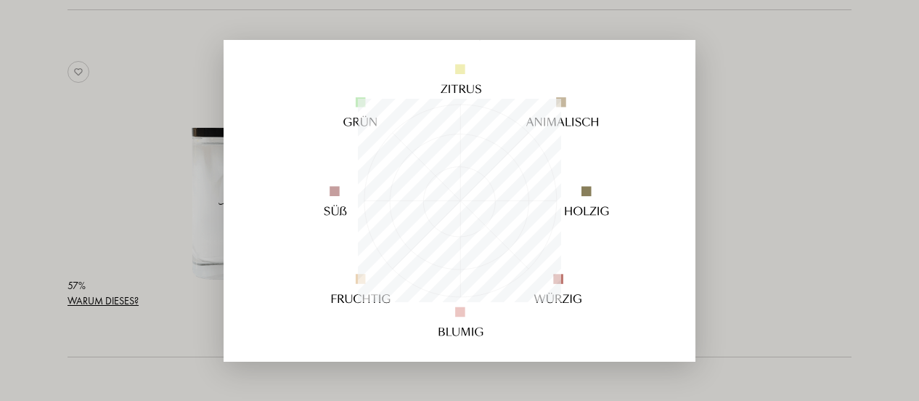
scroll to position [150, 0]
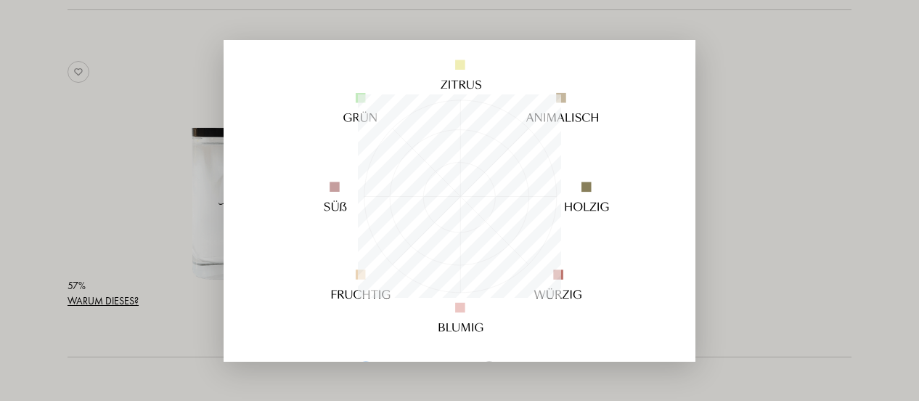
click at [96, 184] on div at bounding box center [459, 200] width 919 height 401
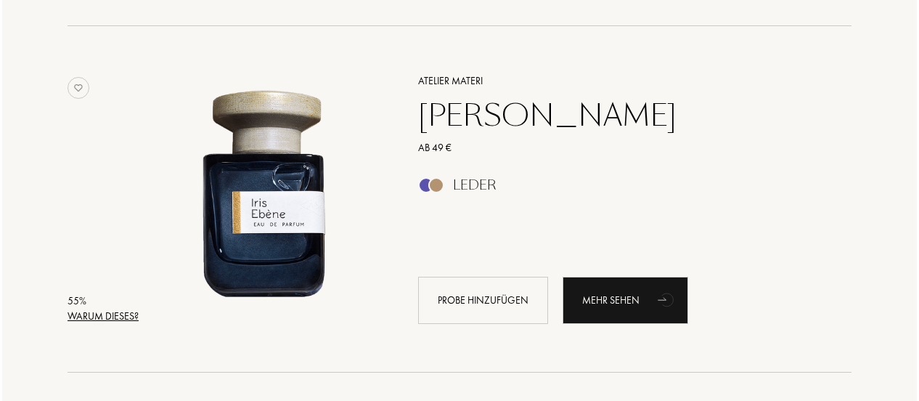
scroll to position [33512, 0]
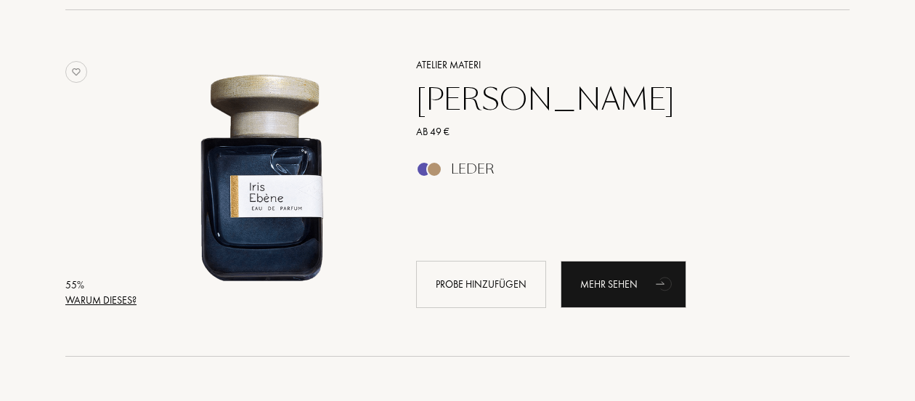
click at [118, 296] on div "Warum dieses?" at bounding box center [100, 300] width 71 height 15
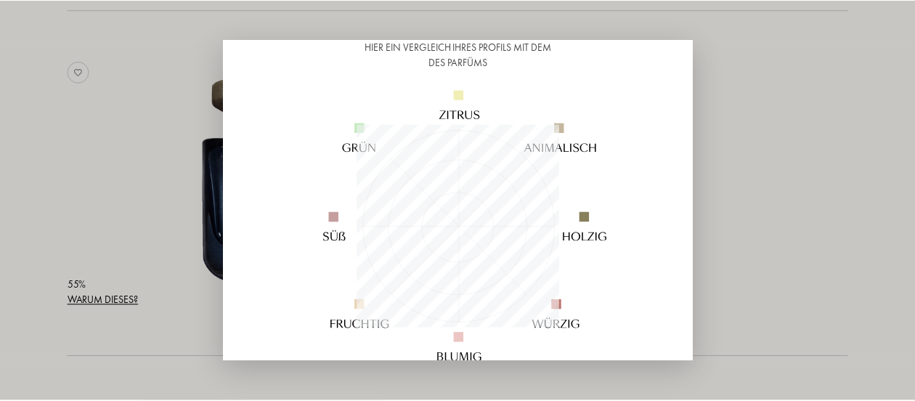
scroll to position [135, 0]
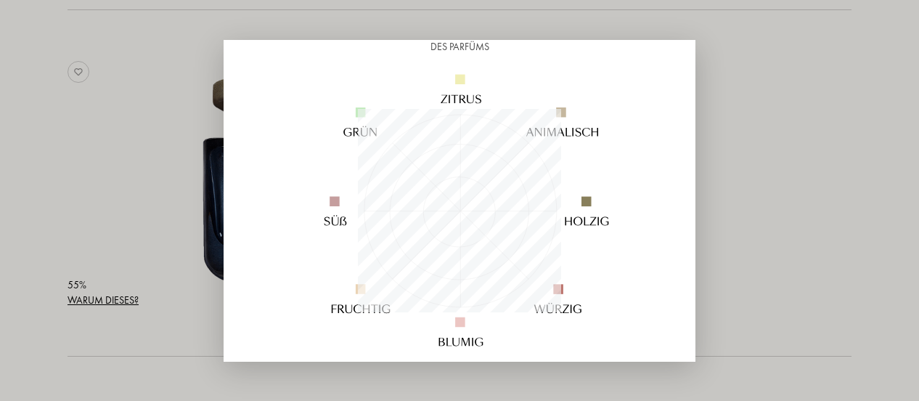
click at [135, 165] on div at bounding box center [459, 200] width 919 height 401
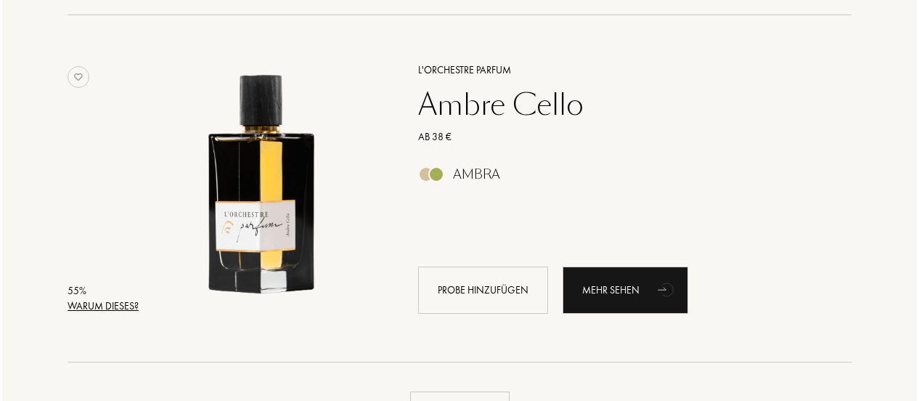
scroll to position [34548, 0]
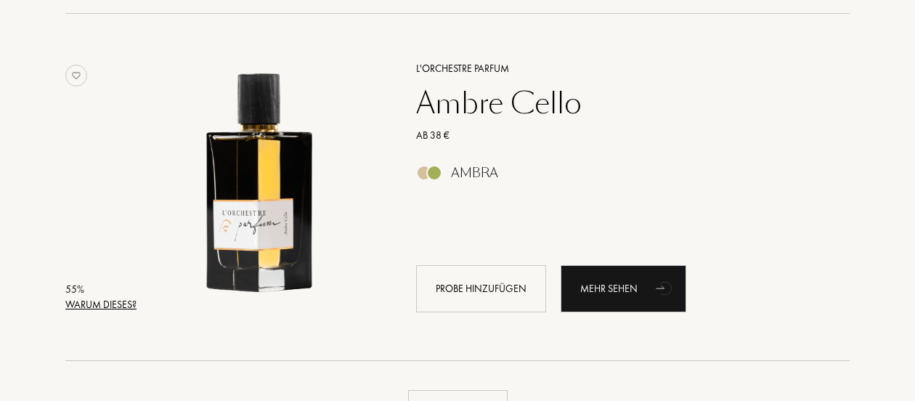
click at [113, 293] on div "55 %" at bounding box center [100, 289] width 71 height 15
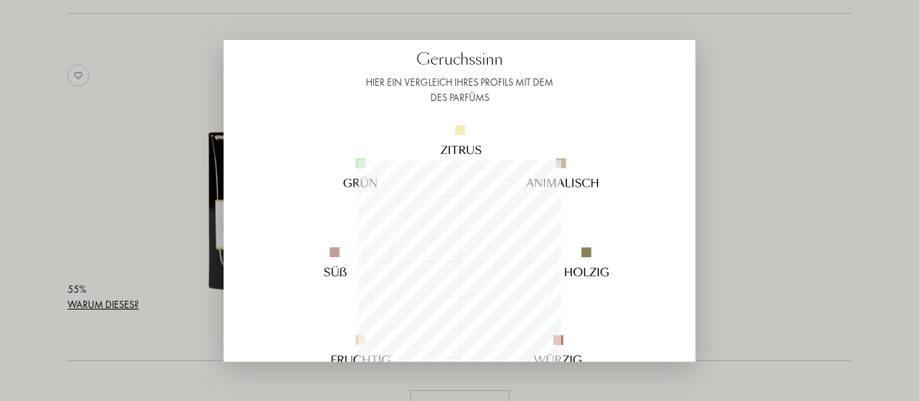
scroll to position [44, 0]
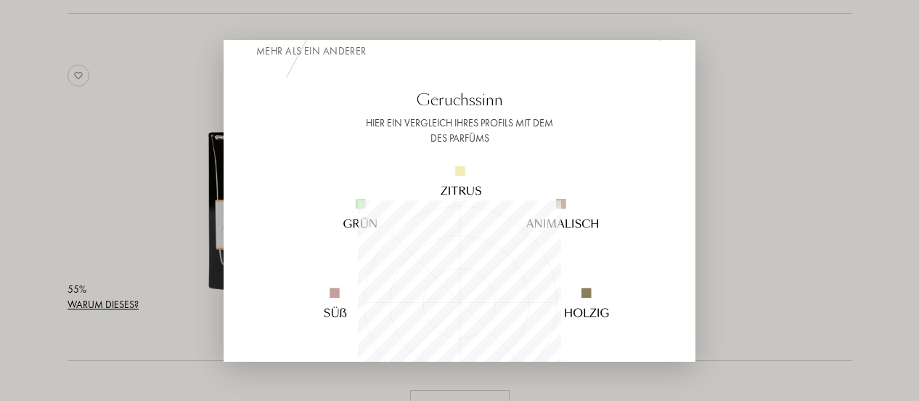
click at [99, 184] on div at bounding box center [459, 200] width 919 height 401
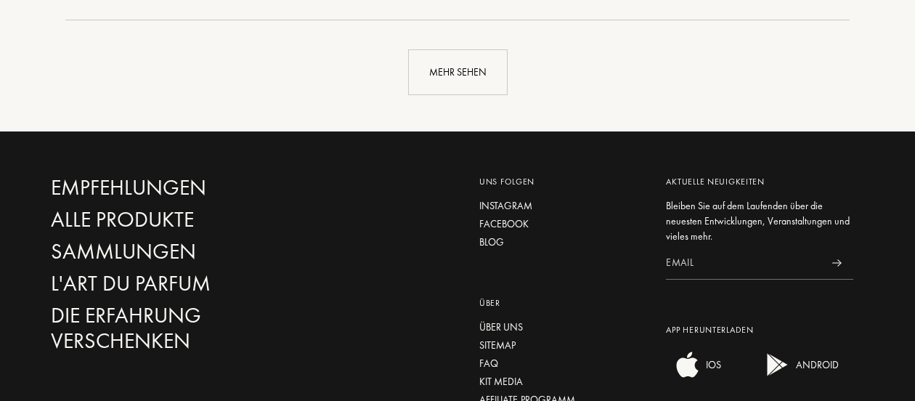
scroll to position [34902, 0]
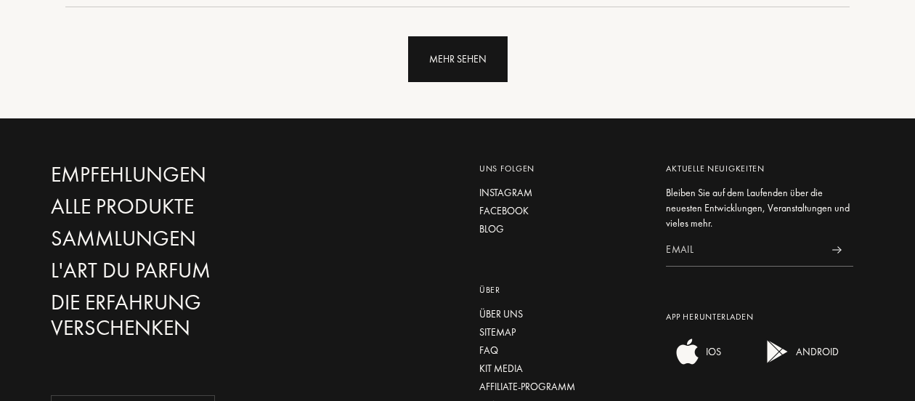
click at [465, 65] on div "Mehr sehen" at bounding box center [457, 59] width 99 height 46
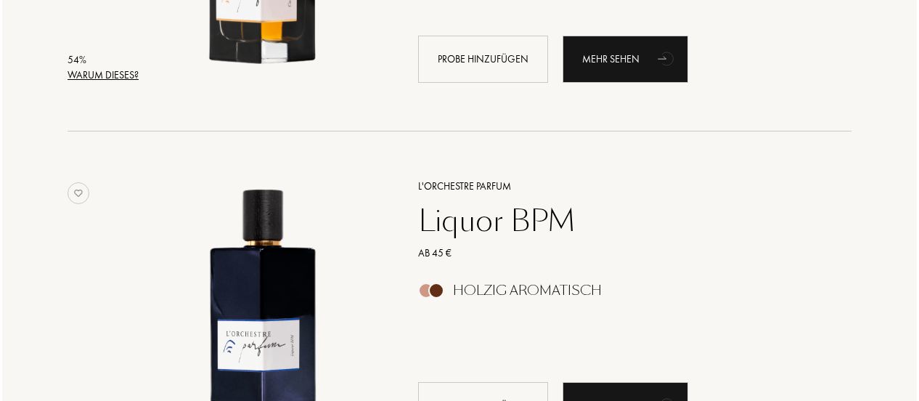
scroll to position [35483, 0]
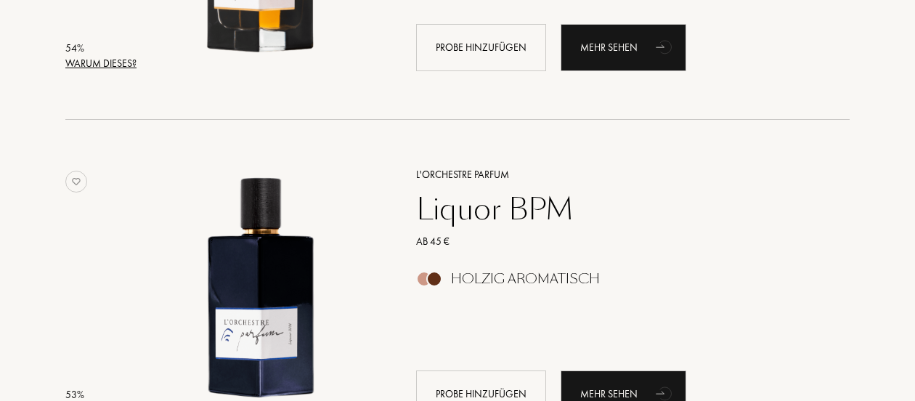
click at [118, 60] on div "Warum dieses?" at bounding box center [100, 63] width 71 height 15
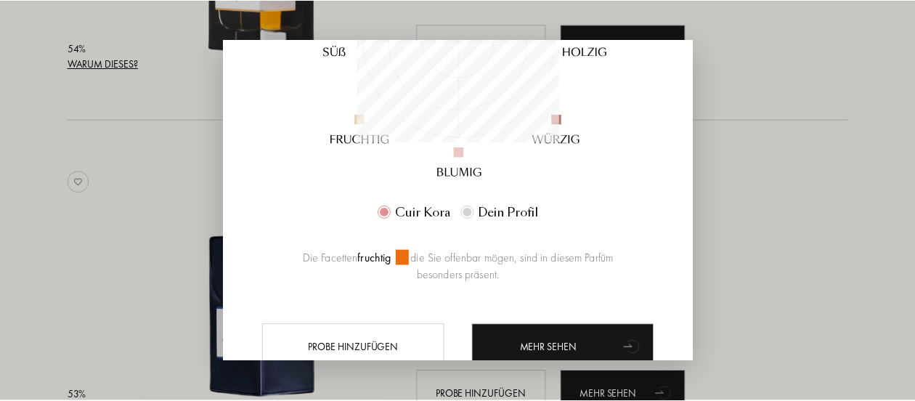
scroll to position [309, 0]
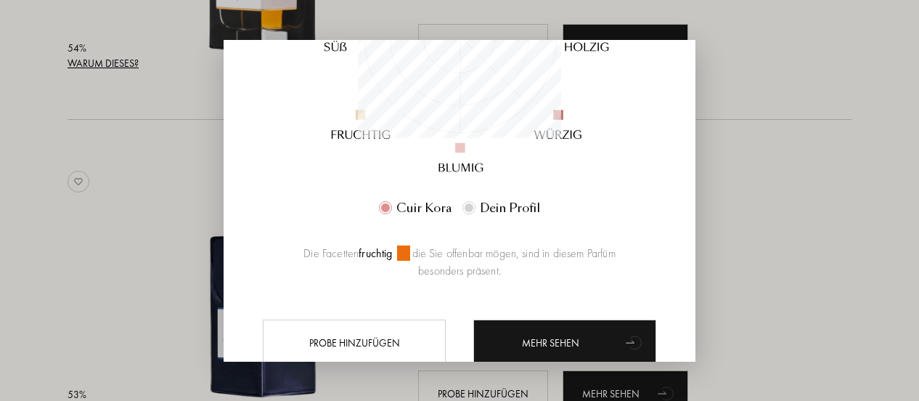
click at [166, 237] on div at bounding box center [459, 200] width 919 height 401
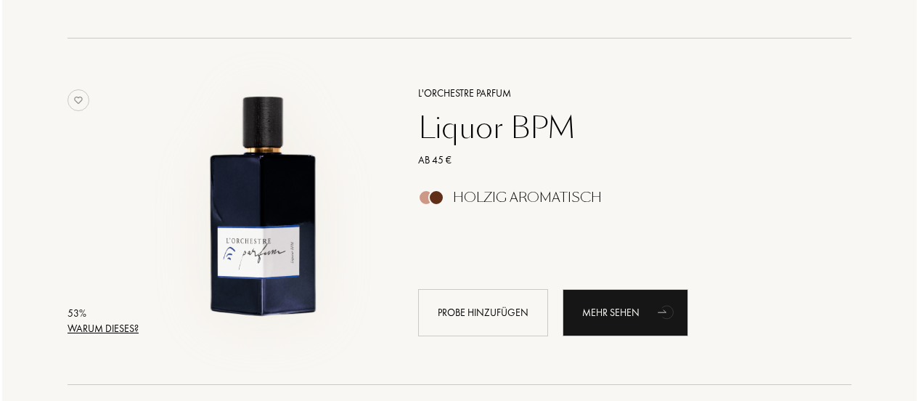
scroll to position [35570, 0]
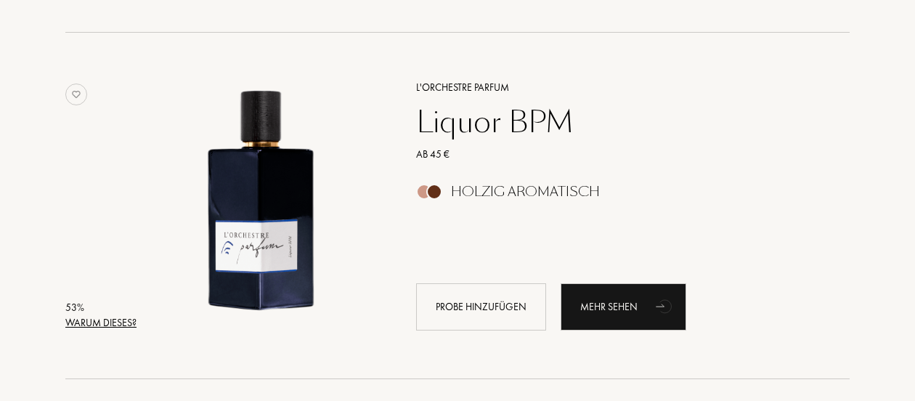
click at [119, 325] on div "Warum dieses?" at bounding box center [100, 322] width 71 height 15
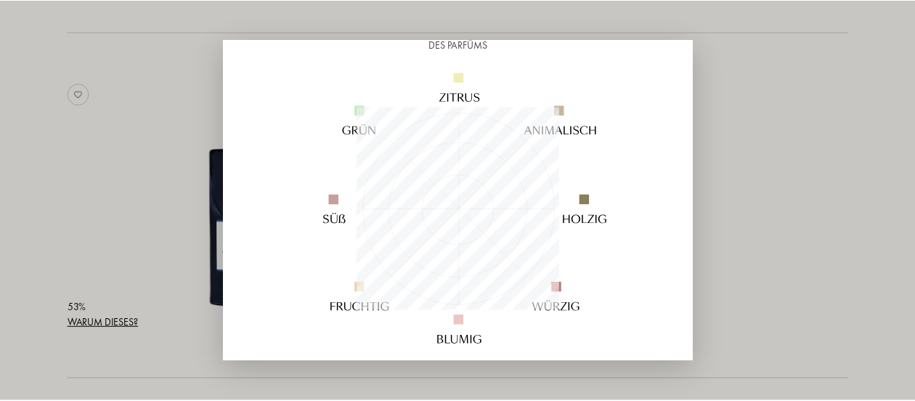
scroll to position [145, 0]
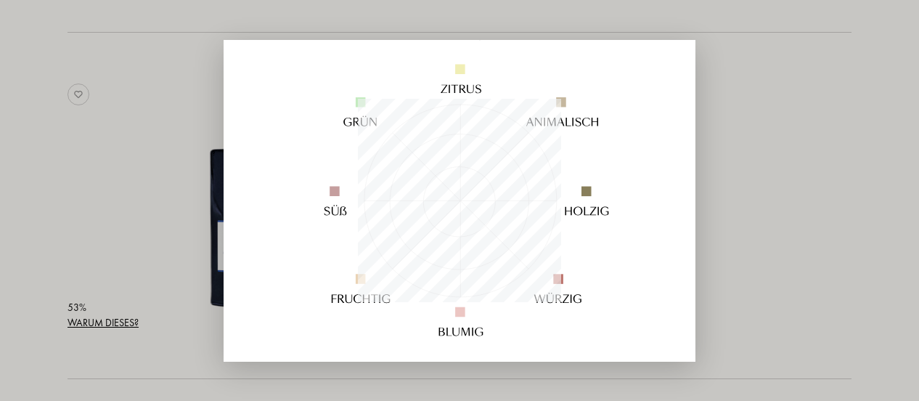
click at [145, 213] on div at bounding box center [459, 200] width 919 height 401
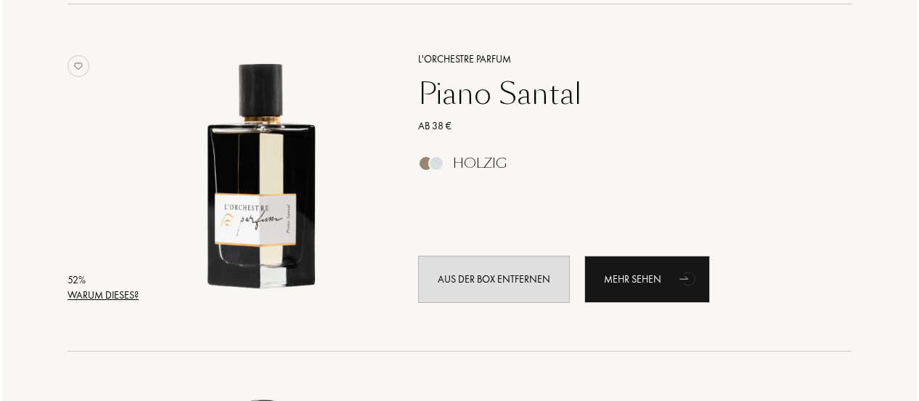
scroll to position [36640, 0]
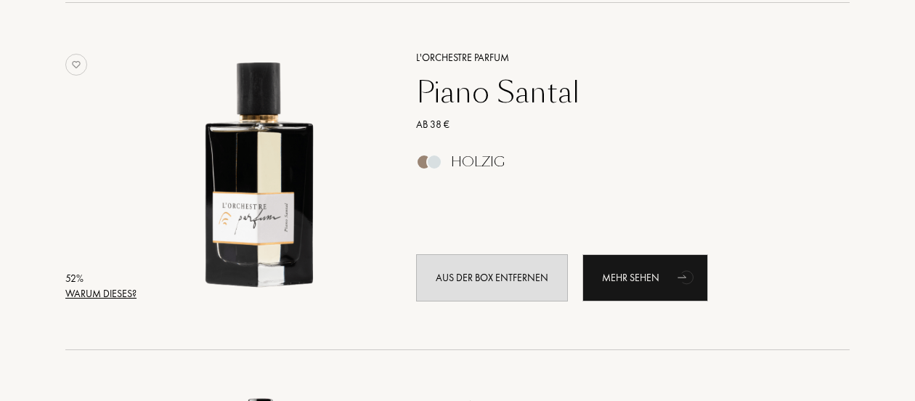
click at [92, 290] on div "Warum dieses?" at bounding box center [100, 293] width 71 height 15
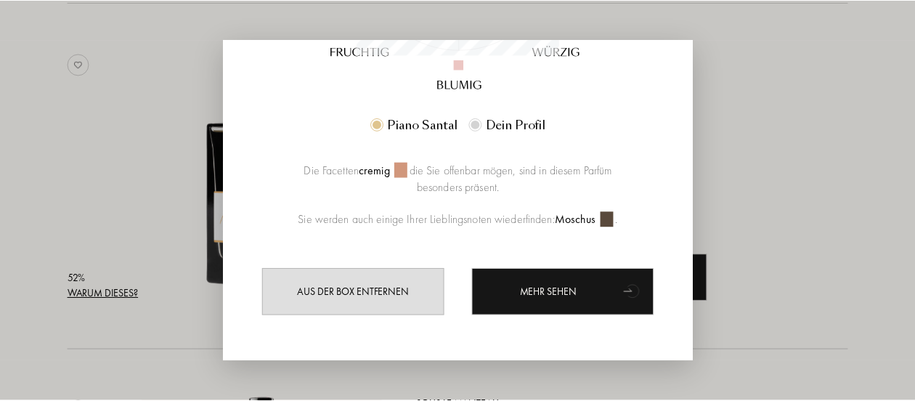
scroll to position [394, 0]
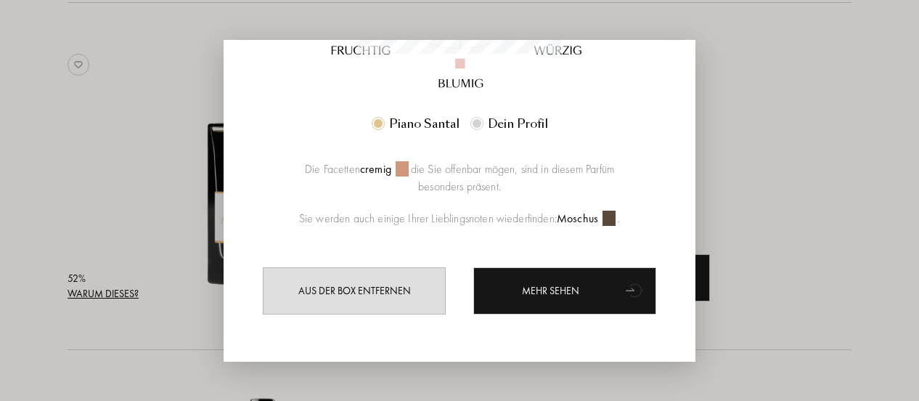
click at [74, 191] on div at bounding box center [459, 200] width 919 height 401
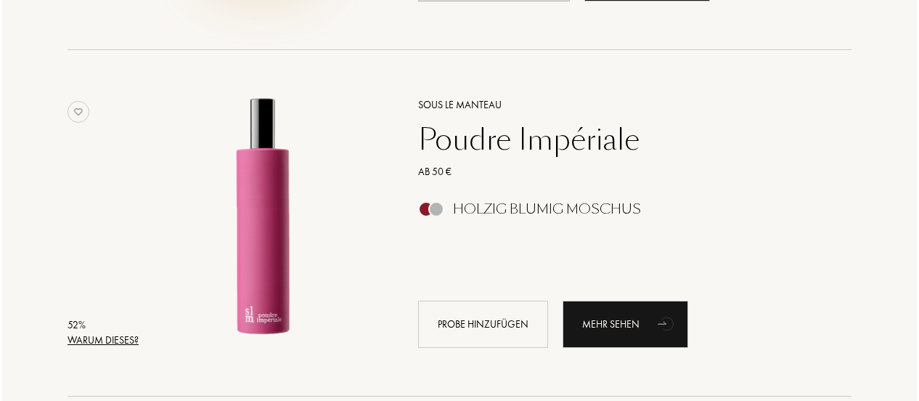
scroll to position [36945, 0]
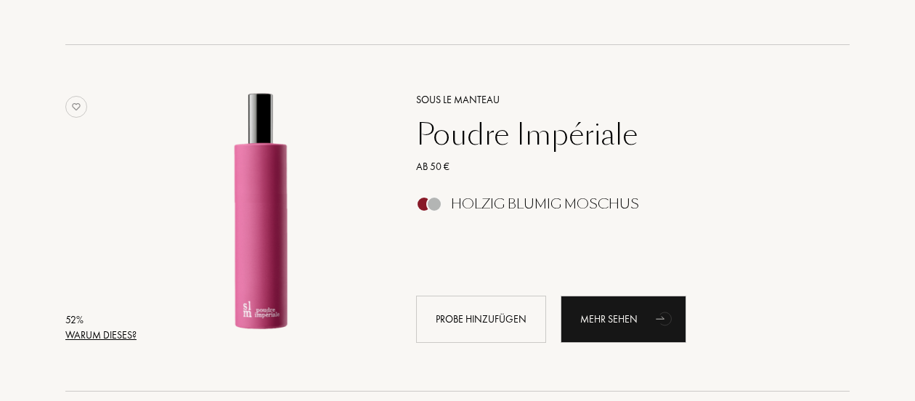
click at [129, 334] on div "Warum dieses?" at bounding box center [100, 335] width 71 height 15
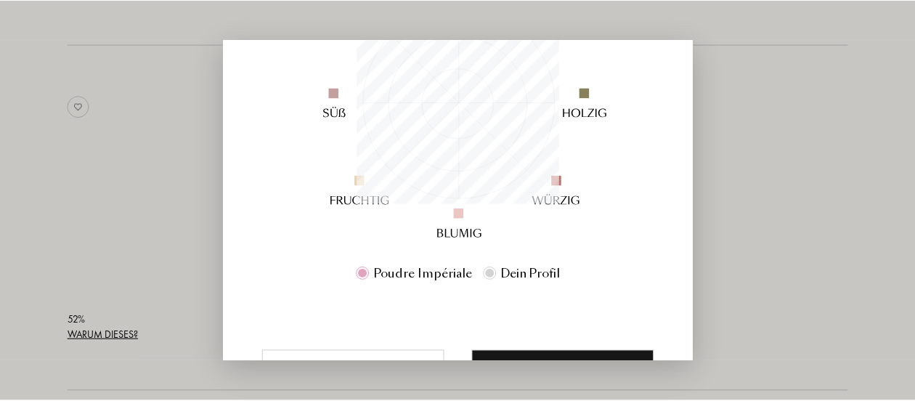
scroll to position [208, 0]
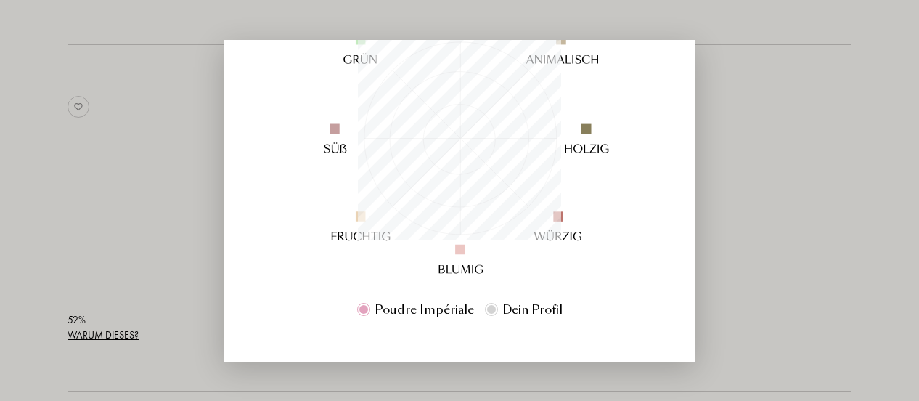
click at [95, 181] on div at bounding box center [459, 200] width 919 height 401
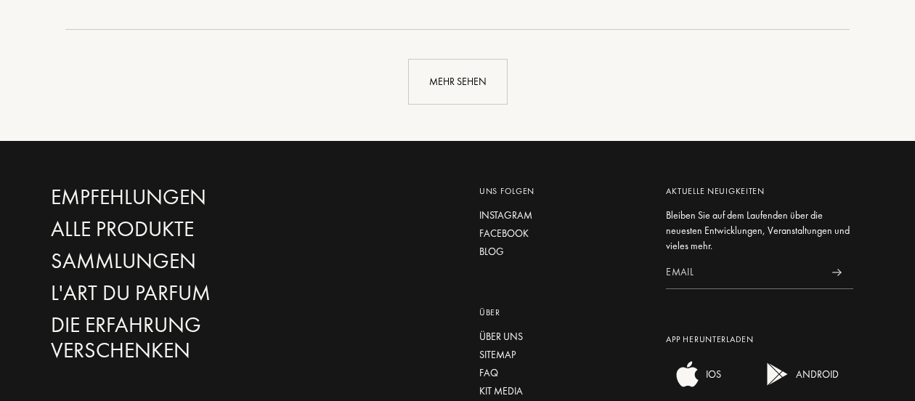
scroll to position [38349, 0]
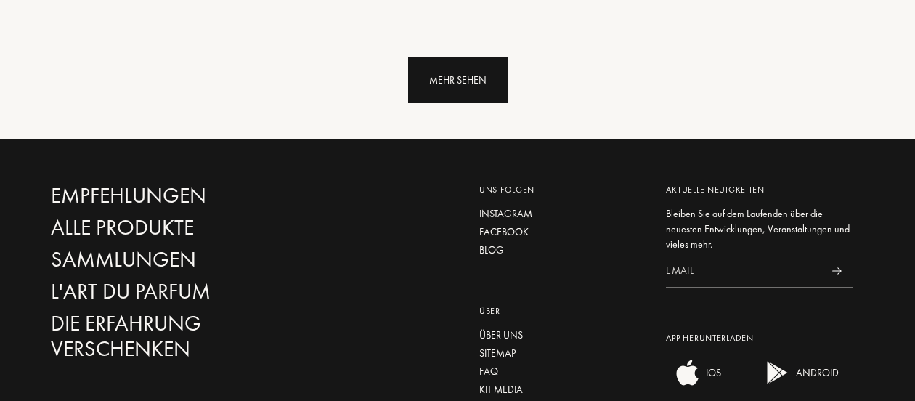
click at [454, 92] on div "Mehr sehen" at bounding box center [457, 80] width 99 height 46
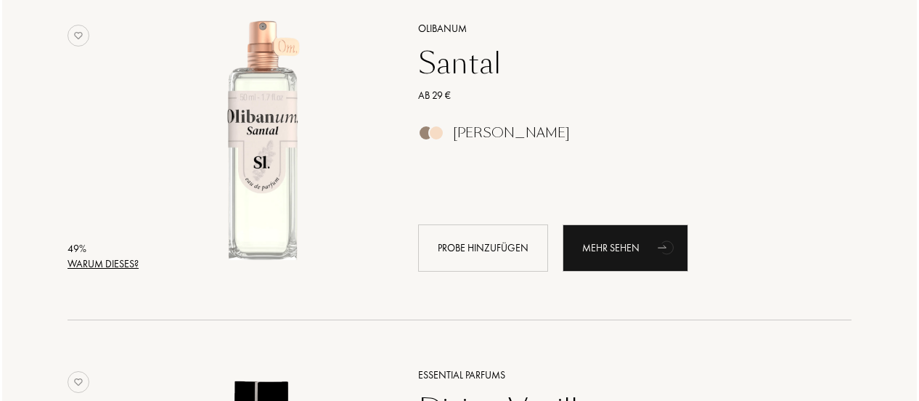
scroll to position [39816, 0]
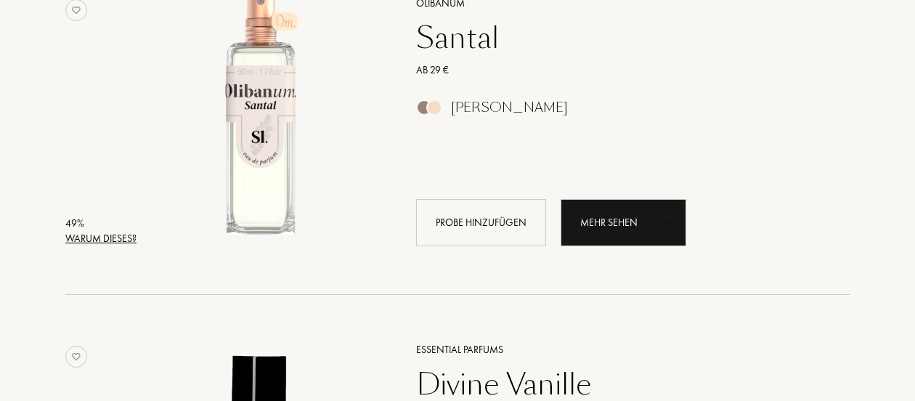
click at [126, 237] on div "Warum dieses?" at bounding box center [100, 238] width 71 height 15
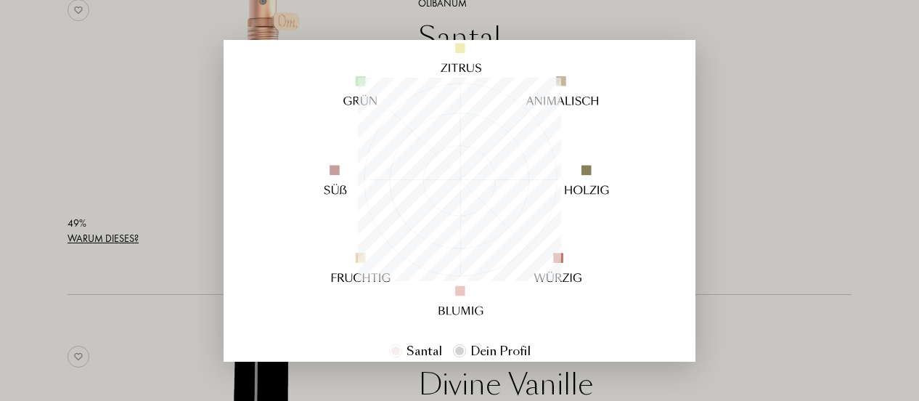
scroll to position [169, 0]
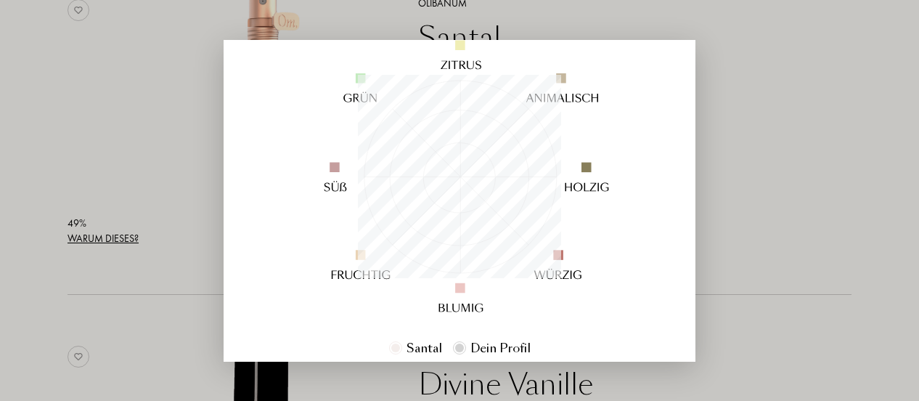
click at [151, 288] on div at bounding box center [459, 200] width 919 height 401
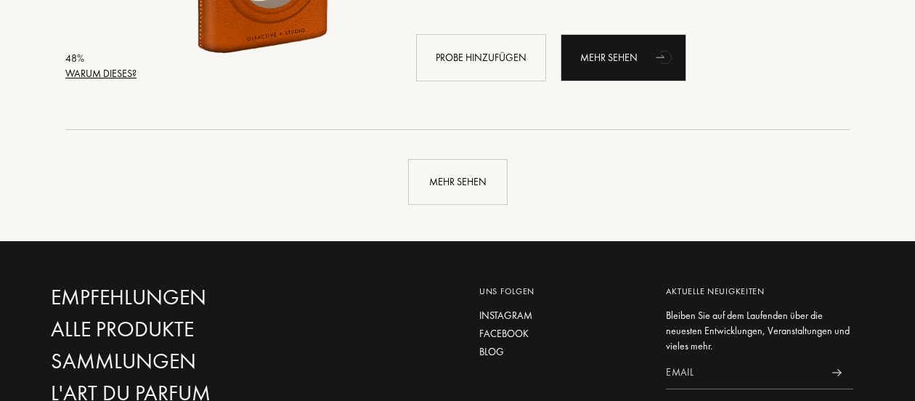
scroll to position [41718, 0]
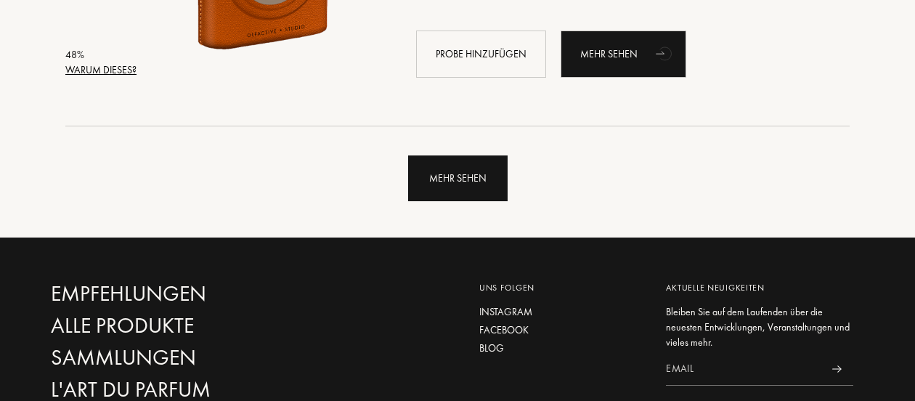
click at [460, 181] on div "Mehr sehen" at bounding box center [457, 178] width 99 height 46
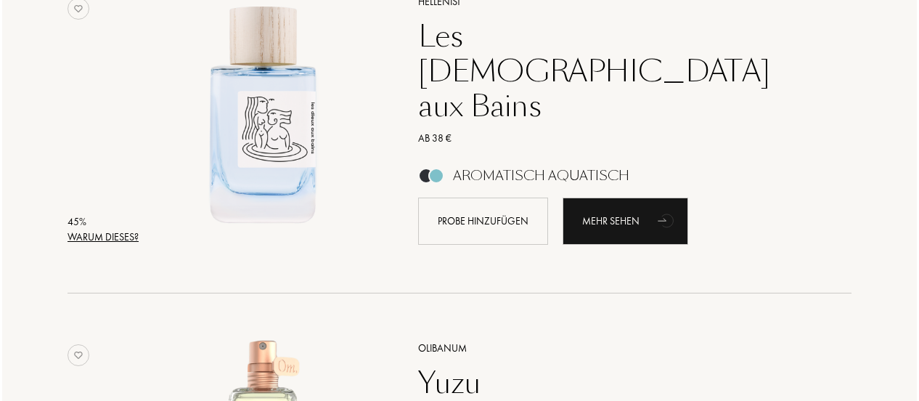
scroll to position [43984, 0]
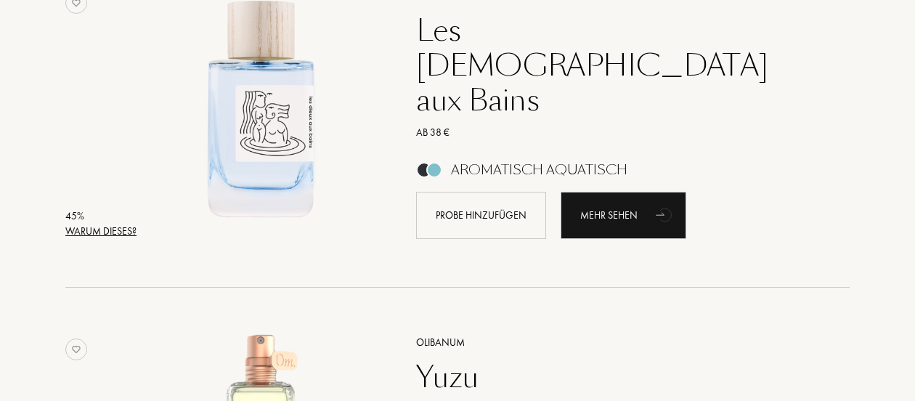
click at [131, 233] on div "Warum dieses?" at bounding box center [100, 231] width 71 height 15
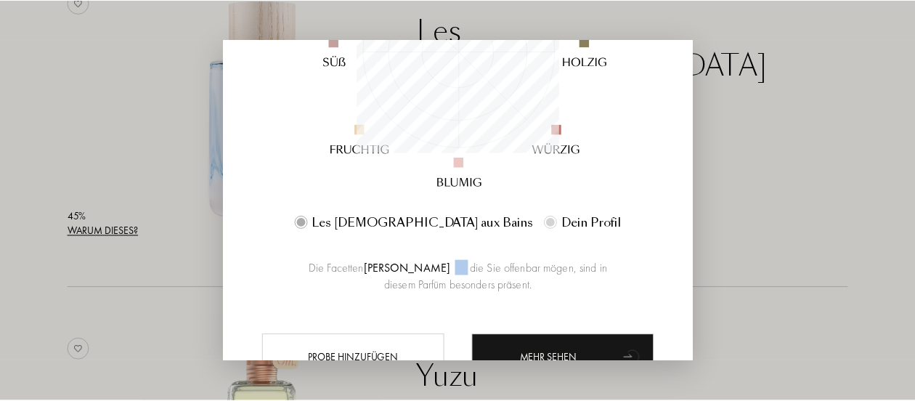
scroll to position [300, 0]
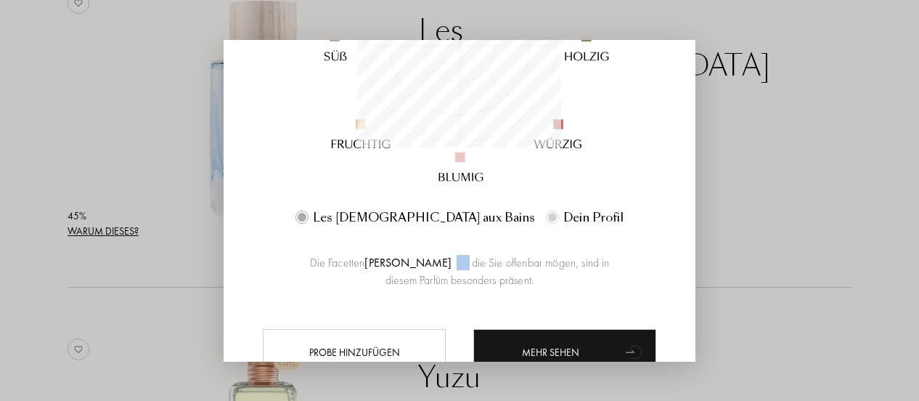
click at [135, 294] on div at bounding box center [459, 200] width 919 height 401
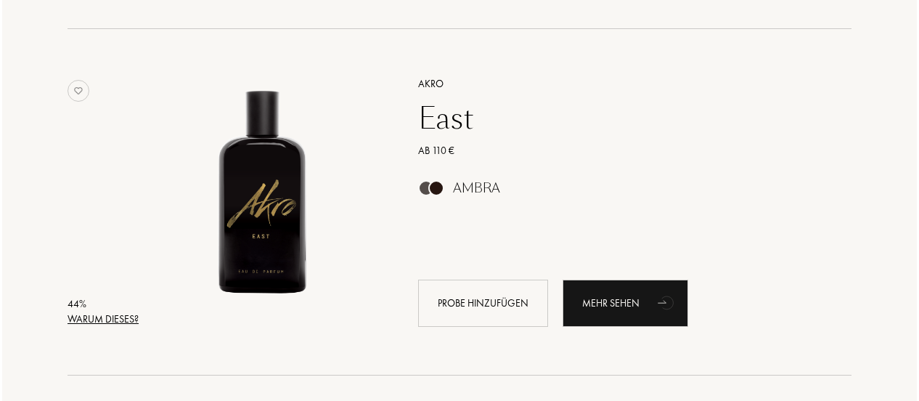
scroll to position [44594, 0]
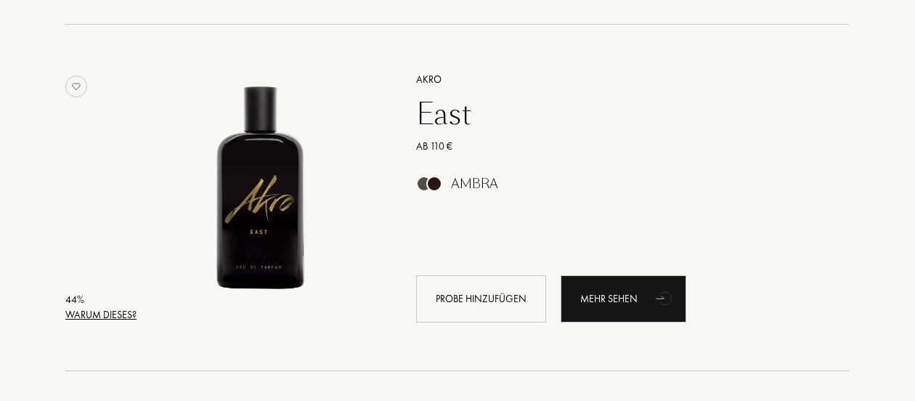
click at [111, 312] on div "Warum dieses?" at bounding box center [100, 314] width 71 height 15
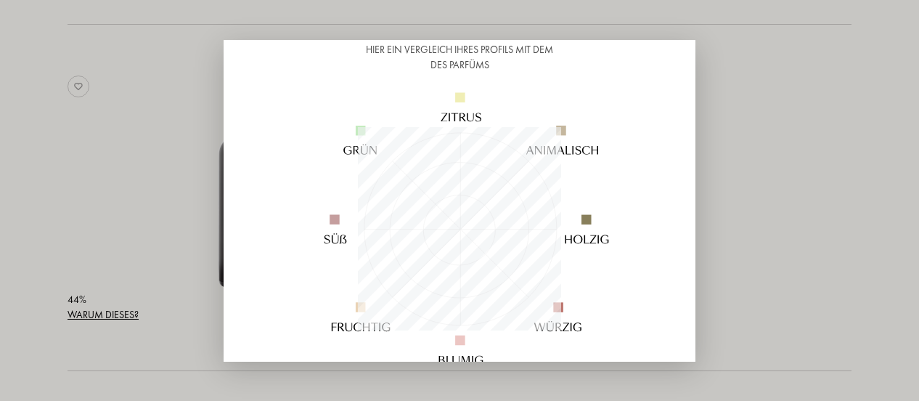
scroll to position [121, 0]
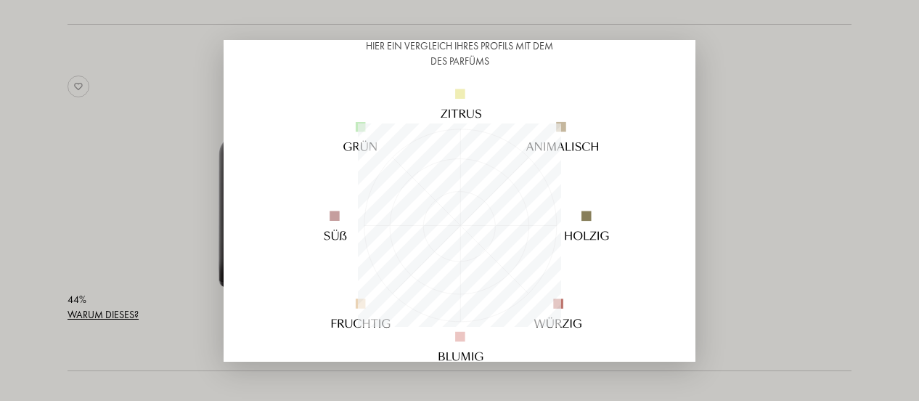
click at [76, 197] on div at bounding box center [459, 200] width 919 height 401
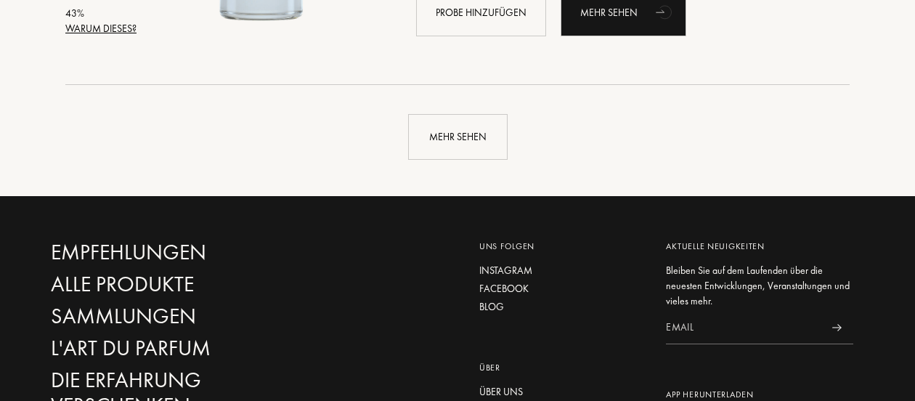
scroll to position [45233, 0]
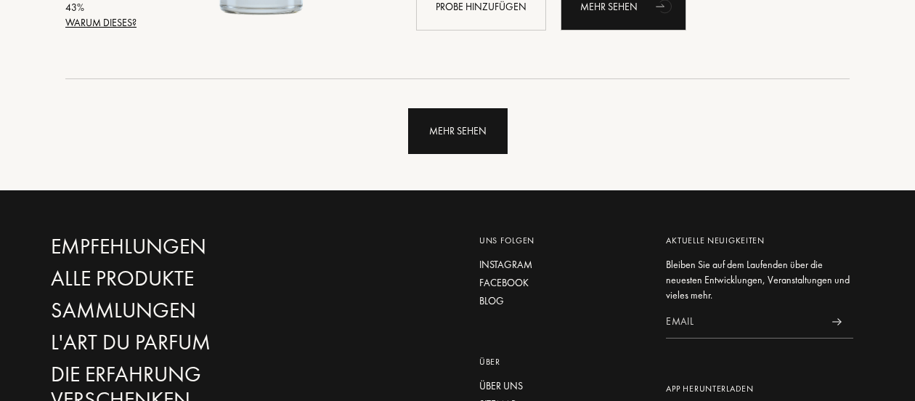
click at [463, 136] on div "Mehr sehen" at bounding box center [457, 131] width 99 height 46
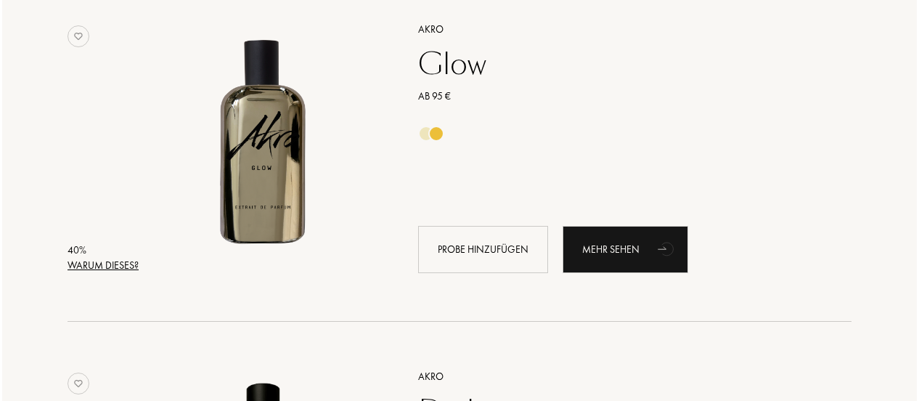
scroll to position [47068, 0]
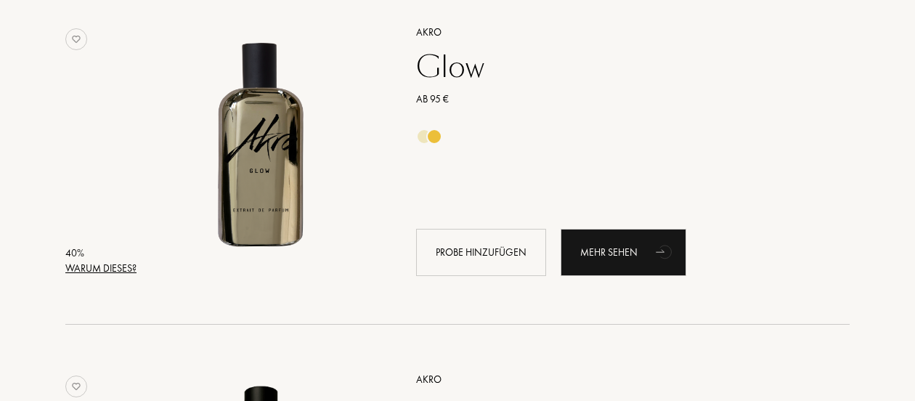
click at [113, 272] on div "Warum dieses?" at bounding box center [100, 268] width 71 height 15
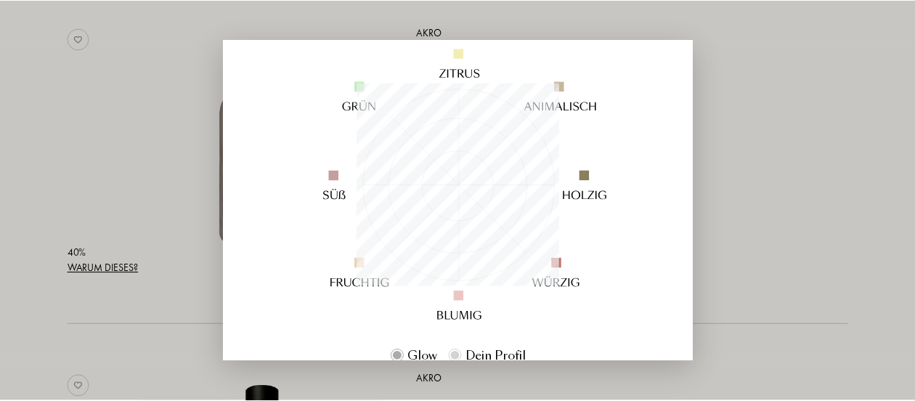
scroll to position [169, 0]
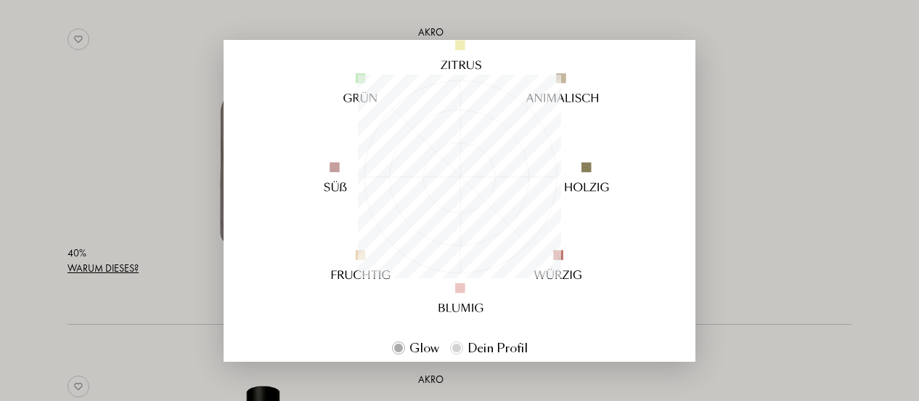
click at [154, 147] on div at bounding box center [459, 200] width 919 height 401
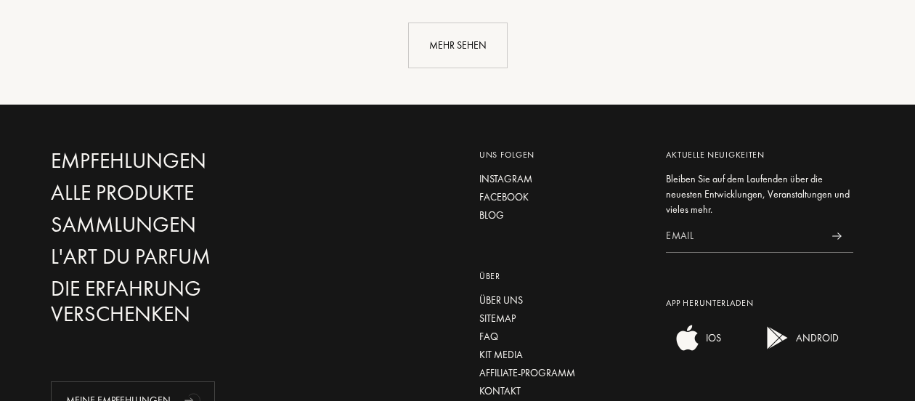
scroll to position [48787, 0]
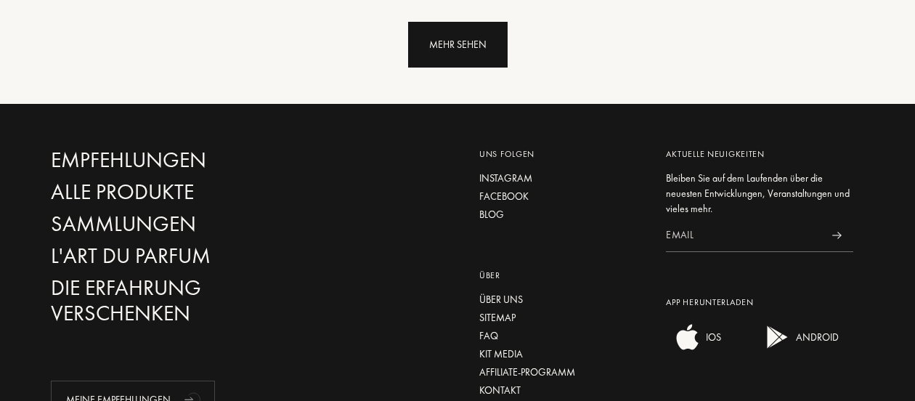
click at [466, 36] on div "Mehr sehen" at bounding box center [457, 45] width 99 height 46
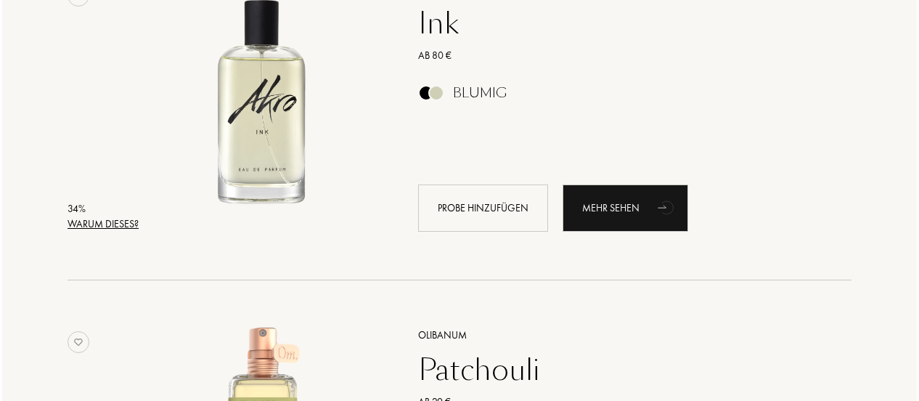
scroll to position [50234, 0]
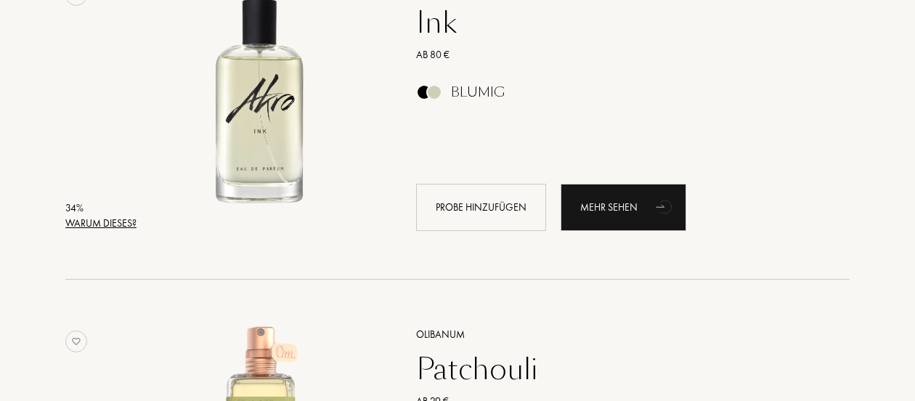
click at [126, 219] on div "Warum dieses?" at bounding box center [100, 223] width 71 height 15
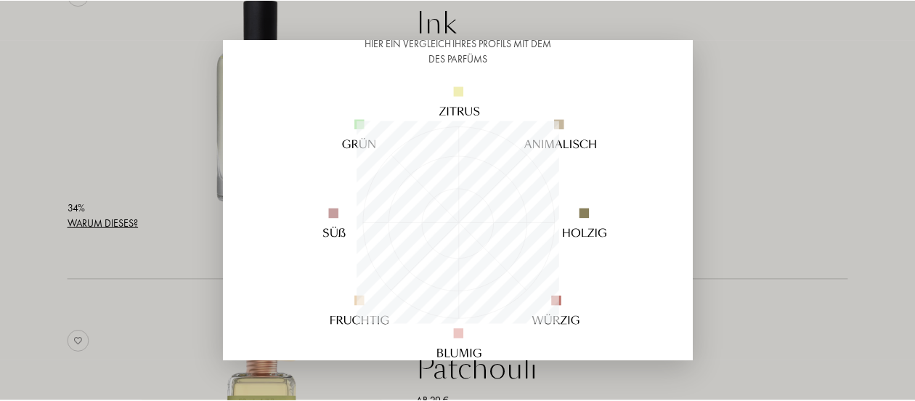
scroll to position [126, 0]
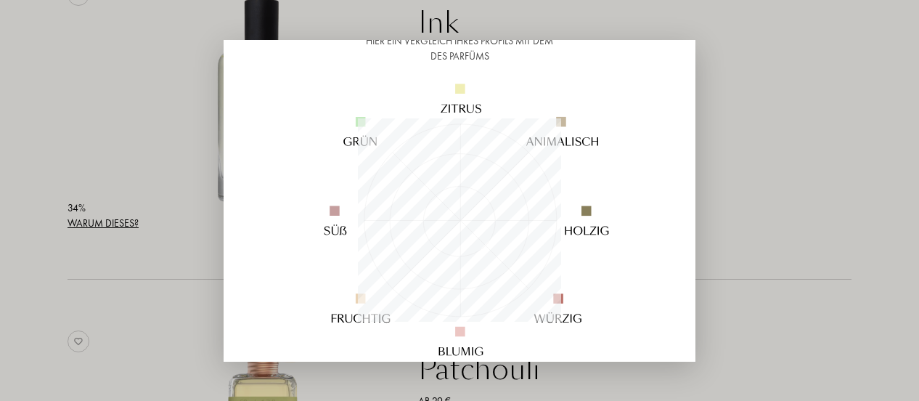
click at [816, 169] on div at bounding box center [459, 200] width 919 height 401
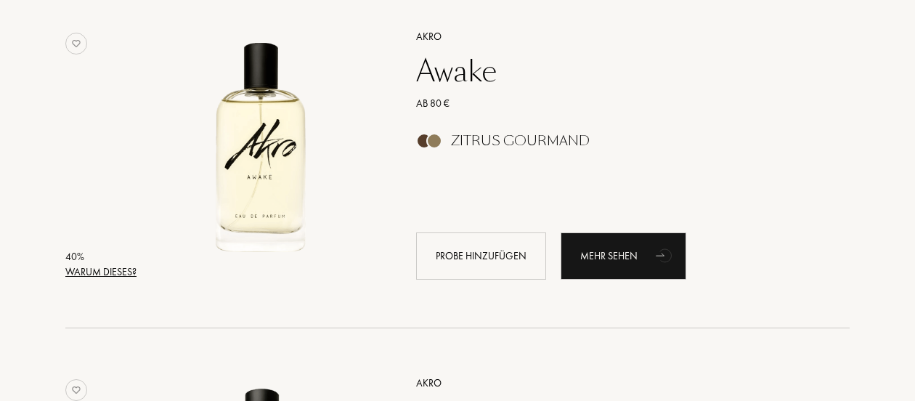
scroll to position [48100, 0]
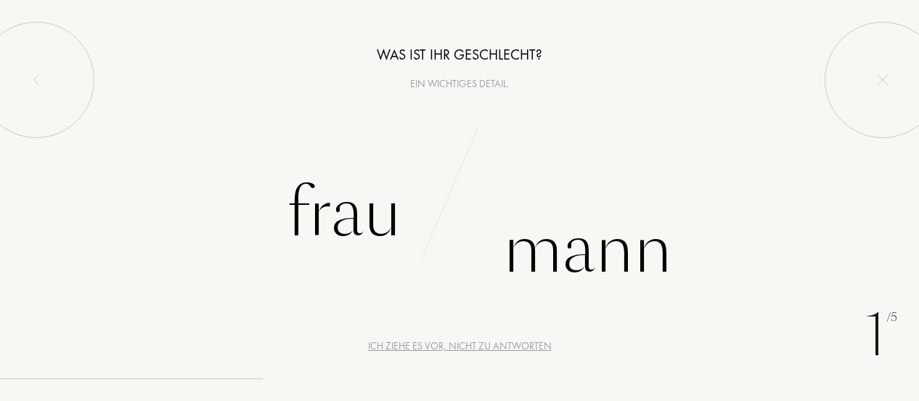
click at [504, 346] on div "Ich ziehe es vor, nicht zu antworten" at bounding box center [460, 345] width 184 height 15
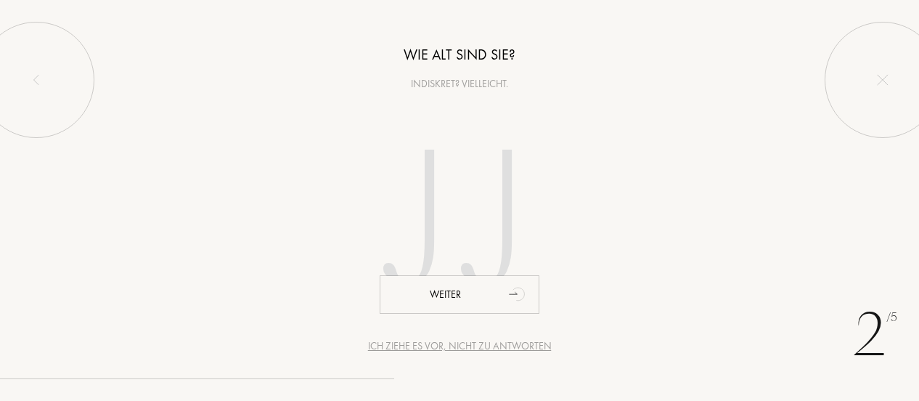
click at [504, 346] on div "Ich ziehe es vor, nicht zu antworten" at bounding box center [460, 345] width 184 height 15
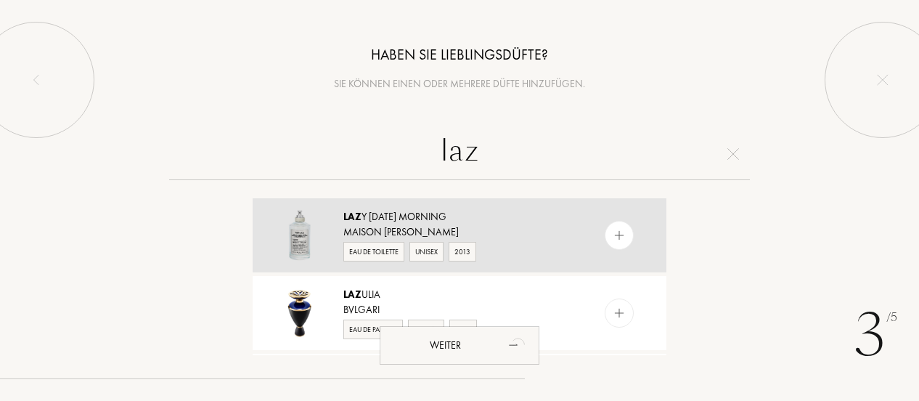
type input "laz"
click at [519, 229] on div "Maison [PERSON_NAME]" at bounding box center [459, 231] width 231 height 15
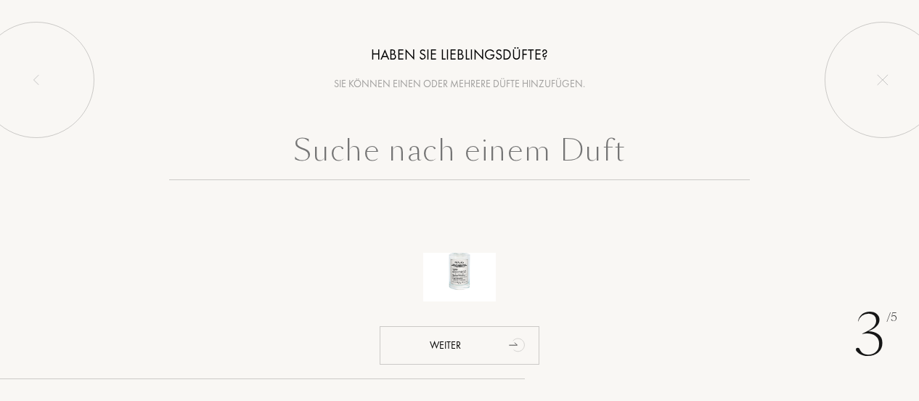
click at [514, 163] on input "text" at bounding box center [459, 154] width 581 height 52
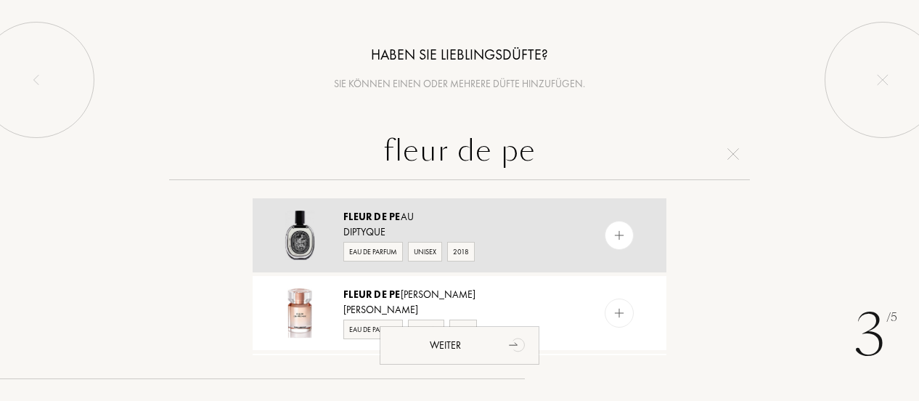
type input "fleur de pe"
click at [550, 226] on div "Diptyque" at bounding box center [459, 231] width 231 height 15
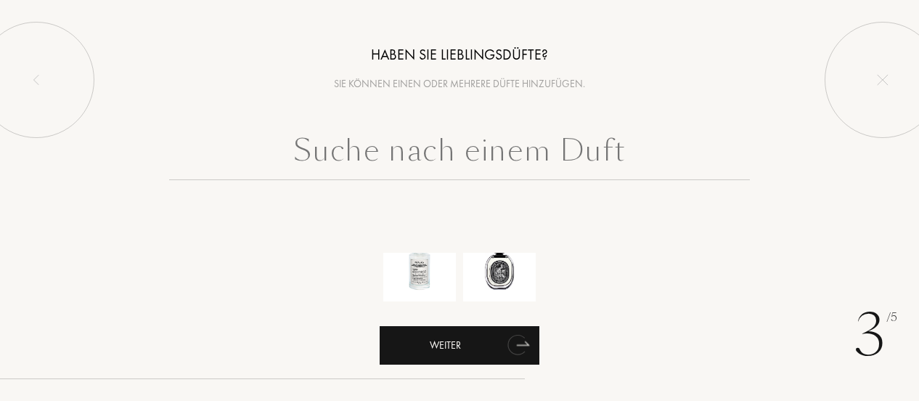
click at [523, 344] on icon "animation" at bounding box center [523, 343] width 12 height 4
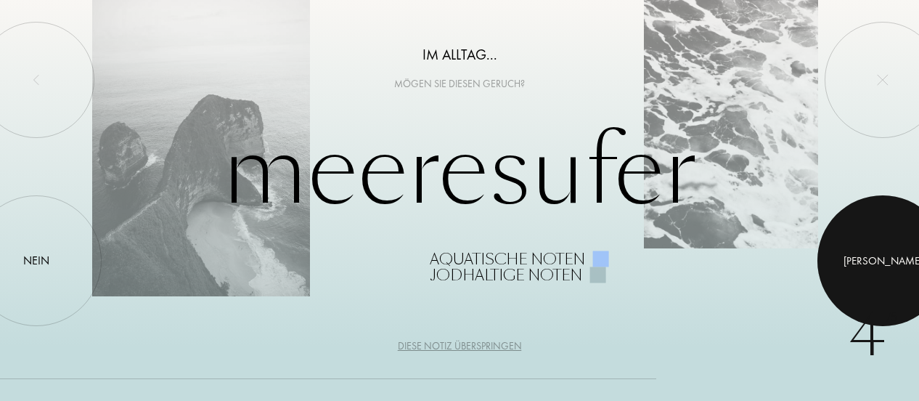
click at [871, 255] on div at bounding box center [883, 260] width 131 height 131
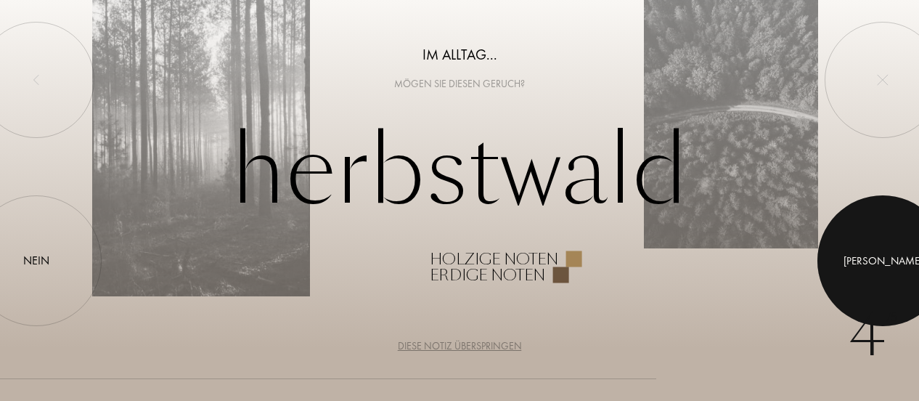
click at [871, 255] on div at bounding box center [883, 260] width 131 height 131
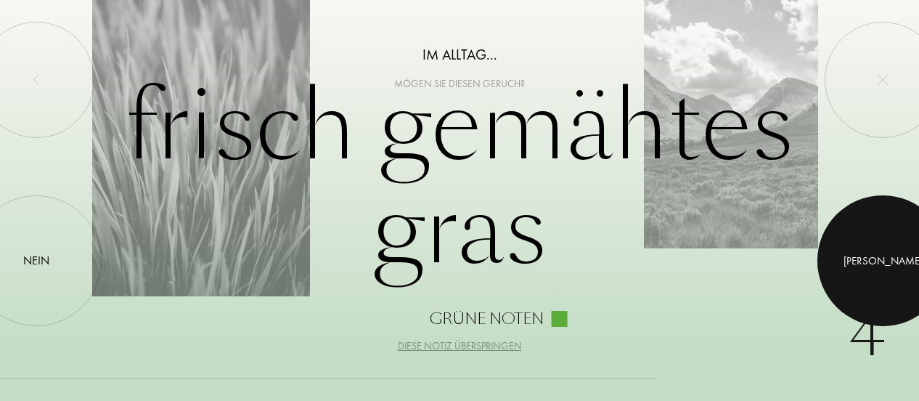
click at [871, 255] on div at bounding box center [883, 260] width 131 height 131
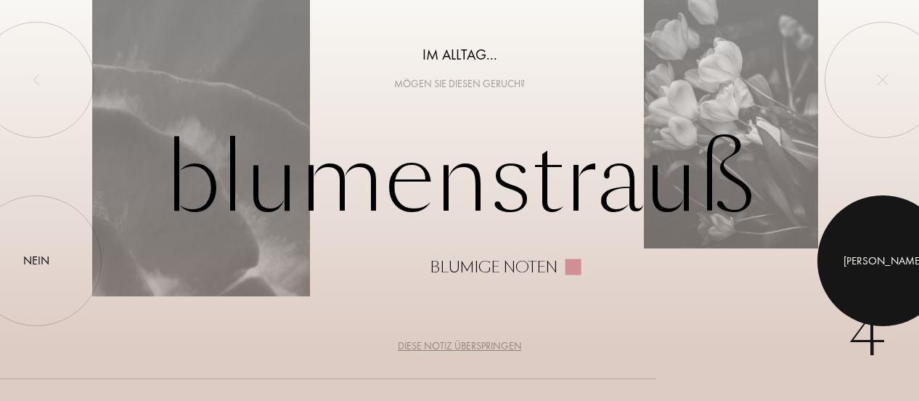
click at [871, 255] on div at bounding box center [883, 260] width 131 height 131
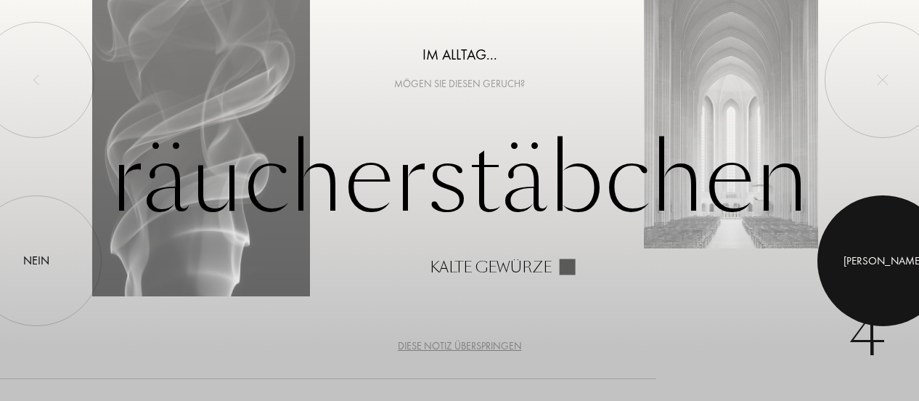
click at [871, 255] on div at bounding box center [883, 260] width 131 height 131
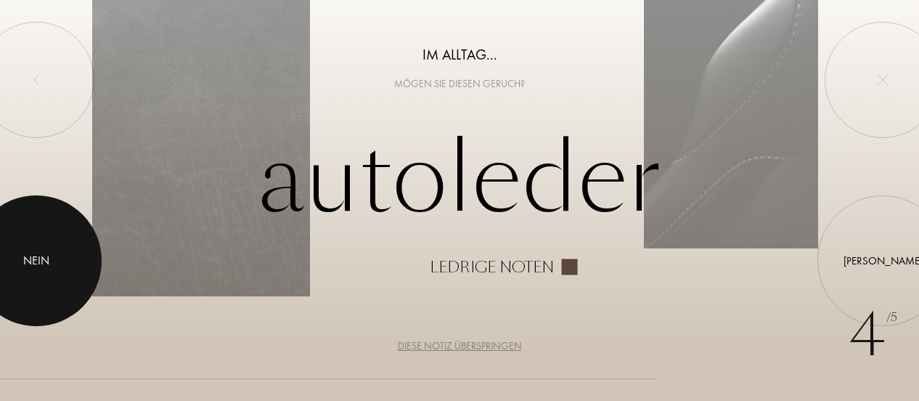
click at [50, 264] on div at bounding box center [36, 260] width 131 height 131
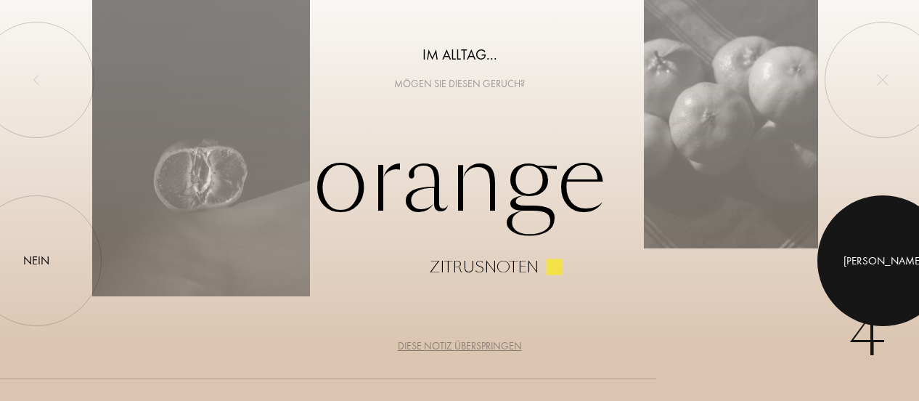
click at [876, 269] on div at bounding box center [883, 260] width 131 height 131
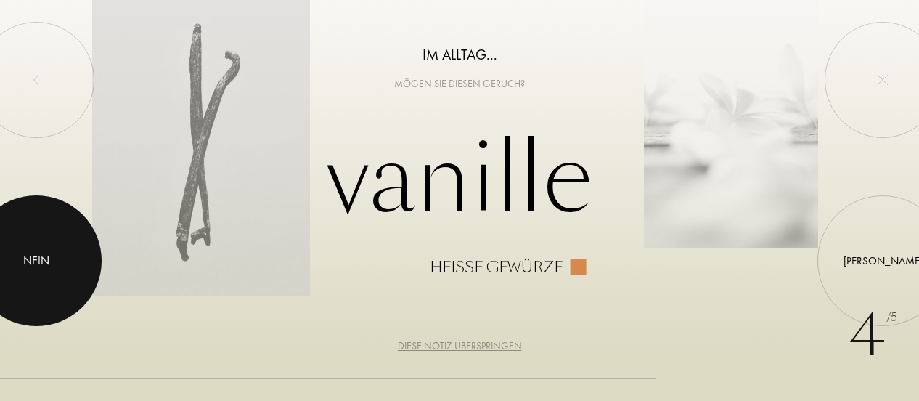
click at [44, 256] on div "Nein" at bounding box center [36, 260] width 26 height 17
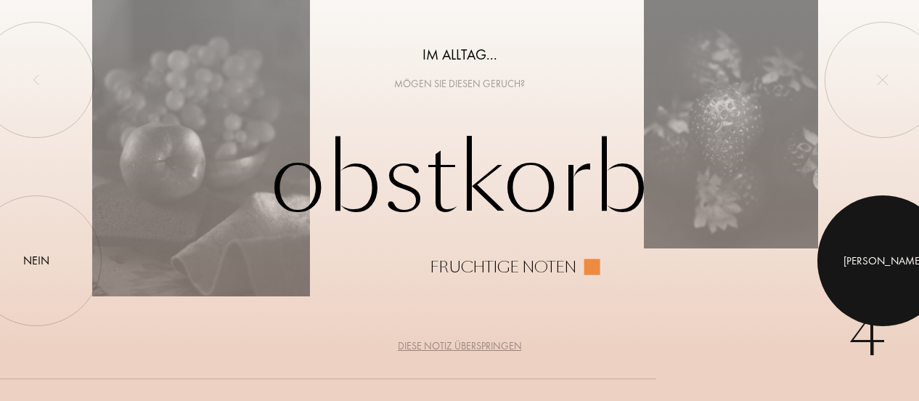
click at [889, 260] on div at bounding box center [883, 260] width 131 height 131
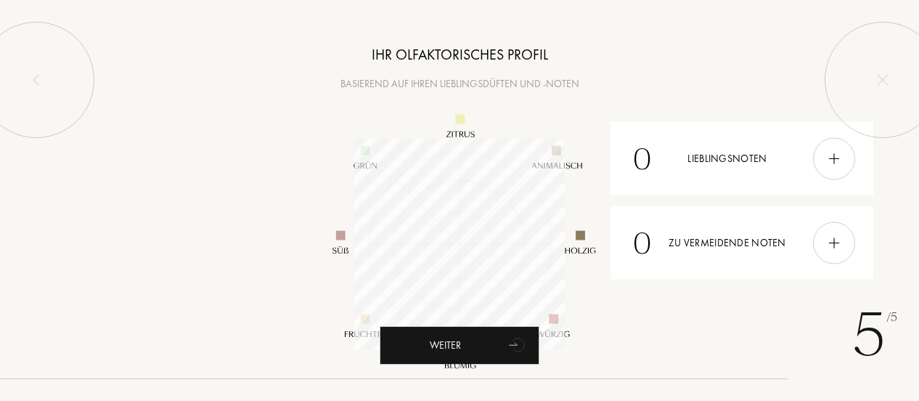
scroll to position [211, 211]
click at [837, 158] on img at bounding box center [834, 158] width 16 height 16
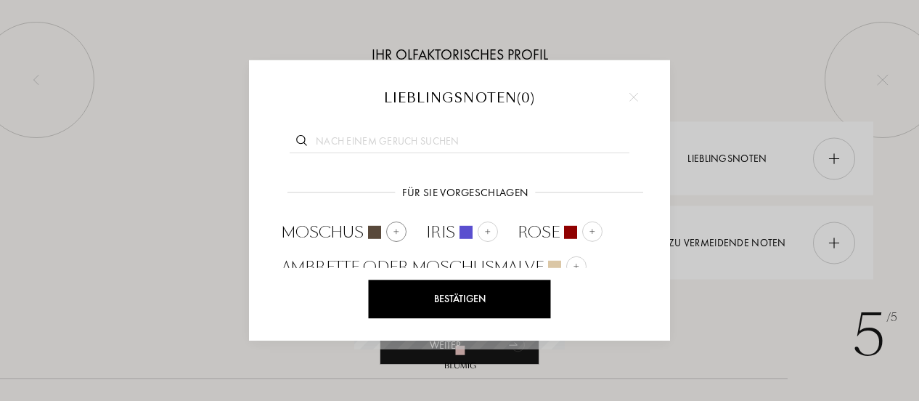
click at [346, 227] on span "Moschus" at bounding box center [323, 232] width 82 height 22
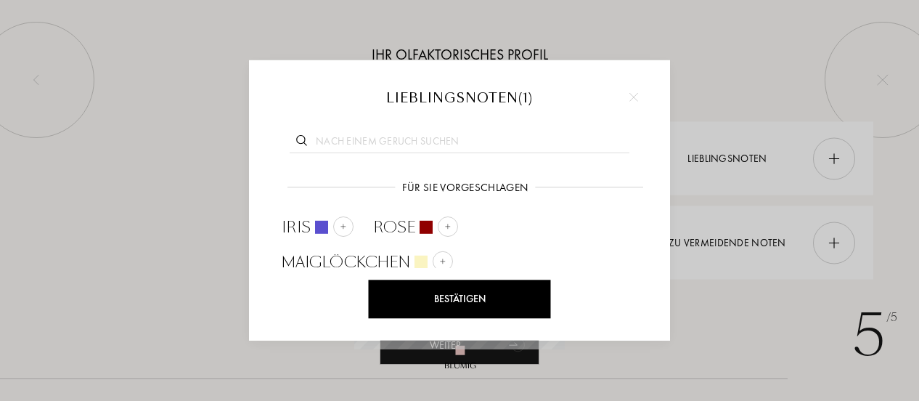
scroll to position [33, 0]
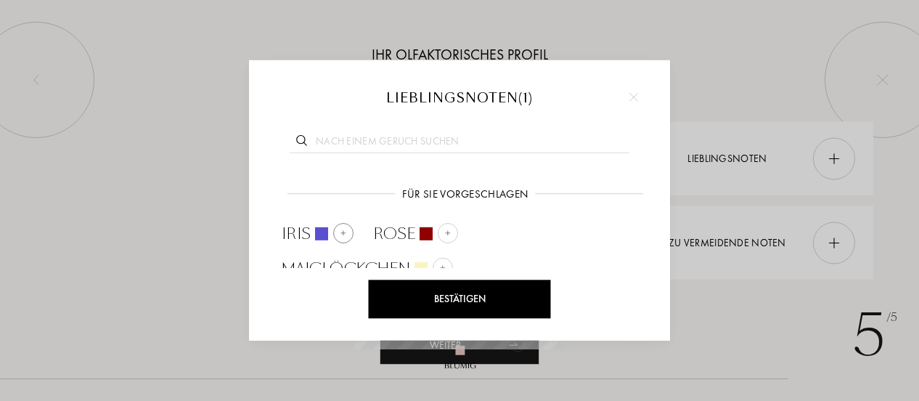
click at [312, 235] on div "Iris" at bounding box center [318, 234] width 72 height 22
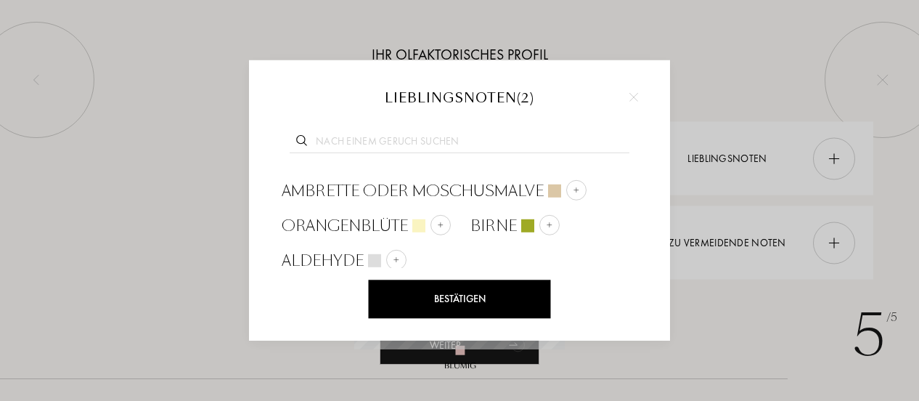
scroll to position [115, 0]
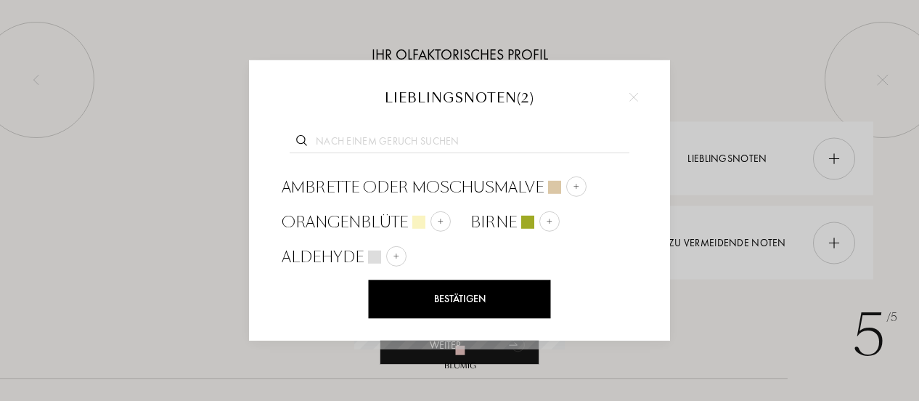
click at [576, 140] on input "text" at bounding box center [460, 143] width 340 height 20
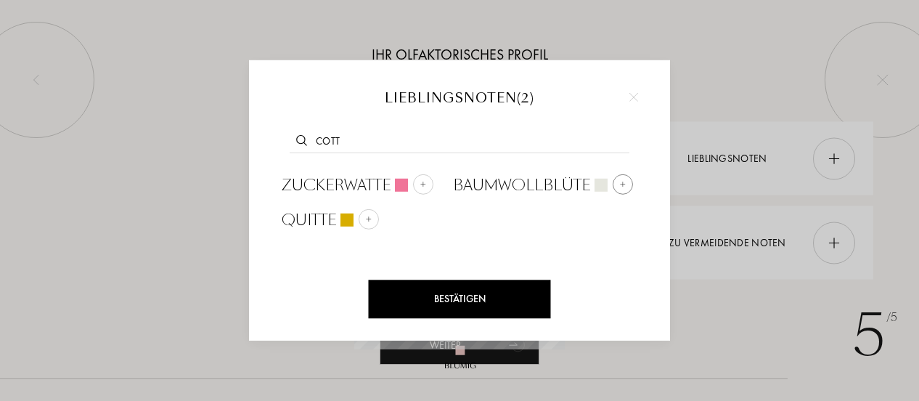
type input "cott"
click at [545, 184] on span "Baumwollblüte" at bounding box center [521, 185] width 137 height 22
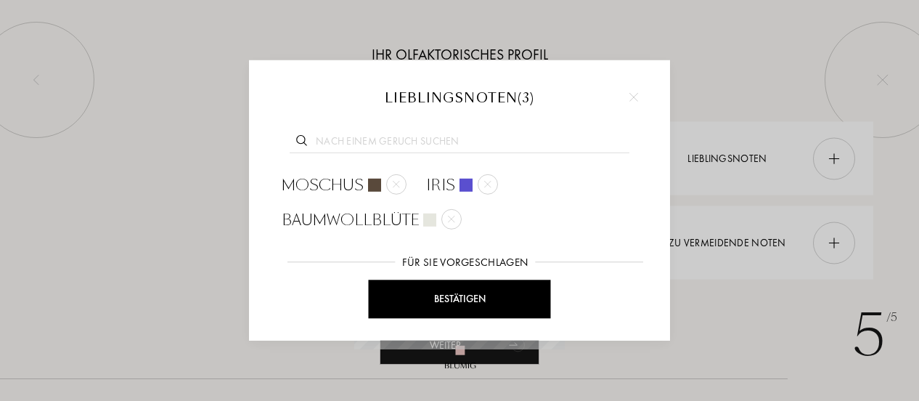
click at [511, 299] on div "Bestätigen" at bounding box center [460, 299] width 182 height 38
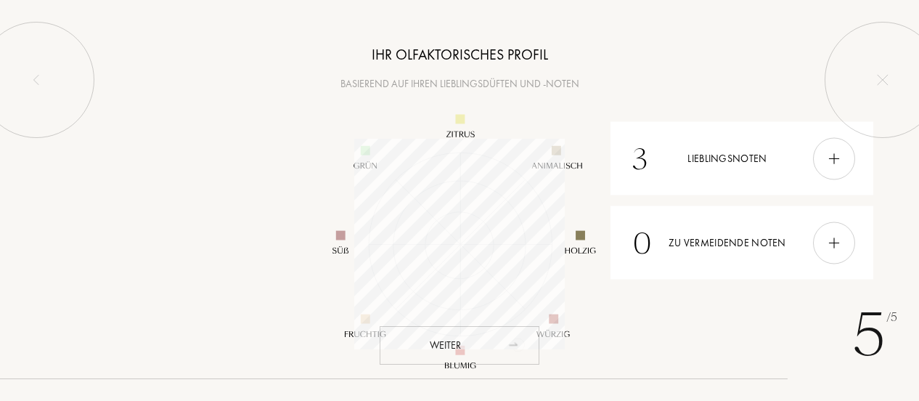
click at [495, 343] on div "Weiter" at bounding box center [460, 345] width 160 height 38
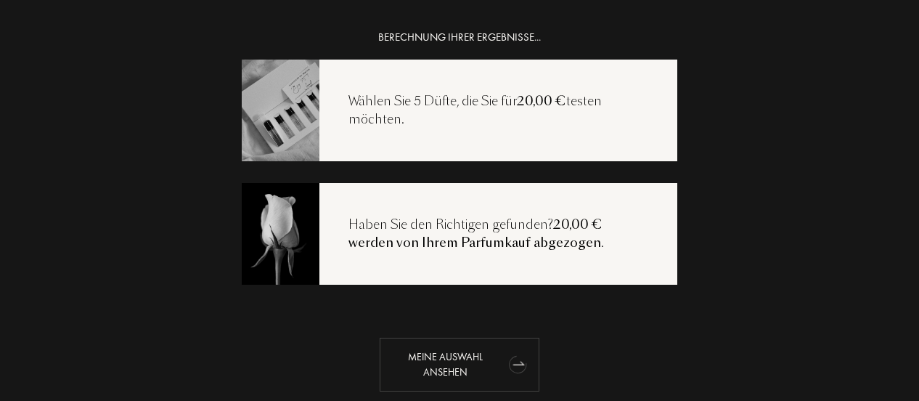
click at [504, 362] on icon "animation" at bounding box center [518, 363] width 29 height 29
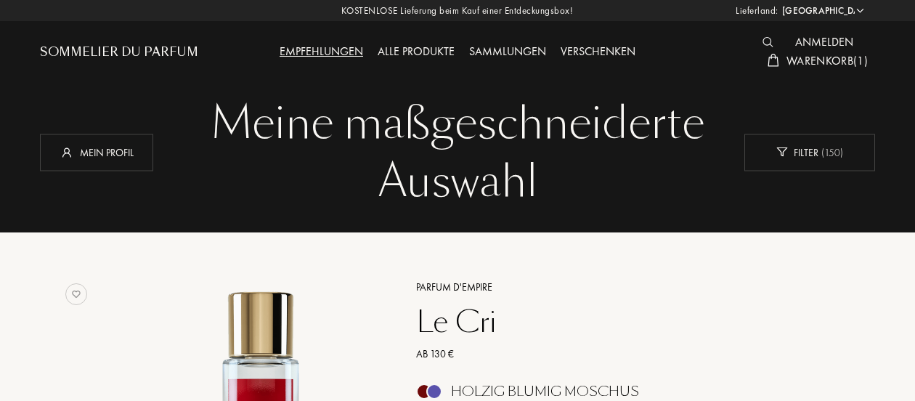
select select "DE"
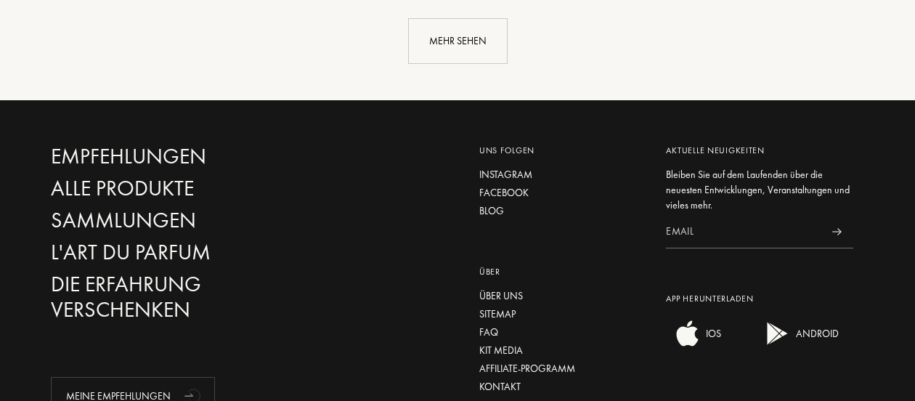
scroll to position [3713, 0]
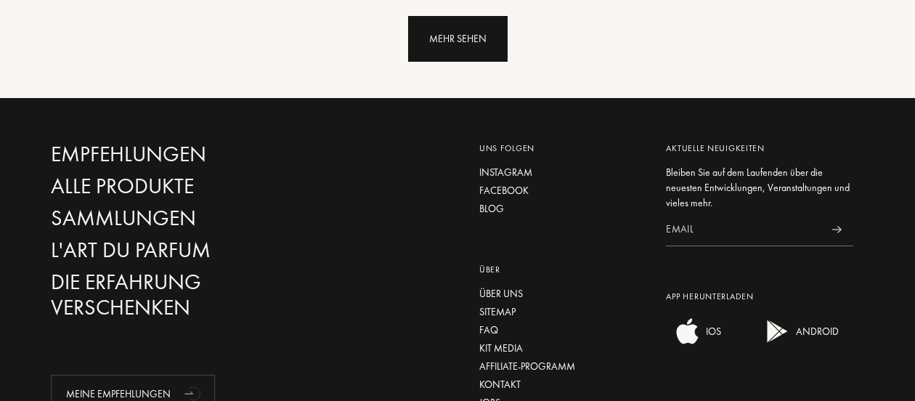
click at [463, 48] on div "Mehr sehen" at bounding box center [457, 39] width 99 height 46
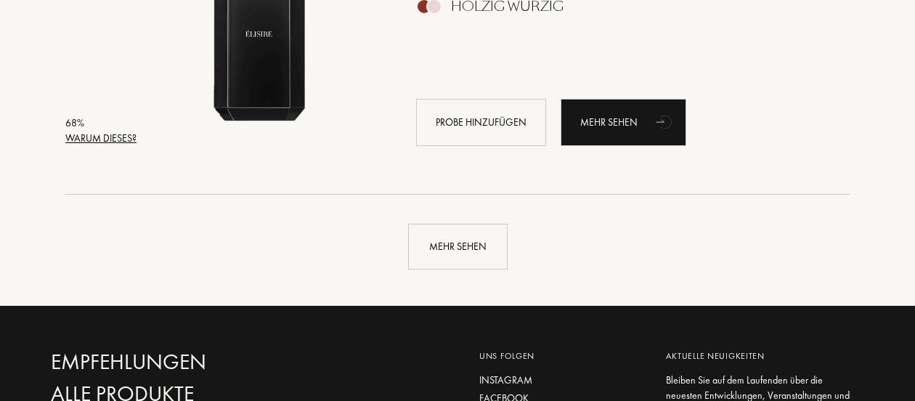
scroll to position [6980, 0]
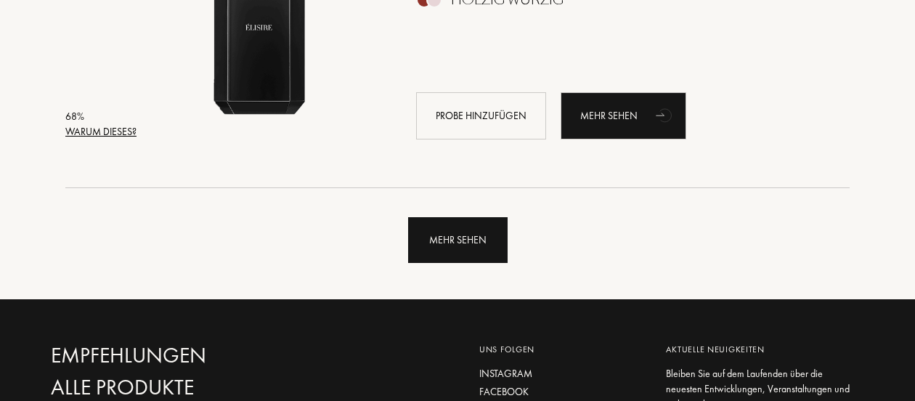
click at [453, 246] on div "Mehr sehen" at bounding box center [457, 240] width 99 height 46
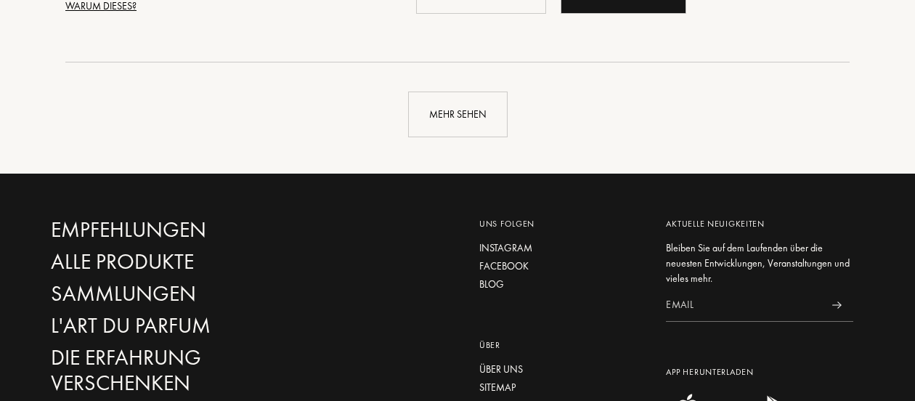
scroll to position [10558, 0]
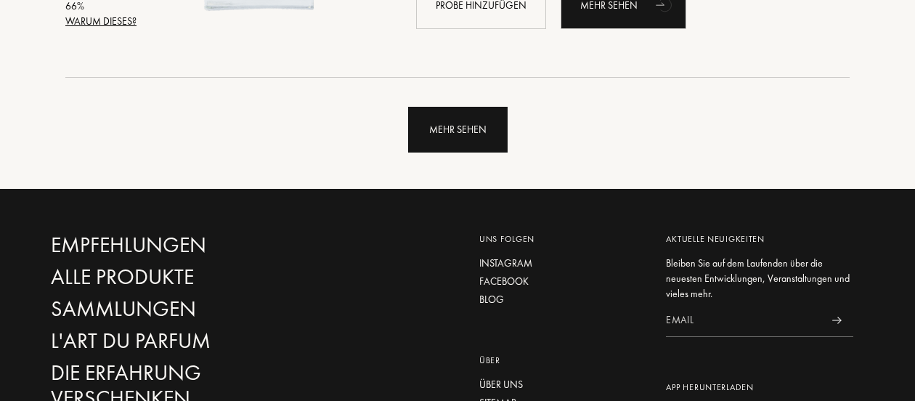
click at [422, 138] on div "Mehr sehen" at bounding box center [457, 130] width 99 height 46
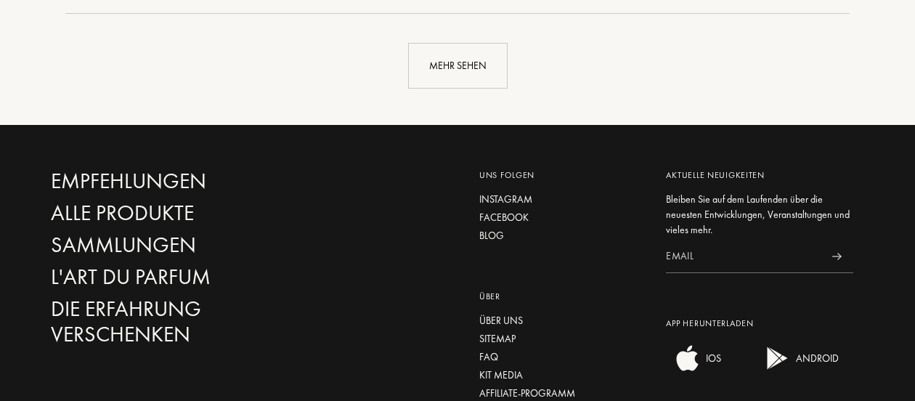
scroll to position [14102, 0]
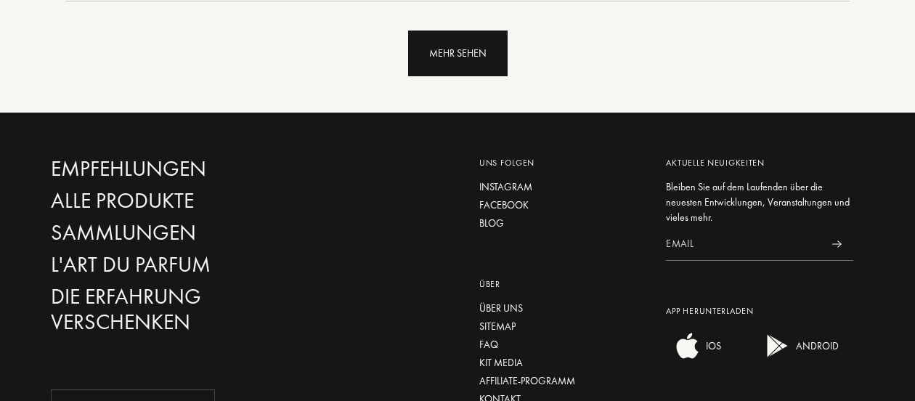
click at [447, 59] on div "Mehr sehen" at bounding box center [457, 54] width 99 height 46
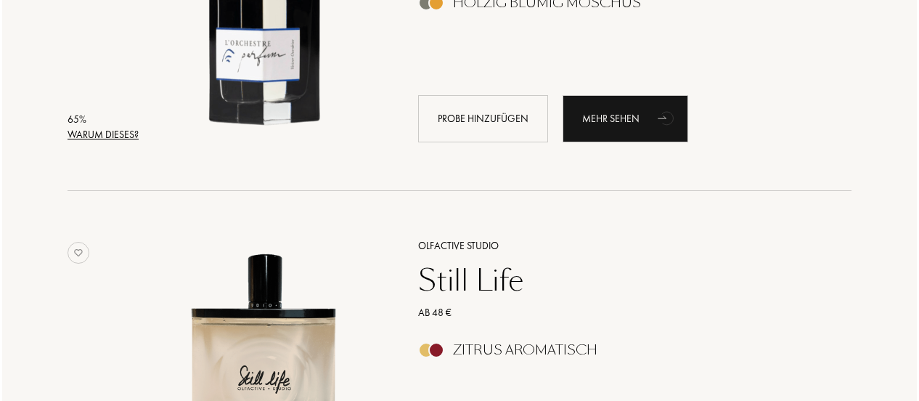
scroll to position [14619, 0]
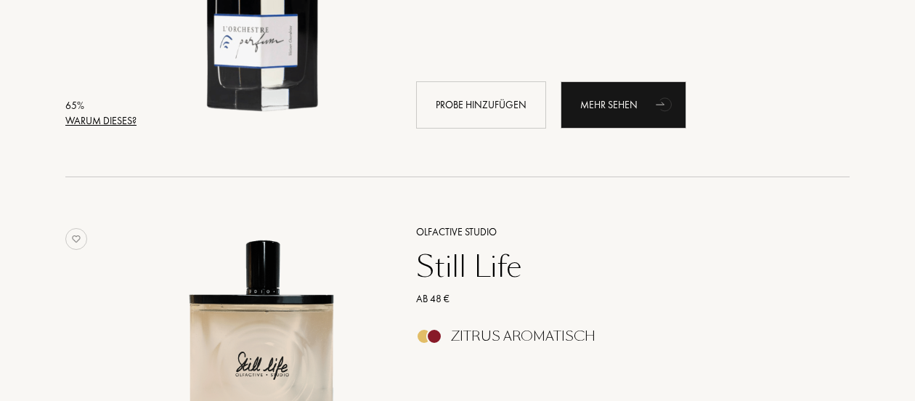
click at [124, 126] on div "Warum dieses?" at bounding box center [100, 120] width 71 height 15
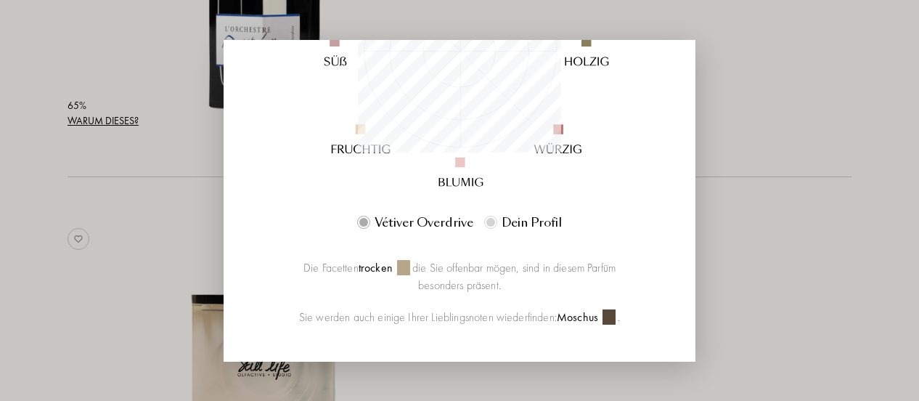
scroll to position [295, 0]
click at [754, 73] on div at bounding box center [459, 200] width 919 height 401
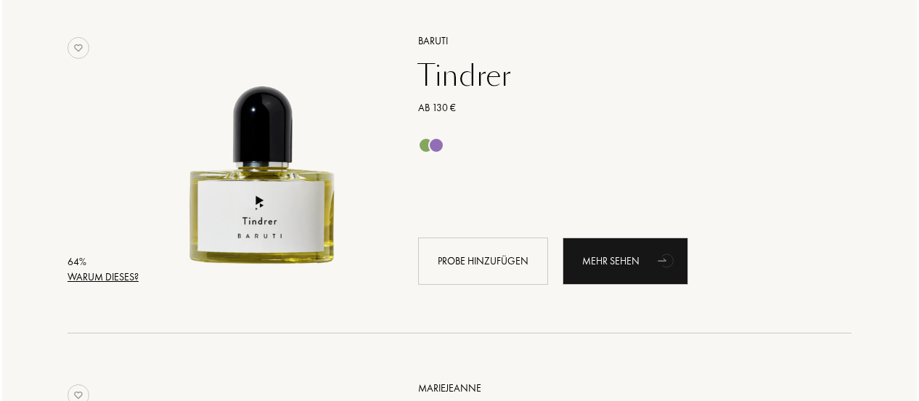
scroll to position [15854, 0]
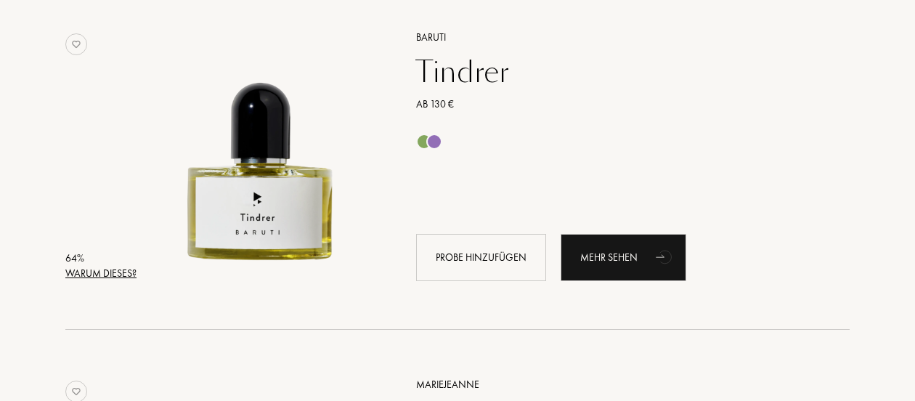
click at [118, 272] on div "Warum dieses?" at bounding box center [100, 273] width 71 height 15
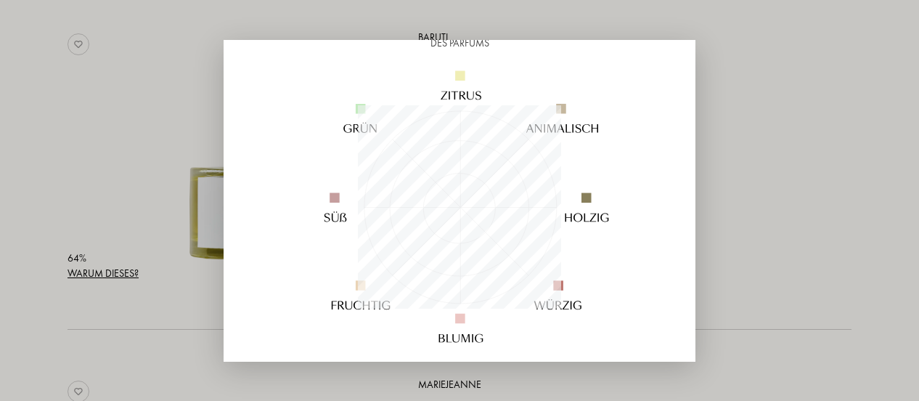
scroll to position [140, 0]
click at [108, 107] on div at bounding box center [459, 200] width 919 height 401
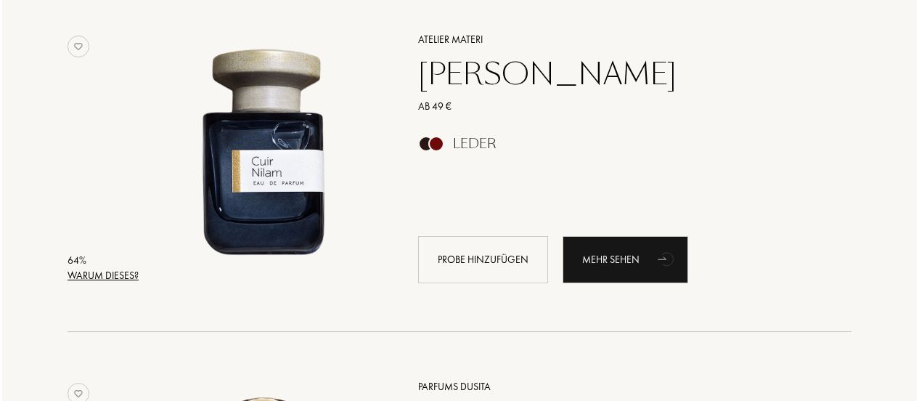
scroll to position [16551, 0]
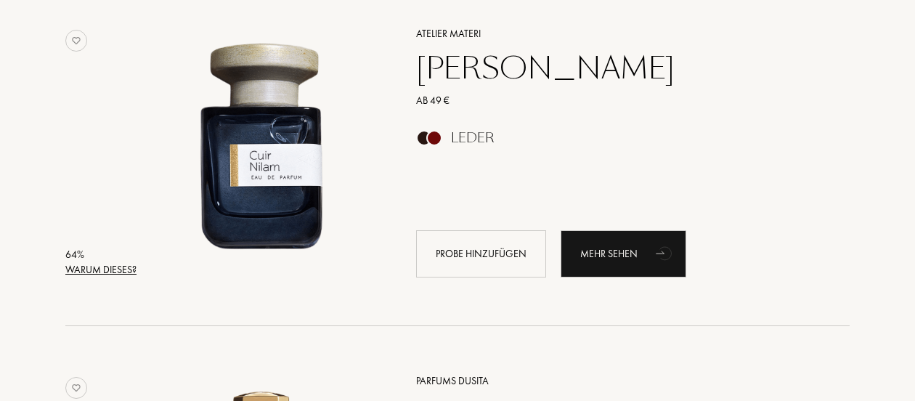
click at [110, 267] on div "Warum dieses?" at bounding box center [100, 269] width 71 height 15
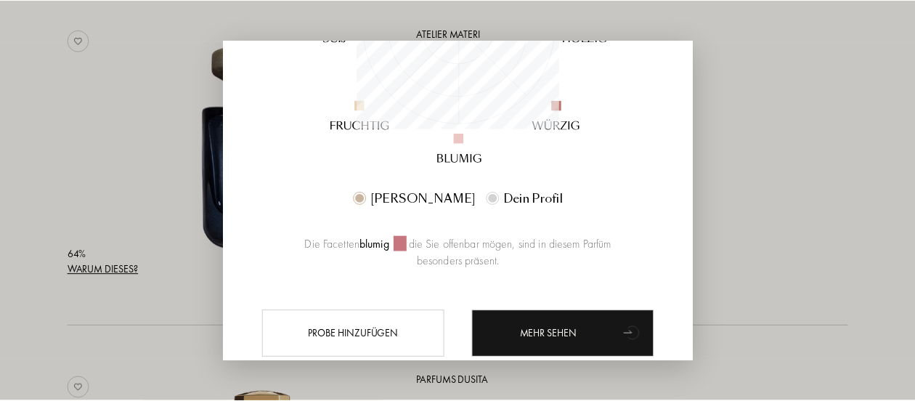
scroll to position [362, 0]
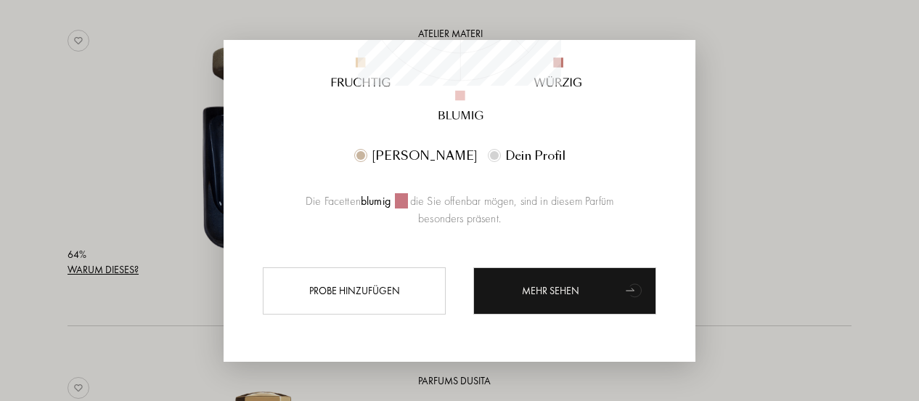
click at [84, 165] on div at bounding box center [459, 200] width 919 height 401
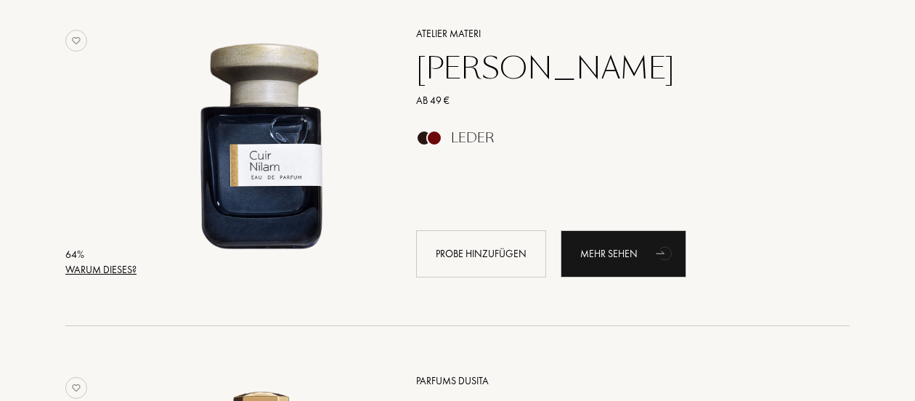
click at [84, 165] on div "64 % Warum dieses? Atelier Materi Cuir [PERSON_NAME] Ab 49 € Leder Probe hinzuf…" at bounding box center [457, 167] width 784 height 318
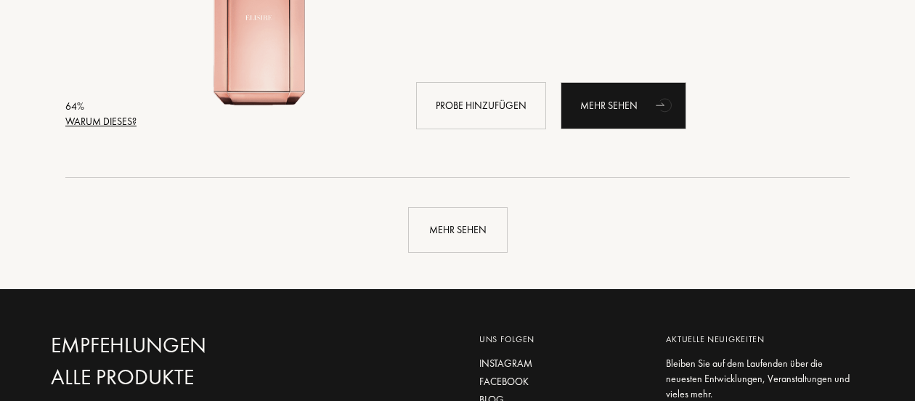
scroll to position [17413, 0]
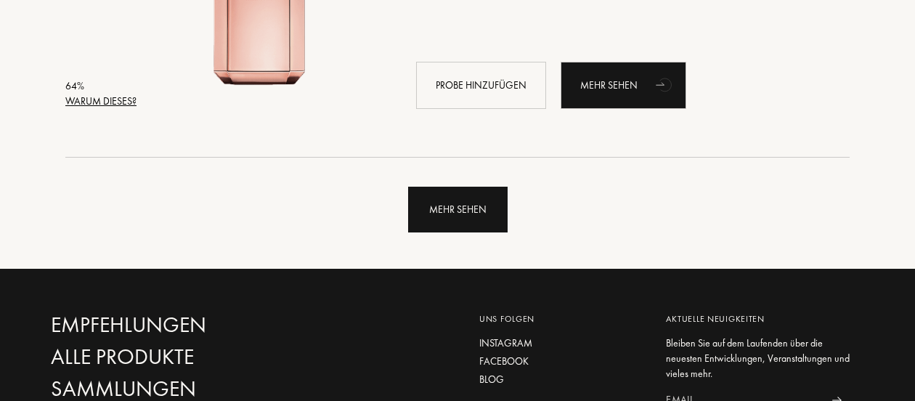
click at [464, 219] on div "Mehr sehen" at bounding box center [457, 210] width 99 height 46
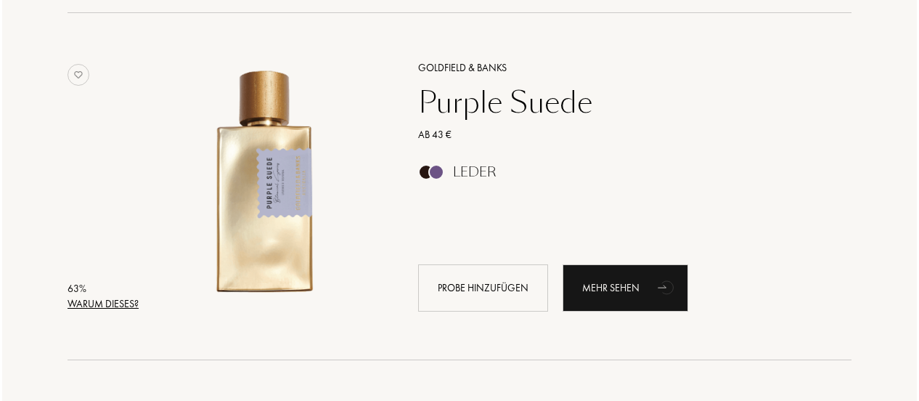
scroll to position [19291, 0]
click at [90, 298] on div "Warum dieses?" at bounding box center [100, 303] width 71 height 15
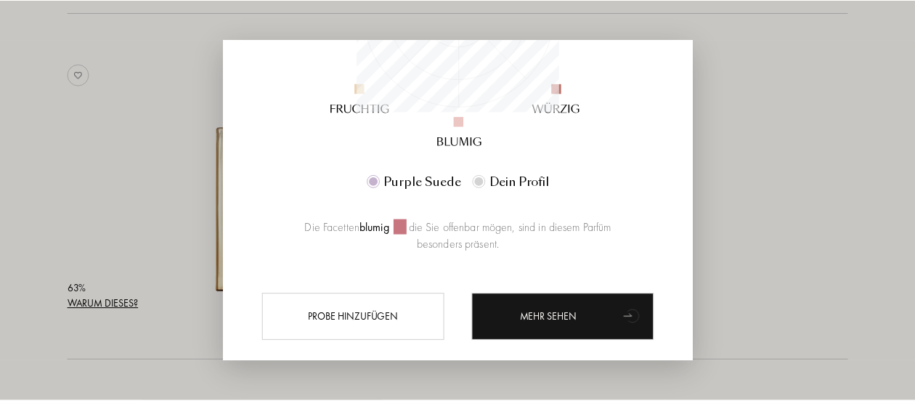
scroll to position [338, 0]
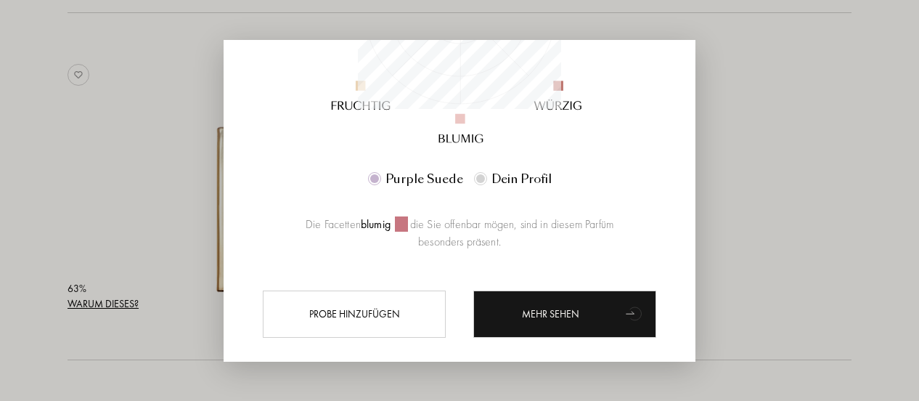
click at [94, 171] on div at bounding box center [459, 200] width 919 height 401
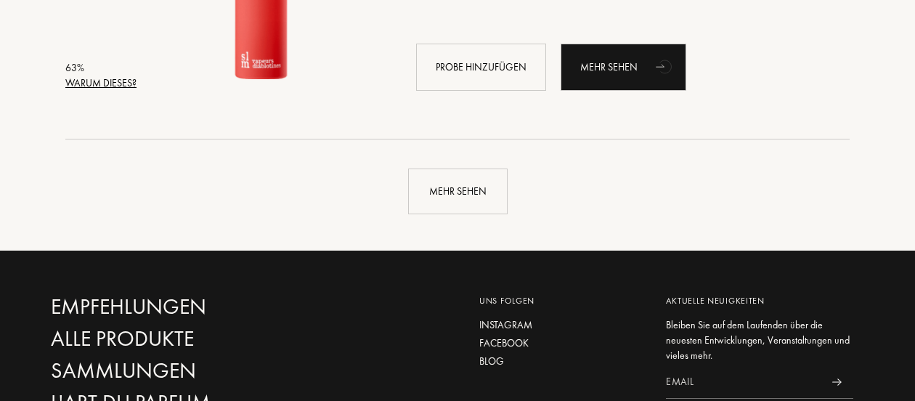
scroll to position [20928, 0]
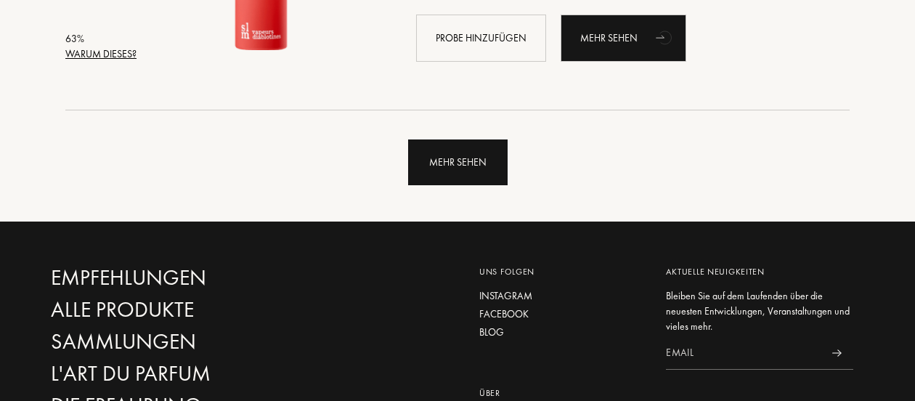
click at [461, 162] on div "Mehr sehen" at bounding box center [457, 162] width 99 height 46
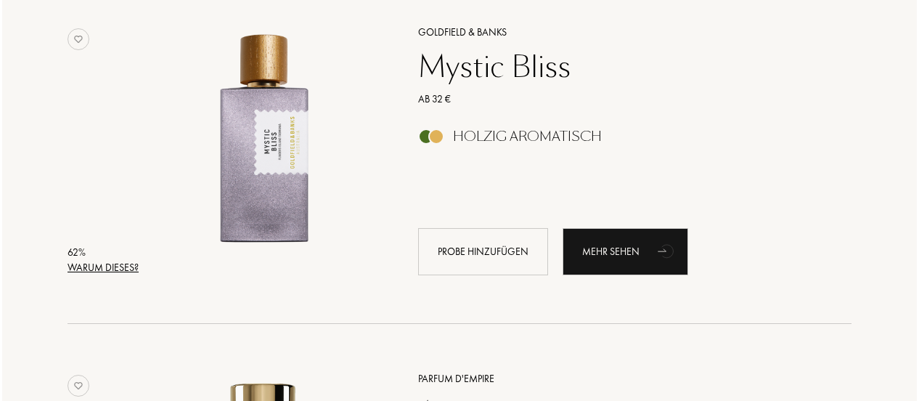
scroll to position [21063, 0]
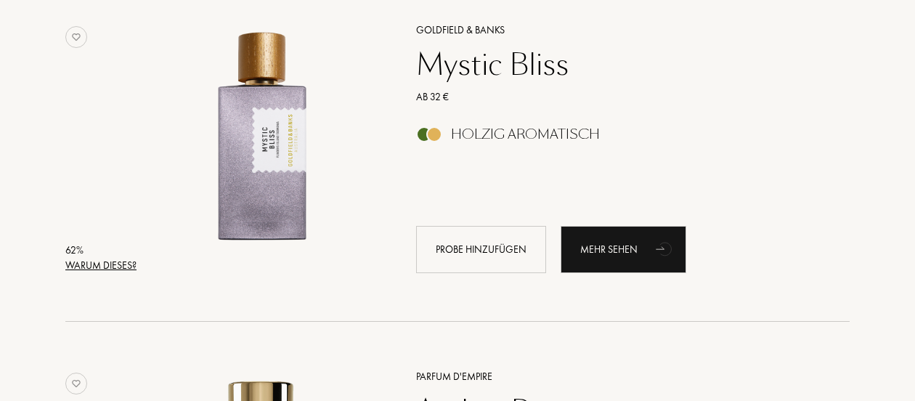
click at [125, 264] on div "Warum dieses?" at bounding box center [100, 265] width 71 height 15
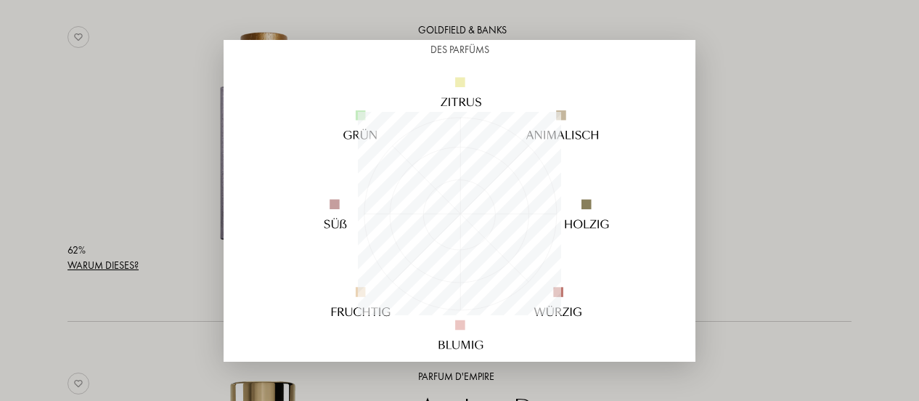
scroll to position [140, 0]
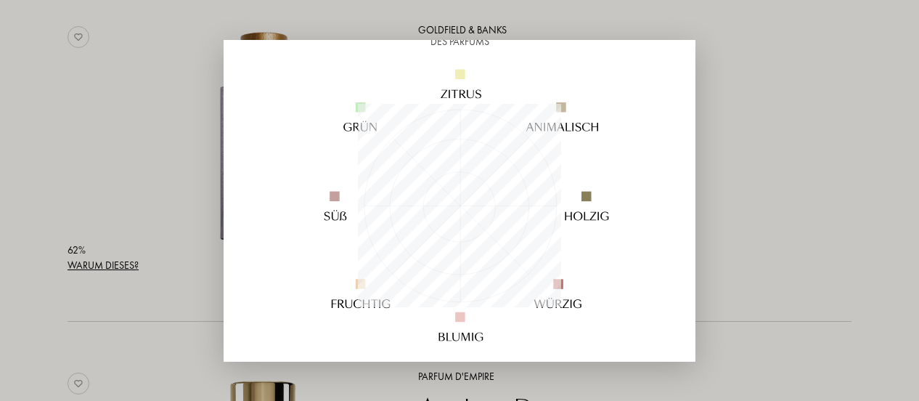
click at [840, 244] on div at bounding box center [459, 200] width 919 height 401
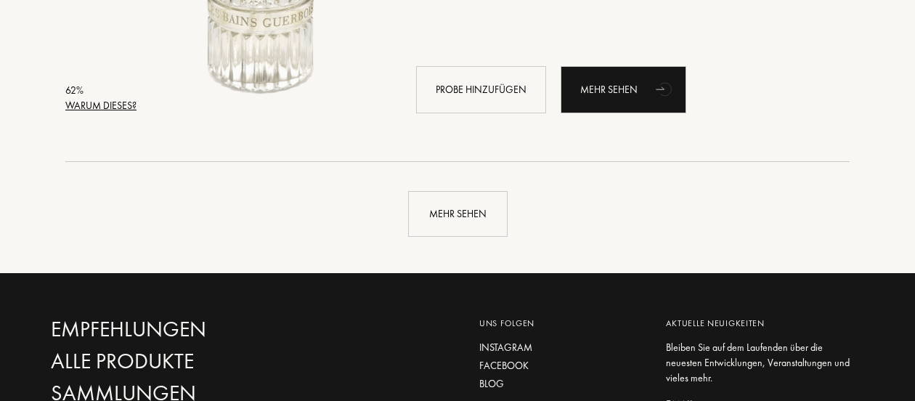
scroll to position [24346, 0]
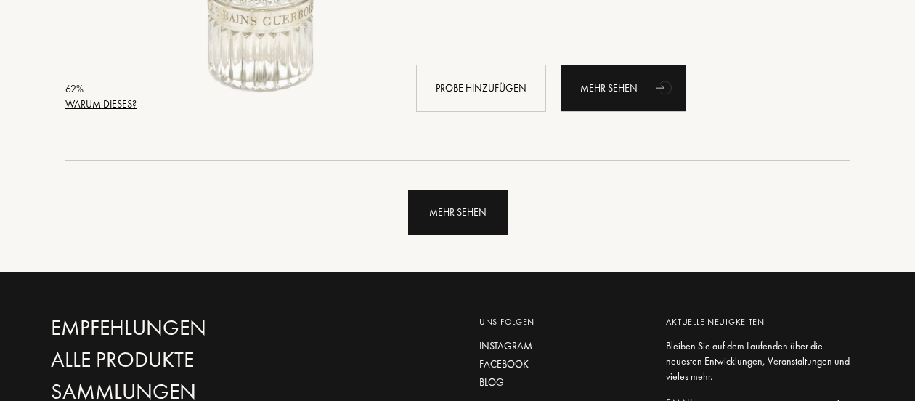
click at [471, 231] on div "Mehr sehen" at bounding box center [457, 213] width 99 height 46
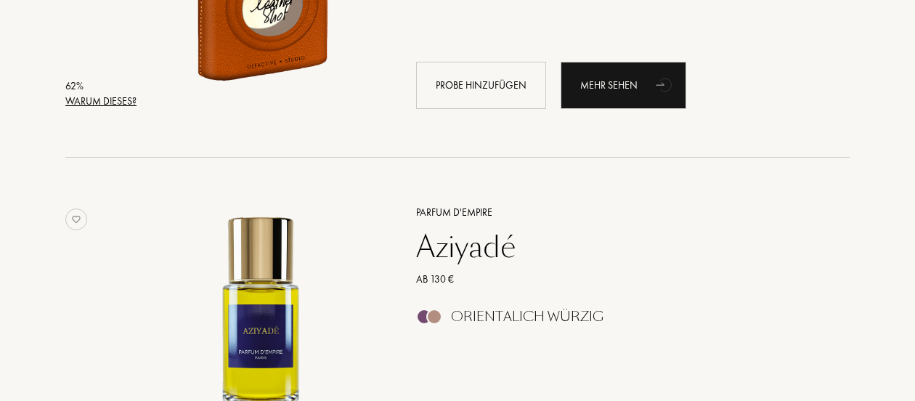
scroll to position [24694, 0]
